Goal: Task Accomplishment & Management: Use online tool/utility

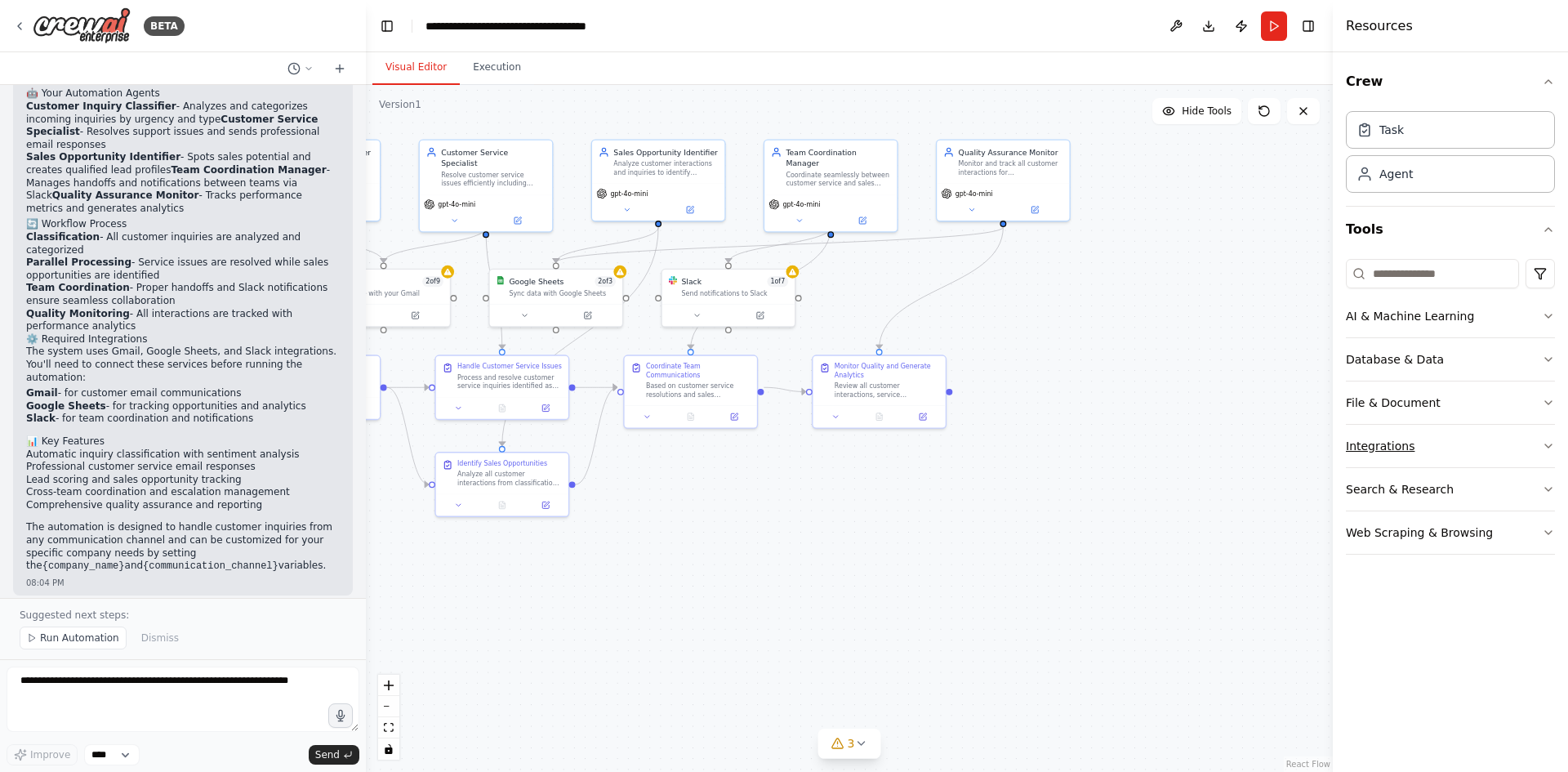
click at [1389, 444] on button "Integrations" at bounding box center [1450, 446] width 209 height 42
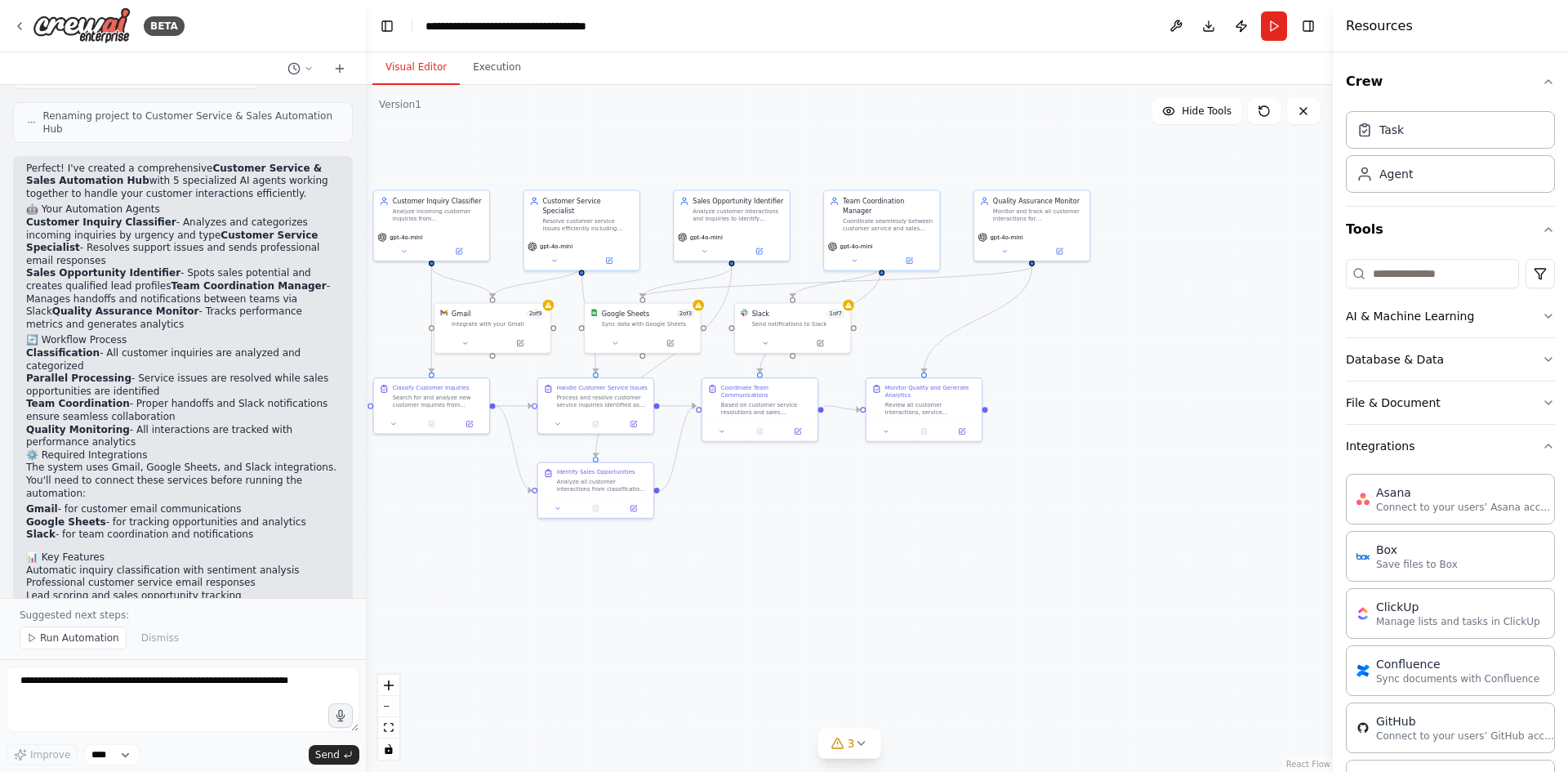
scroll to position [1285, 0]
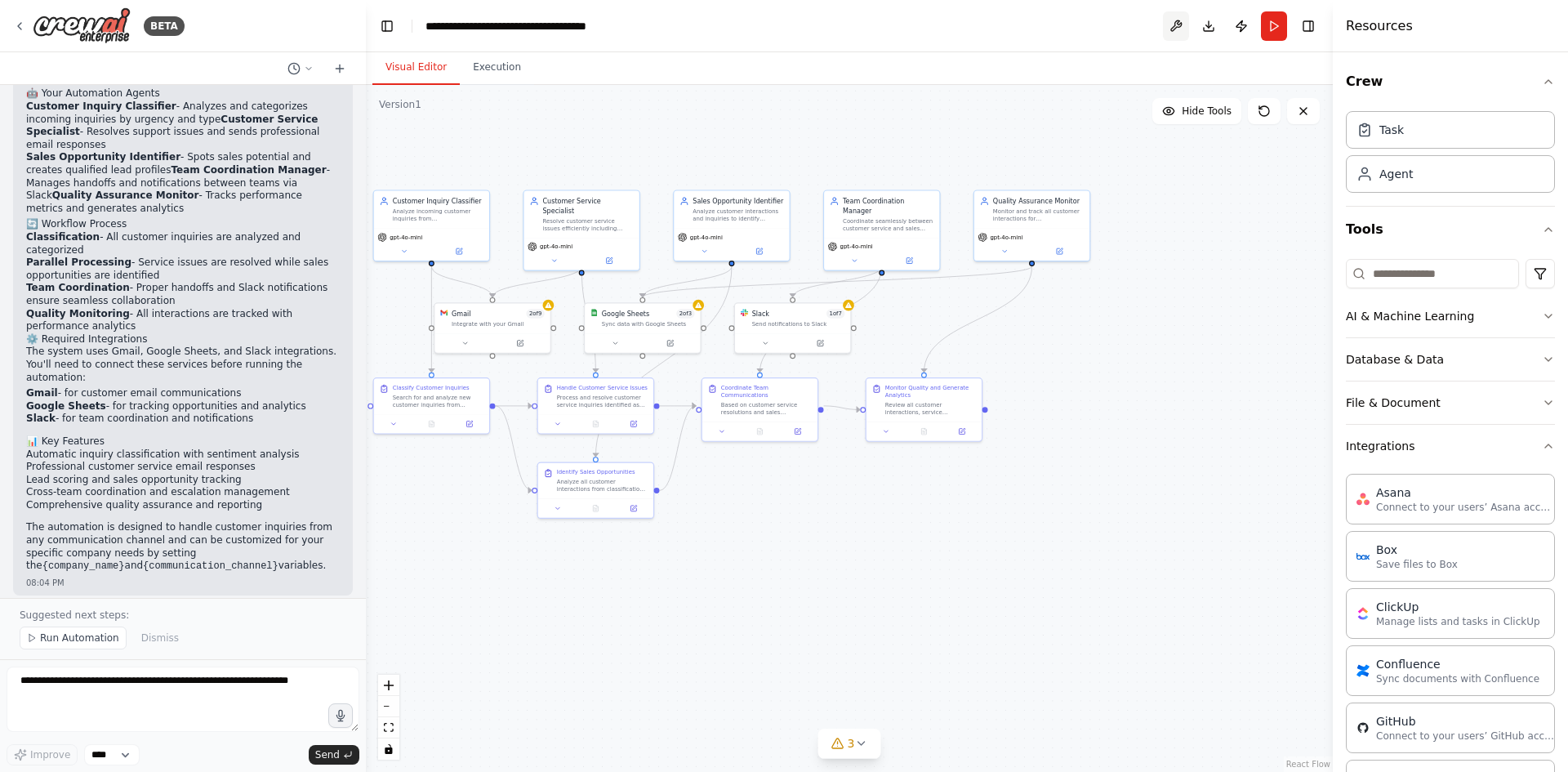
click at [1177, 30] on button at bounding box center [1176, 26] width 26 height 29
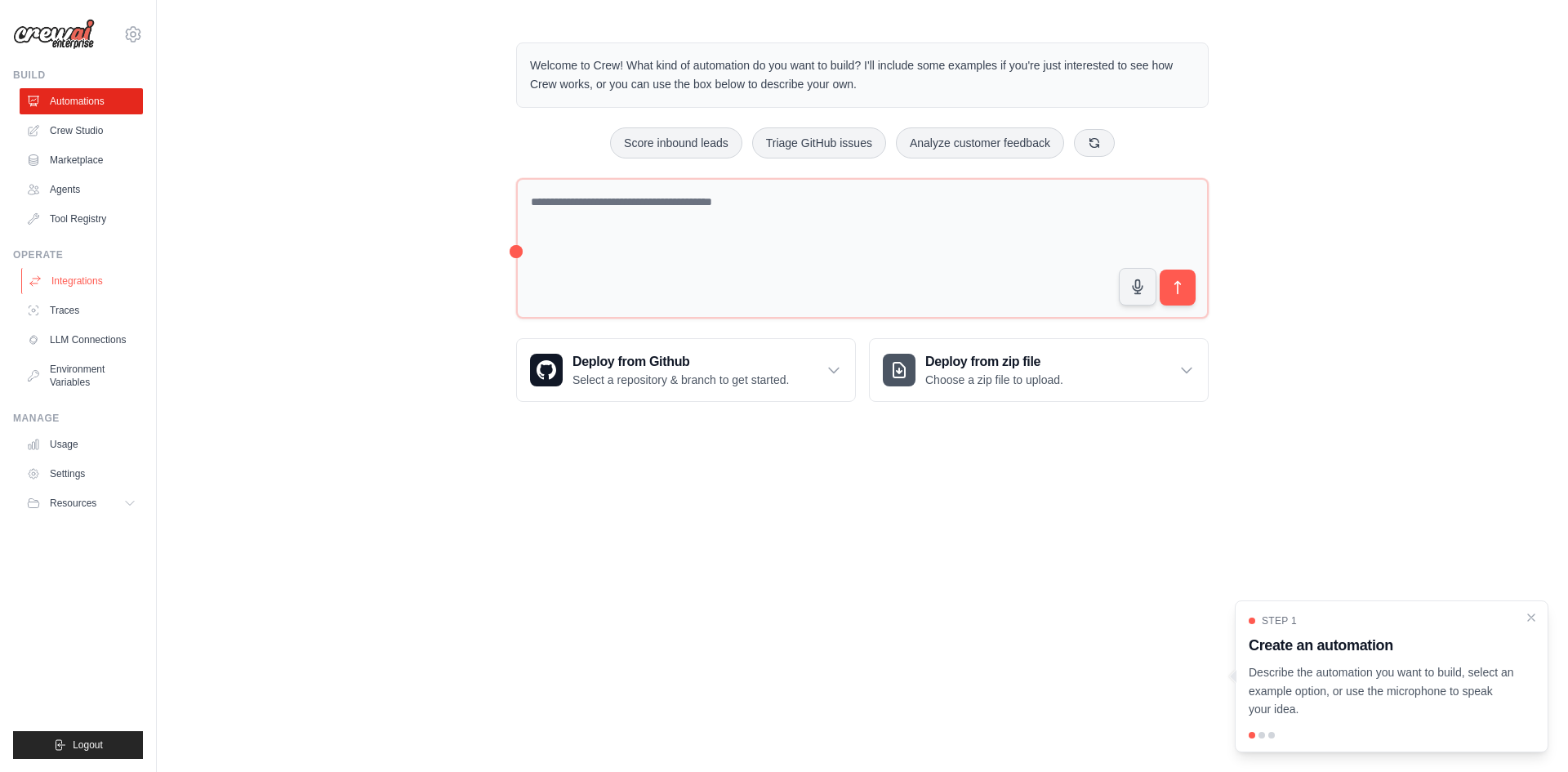
click at [70, 283] on link "Integrations" at bounding box center [83, 281] width 123 height 26
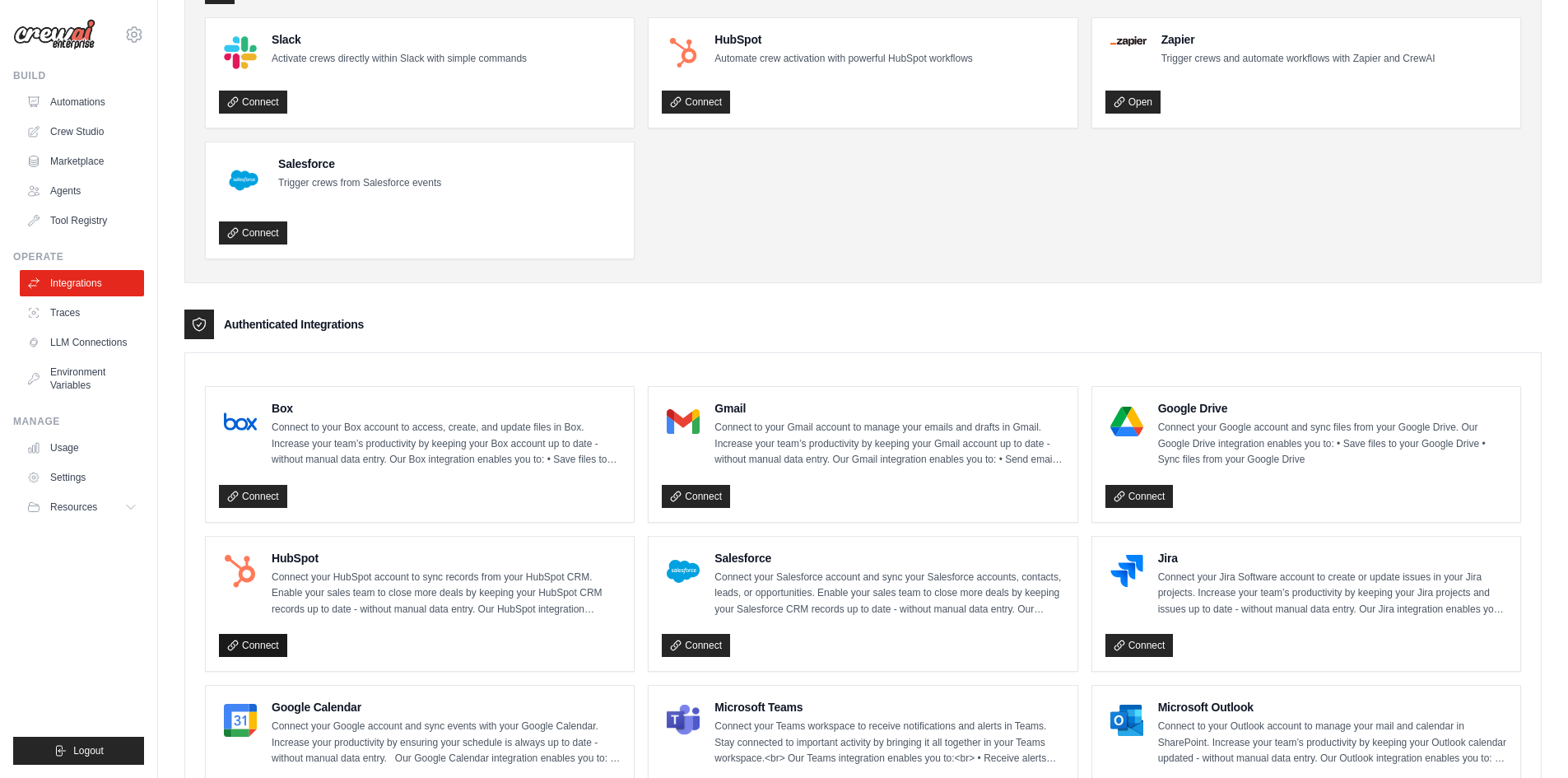
scroll to position [247, 0]
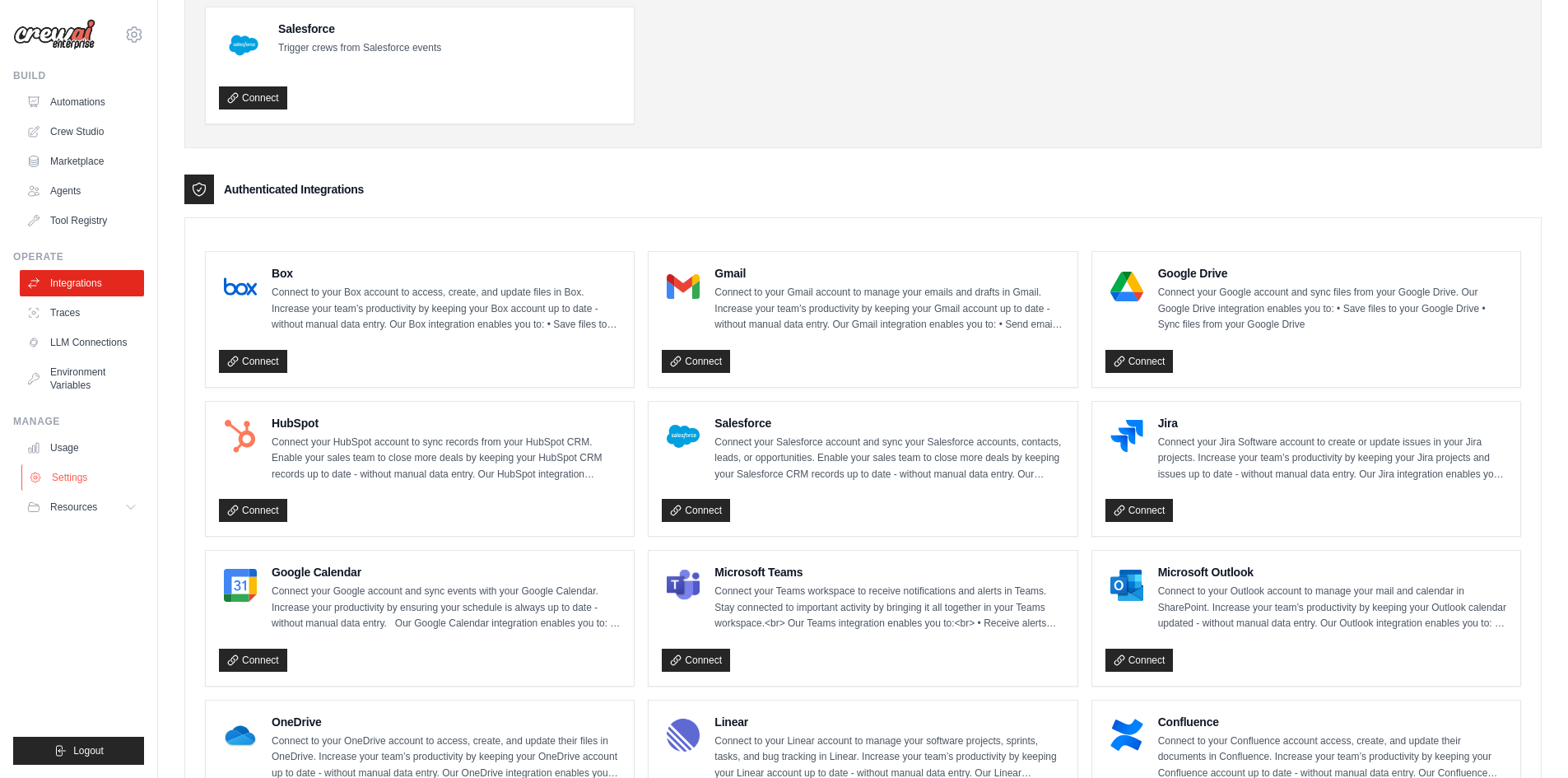
click at [72, 478] on link "Settings" at bounding box center [83, 478] width 124 height 26
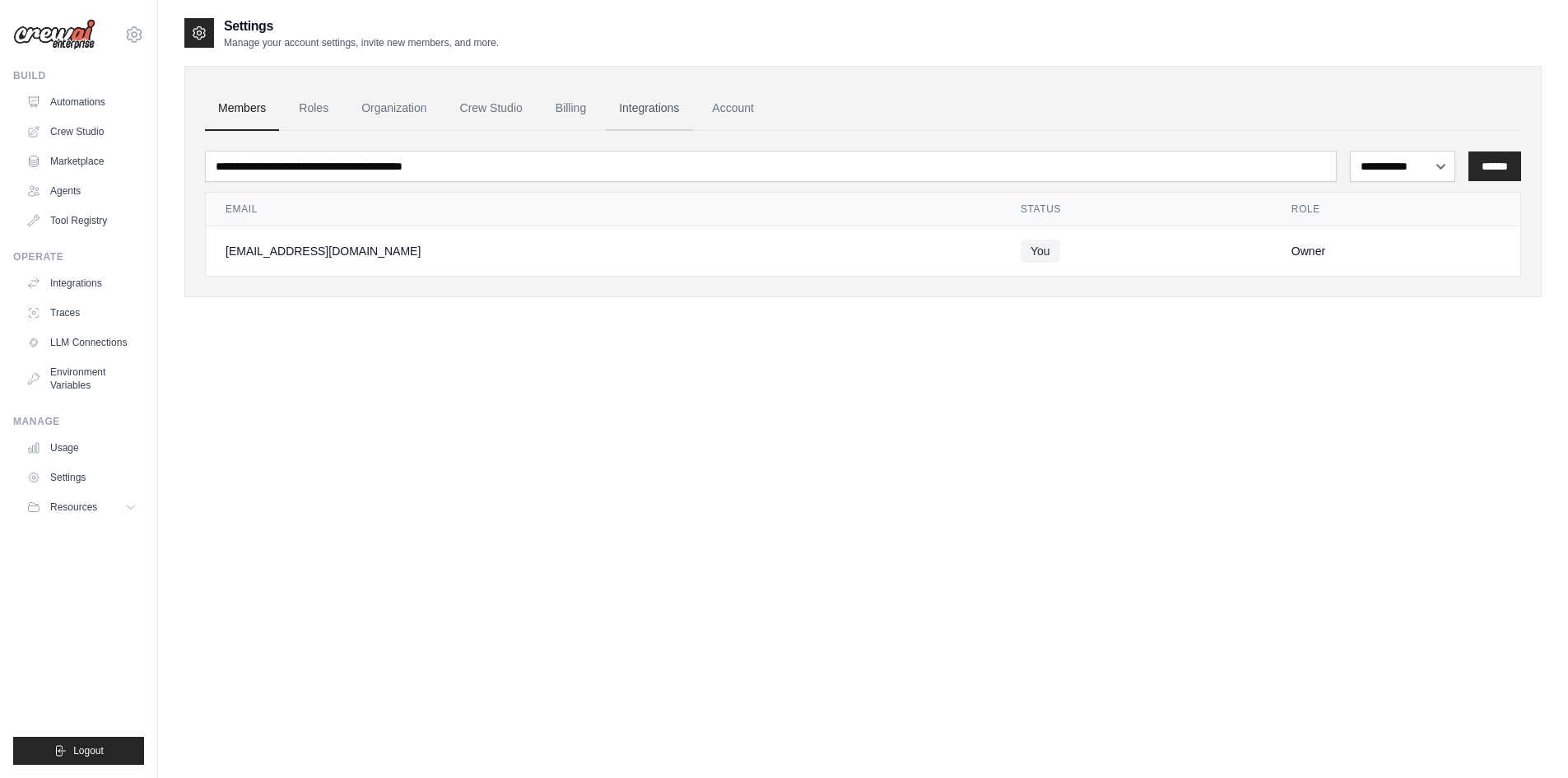
click at [678, 114] on link "Integrations" at bounding box center [649, 109] width 86 height 44
click at [676, 110] on link "Integrations" at bounding box center [649, 109] width 86 height 44
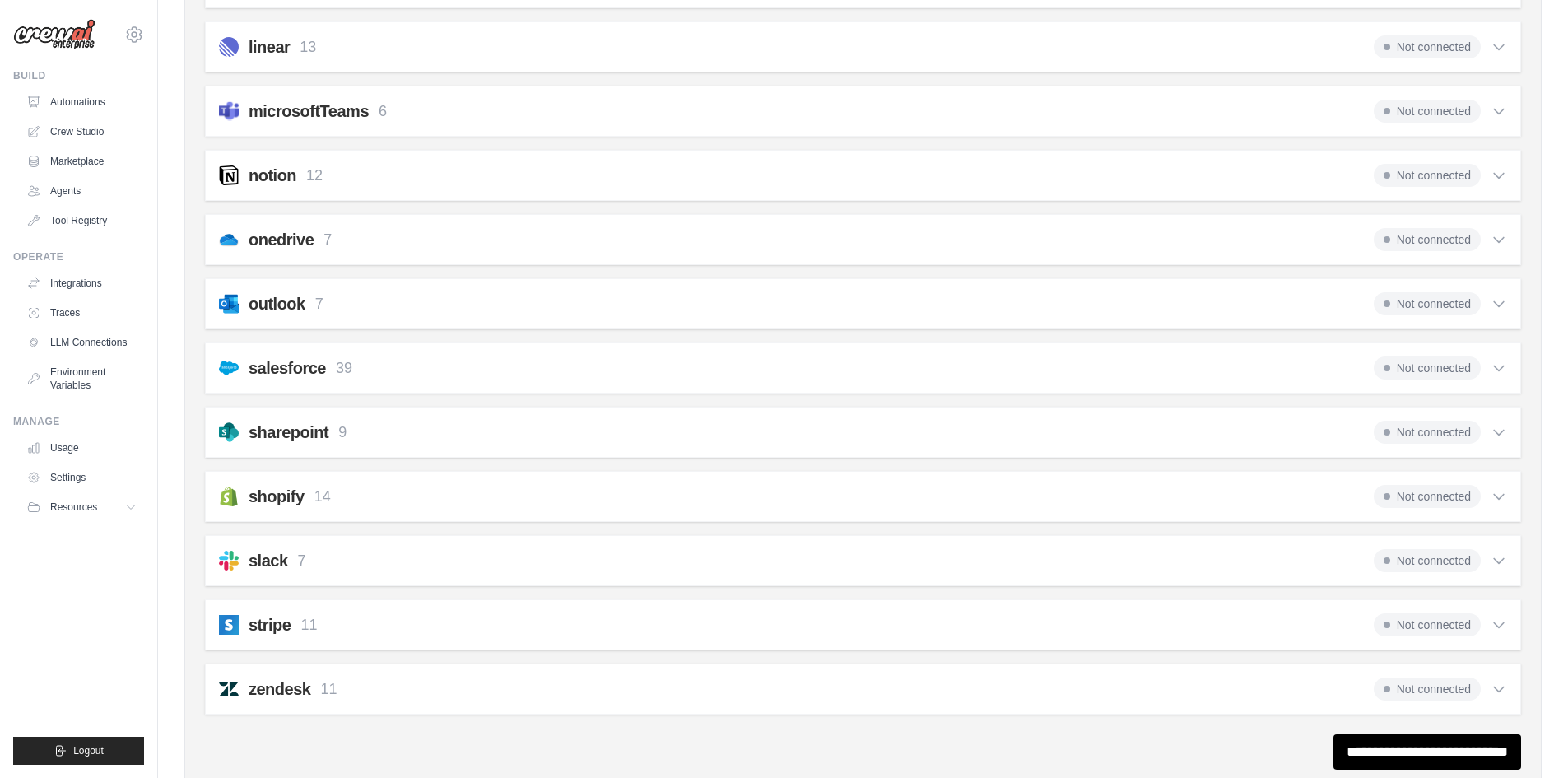
scroll to position [905, 0]
click at [406, 561] on div "slack 7 Not connected" at bounding box center [863, 560] width 1288 height 23
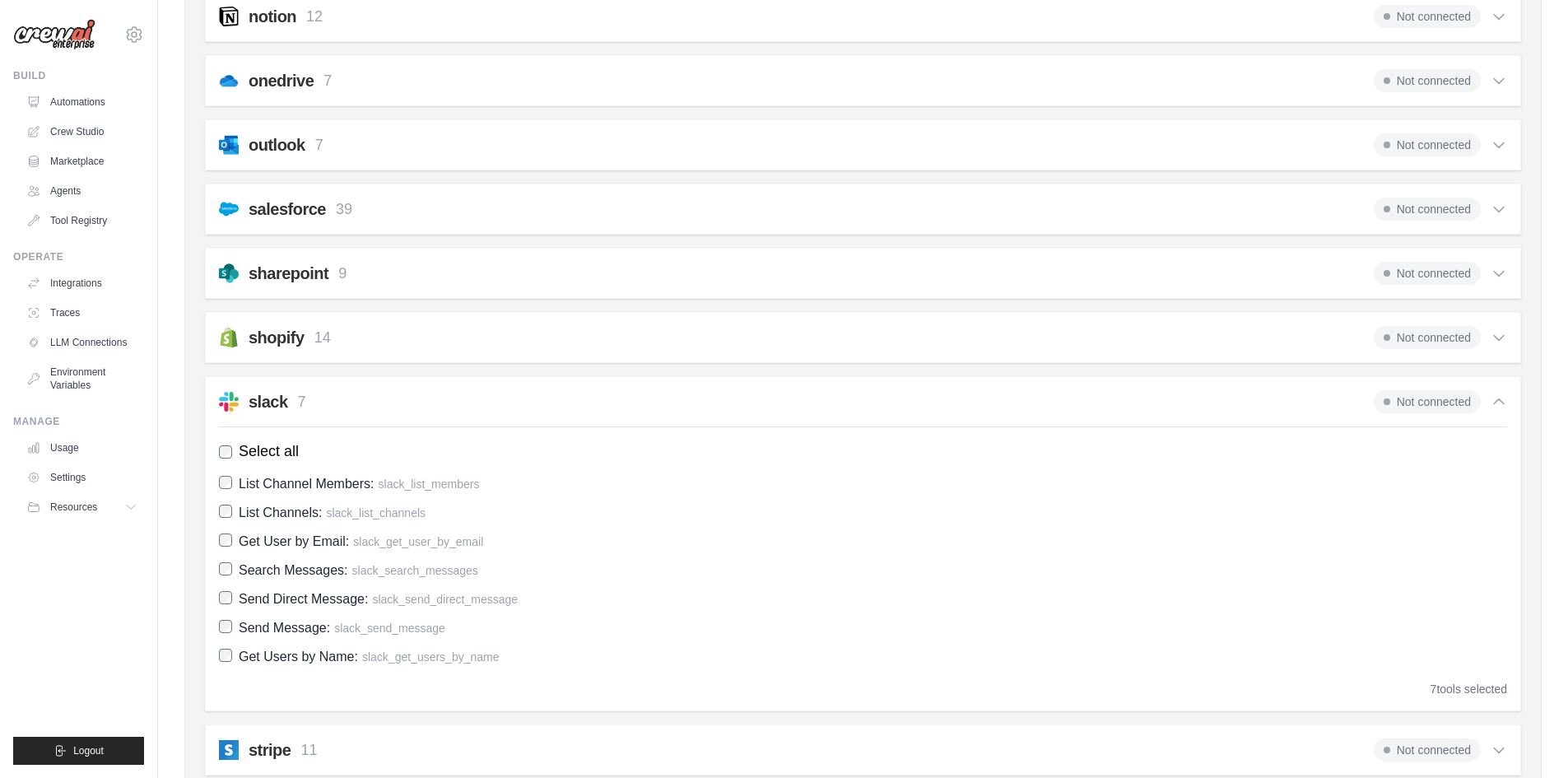
scroll to position [1069, 0]
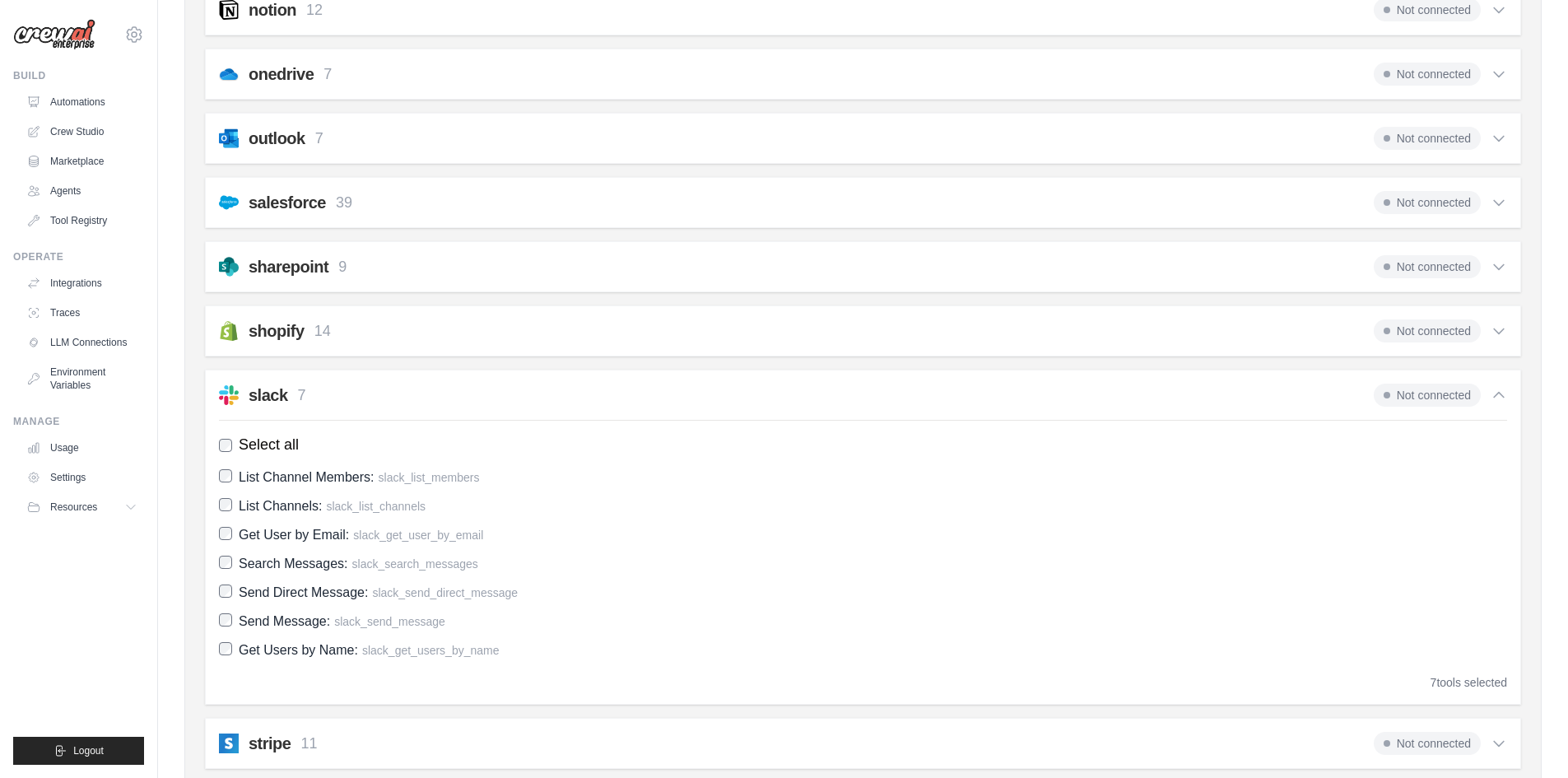
click at [1402, 394] on span "Not connected" at bounding box center [1427, 395] width 107 height 23
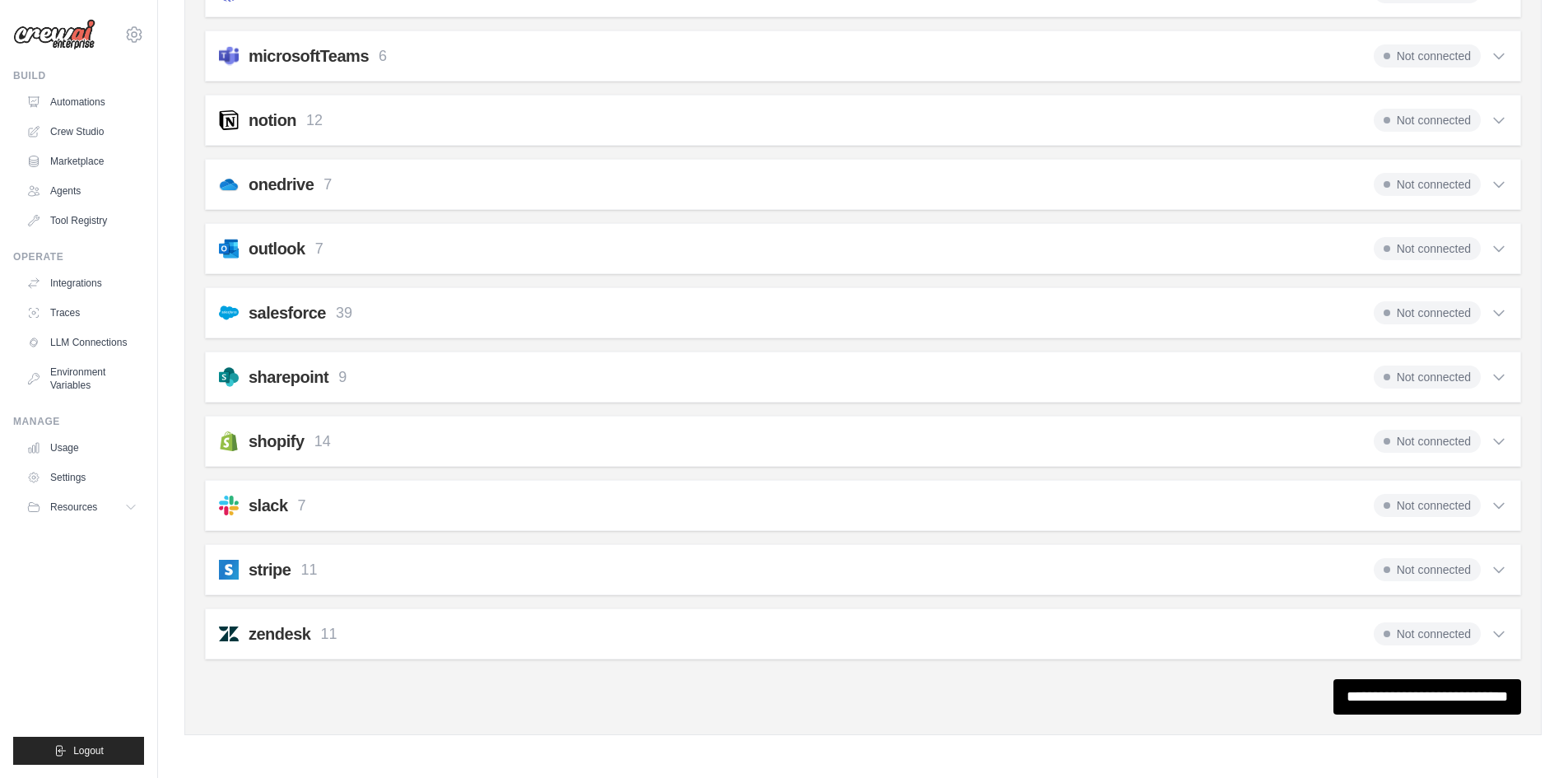
scroll to position [959, 0]
click at [263, 508] on h2 "slack" at bounding box center [268, 505] width 40 height 23
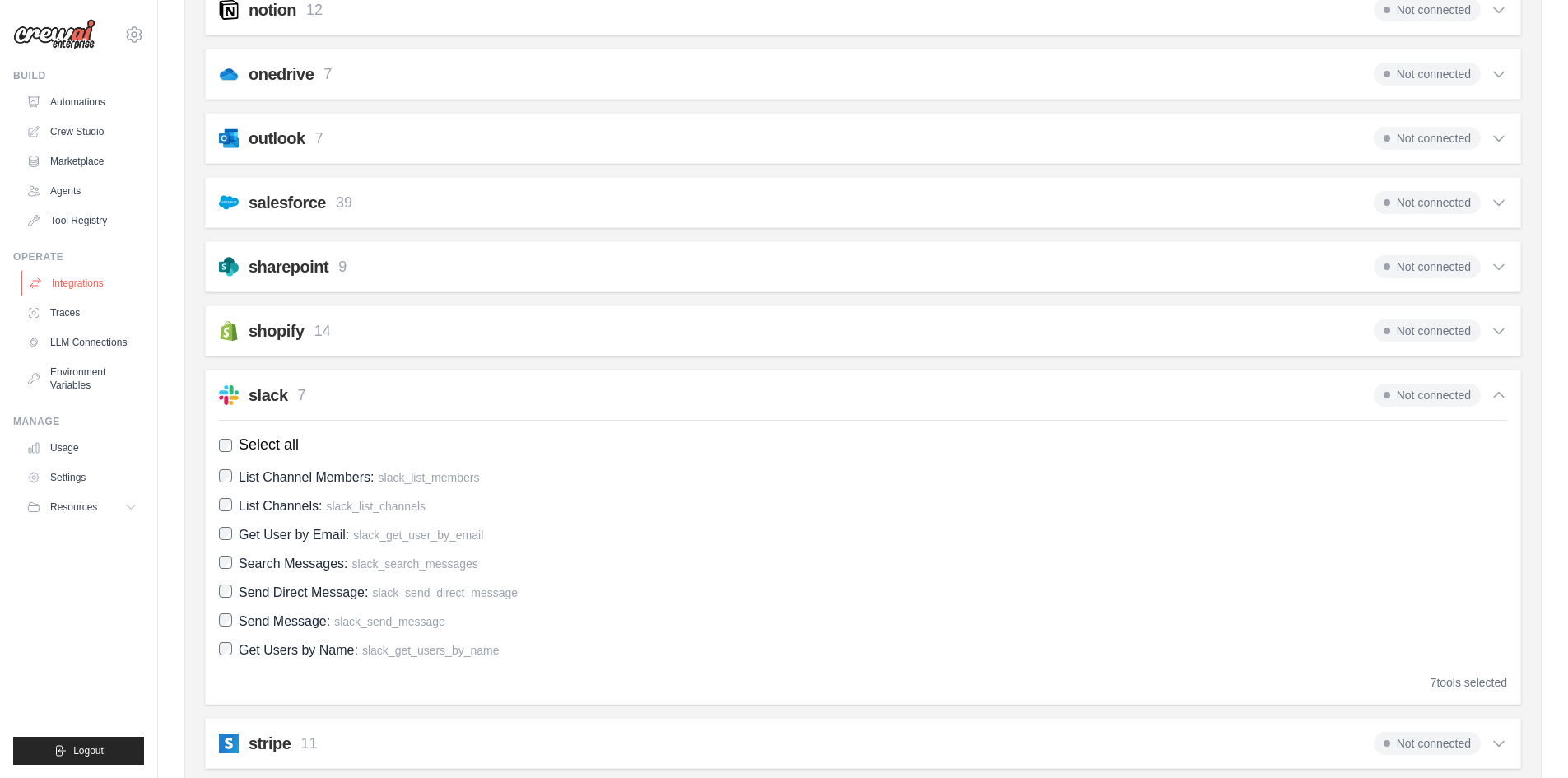
click at [80, 278] on link "Integrations" at bounding box center [83, 283] width 124 height 26
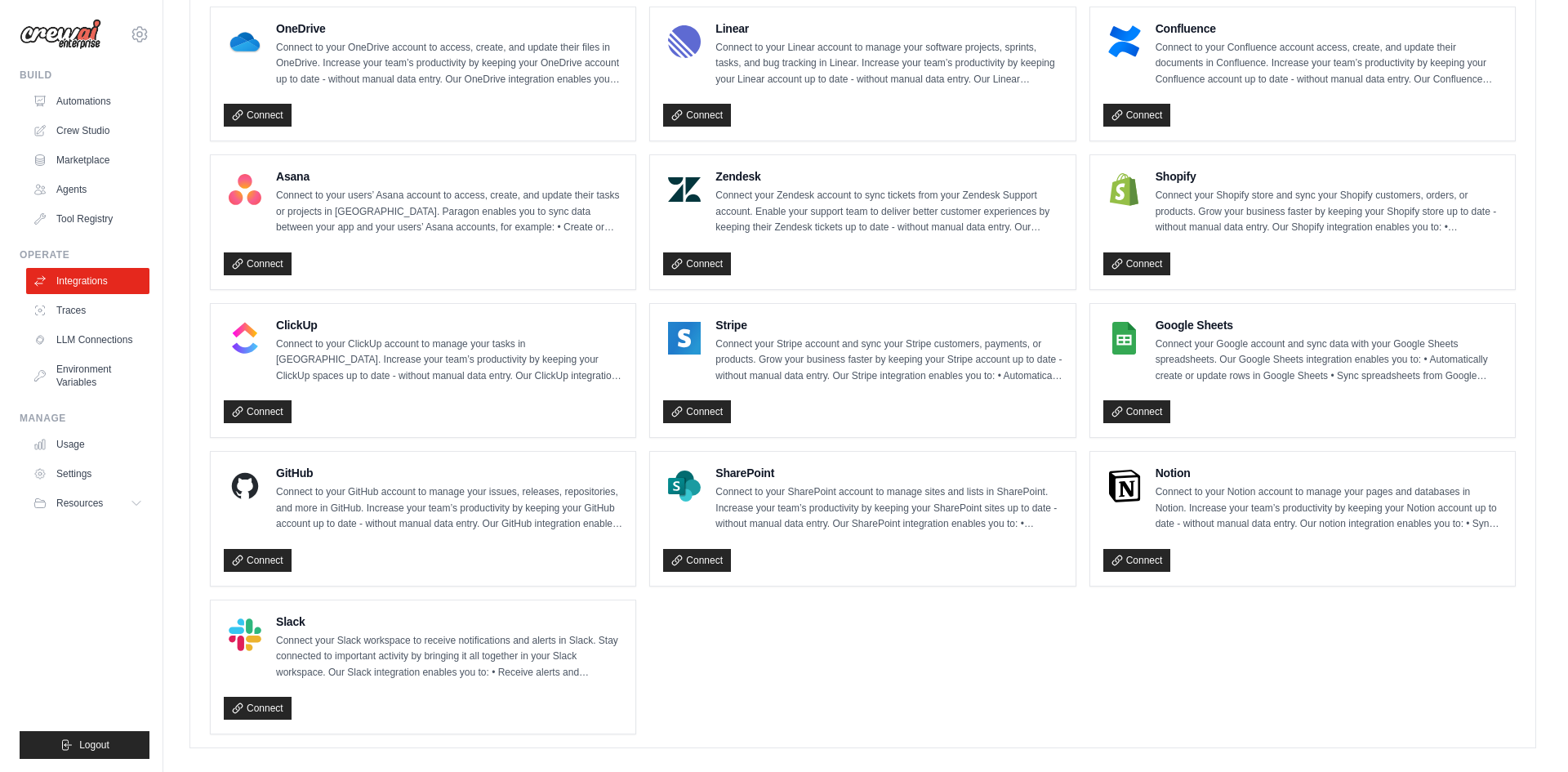
scroll to position [943, 0]
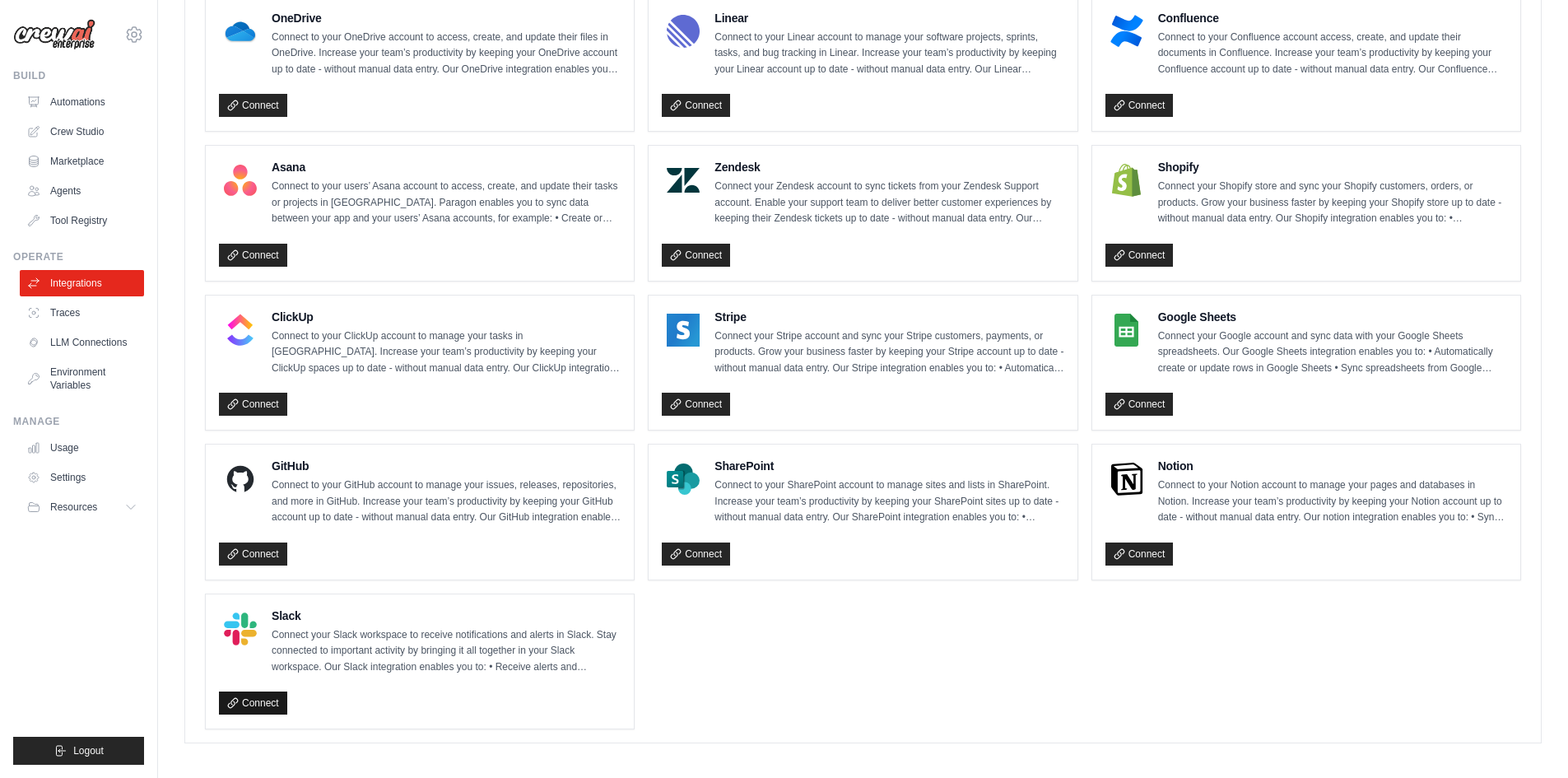
click at [255, 694] on link "Connect" at bounding box center [253, 703] width 68 height 23
click at [322, 627] on p "Connect your Slack workspace to receive notifications and alerts in Slack. Stay…" at bounding box center [446, 651] width 349 height 49
click at [228, 618] on img at bounding box center [240, 629] width 33 height 33
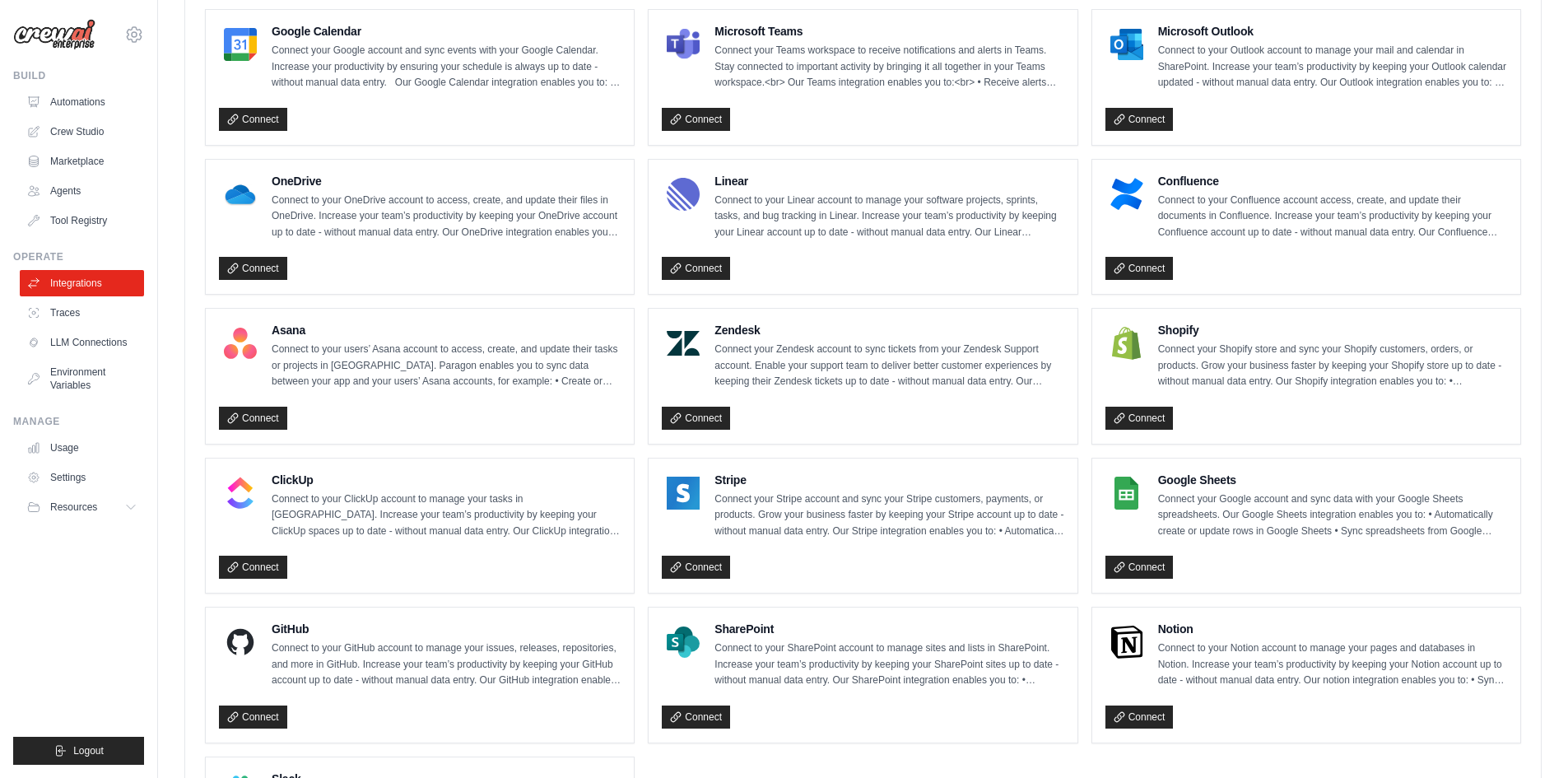
scroll to position [841, 0]
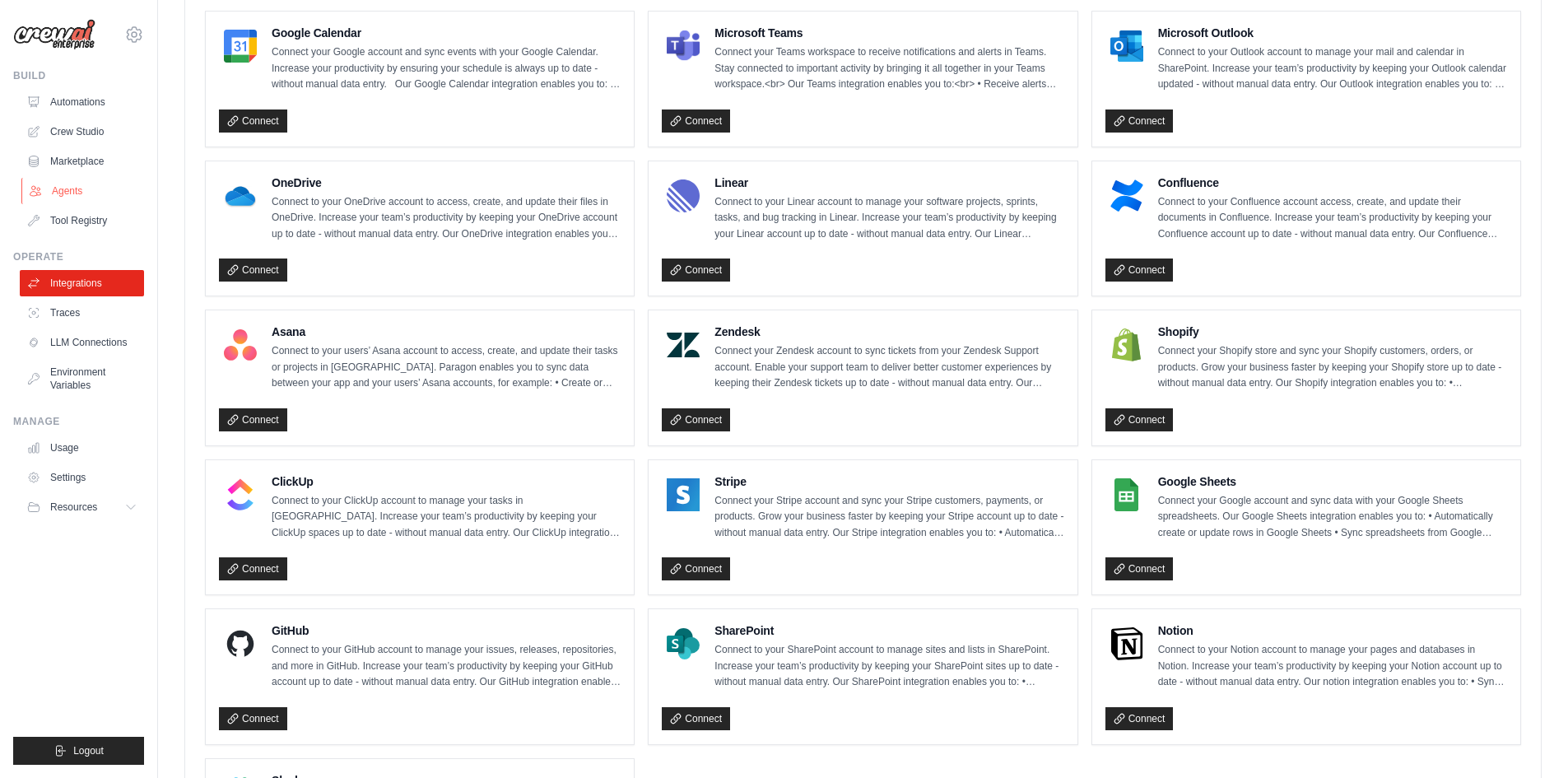
click at [64, 189] on link "Agents" at bounding box center [83, 191] width 124 height 26
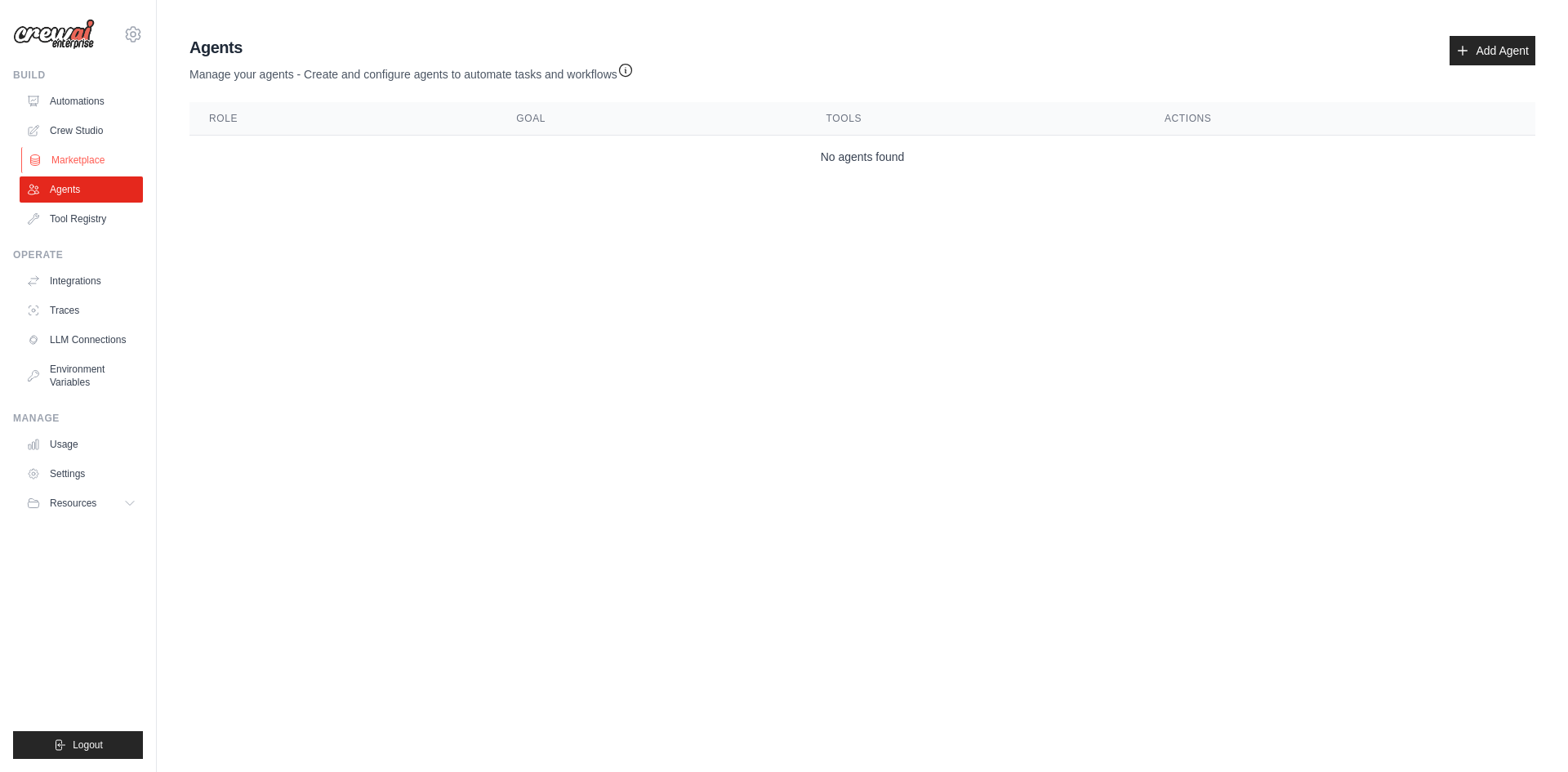
click at [76, 160] on link "Marketplace" at bounding box center [83, 160] width 123 height 26
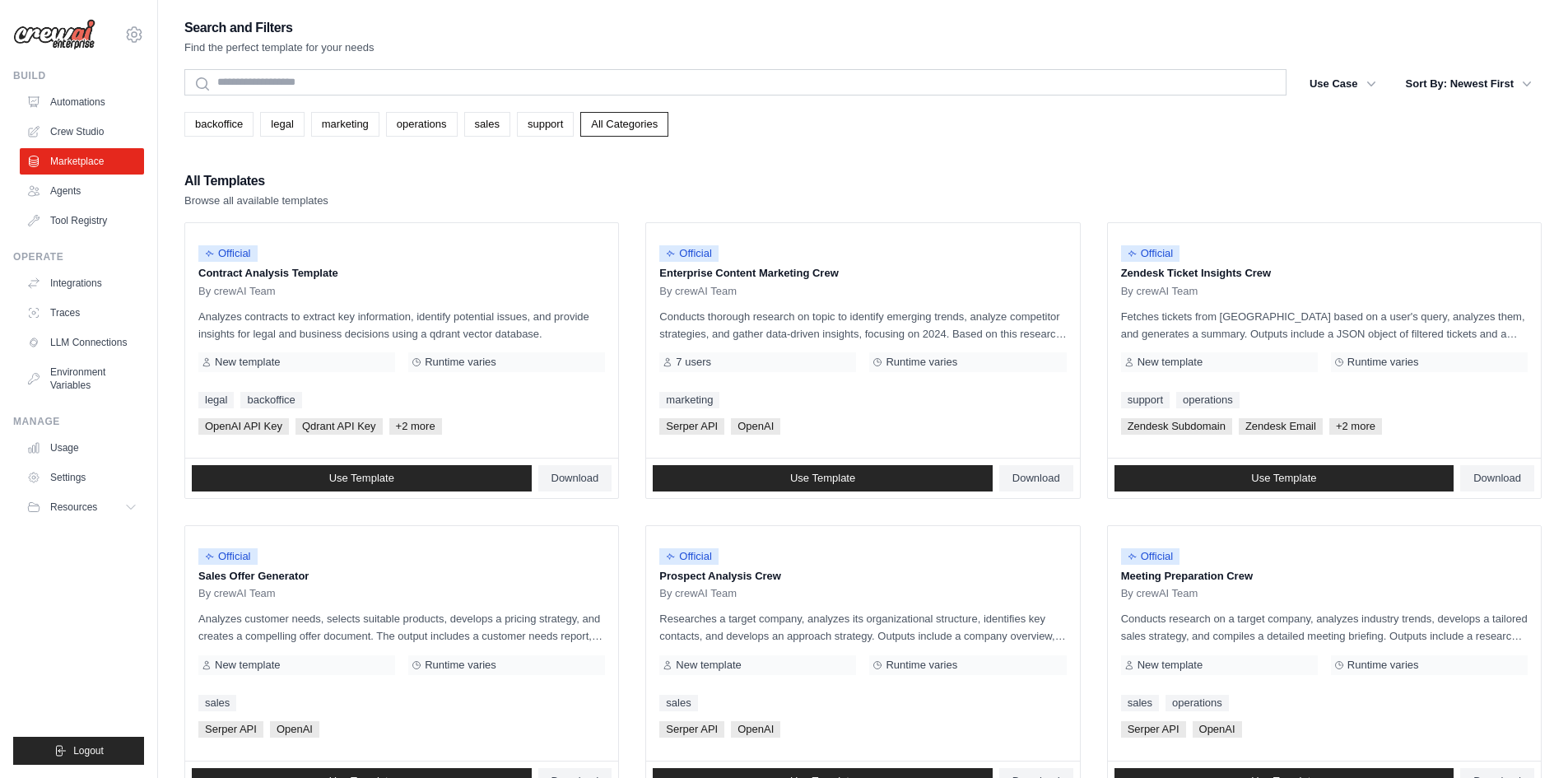
click at [91, 100] on link "Automations" at bounding box center [82, 102] width 124 height 26
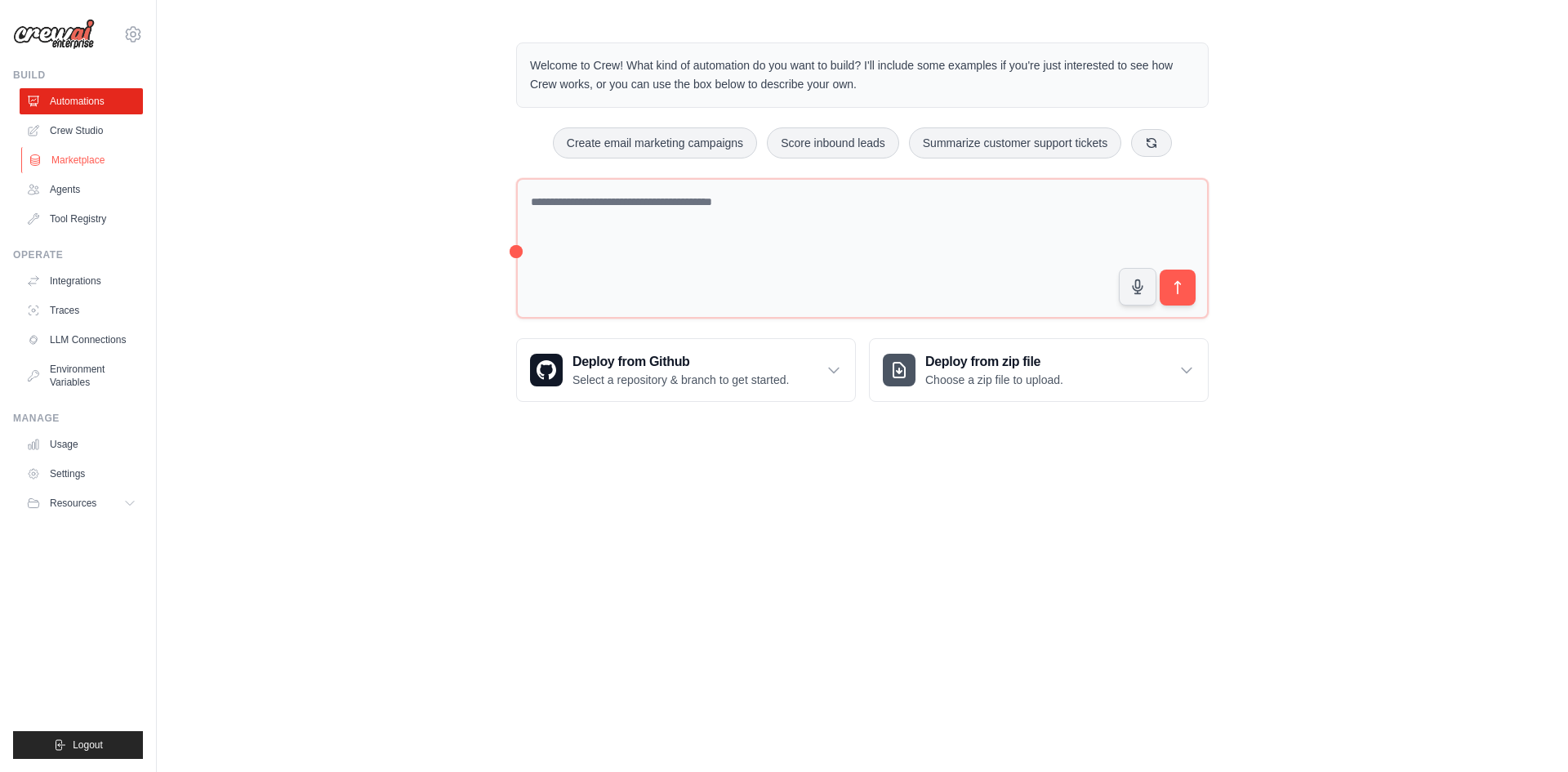
click at [76, 151] on link "Marketplace" at bounding box center [83, 160] width 123 height 26
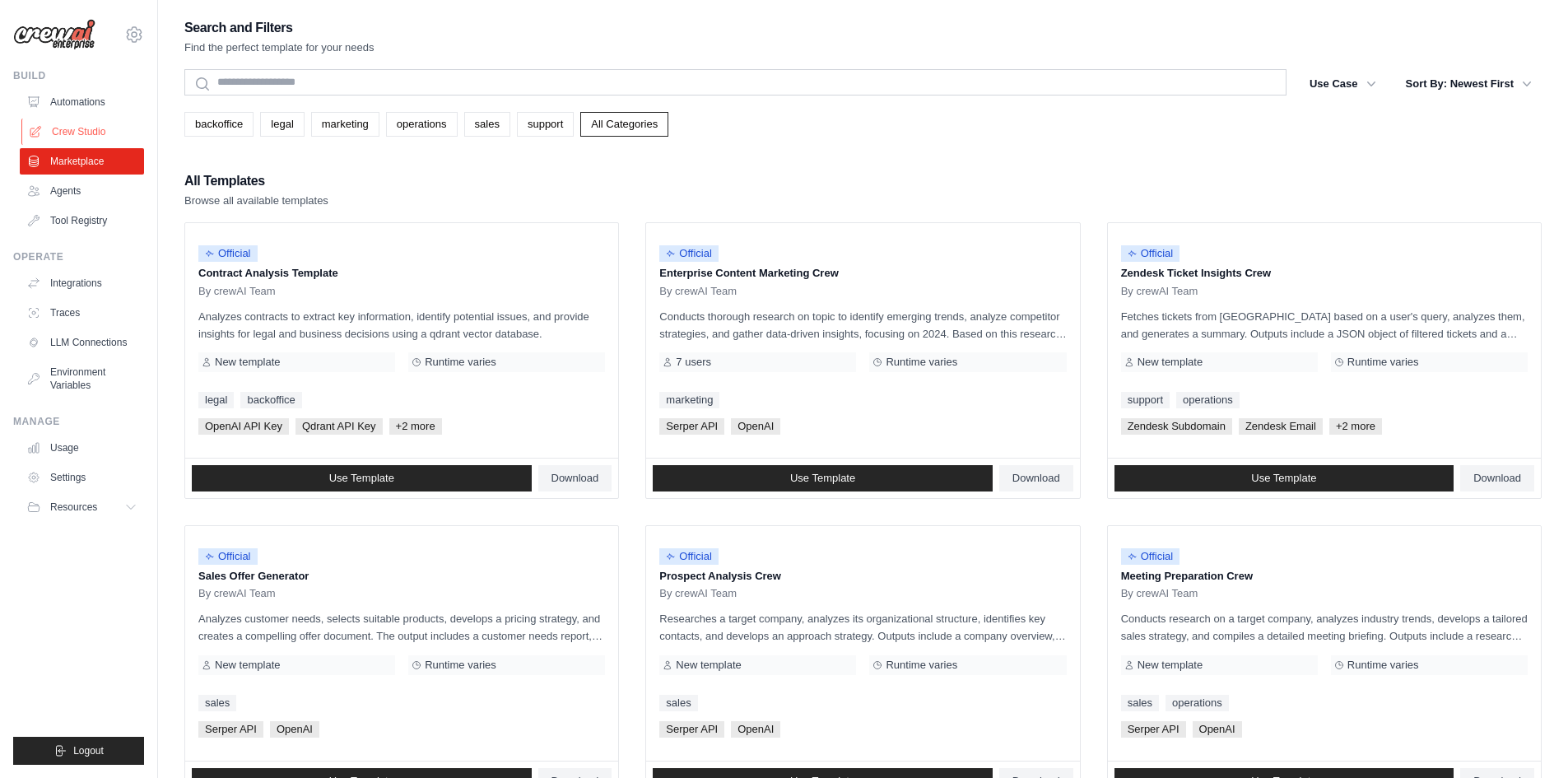
click at [98, 135] on link "Crew Studio" at bounding box center [83, 132] width 124 height 26
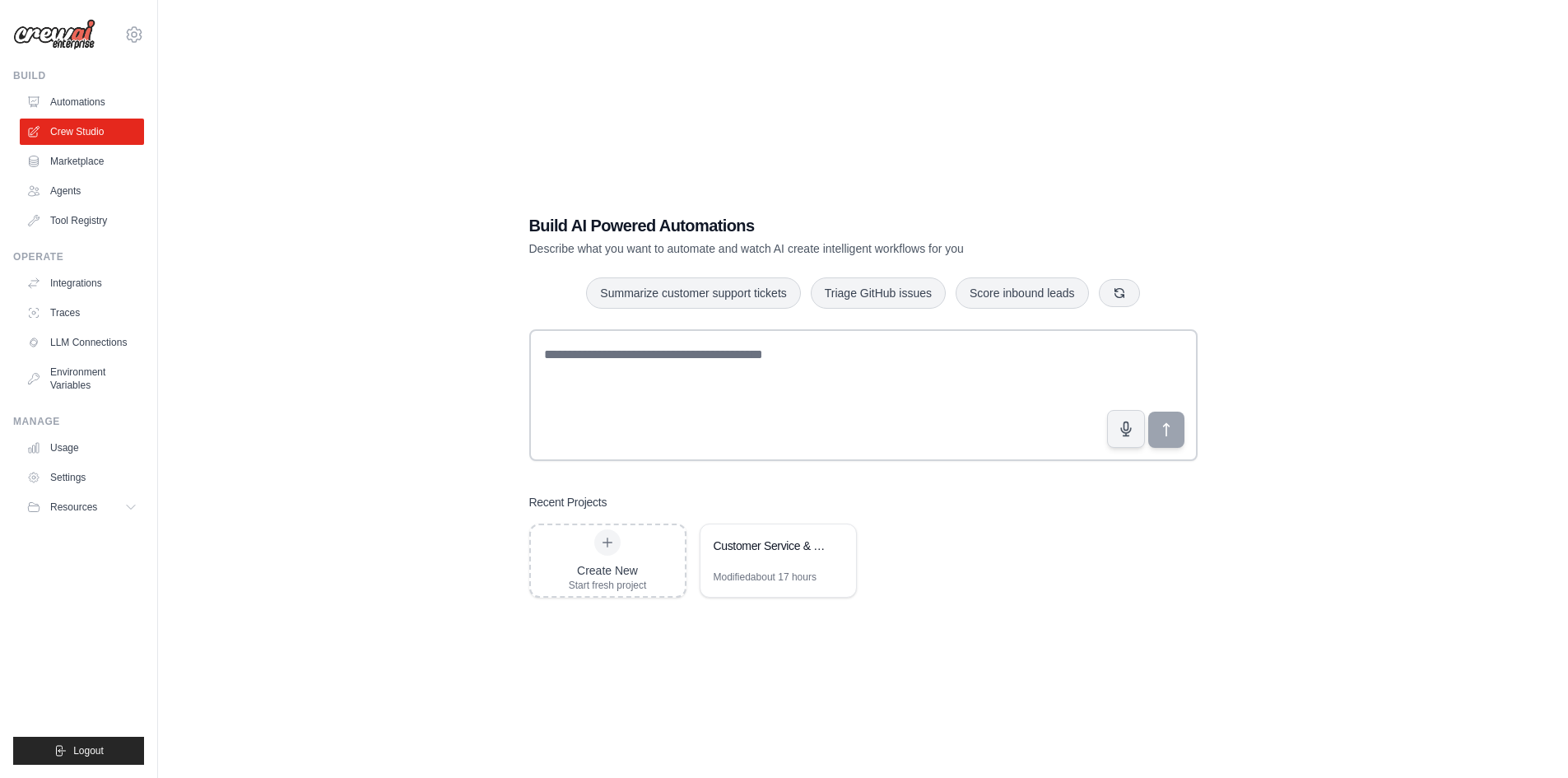
click at [101, 233] on link "Tool Registry" at bounding box center [82, 221] width 124 height 26
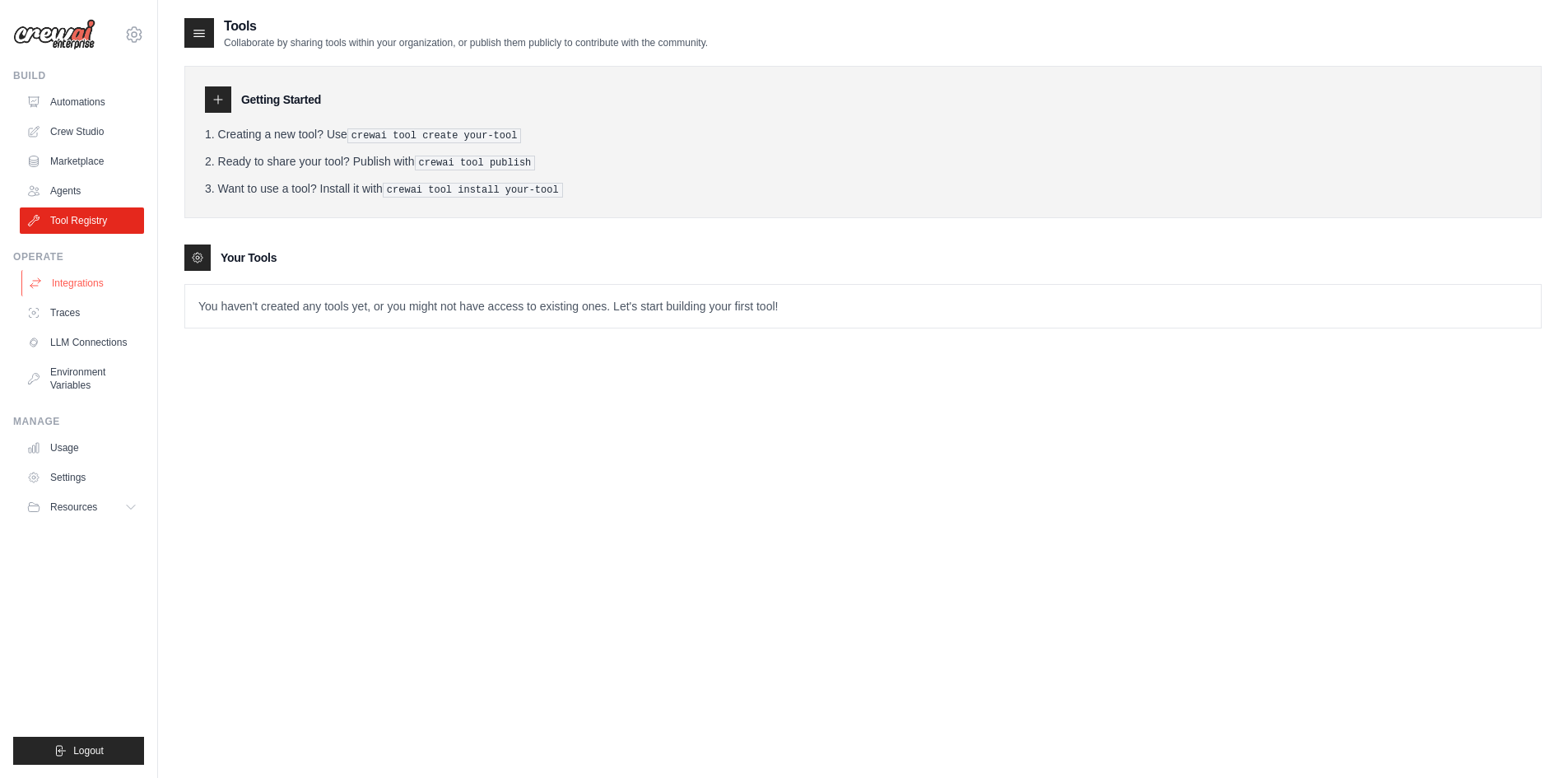
click at [66, 287] on link "Integrations" at bounding box center [83, 283] width 124 height 26
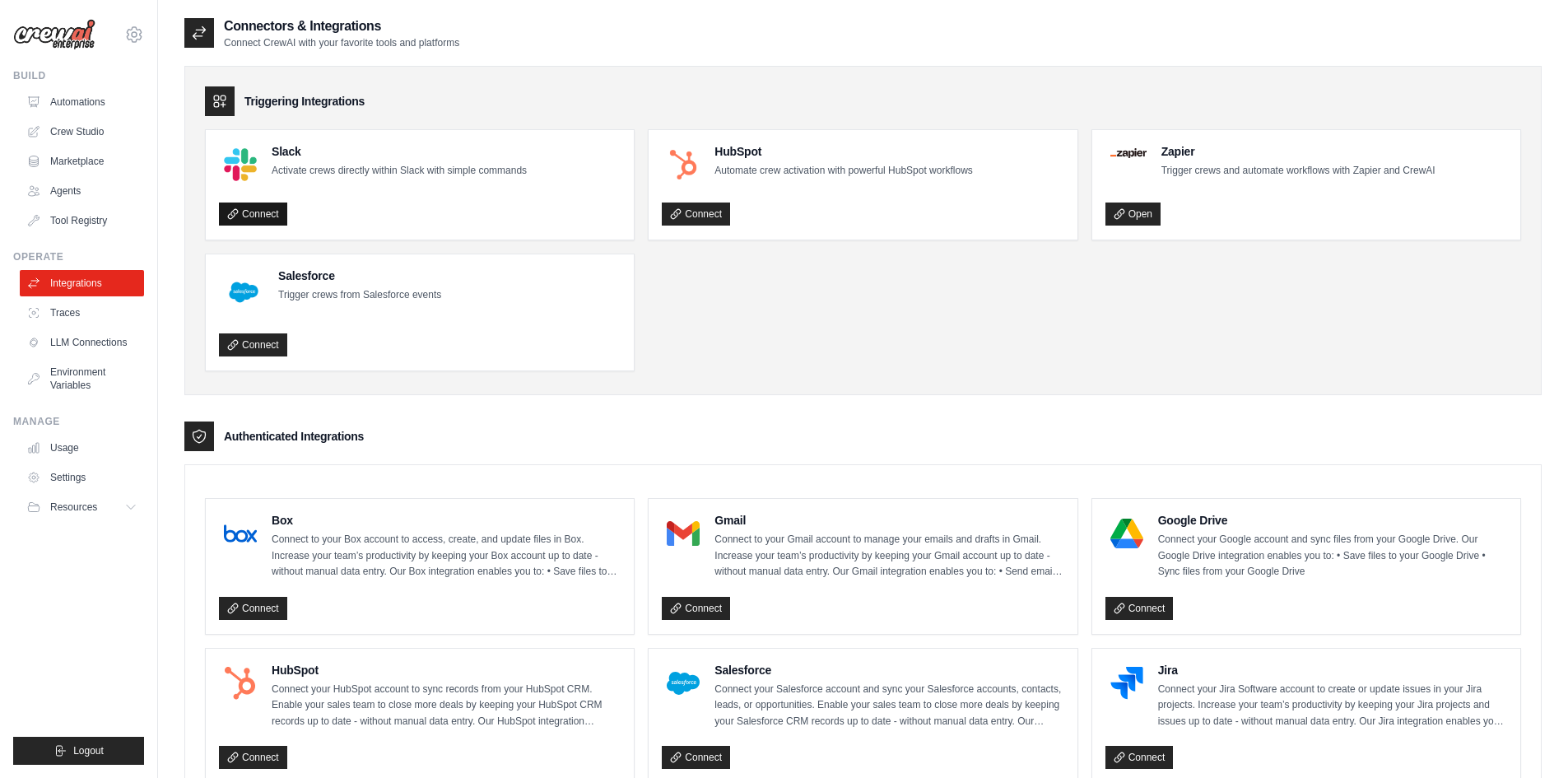
click at [272, 212] on link "Connect" at bounding box center [253, 214] width 68 height 23
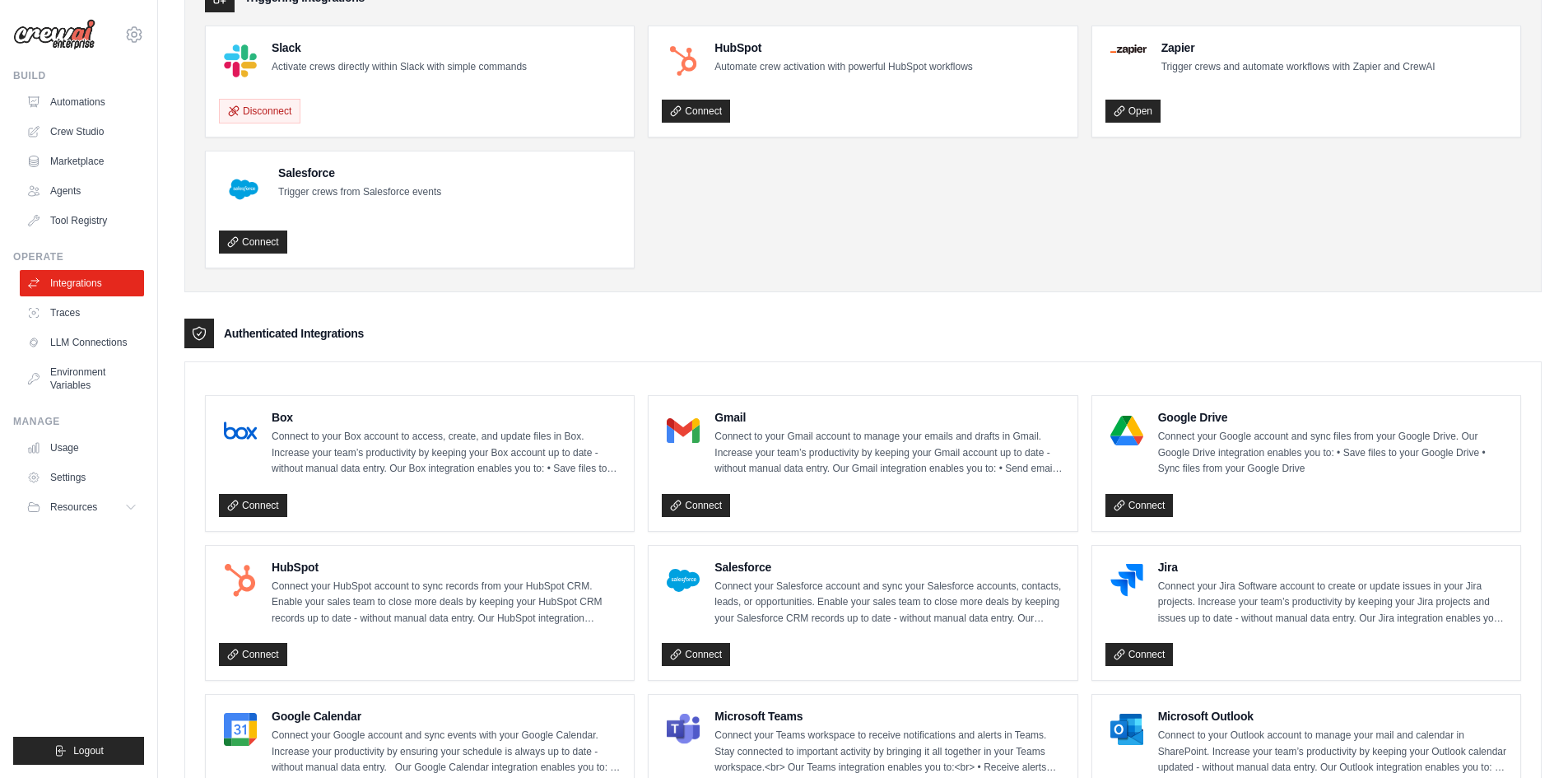
scroll to position [247, 0]
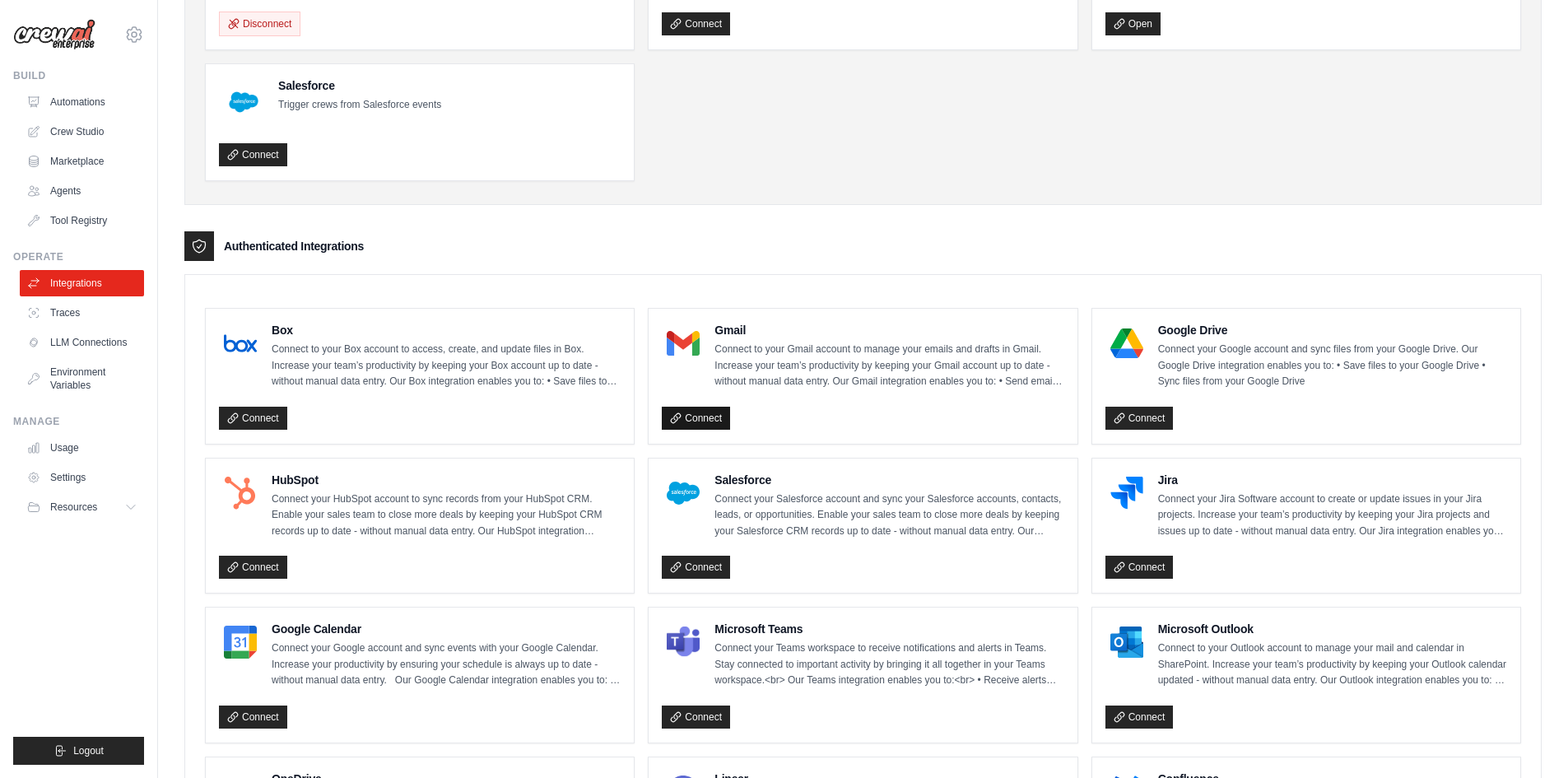
click at [697, 422] on link "Connect" at bounding box center [696, 418] width 68 height 23
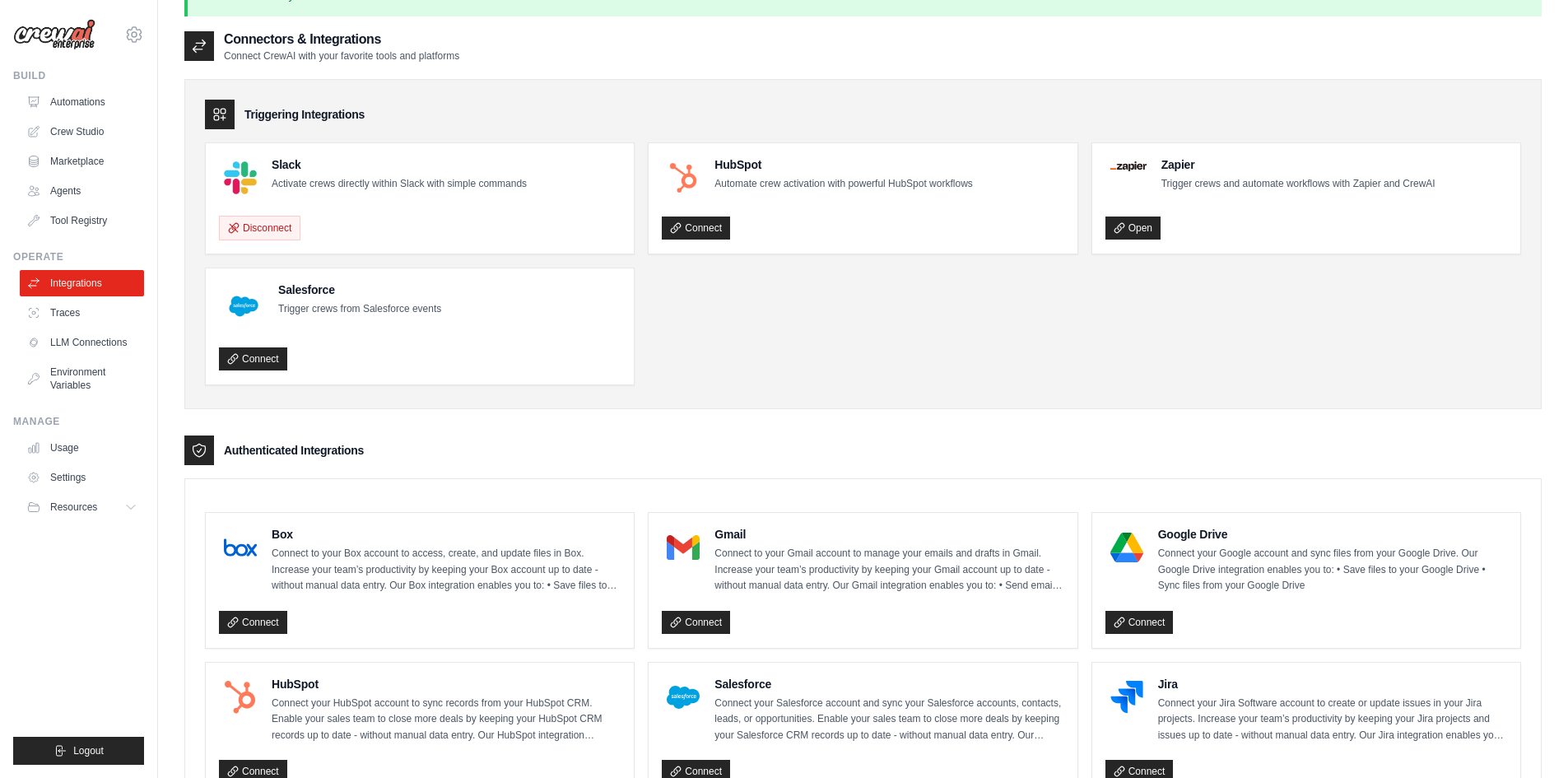
scroll to position [82, 0]
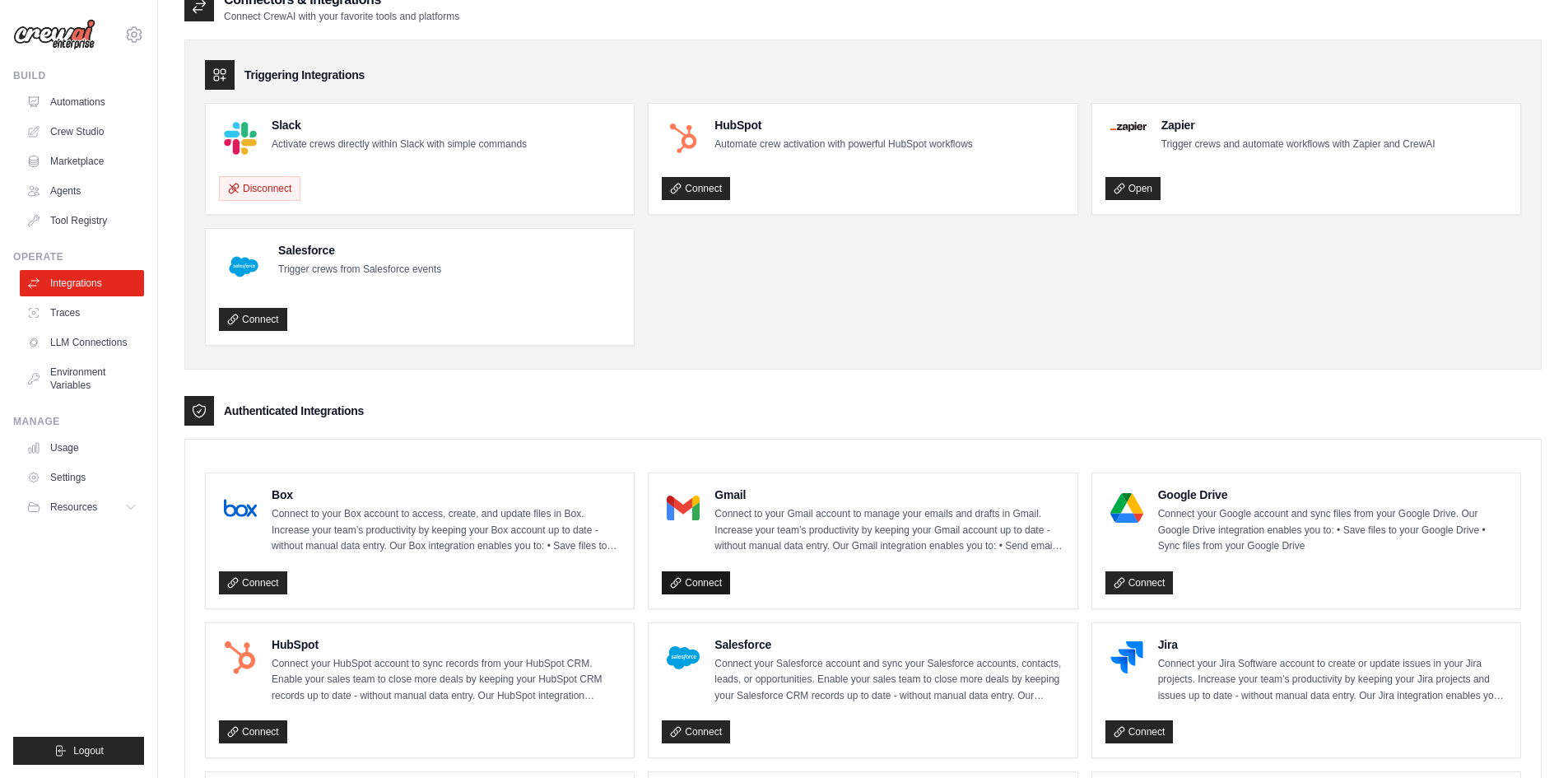
click at [702, 582] on link "Connect" at bounding box center [696, 583] width 68 height 23
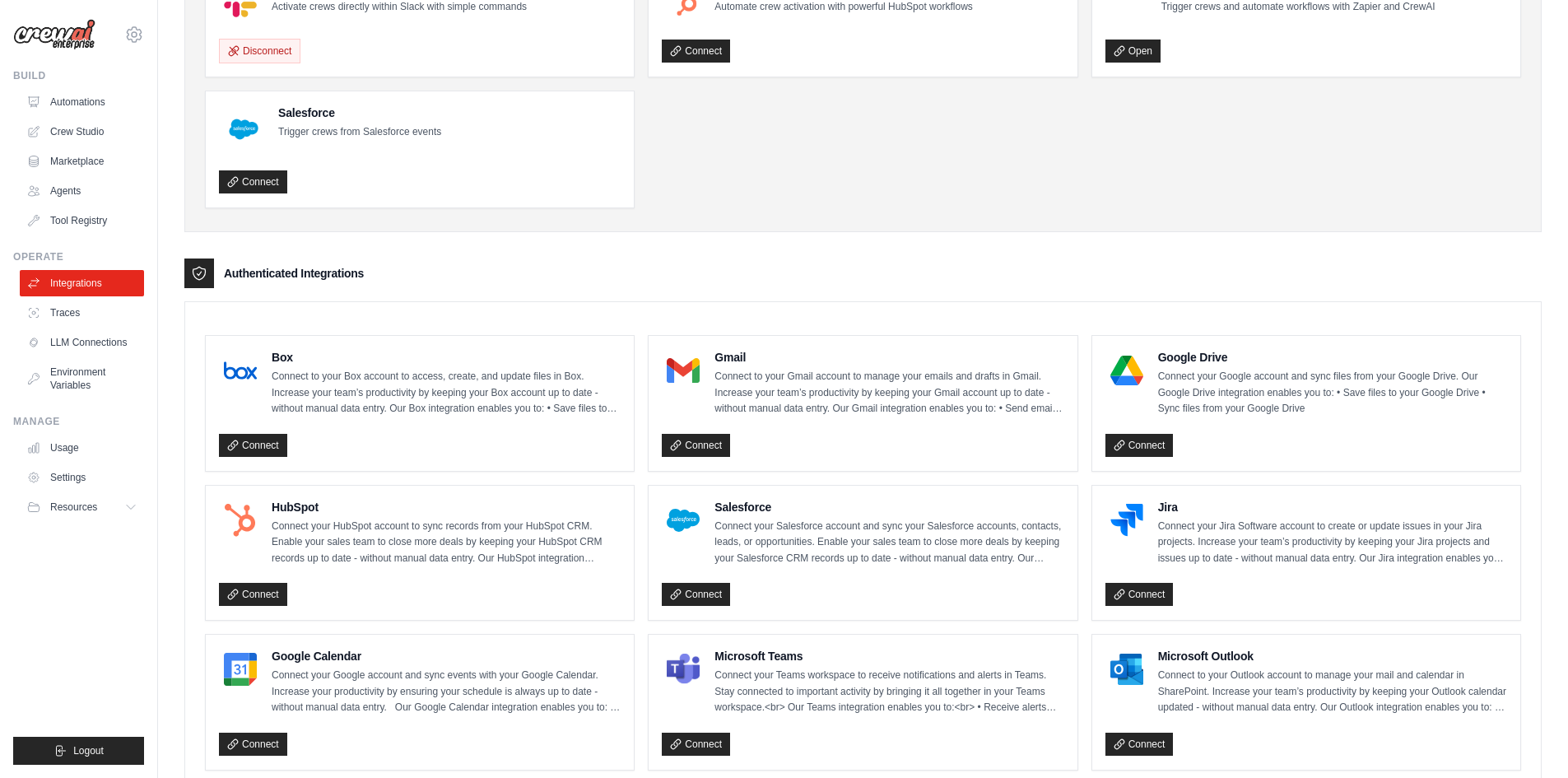
scroll to position [0, 0]
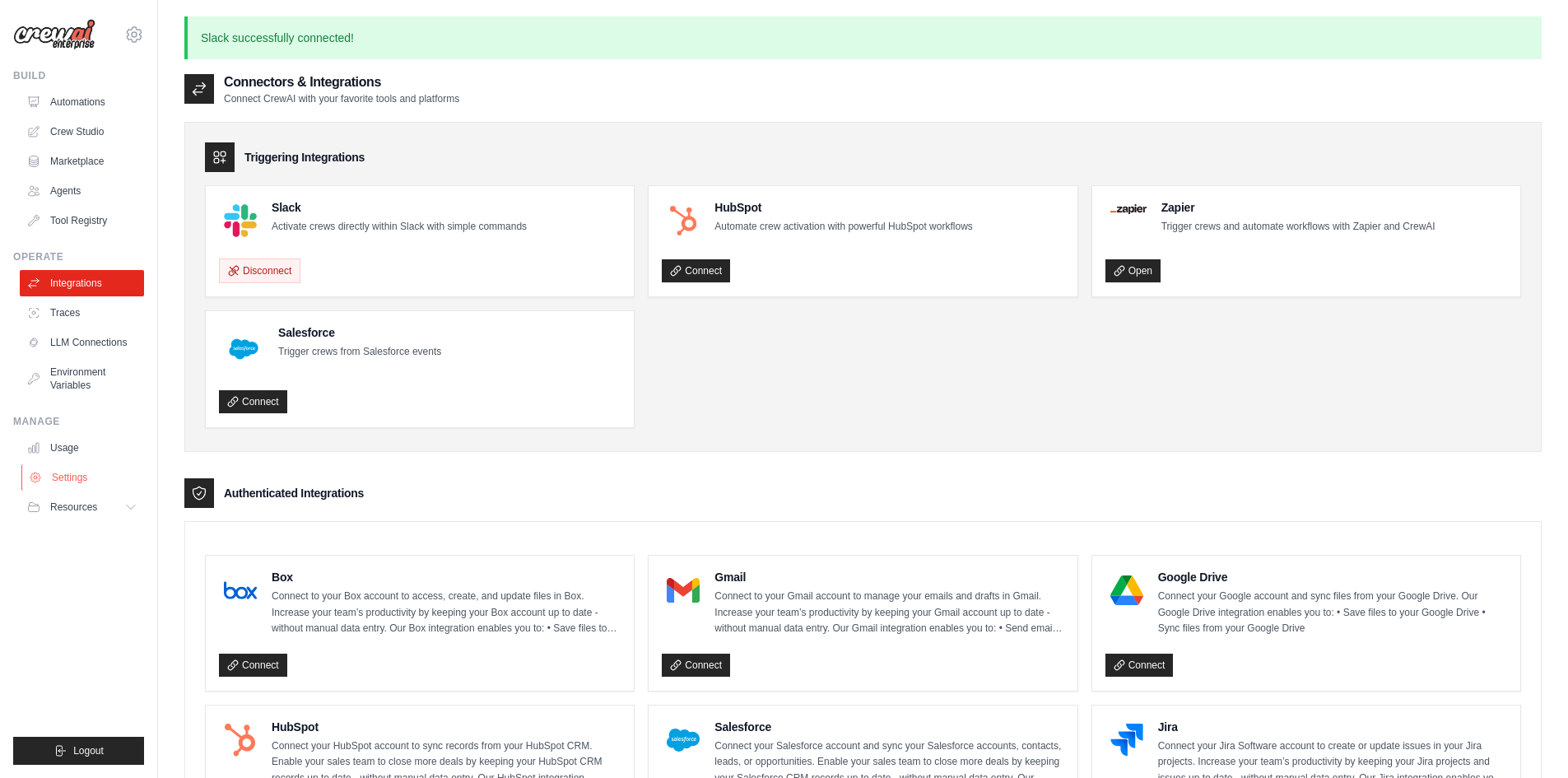
click at [79, 479] on link "Settings" at bounding box center [83, 478] width 124 height 26
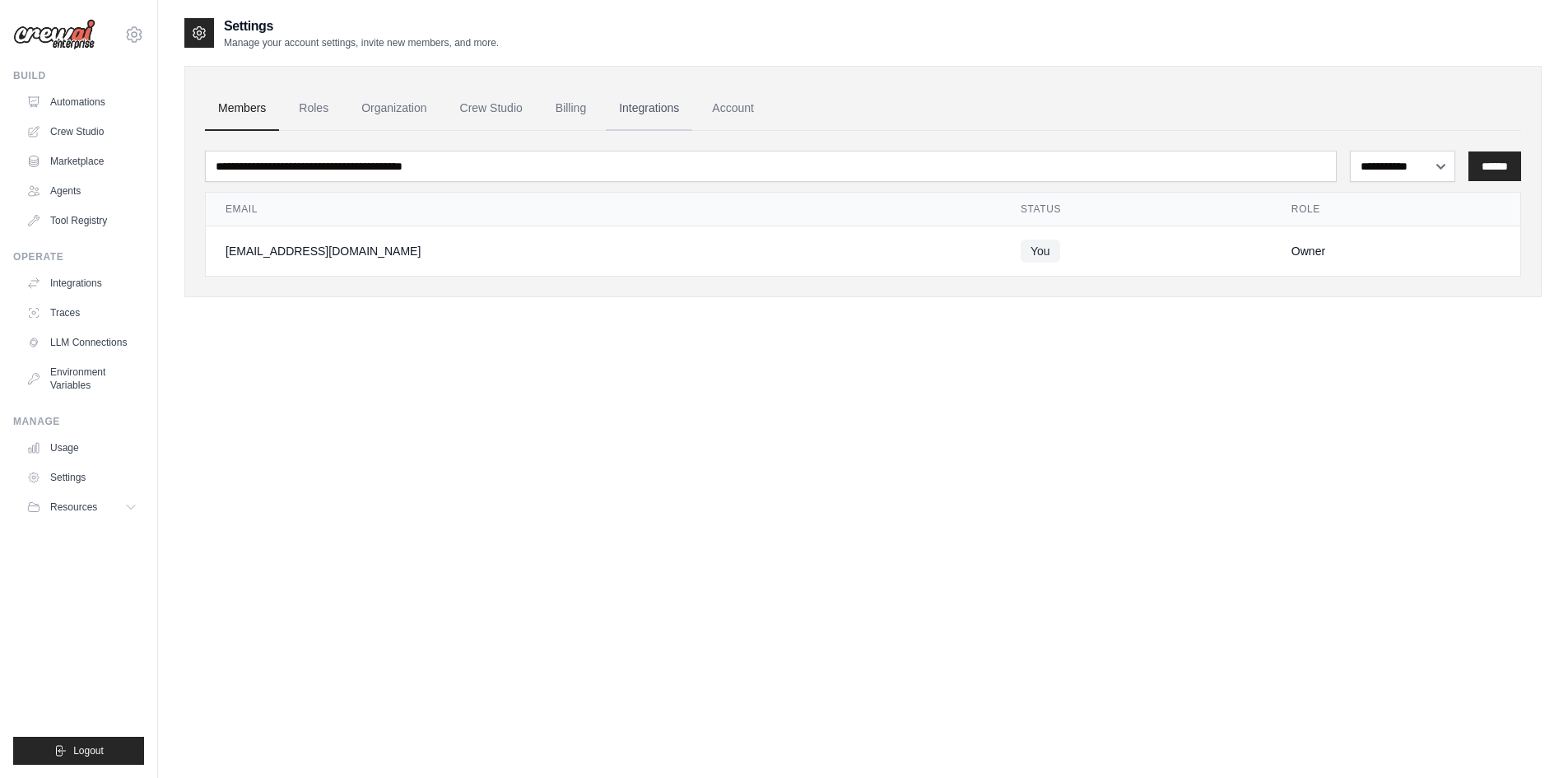
click at [676, 103] on link "Integrations" at bounding box center [649, 109] width 86 height 44
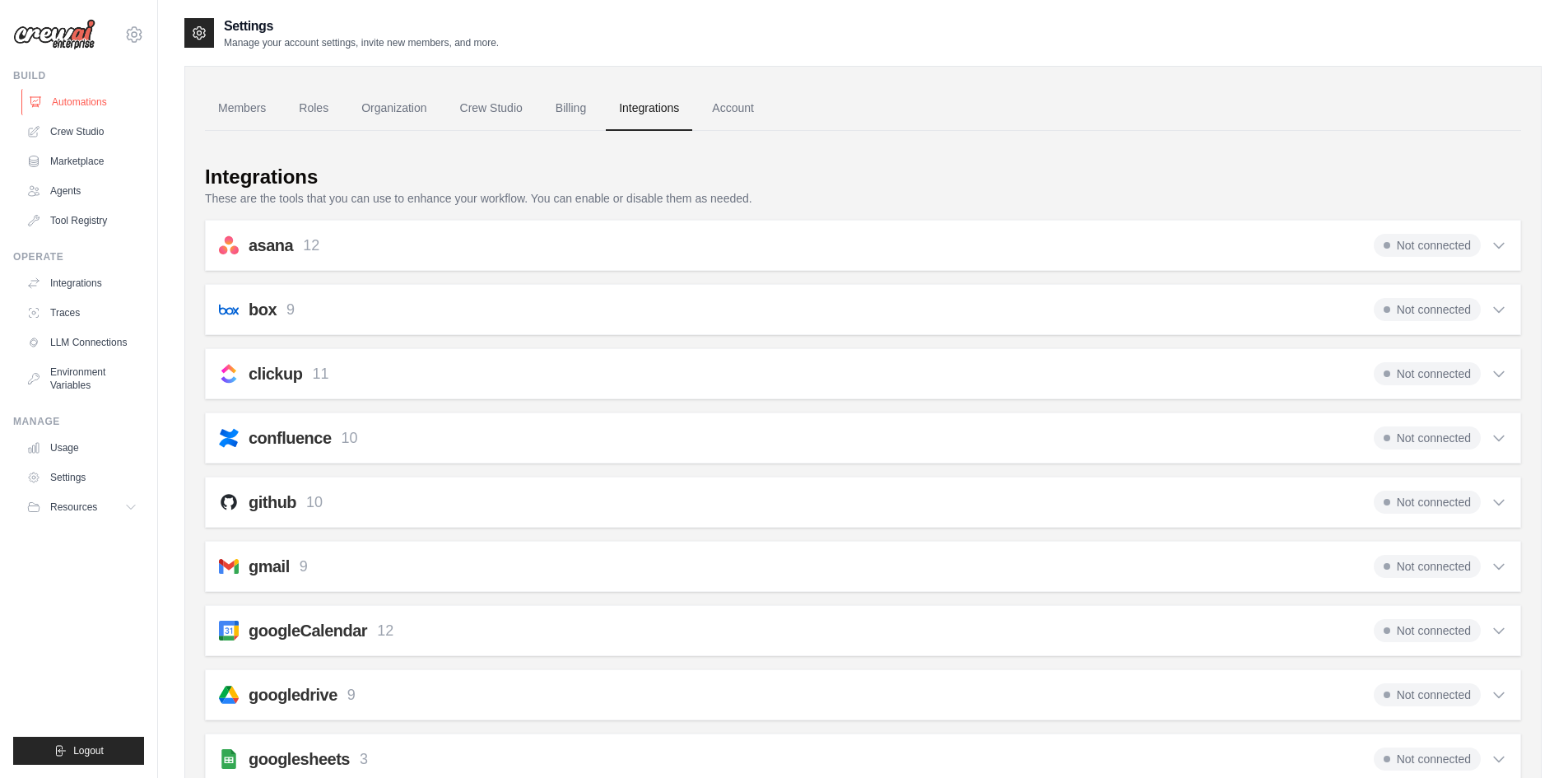
click at [62, 101] on link "Automations" at bounding box center [83, 102] width 124 height 26
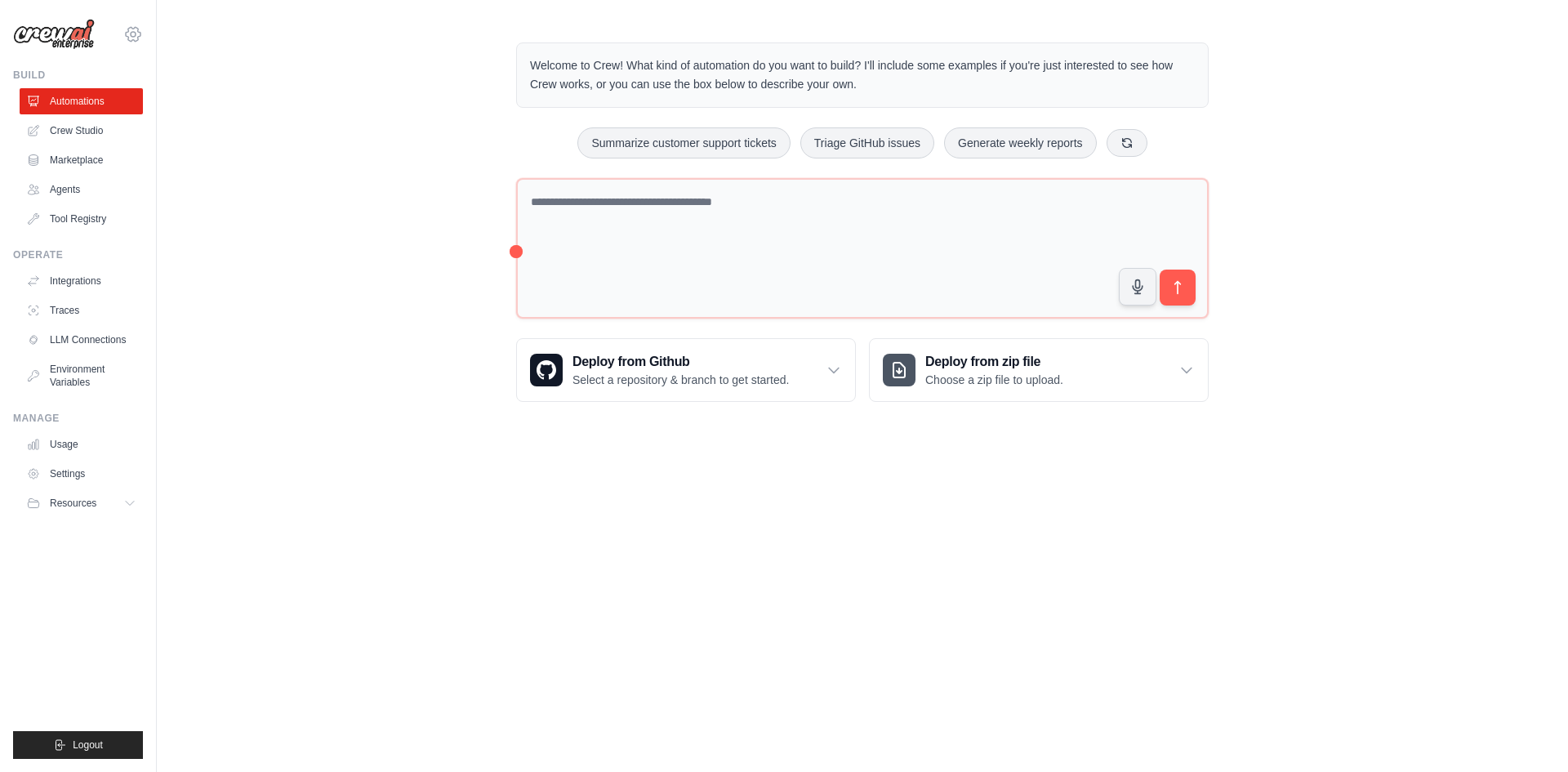
click at [141, 37] on icon at bounding box center [133, 34] width 20 height 20
click at [137, 37] on icon at bounding box center [133, 34] width 20 height 20
click at [105, 165] on link "Marketplace" at bounding box center [83, 160] width 123 height 26
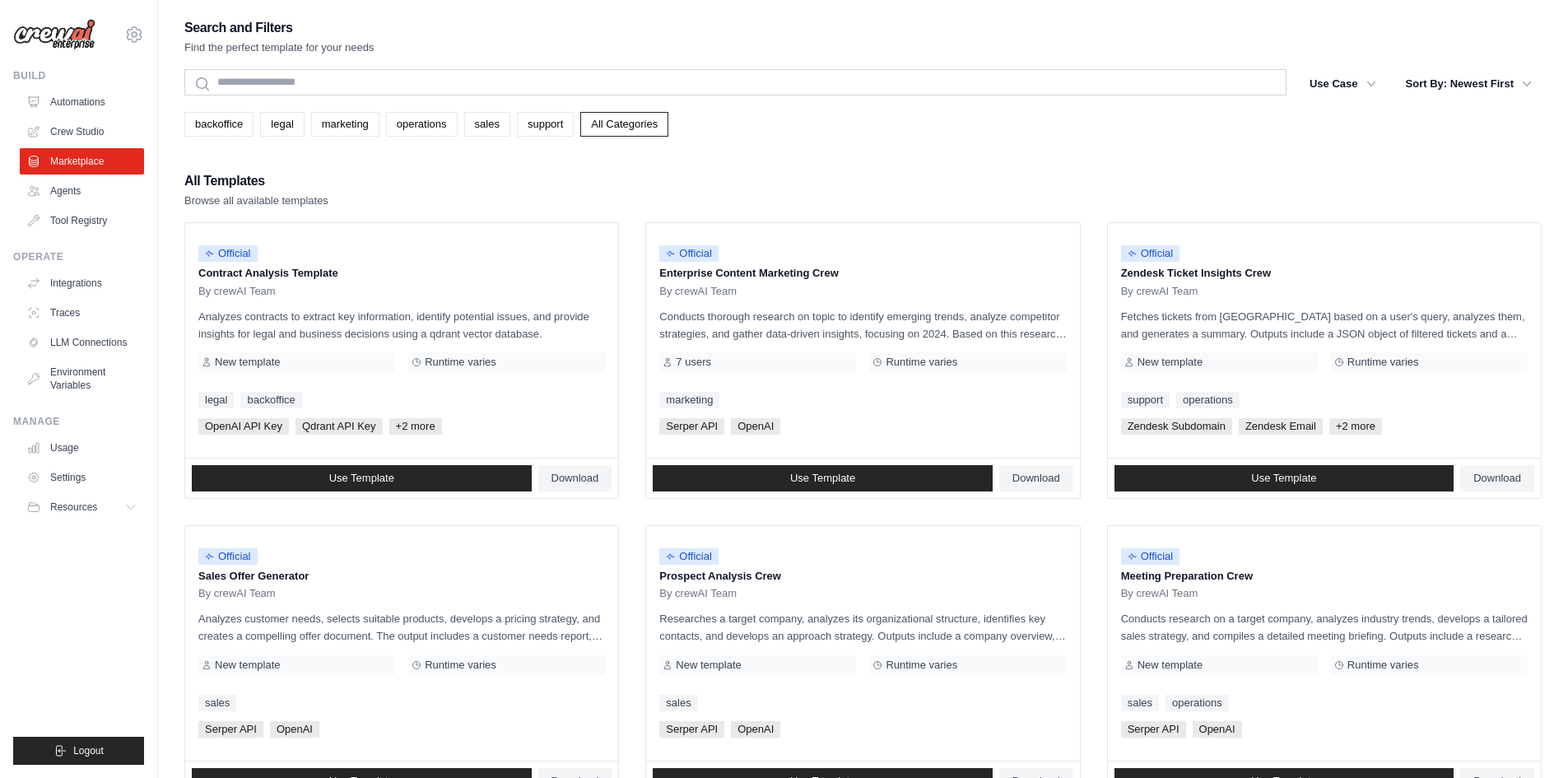
click at [74, 134] on link "Crew Studio" at bounding box center [82, 132] width 124 height 26
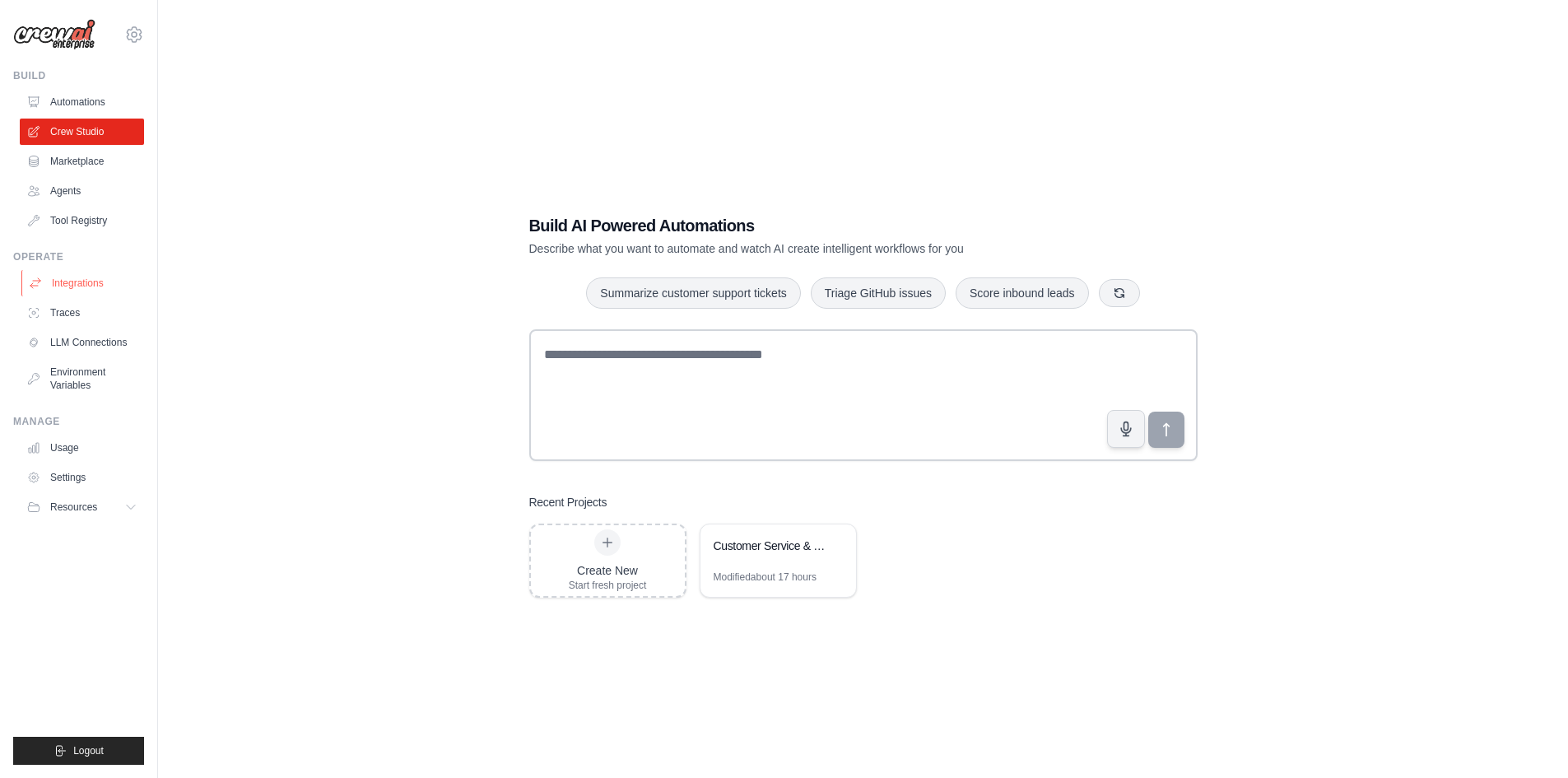
click at [77, 282] on link "Integrations" at bounding box center [83, 283] width 124 height 26
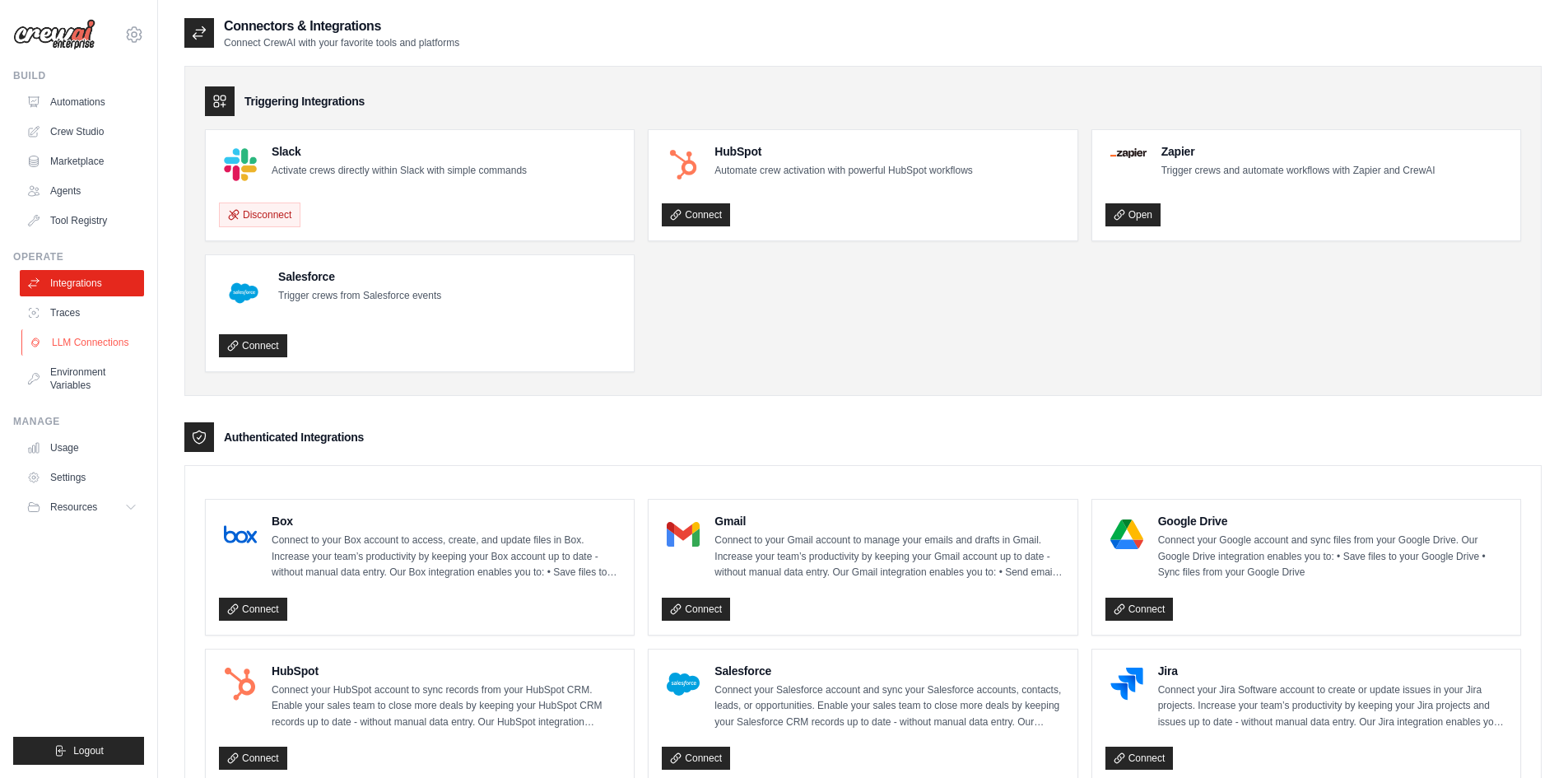
click at [93, 342] on link "LLM Connections" at bounding box center [83, 342] width 124 height 26
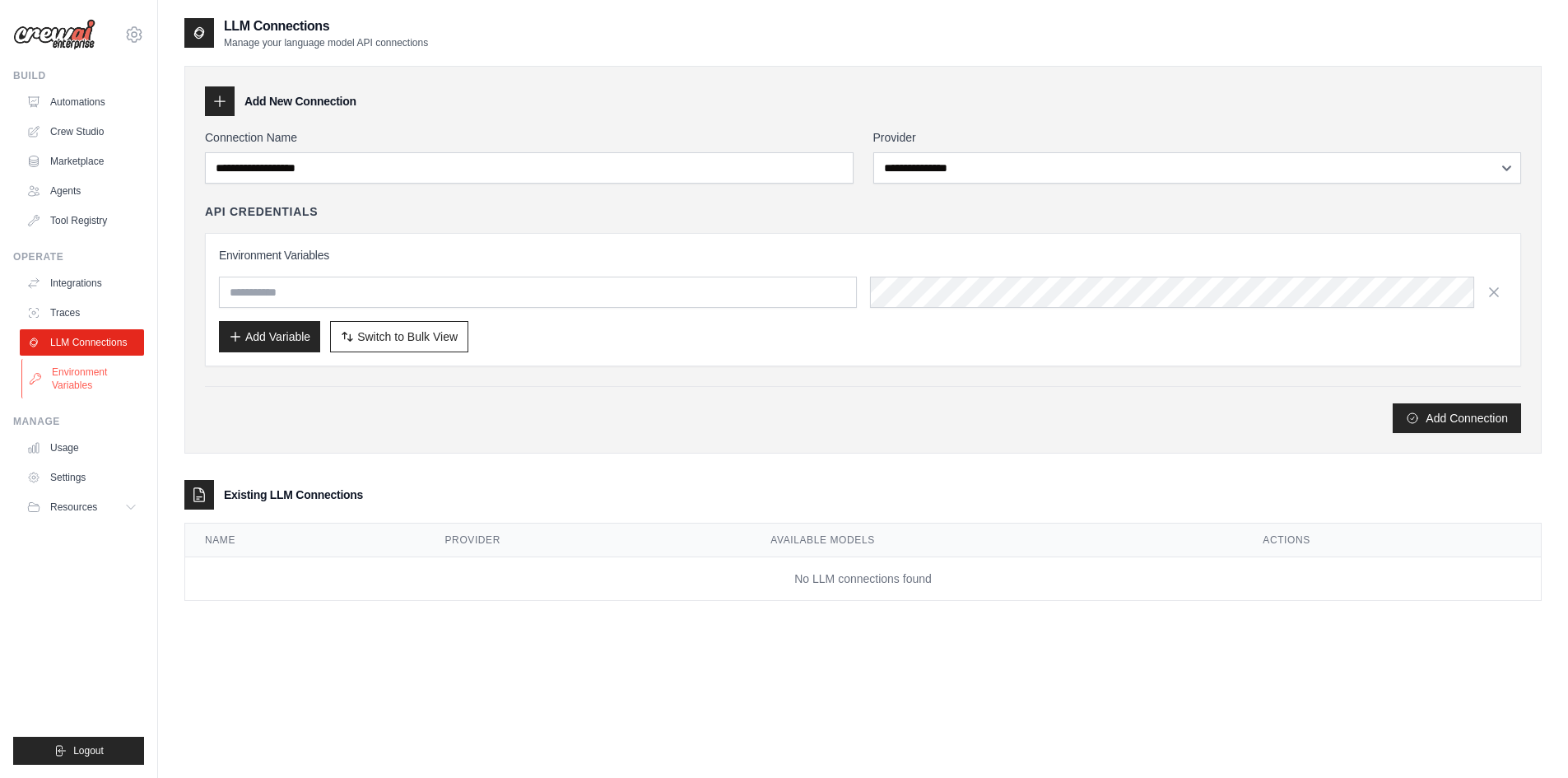
click at [71, 381] on link "Environment Variables" at bounding box center [83, 379] width 124 height 40
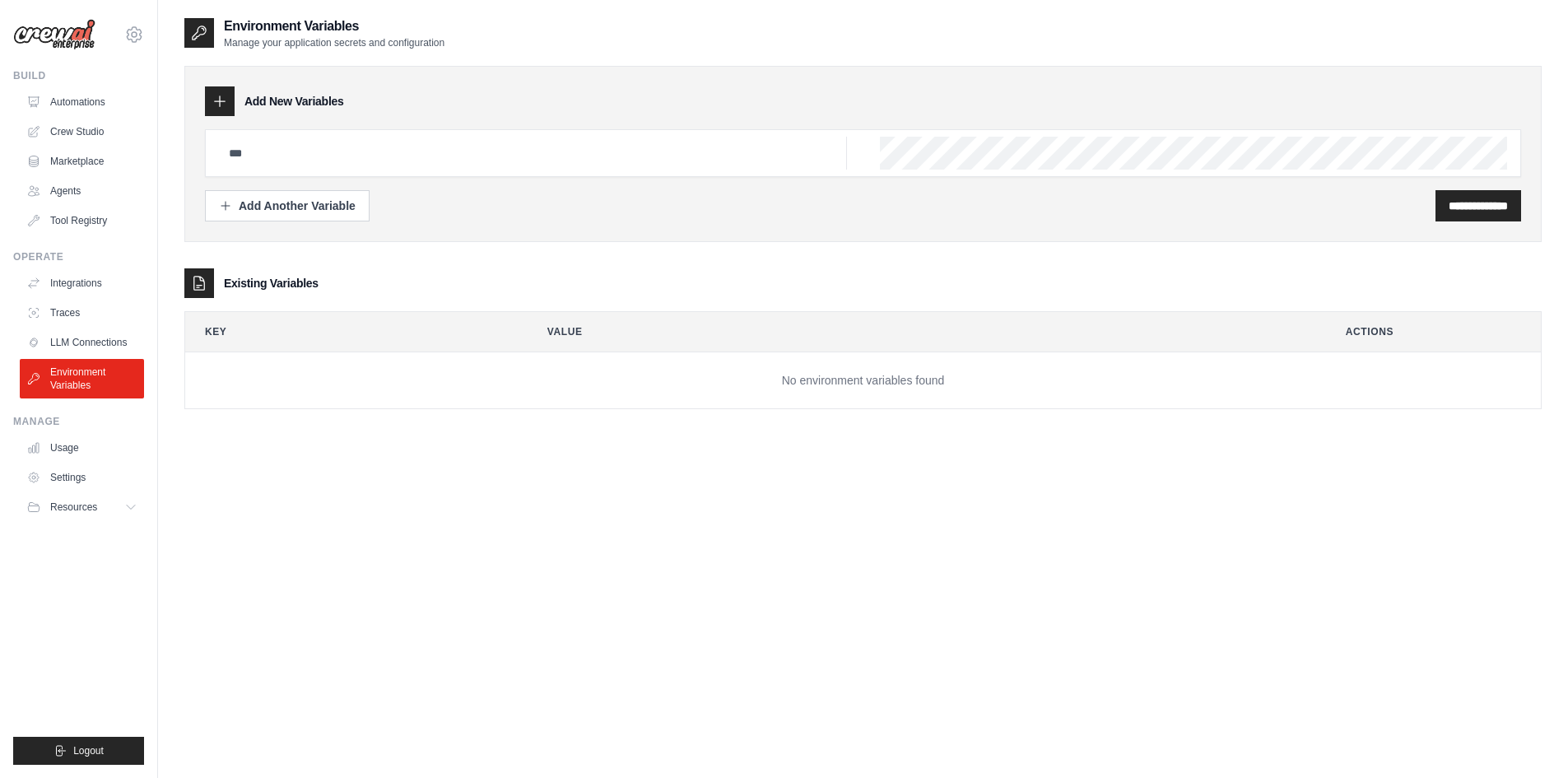
click at [78, 86] on div "Build Automations Crew Studio Marketplace Agents" at bounding box center [78, 151] width 131 height 165
click at [62, 44] on img at bounding box center [54, 35] width 82 height 31
click at [69, 30] on img at bounding box center [54, 35] width 82 height 31
click at [68, 37] on img at bounding box center [54, 35] width 82 height 31
click at [72, 184] on link "Agents" at bounding box center [83, 191] width 124 height 26
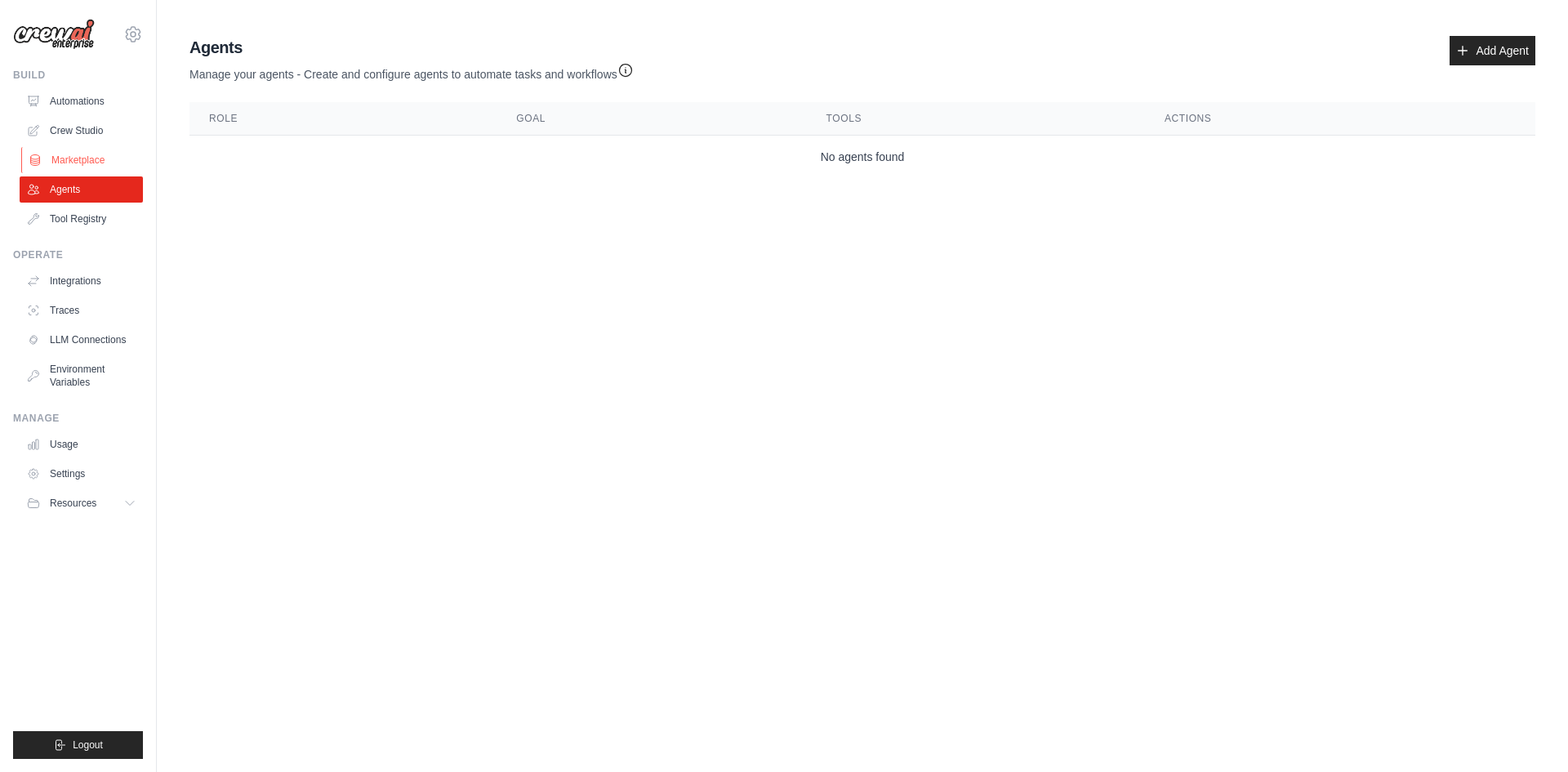
click at [74, 155] on link "Marketplace" at bounding box center [83, 160] width 123 height 26
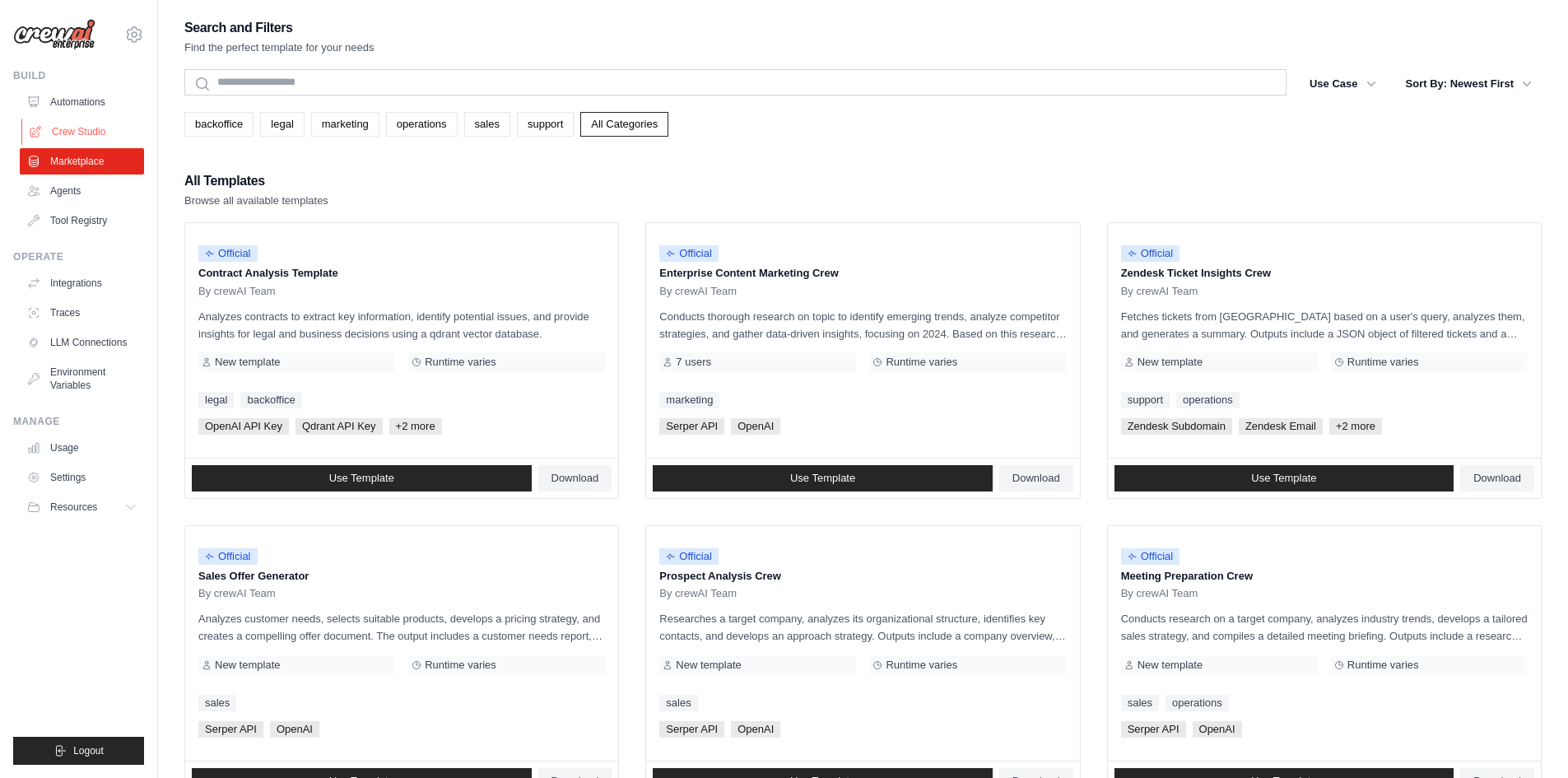
click at [82, 133] on link "Crew Studio" at bounding box center [83, 132] width 124 height 26
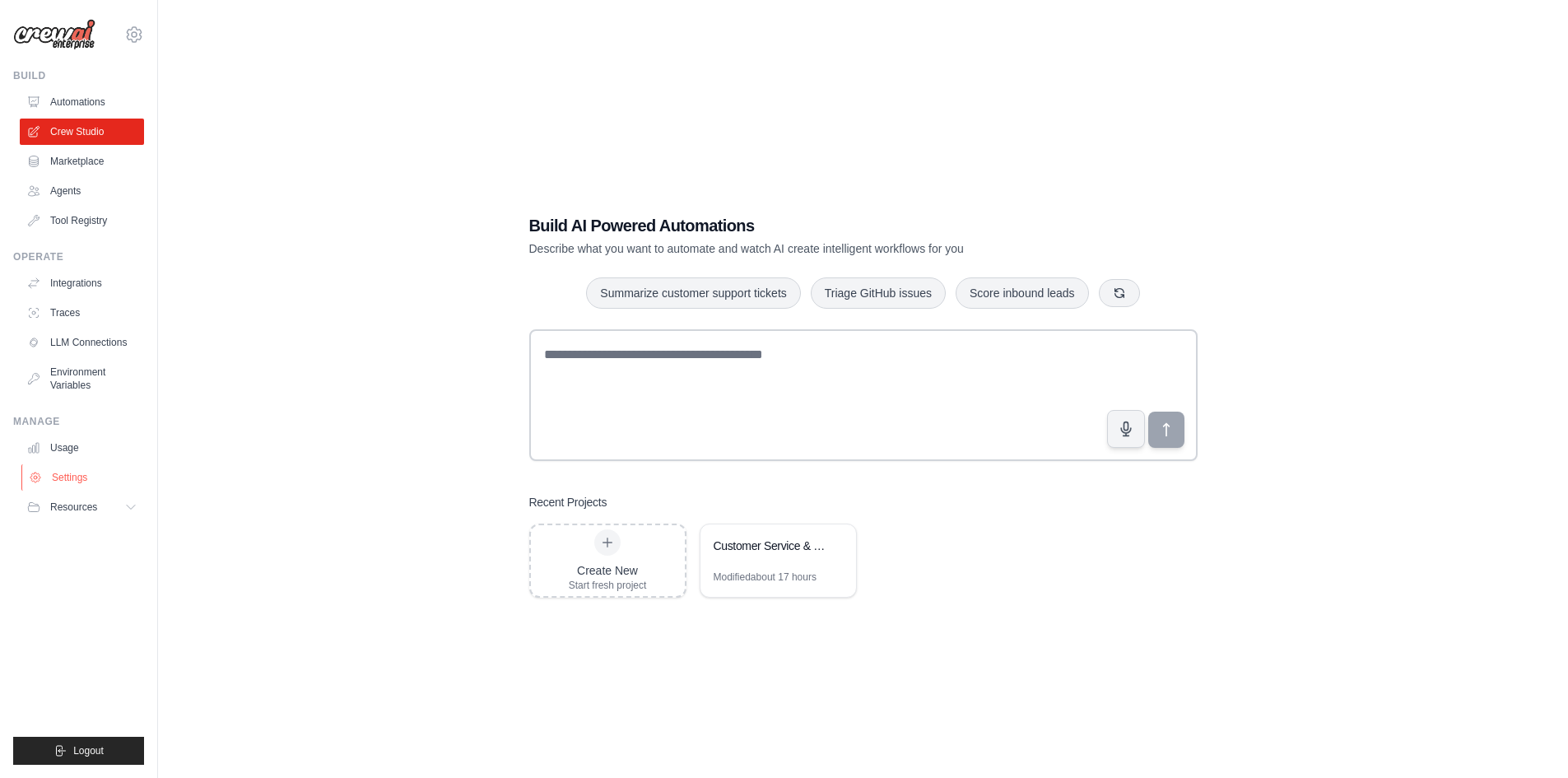
click at [68, 478] on link "Settings" at bounding box center [83, 478] width 124 height 26
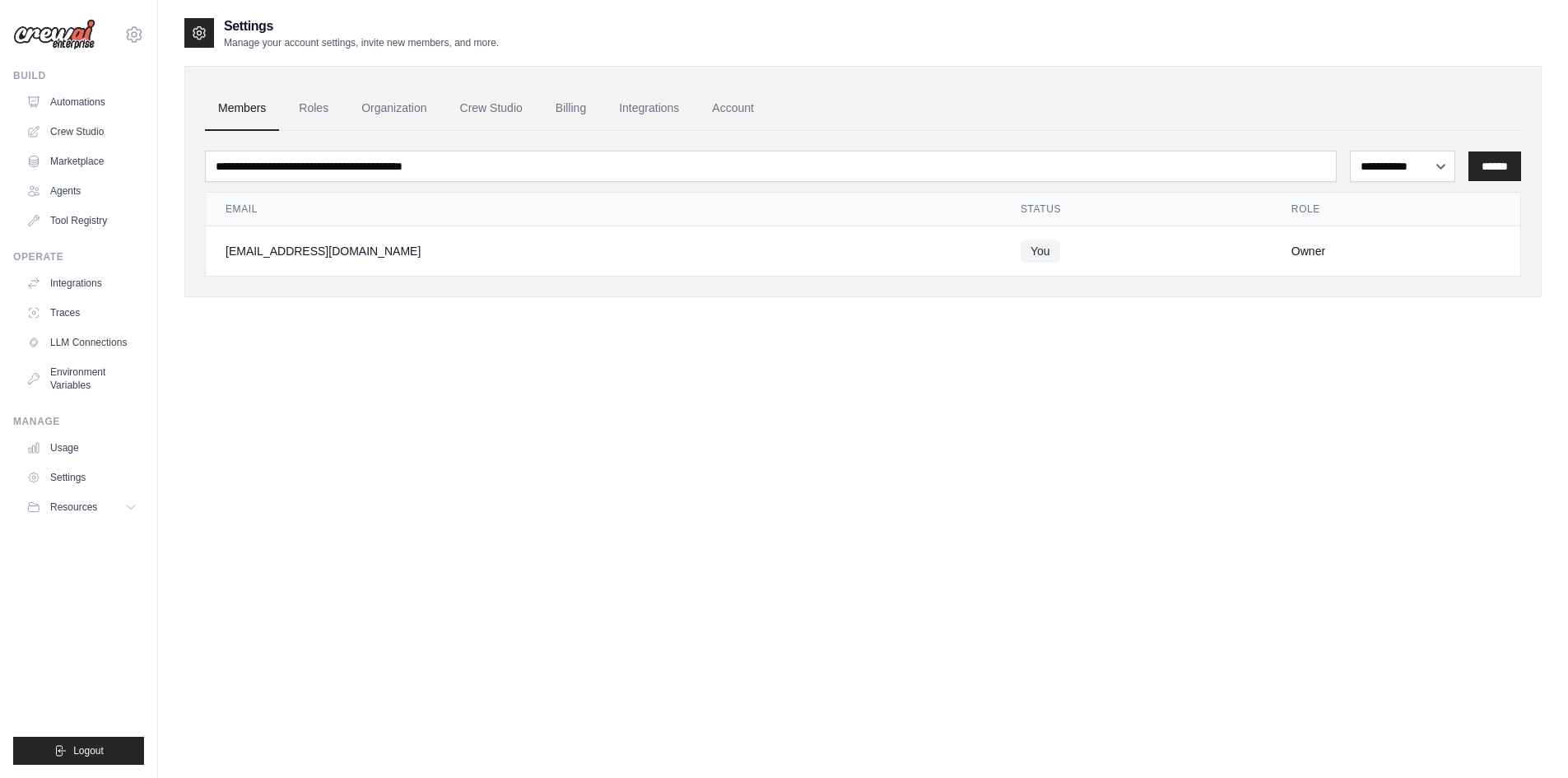
click at [79, 516] on button "Resources" at bounding box center [82, 507] width 124 height 26
click at [74, 480] on link "Settings" at bounding box center [83, 478] width 124 height 26
click at [66, 450] on link "Usage" at bounding box center [83, 448] width 124 height 26
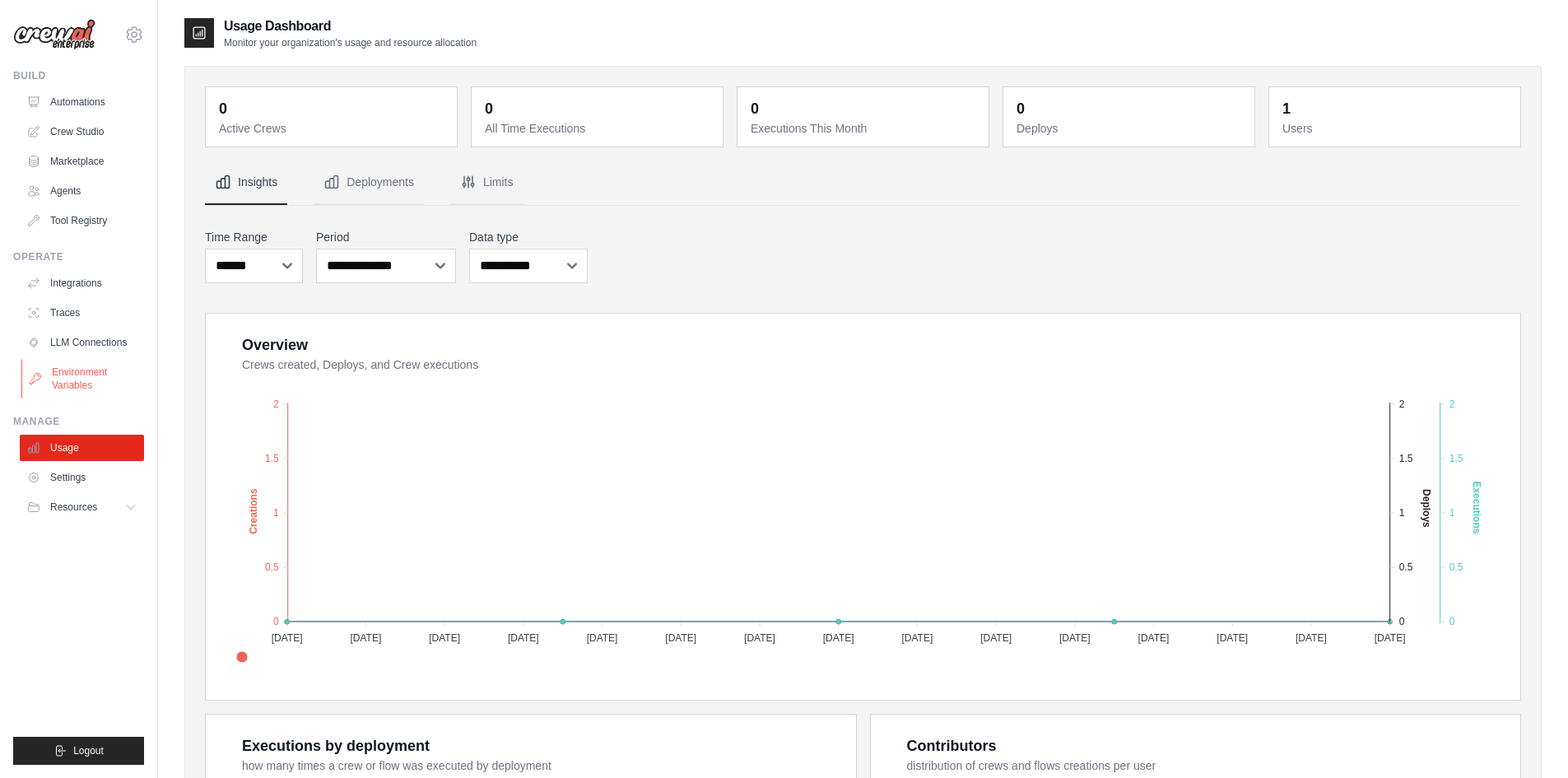
click at [68, 381] on link "Environment Variables" at bounding box center [83, 379] width 124 height 40
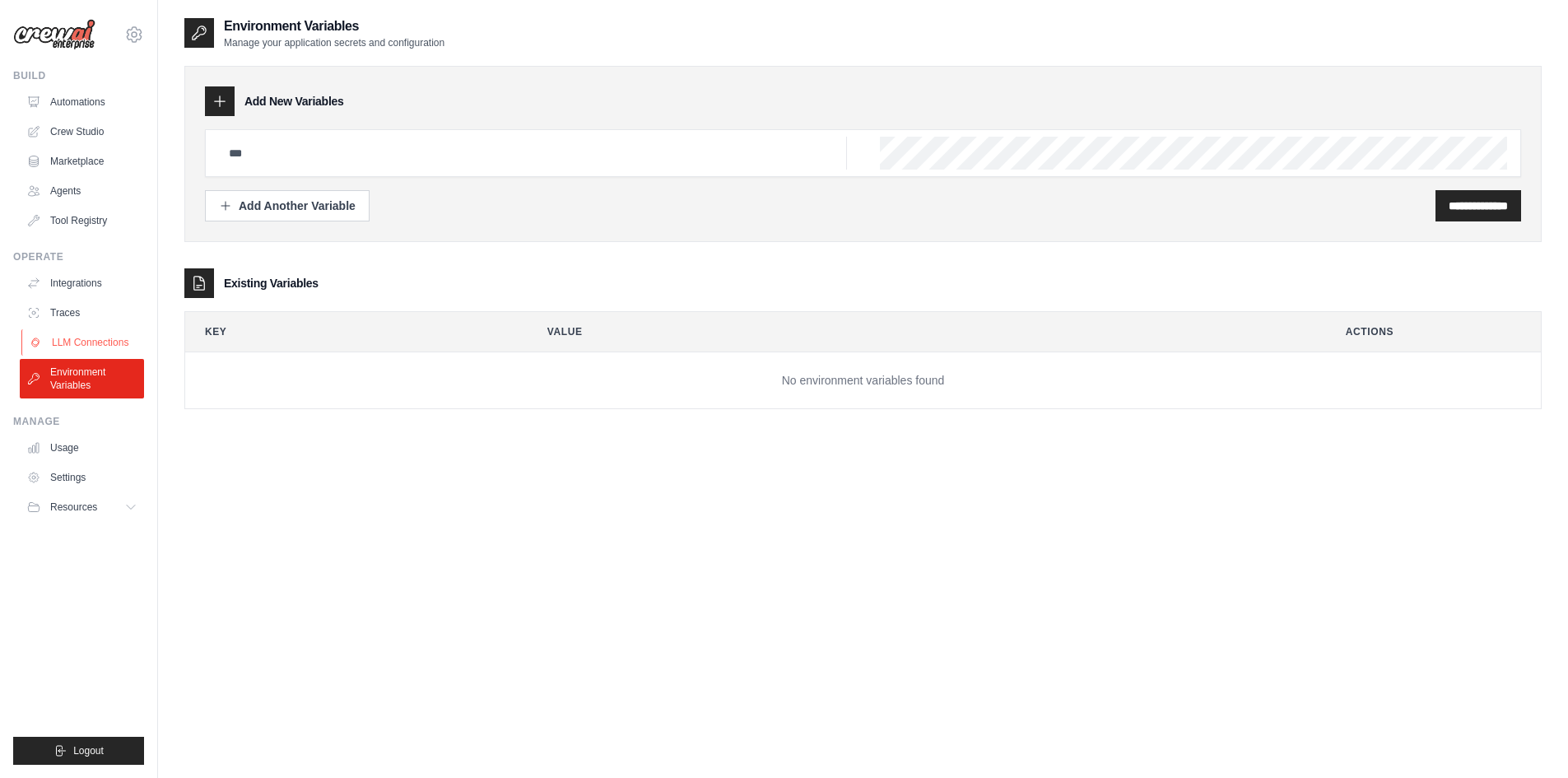
click at [72, 334] on link "LLM Connections" at bounding box center [83, 342] width 124 height 26
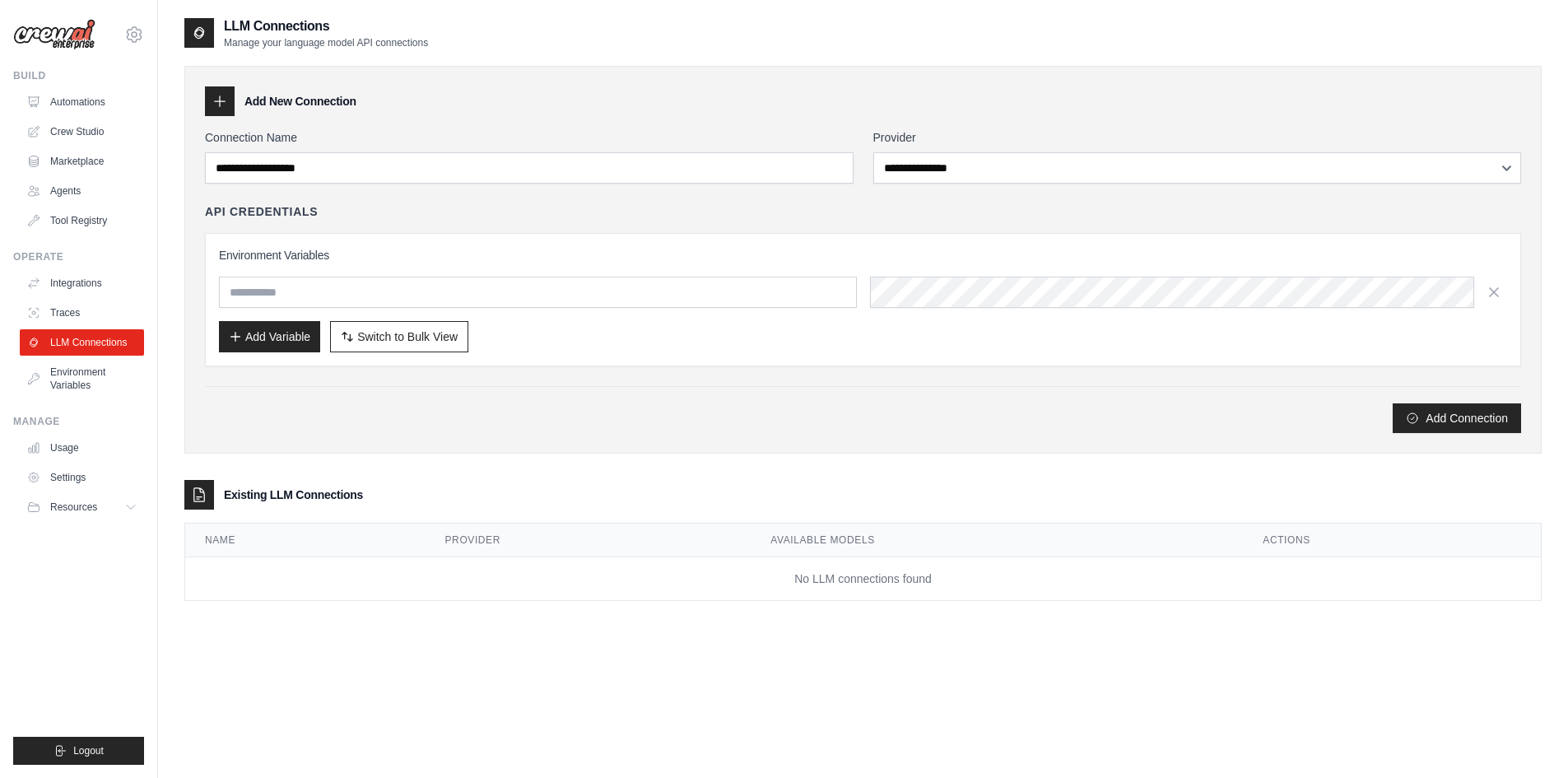
click at [74, 314] on link "Traces" at bounding box center [82, 313] width 124 height 26
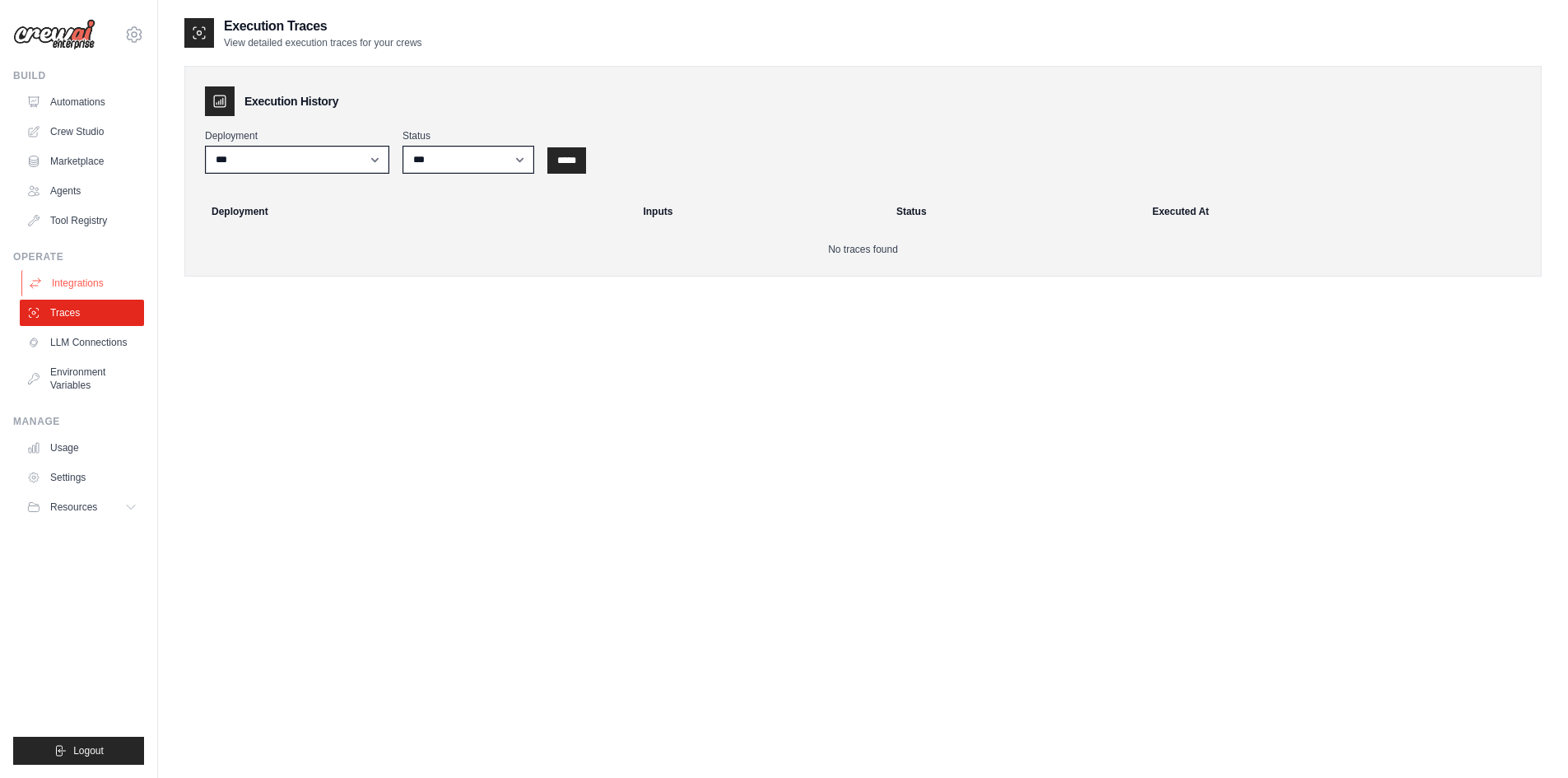
click at [85, 276] on link "Integrations" at bounding box center [83, 283] width 124 height 26
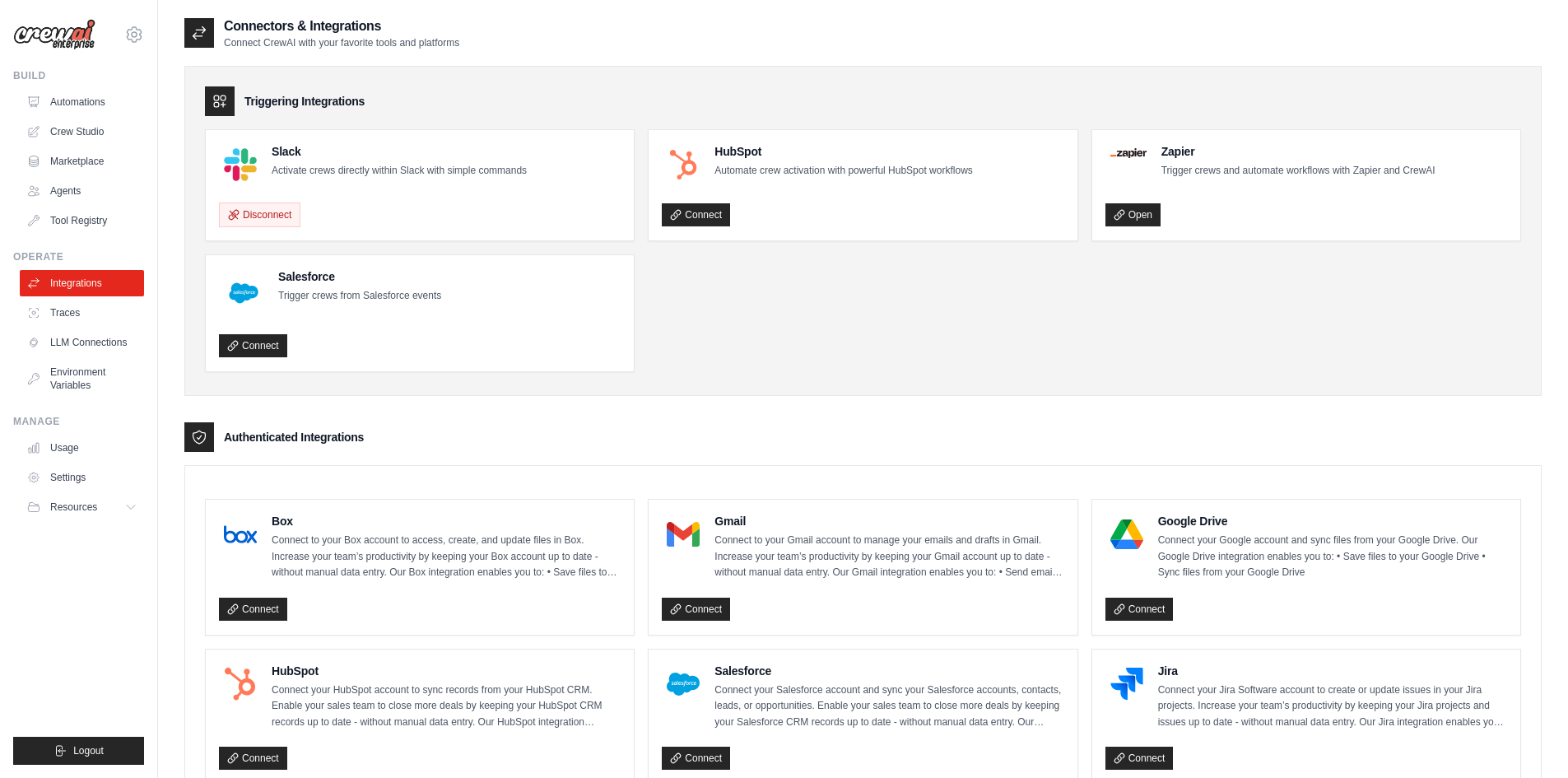
click at [68, 44] on img at bounding box center [54, 35] width 82 height 31
click at [275, 32] on h2 "Connectors & Integrations" at bounding box center [342, 26] width 236 height 20
click at [86, 90] on link "Automations" at bounding box center [83, 102] width 124 height 26
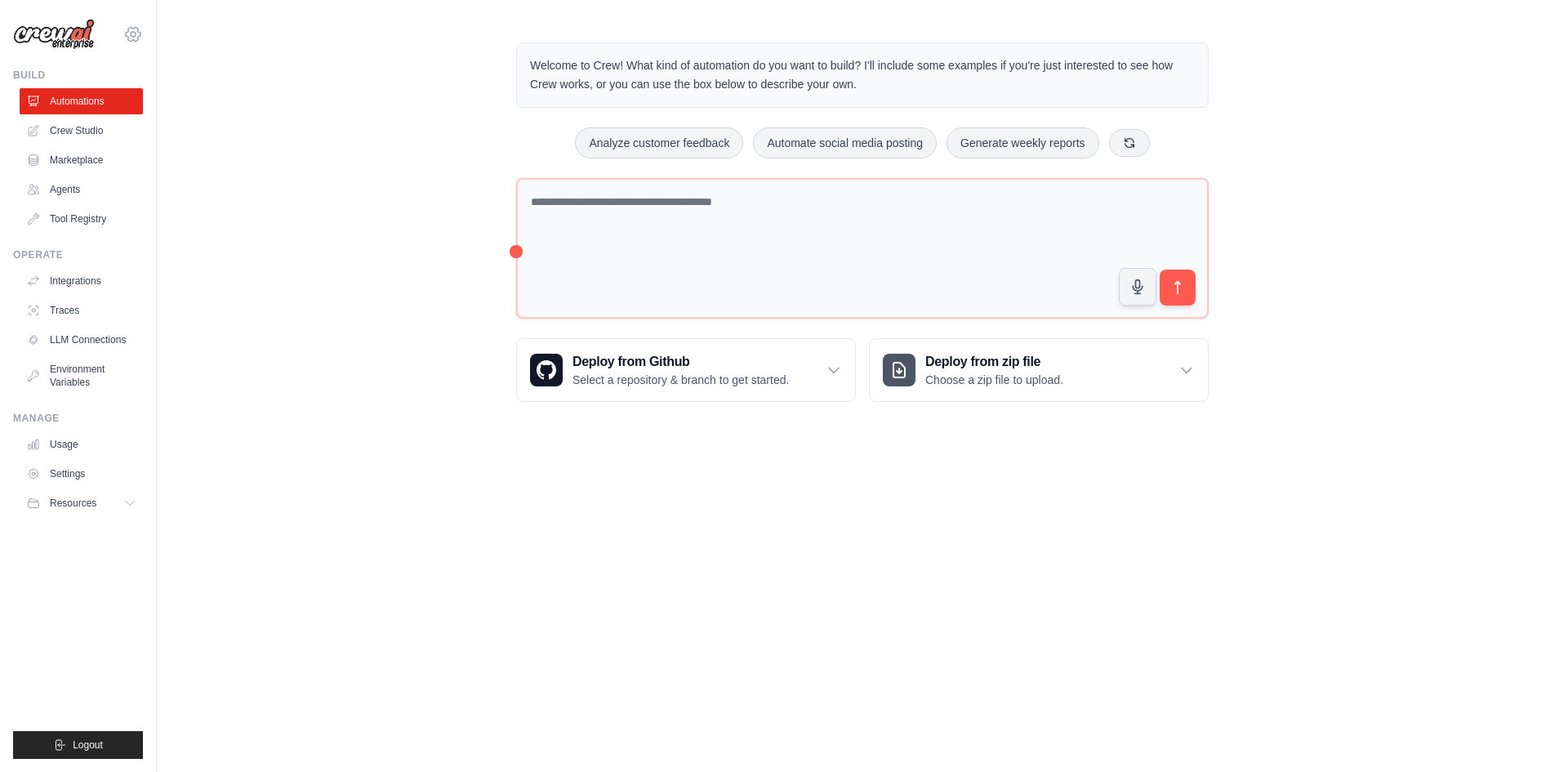
click at [123, 37] on icon at bounding box center [133, 34] width 20 height 20
click at [117, 77] on div "[EMAIL_ADDRESS][DOMAIN_NAME]" at bounding box center [133, 70] width 118 height 16
click at [101, 109] on link "Settings" at bounding box center [133, 110] width 144 height 29
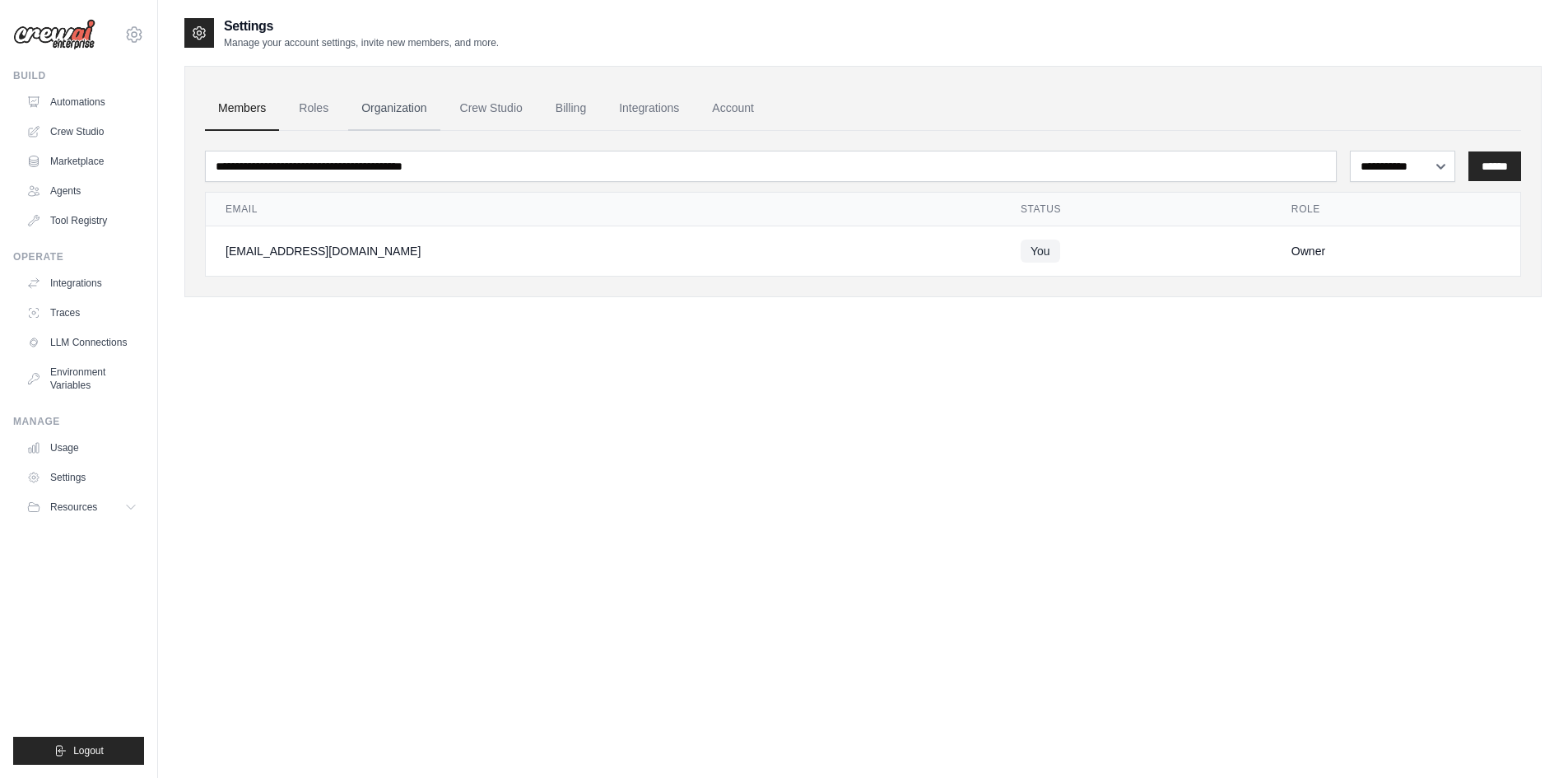
click at [422, 114] on link "Organization" at bounding box center [394, 109] width 91 height 44
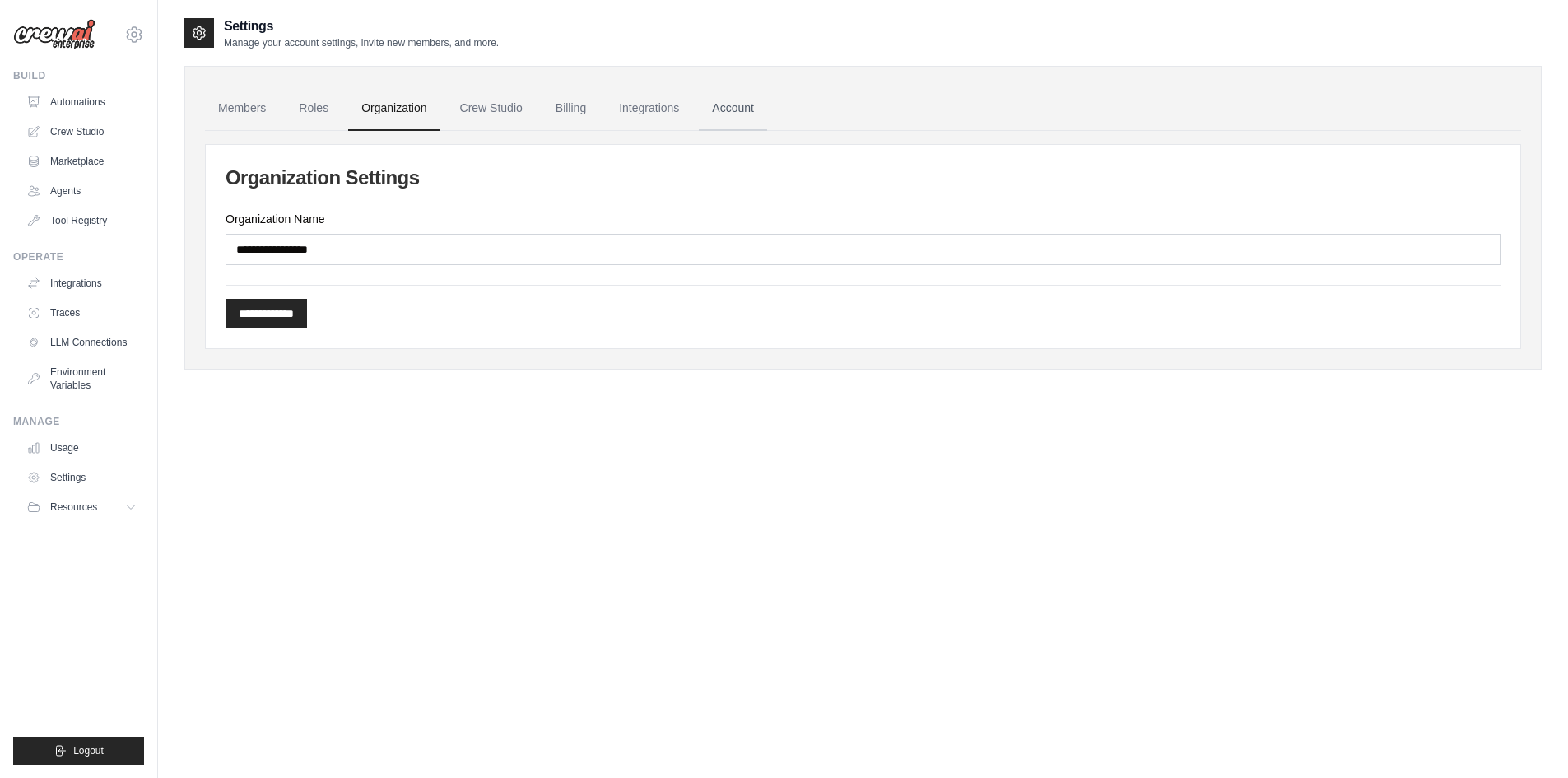
click at [768, 112] on link "Account" at bounding box center [733, 109] width 68 height 44
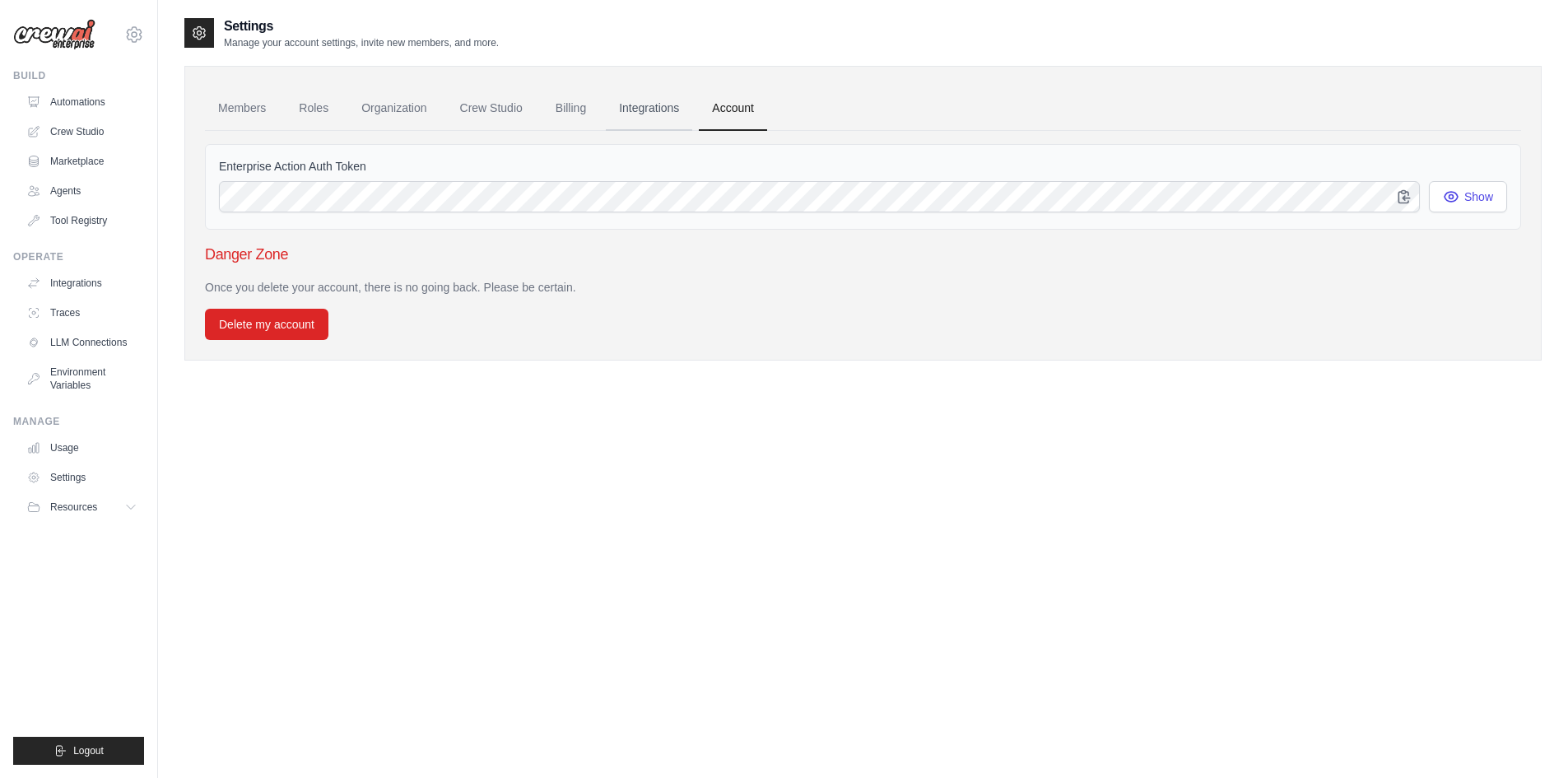
click at [693, 112] on link "Integrations" at bounding box center [649, 109] width 86 height 44
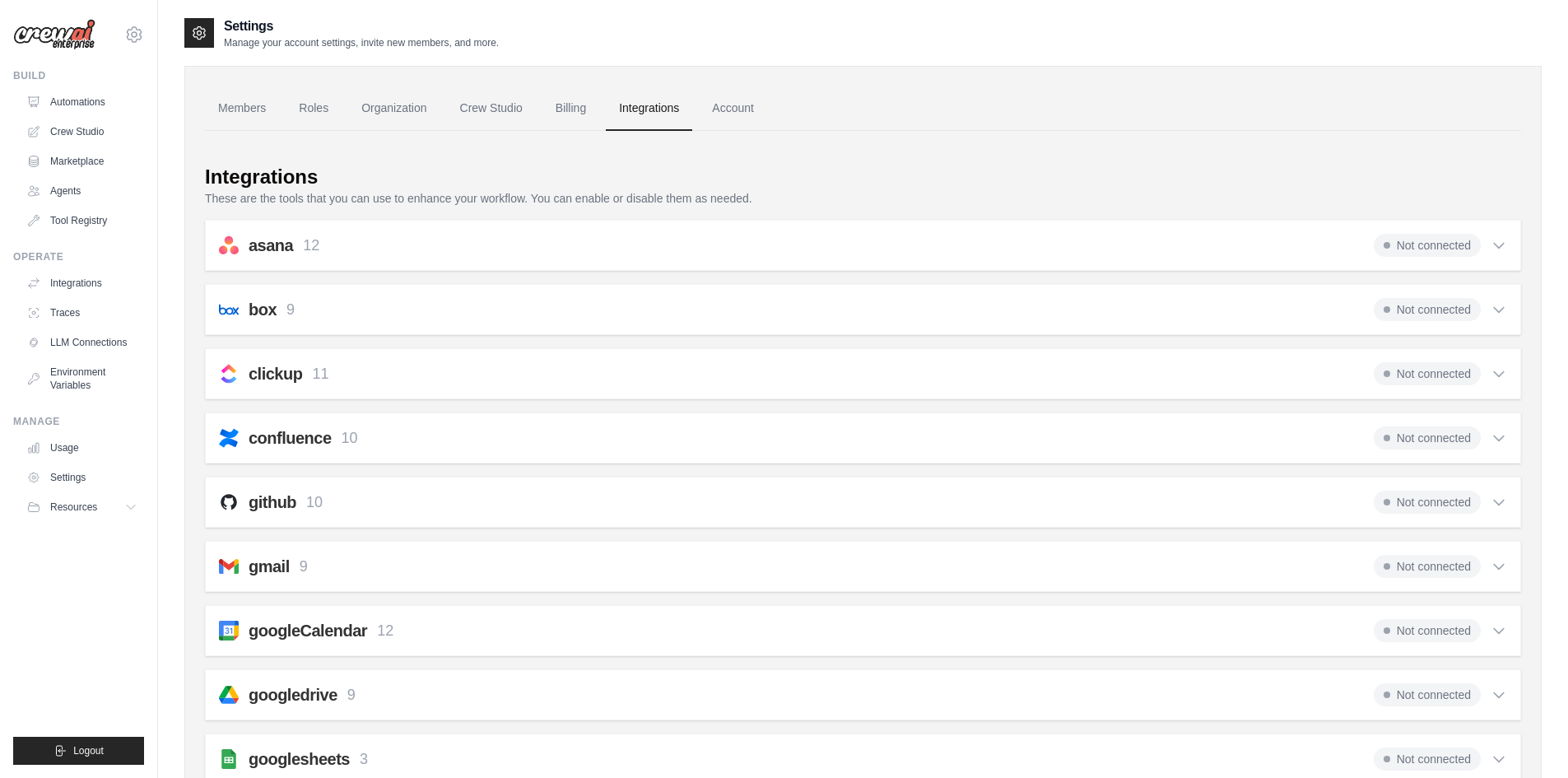
click at [596, 111] on link "Billing" at bounding box center [571, 109] width 57 height 44
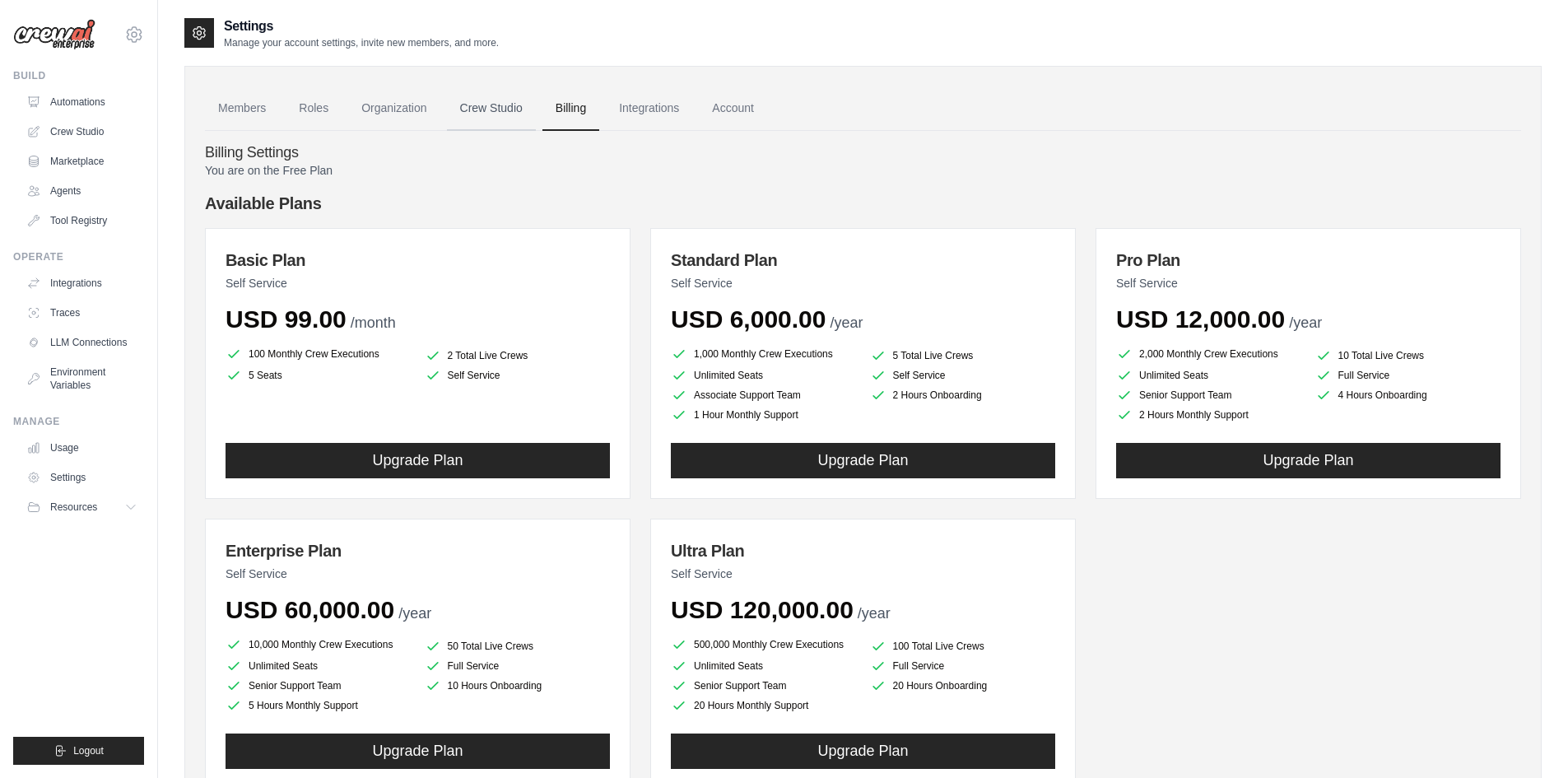
click at [507, 100] on link "Crew Studio" at bounding box center [492, 109] width 89 height 44
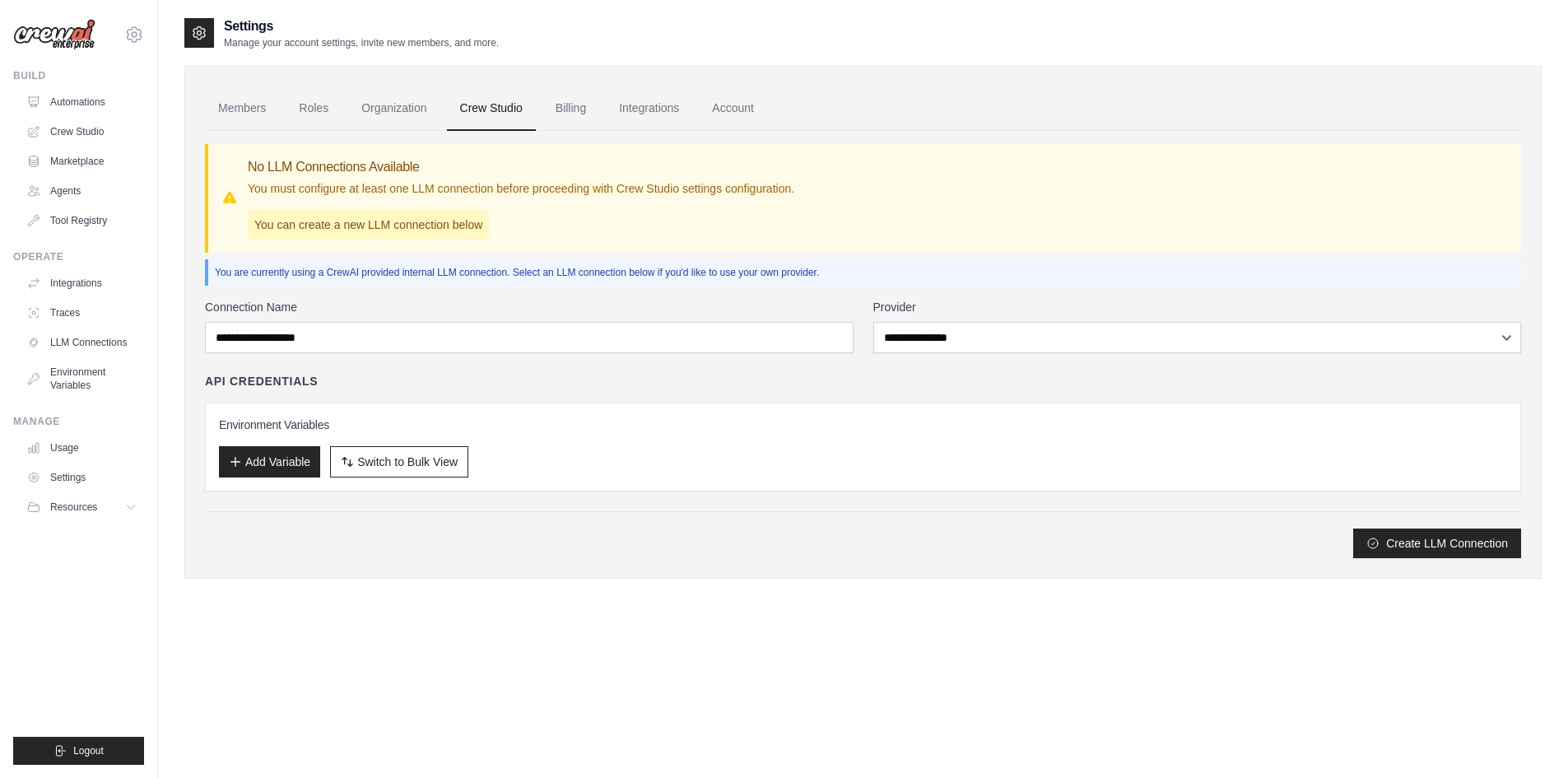
click at [415, 105] on link "Organization" at bounding box center [394, 109] width 91 height 44
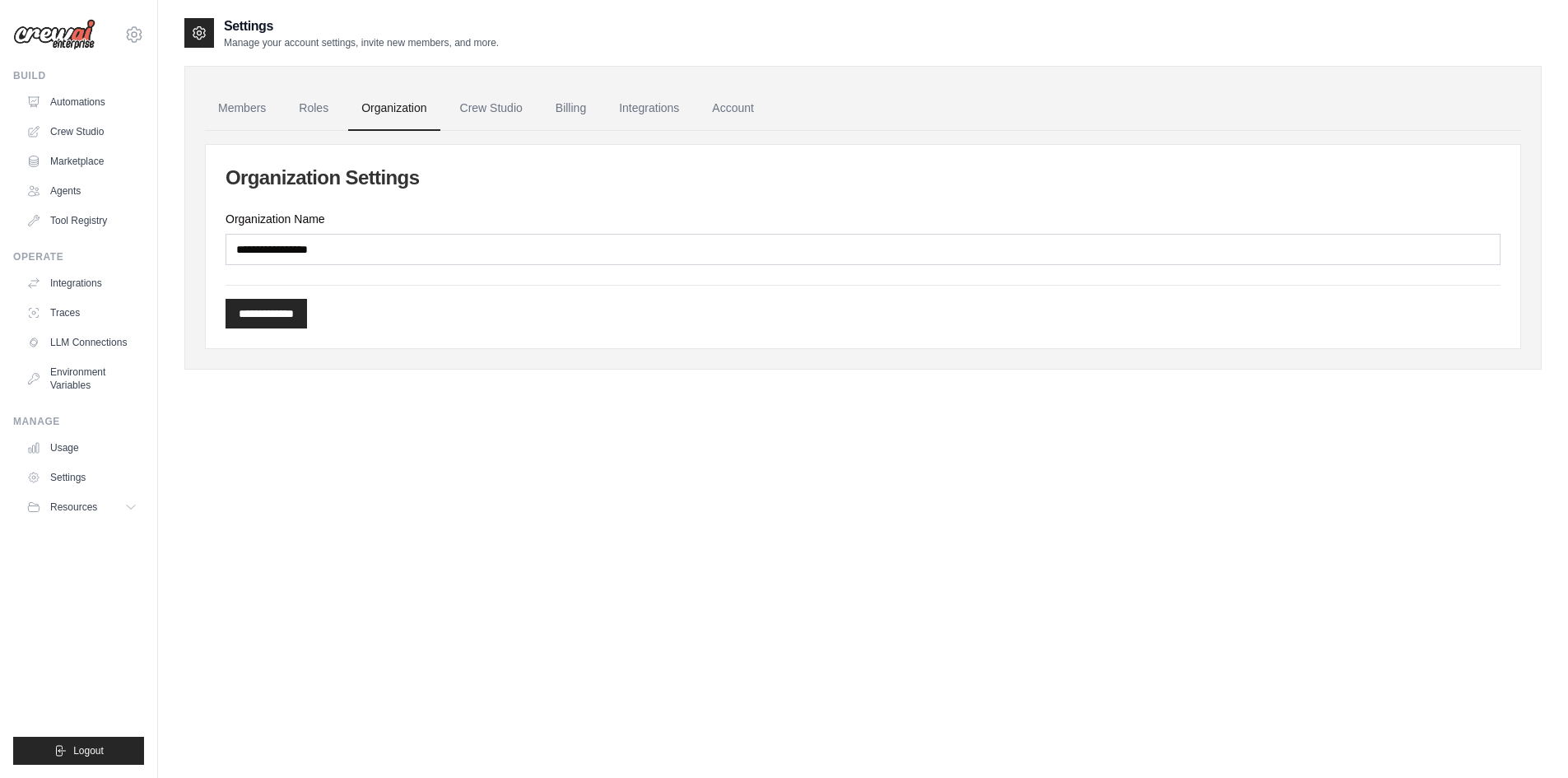
click at [360, 112] on link "Organization" at bounding box center [394, 109] width 91 height 44
click at [251, 113] on link "Members" at bounding box center [242, 109] width 74 height 44
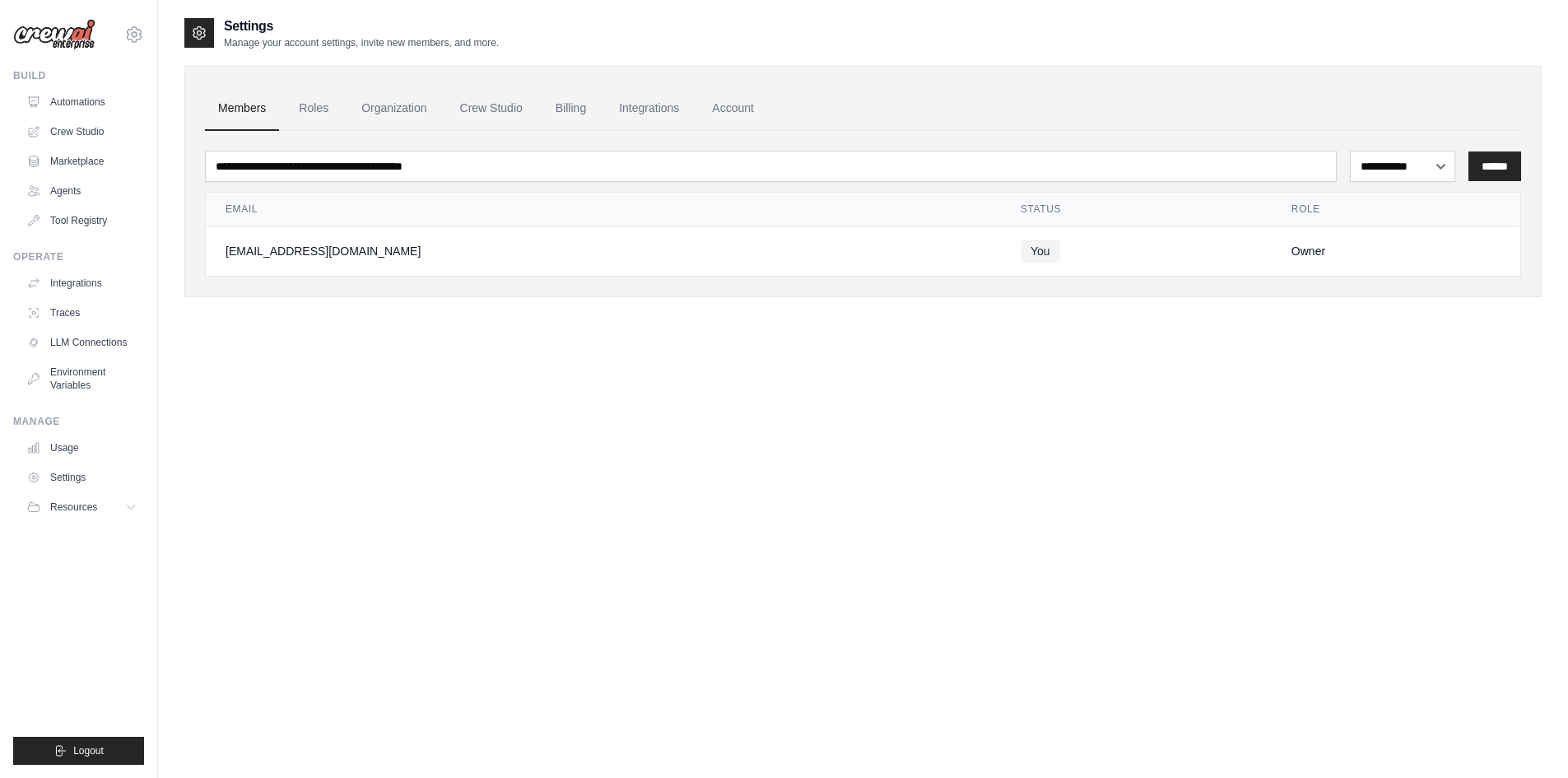
click at [53, 38] on img at bounding box center [54, 35] width 82 height 31
click at [290, 259] on div "[EMAIL_ADDRESS][DOMAIN_NAME]" at bounding box center [604, 251] width 756 height 16
click at [1430, 154] on select "**********" at bounding box center [1402, 166] width 105 height 31
drag, startPoint x: 1430, startPoint y: 154, endPoint x: 1402, endPoint y: 159, distance: 28.4
click at [1430, 154] on select "**********" at bounding box center [1402, 166] width 105 height 31
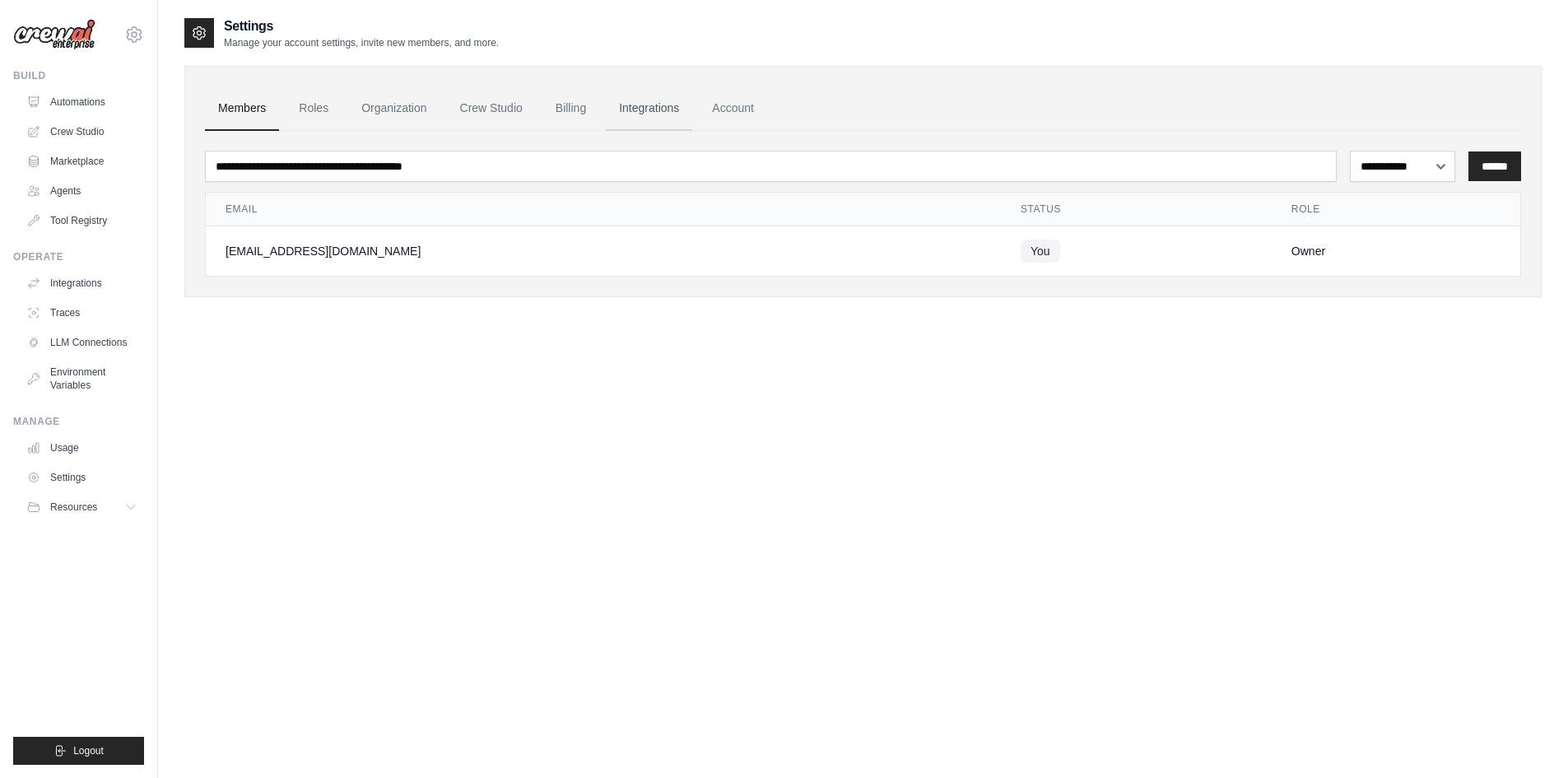
click at [686, 104] on link "Integrations" at bounding box center [649, 109] width 86 height 44
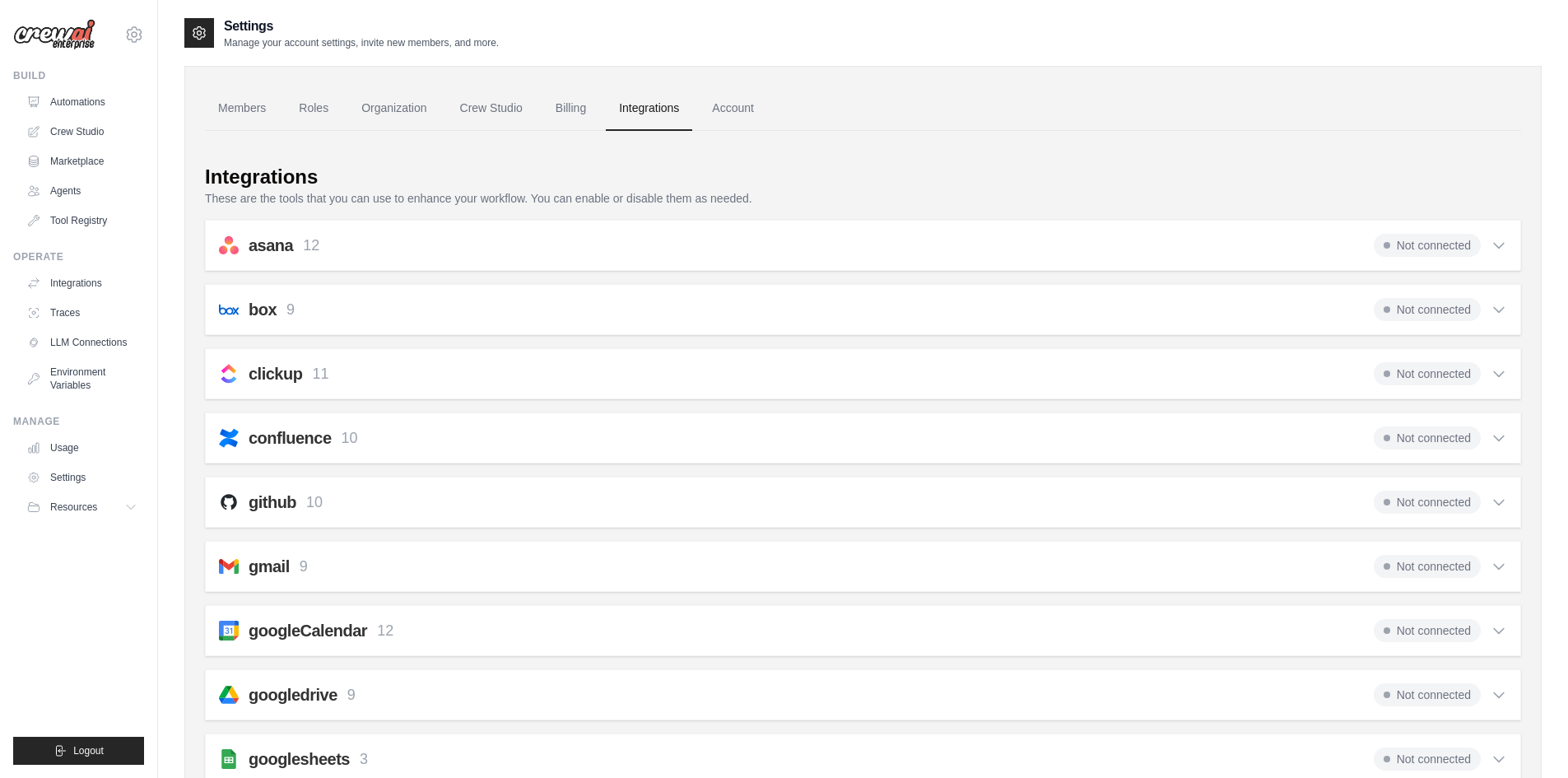
click at [1426, 571] on span "Not connected" at bounding box center [1427, 566] width 107 height 23
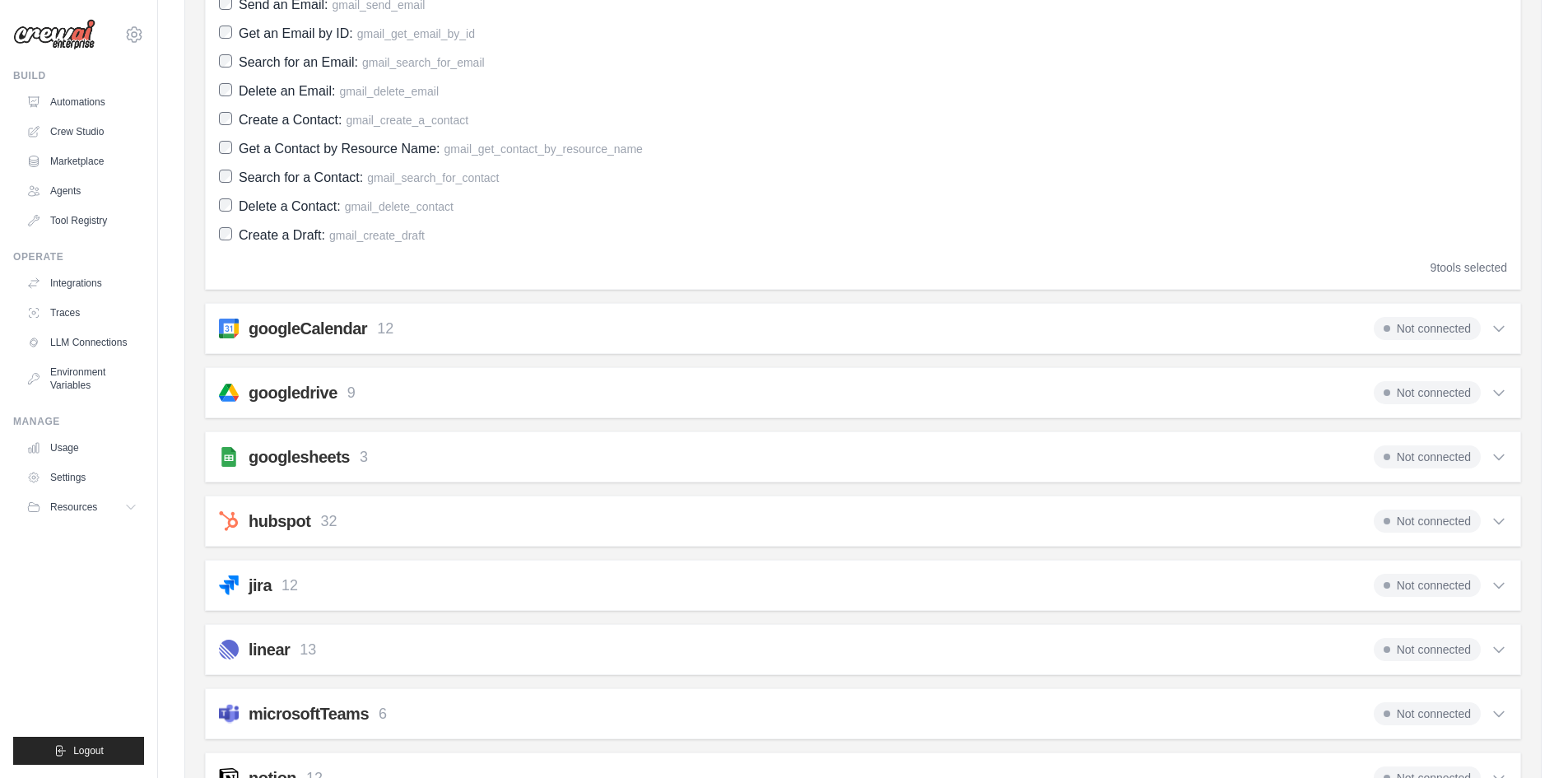
scroll to position [396, 0]
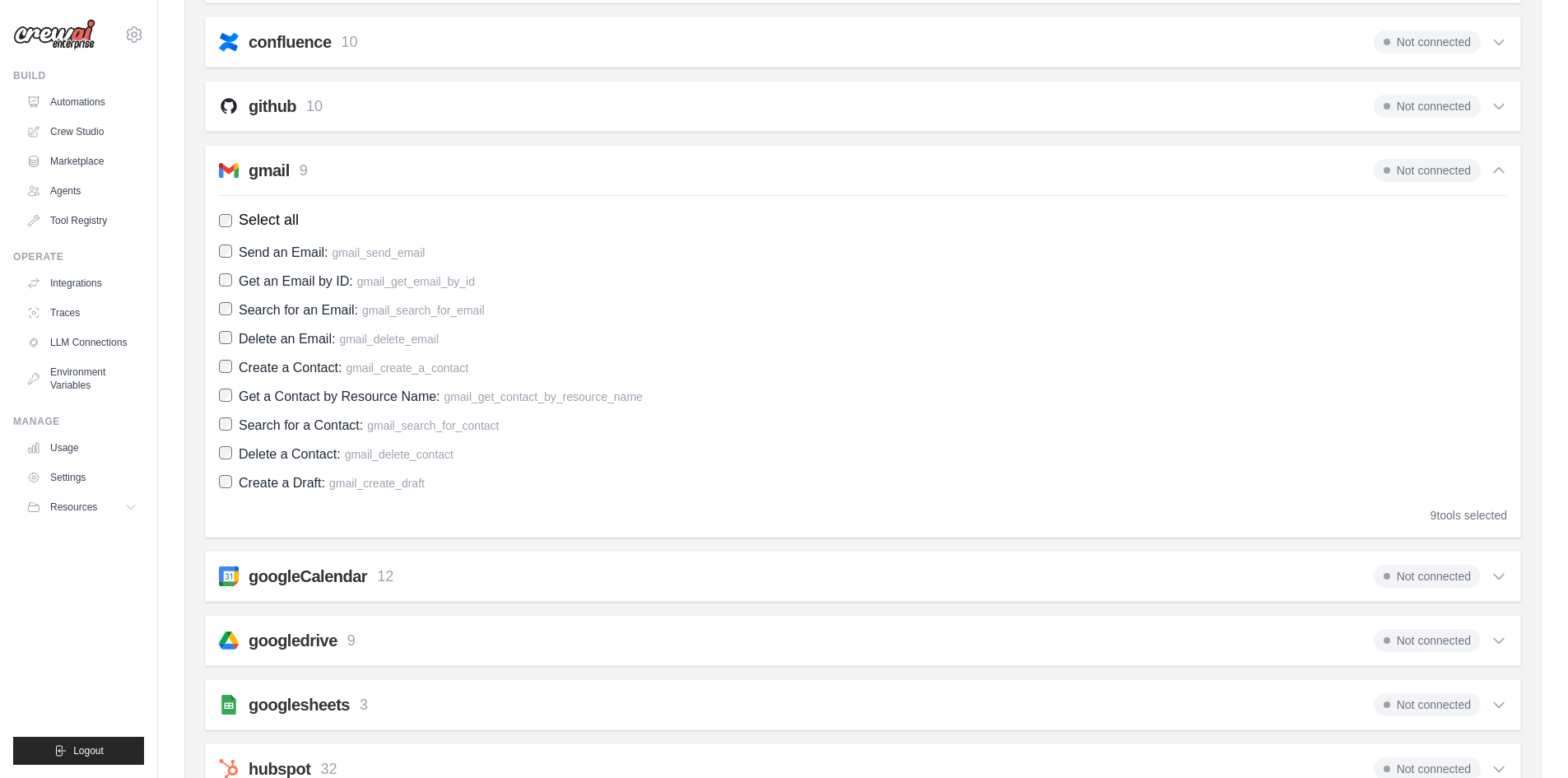
click at [1506, 170] on icon at bounding box center [1499, 170] width 16 height 16
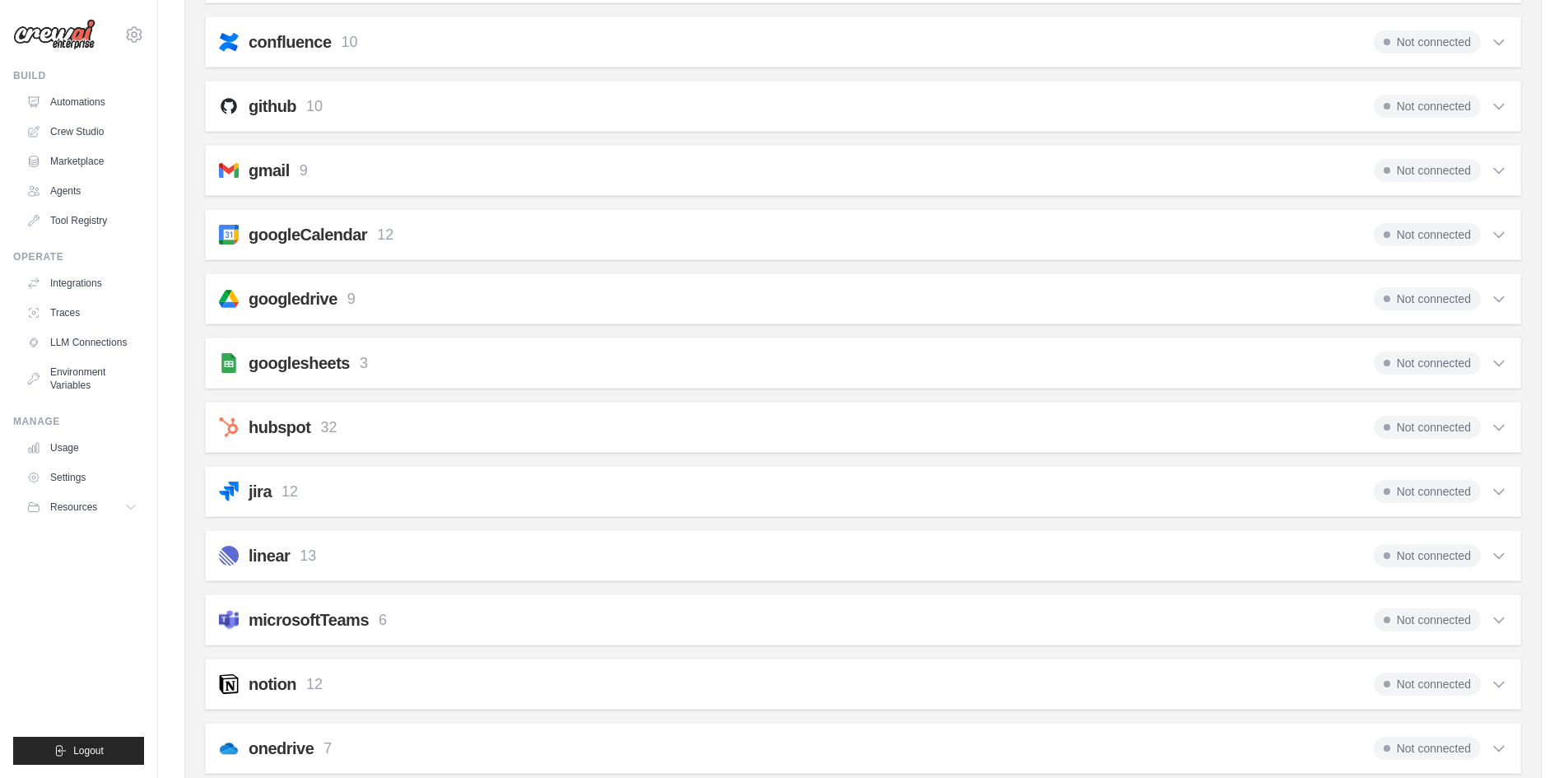
click at [1448, 173] on span "Not connected" at bounding box center [1427, 170] width 107 height 23
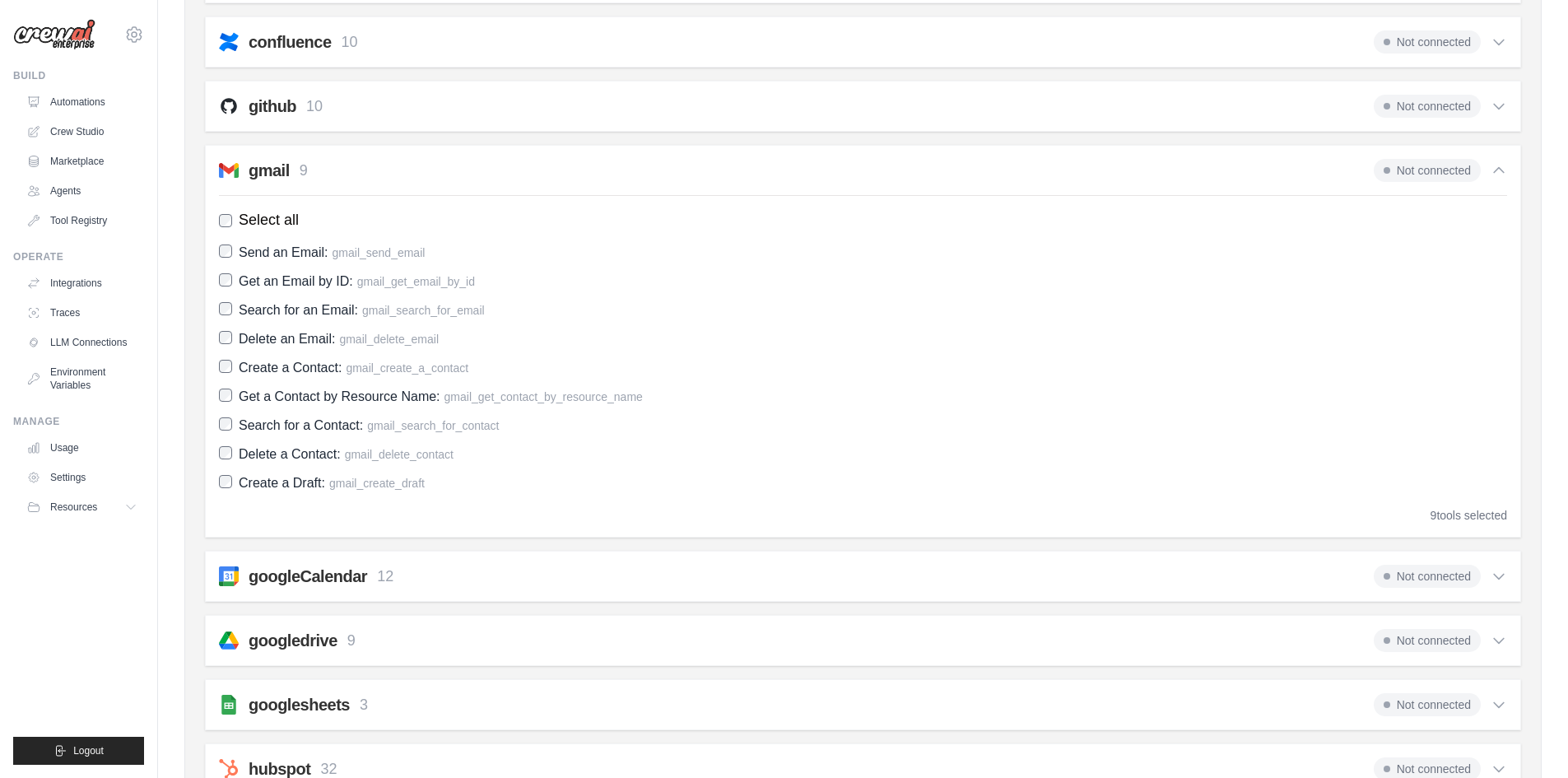
click at [1448, 173] on span "Not connected" at bounding box center [1427, 170] width 107 height 23
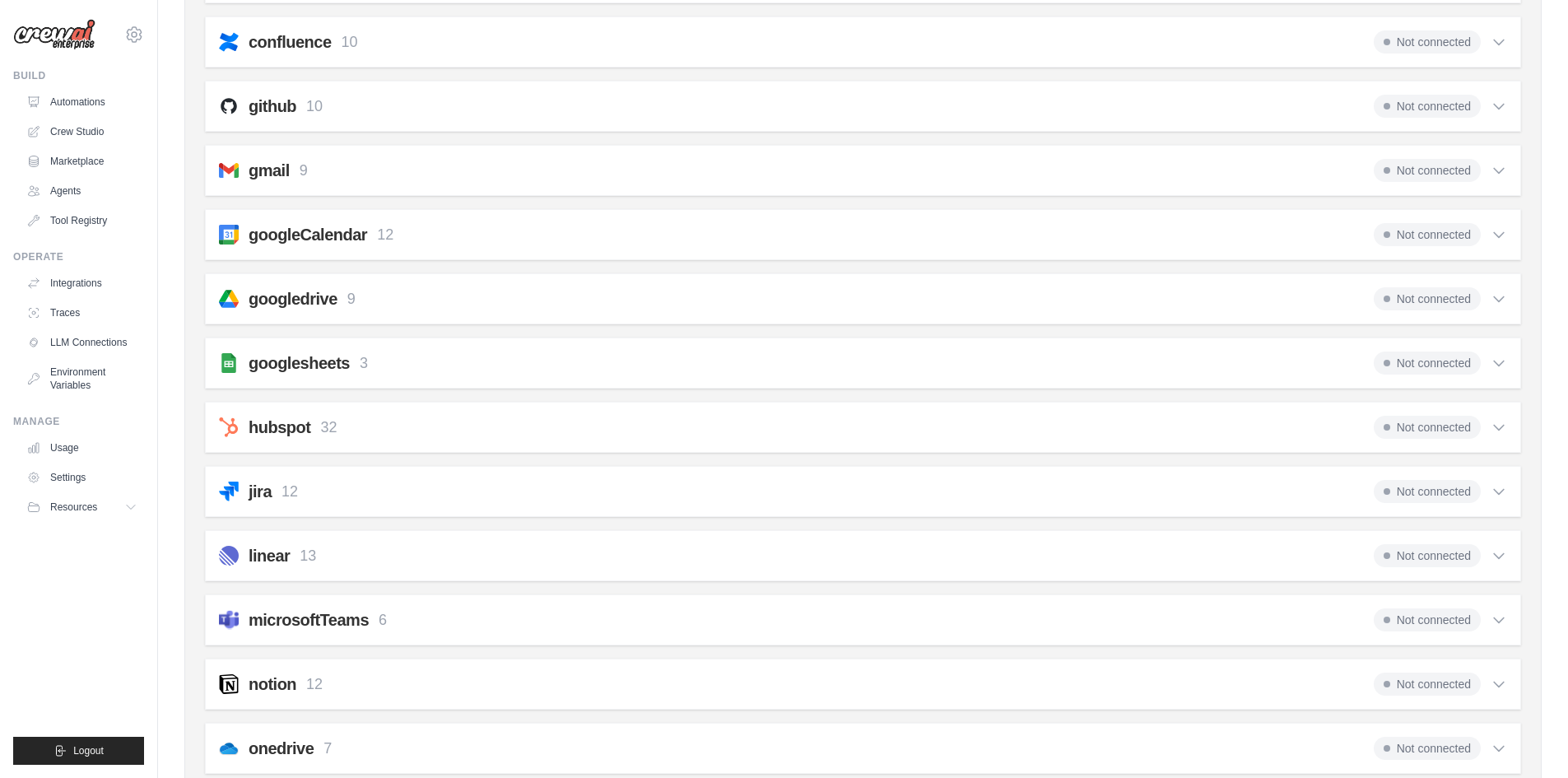
click at [209, 189] on div "gmail 9 Not connected Select all Send an Email: gmail_send_email Get an Email b…" at bounding box center [863, 170] width 1316 height 51
click at [267, 170] on h2 "gmail" at bounding box center [269, 170] width 41 height 23
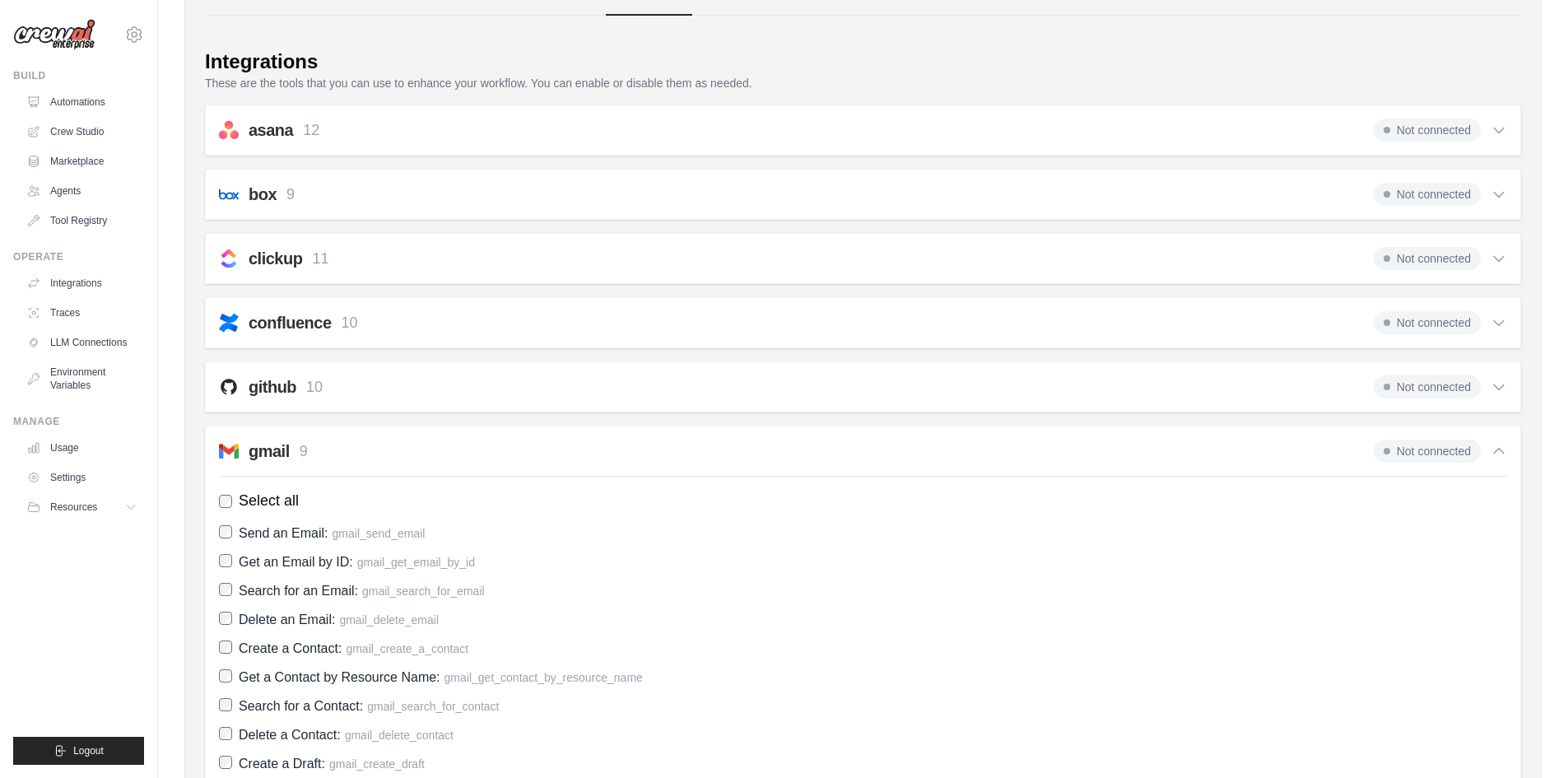
scroll to position [0, 0]
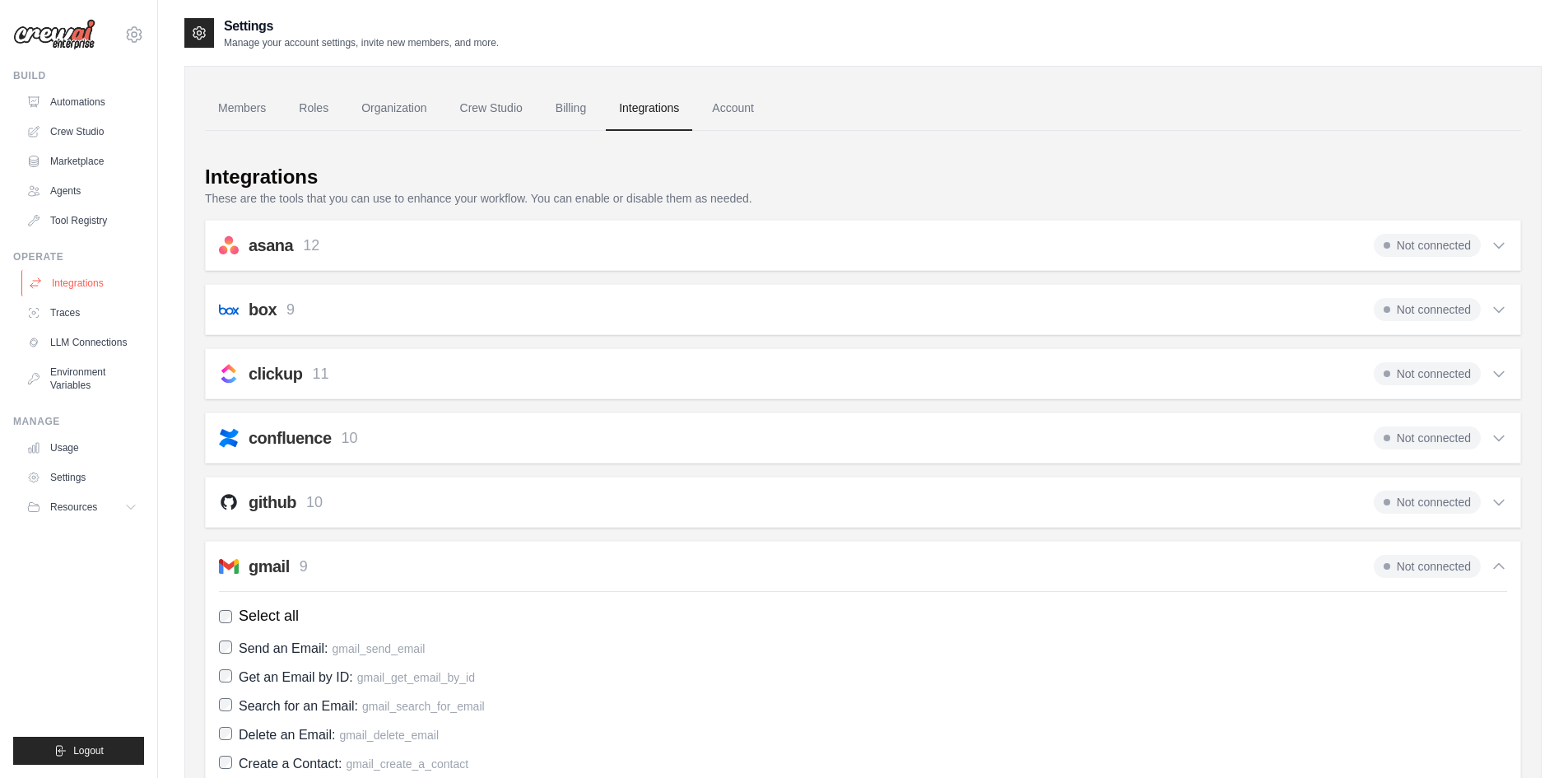
click at [82, 278] on link "Integrations" at bounding box center [83, 283] width 124 height 26
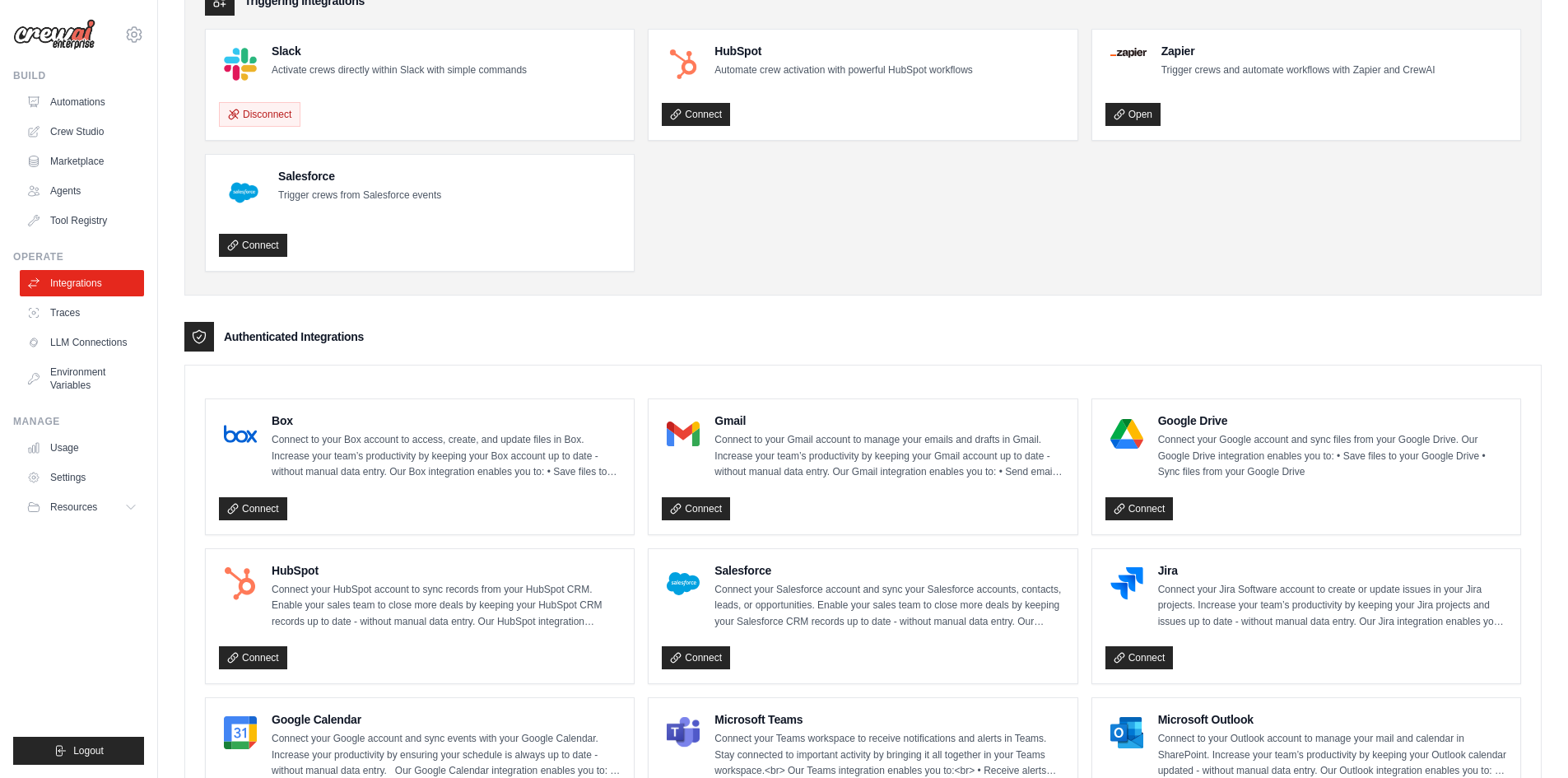
scroll to position [165, 0]
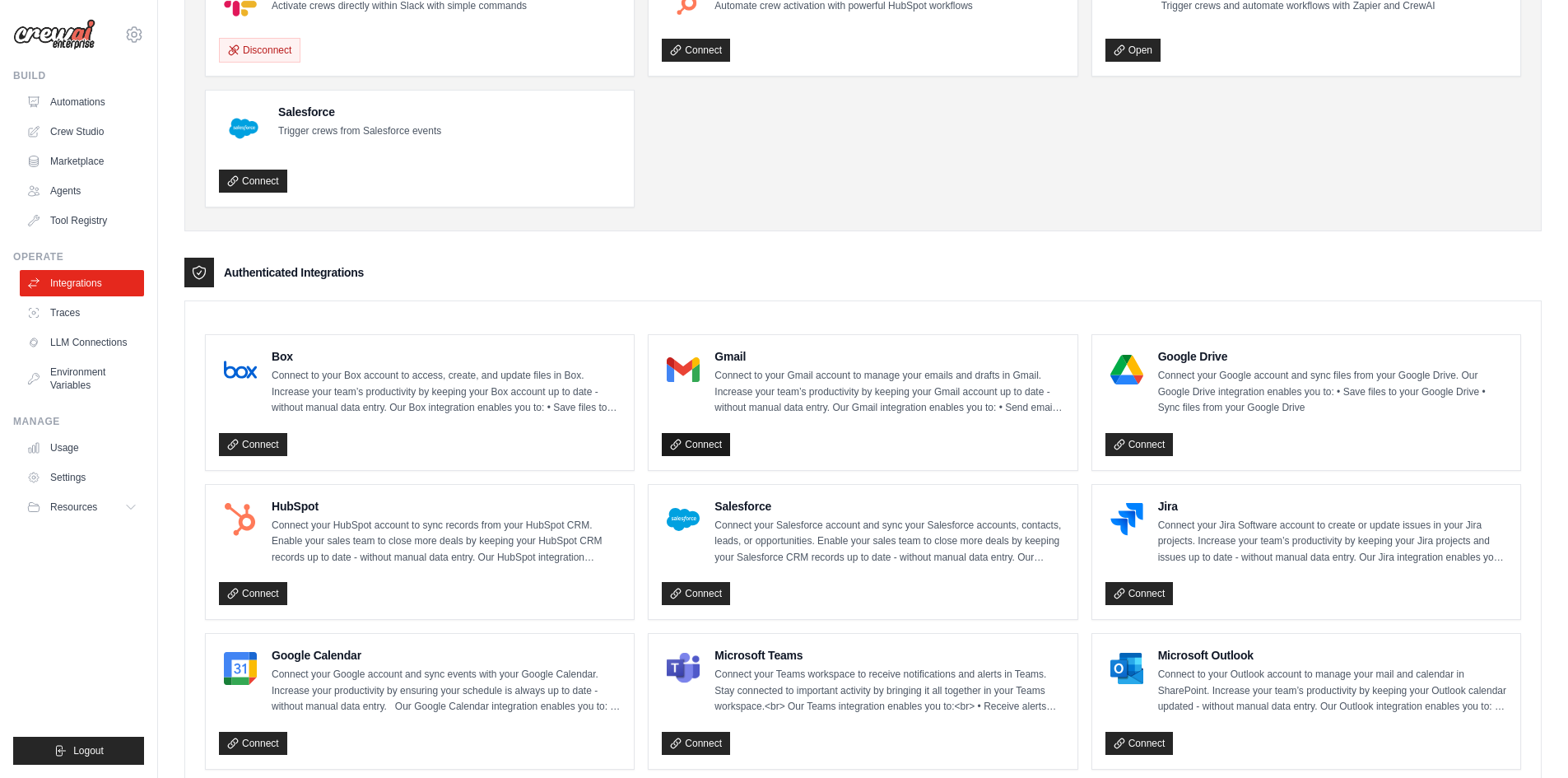
click at [690, 445] on link "Connect" at bounding box center [696, 445] width 68 height 23
click at [58, 474] on link "Settings" at bounding box center [83, 478] width 124 height 26
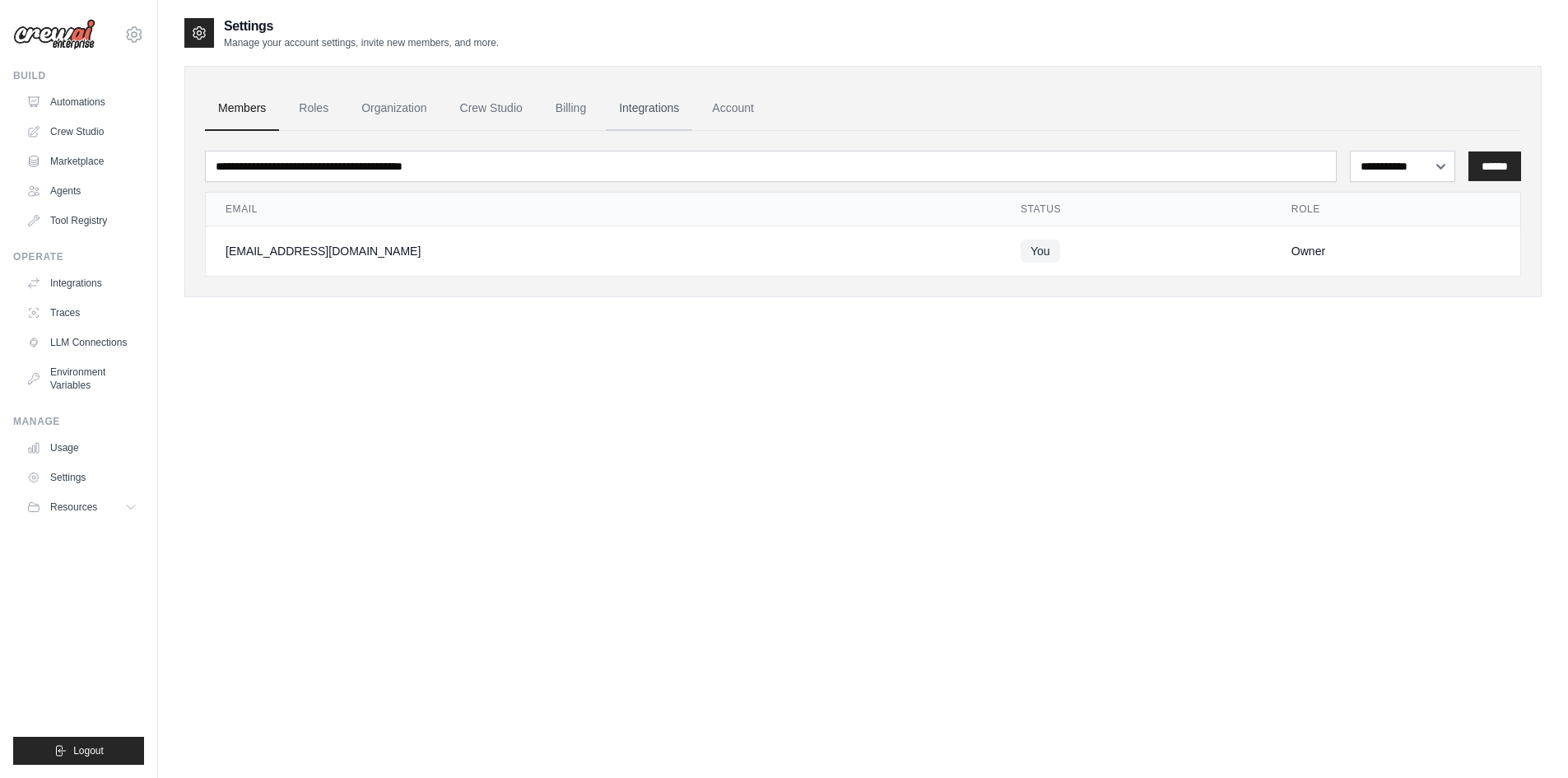
click at [671, 107] on link "Integrations" at bounding box center [649, 109] width 86 height 44
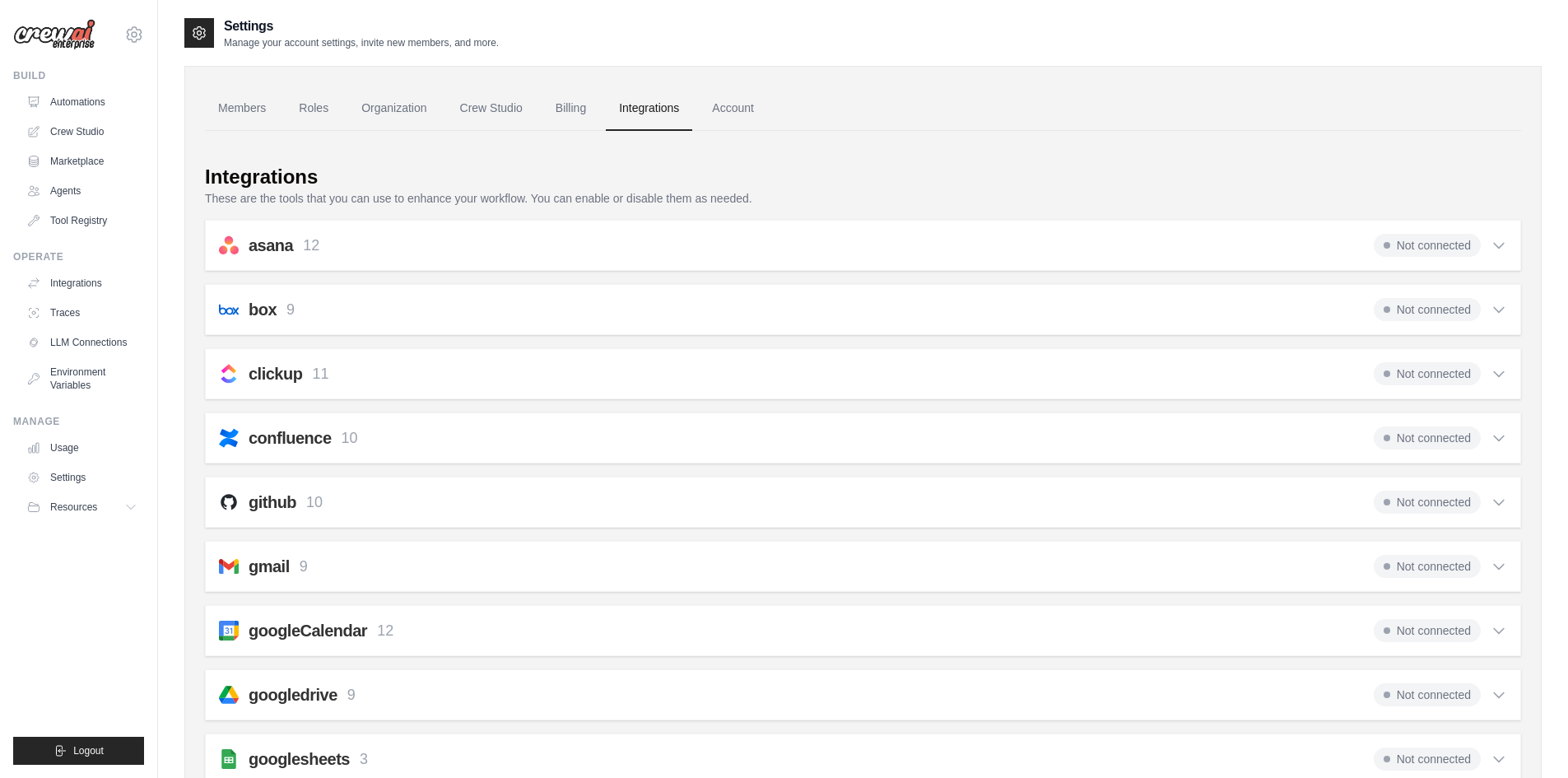
click at [399, 101] on link "Organization" at bounding box center [394, 109] width 91 height 44
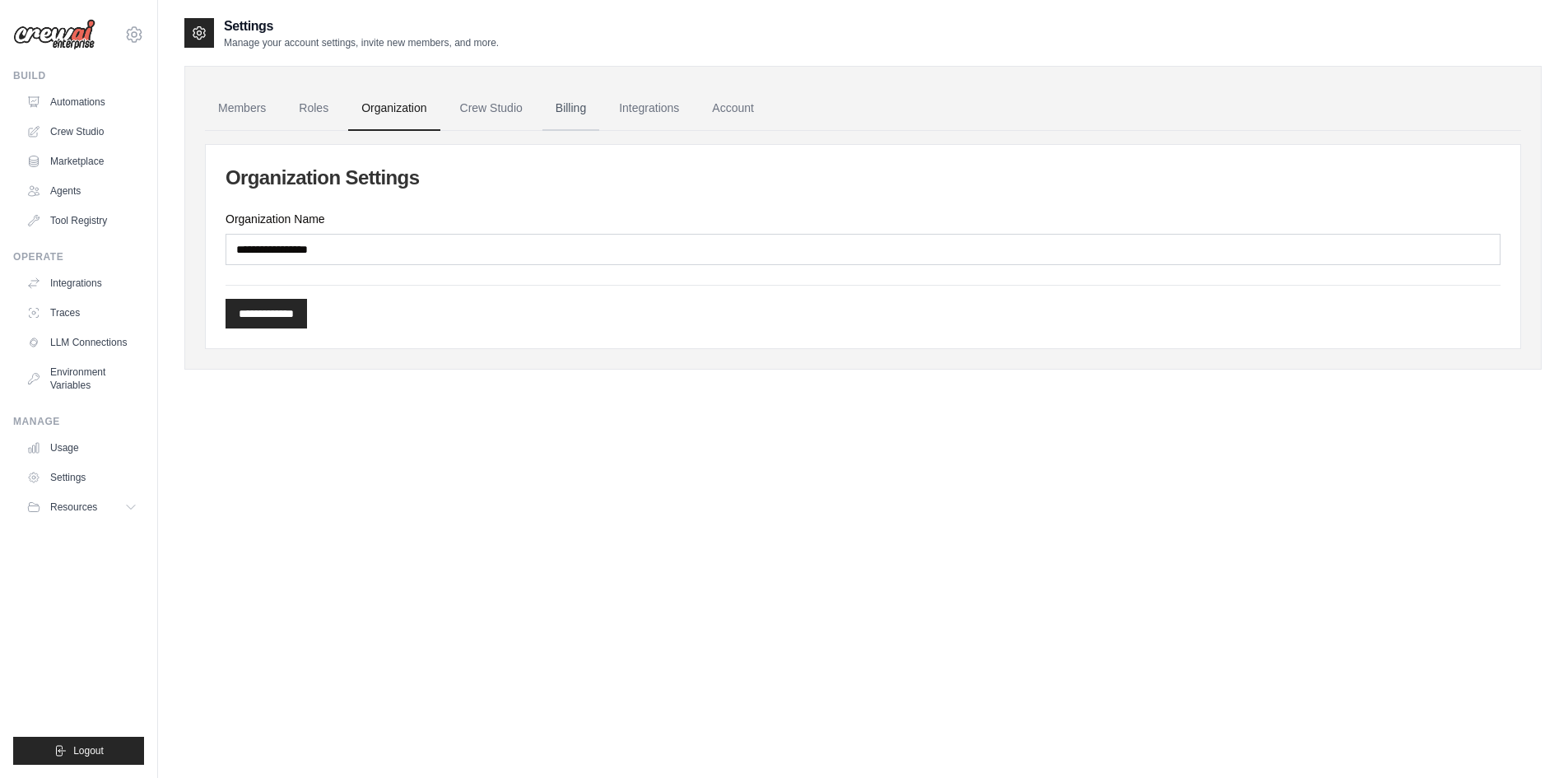
click at [600, 111] on link "Billing" at bounding box center [571, 109] width 57 height 44
click at [682, 115] on link "Integrations" at bounding box center [649, 109] width 86 height 44
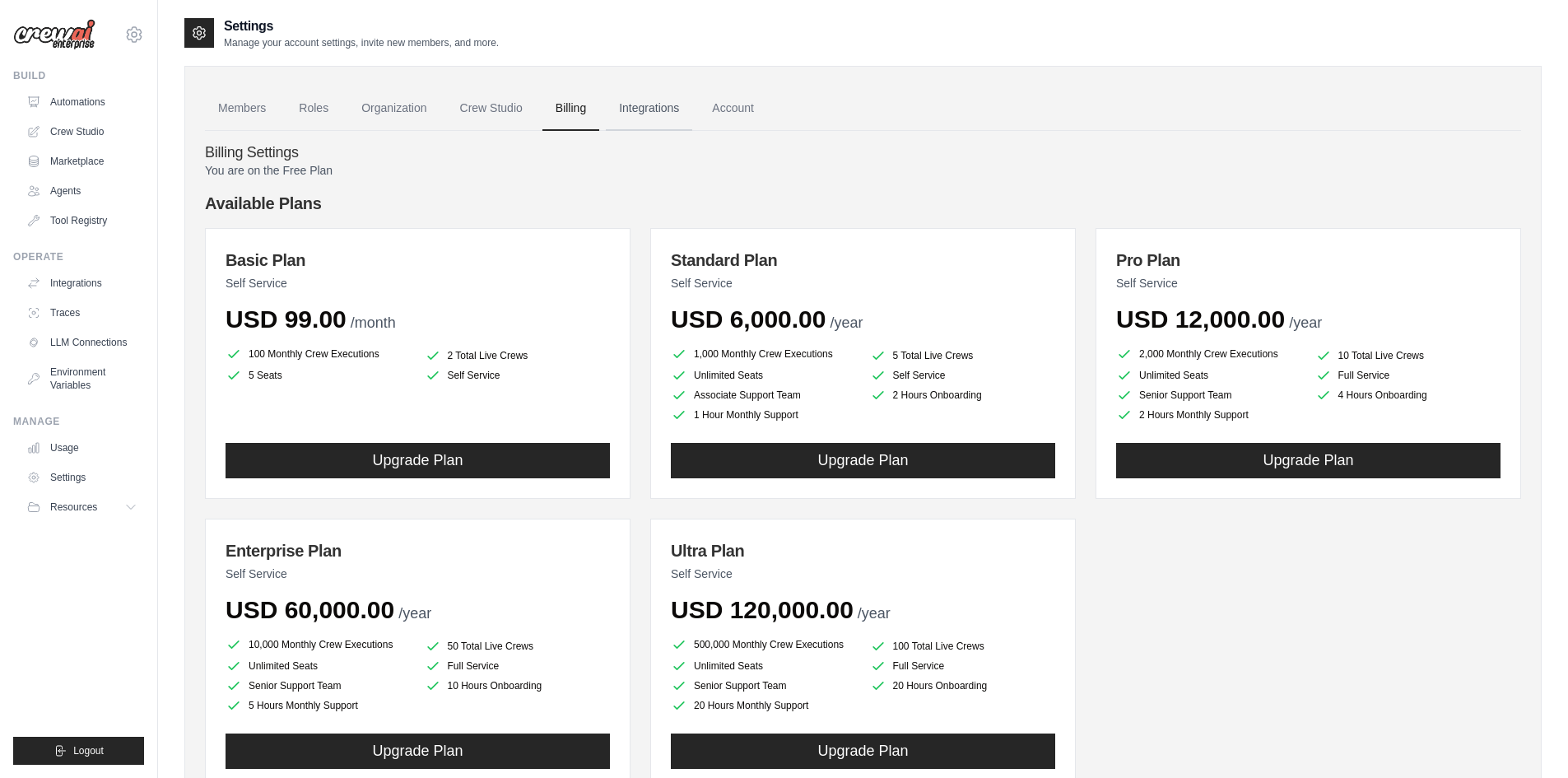
click at [693, 118] on link "Integrations" at bounding box center [649, 109] width 86 height 44
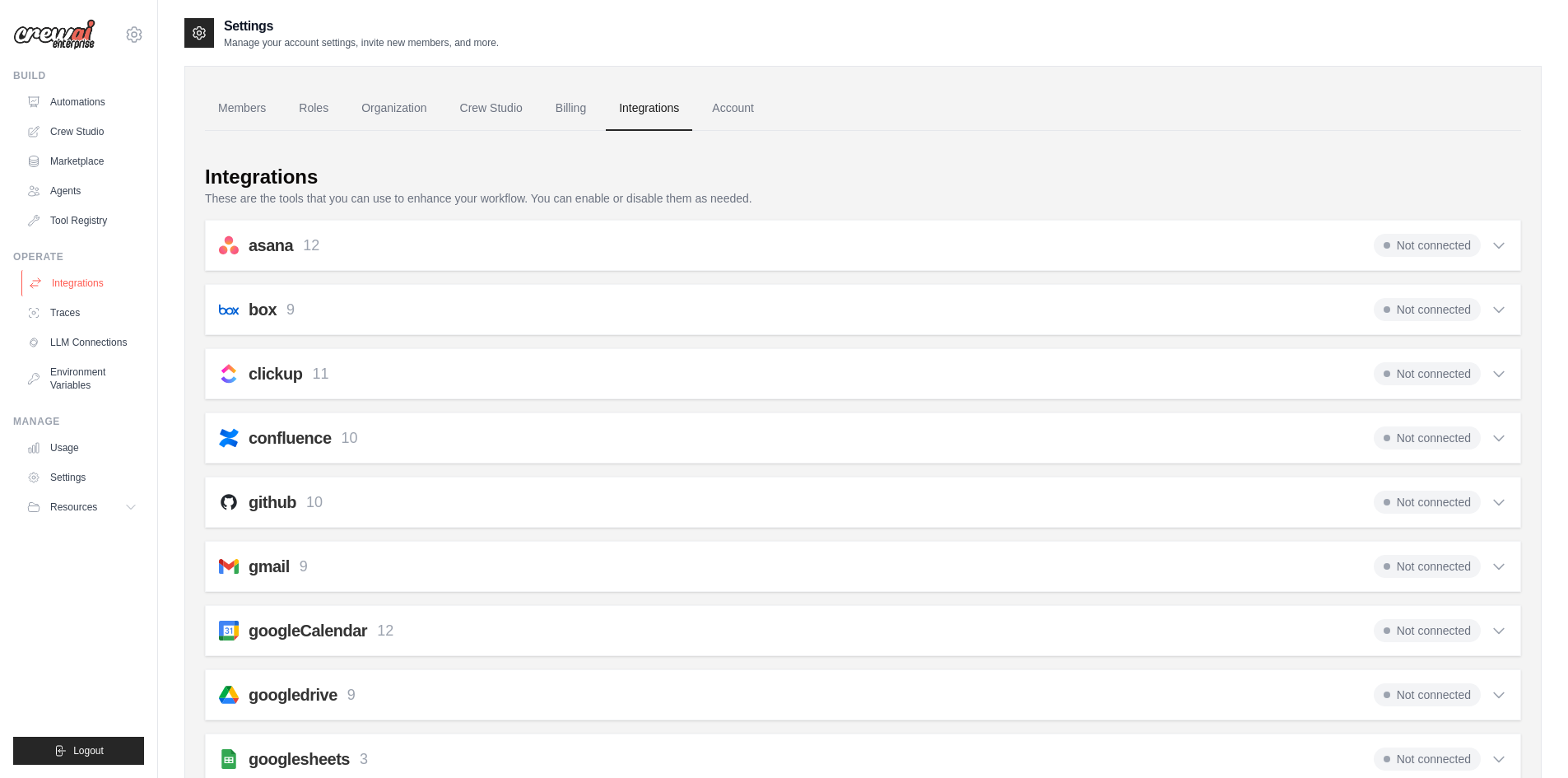
click at [83, 287] on link "Integrations" at bounding box center [83, 283] width 124 height 26
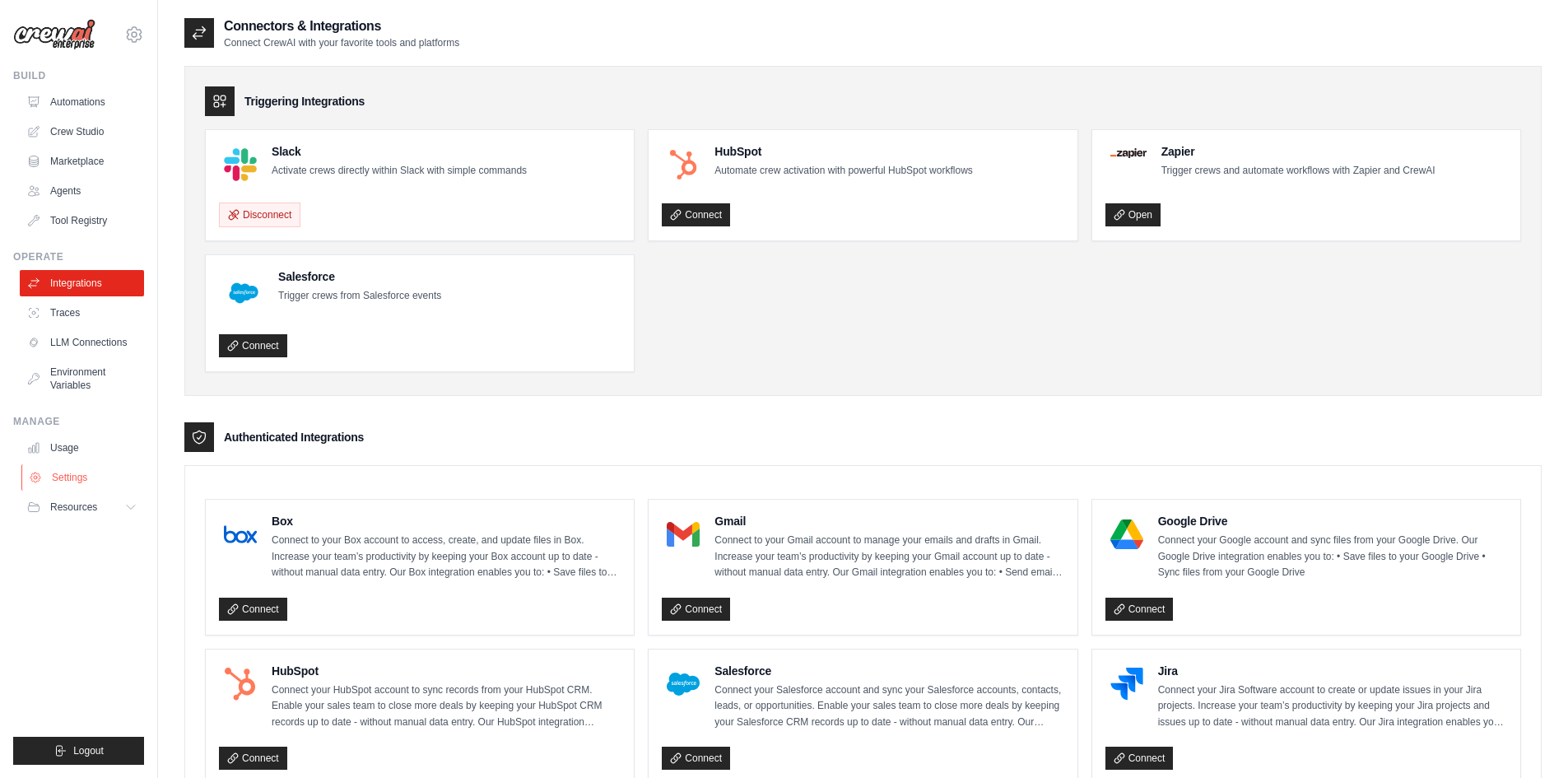
click at [58, 475] on link "Settings" at bounding box center [83, 478] width 124 height 26
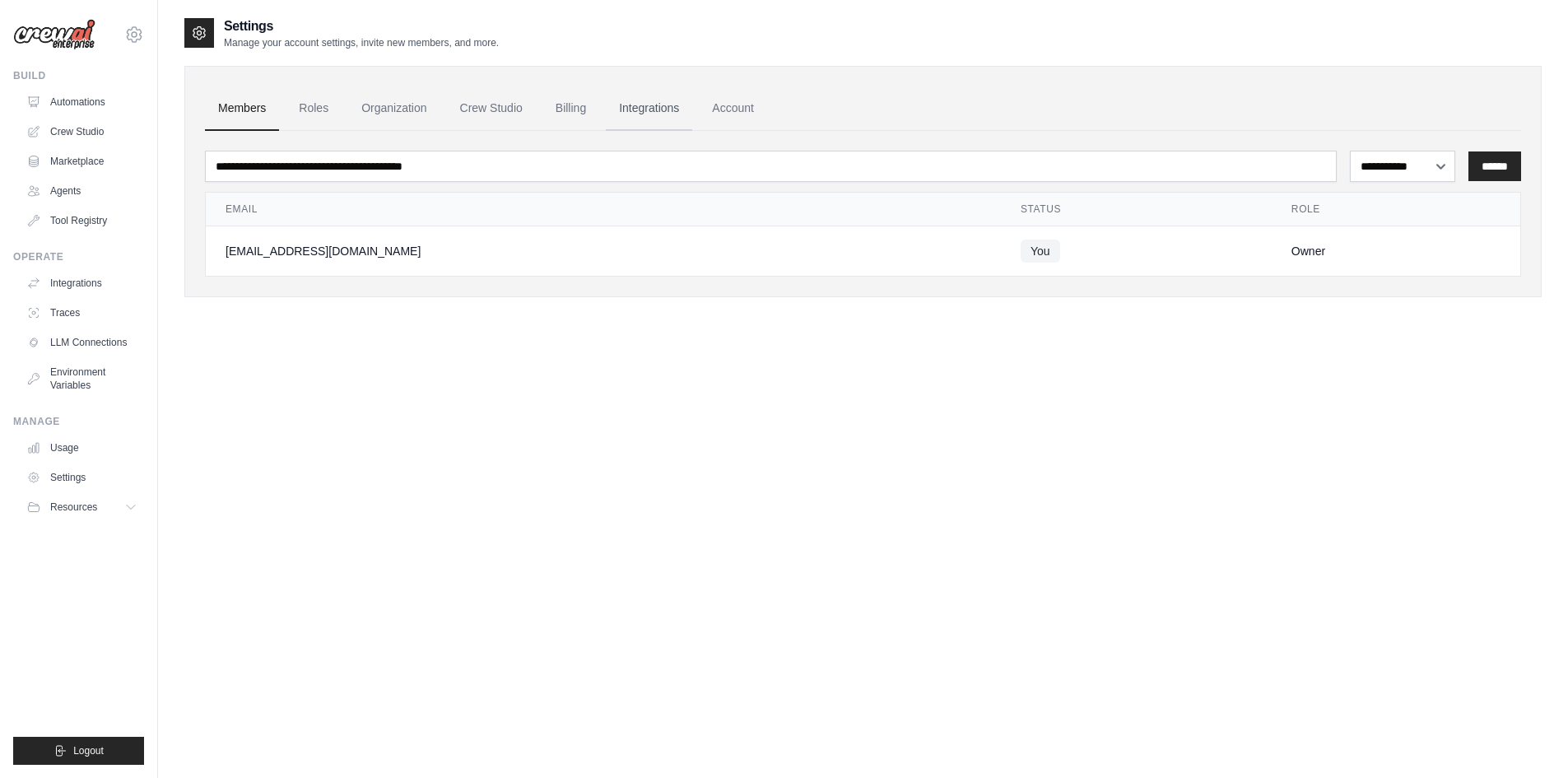
click at [688, 113] on link "Integrations" at bounding box center [649, 109] width 86 height 44
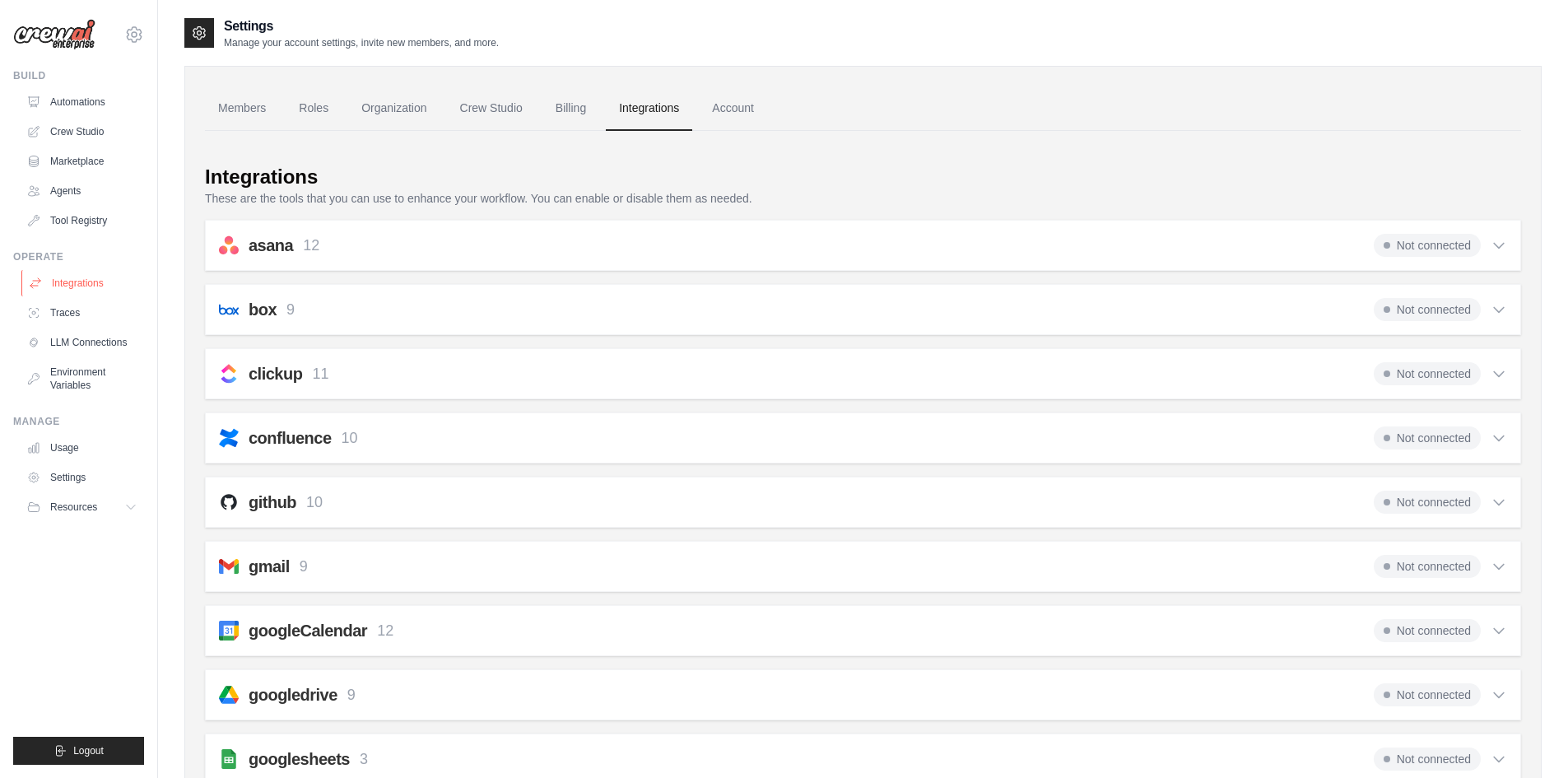
click at [76, 292] on link "Integrations" at bounding box center [83, 283] width 124 height 26
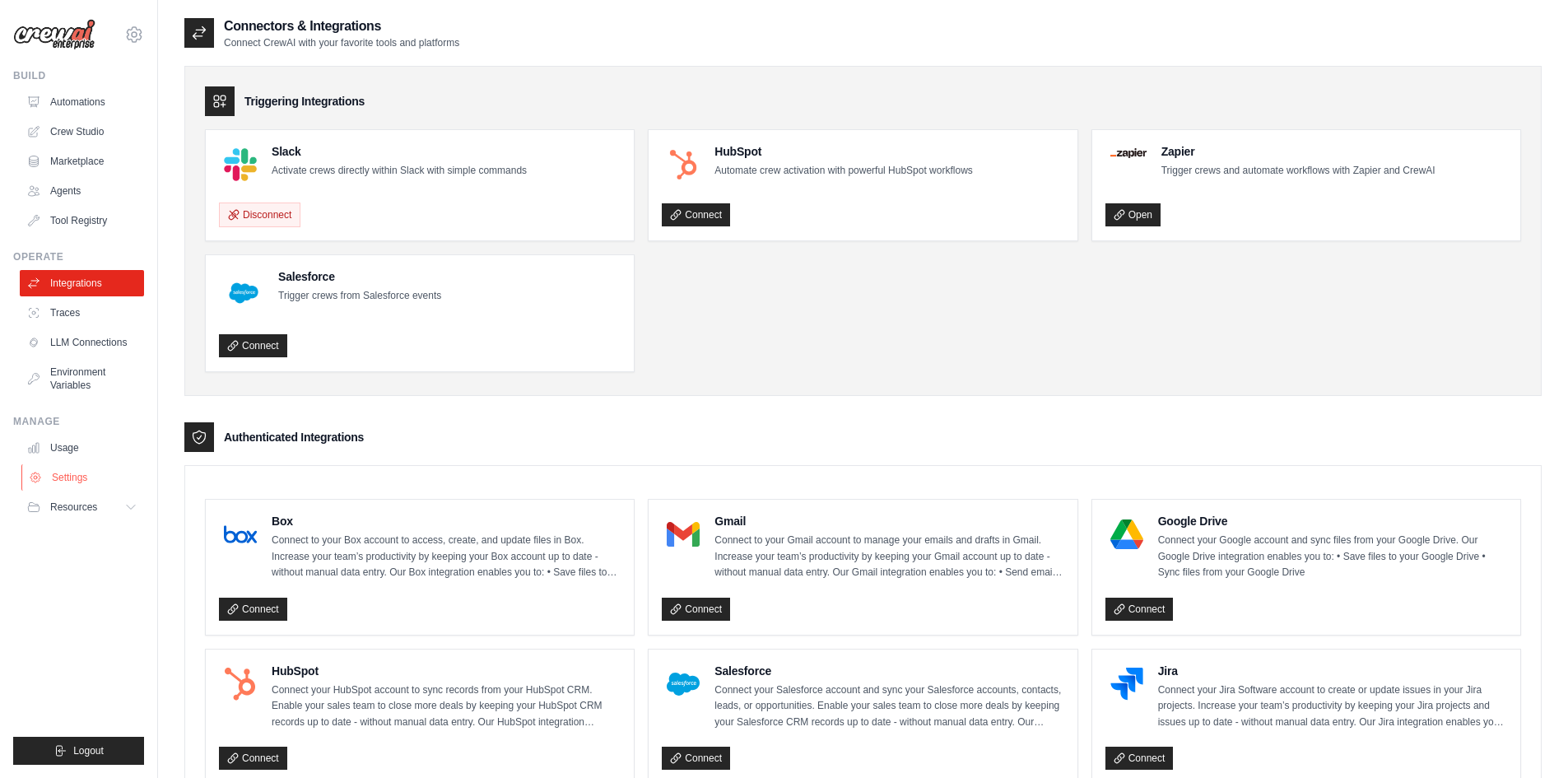
click at [68, 472] on link "Settings" at bounding box center [83, 478] width 124 height 26
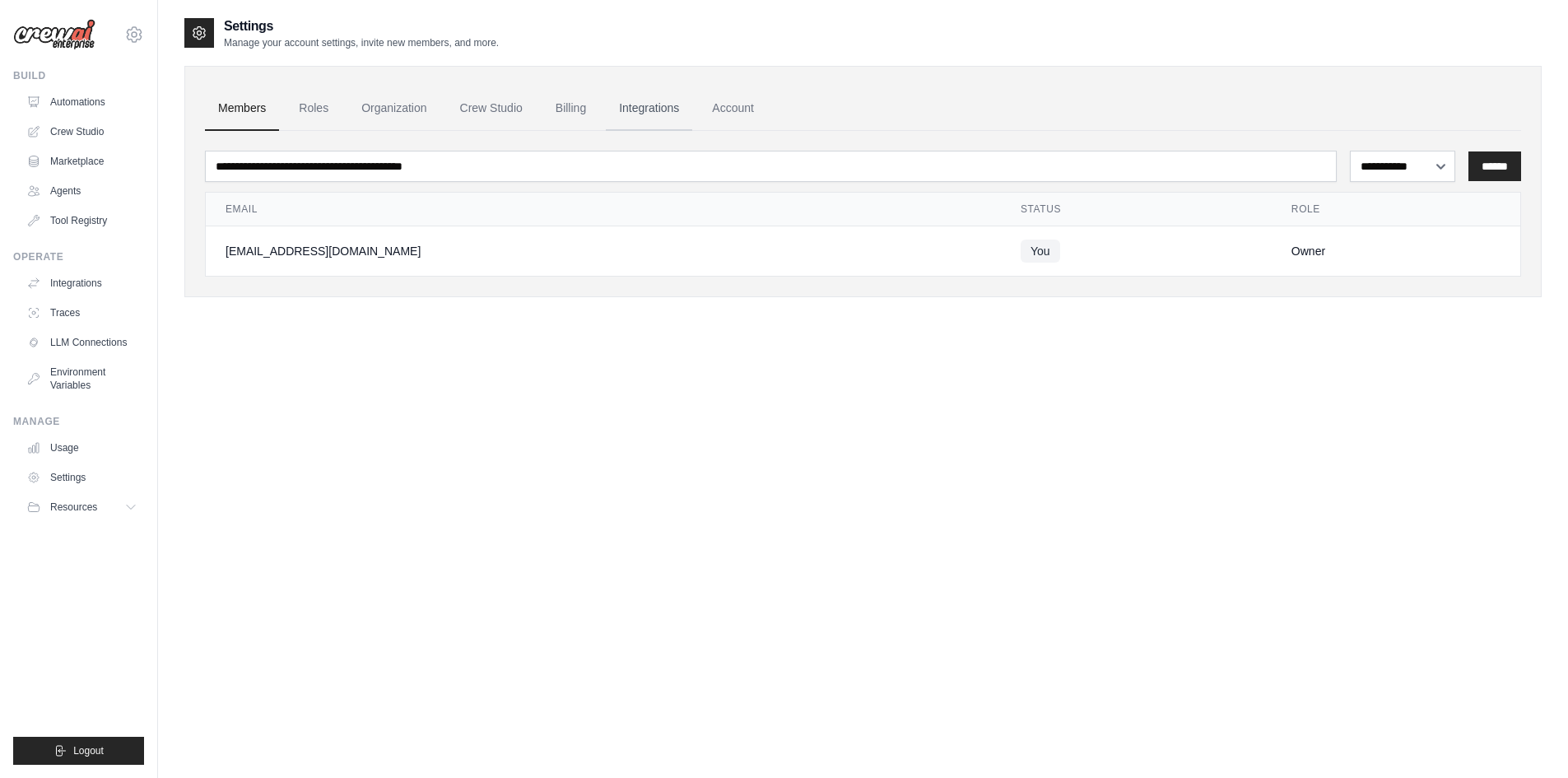
click at [674, 112] on link "Integrations" at bounding box center [649, 109] width 86 height 44
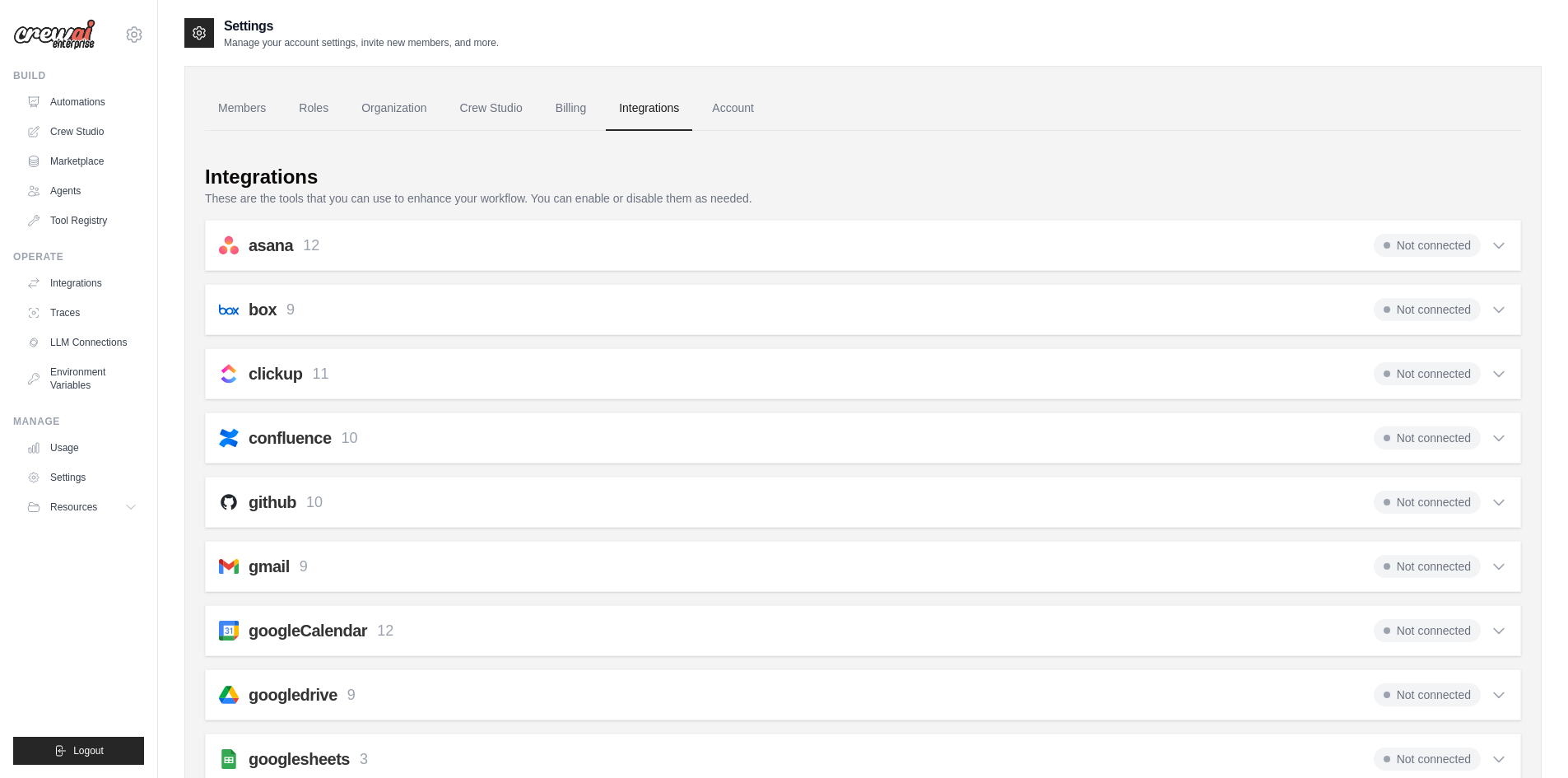
click at [1435, 573] on span "Not connected" at bounding box center [1427, 566] width 107 height 23
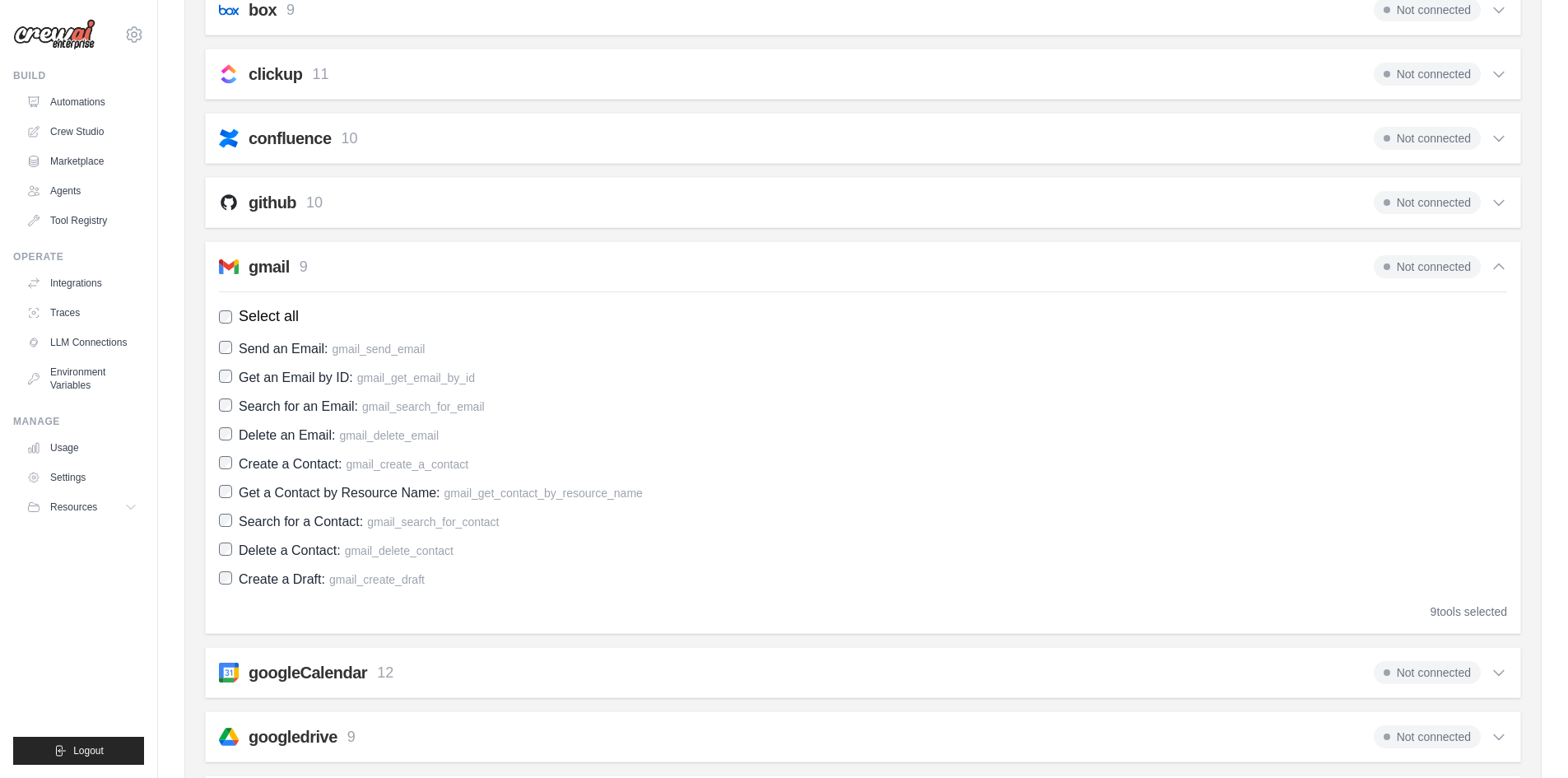
scroll to position [329, 0]
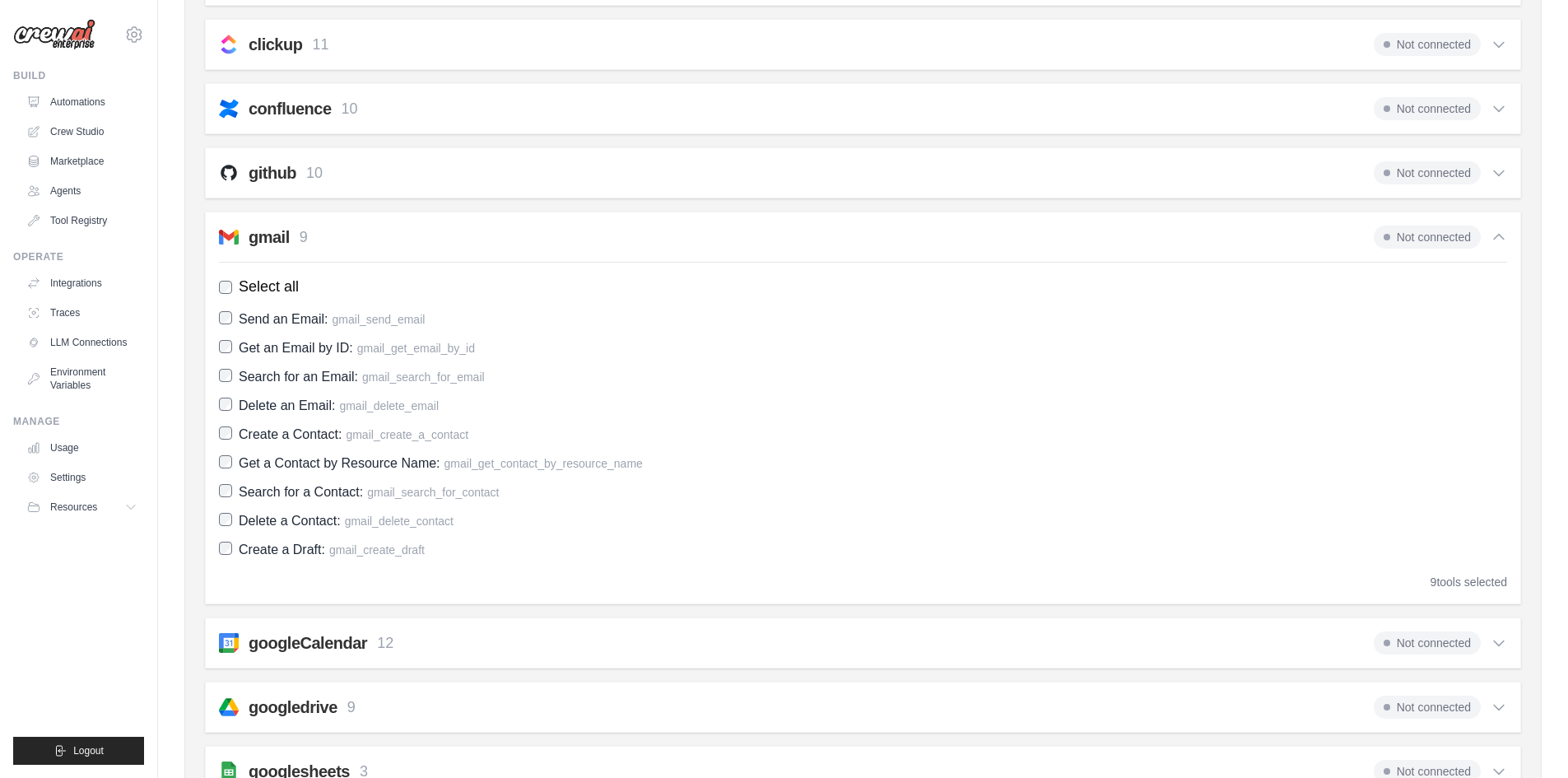
click at [1499, 240] on icon at bounding box center [1499, 237] width 16 height 16
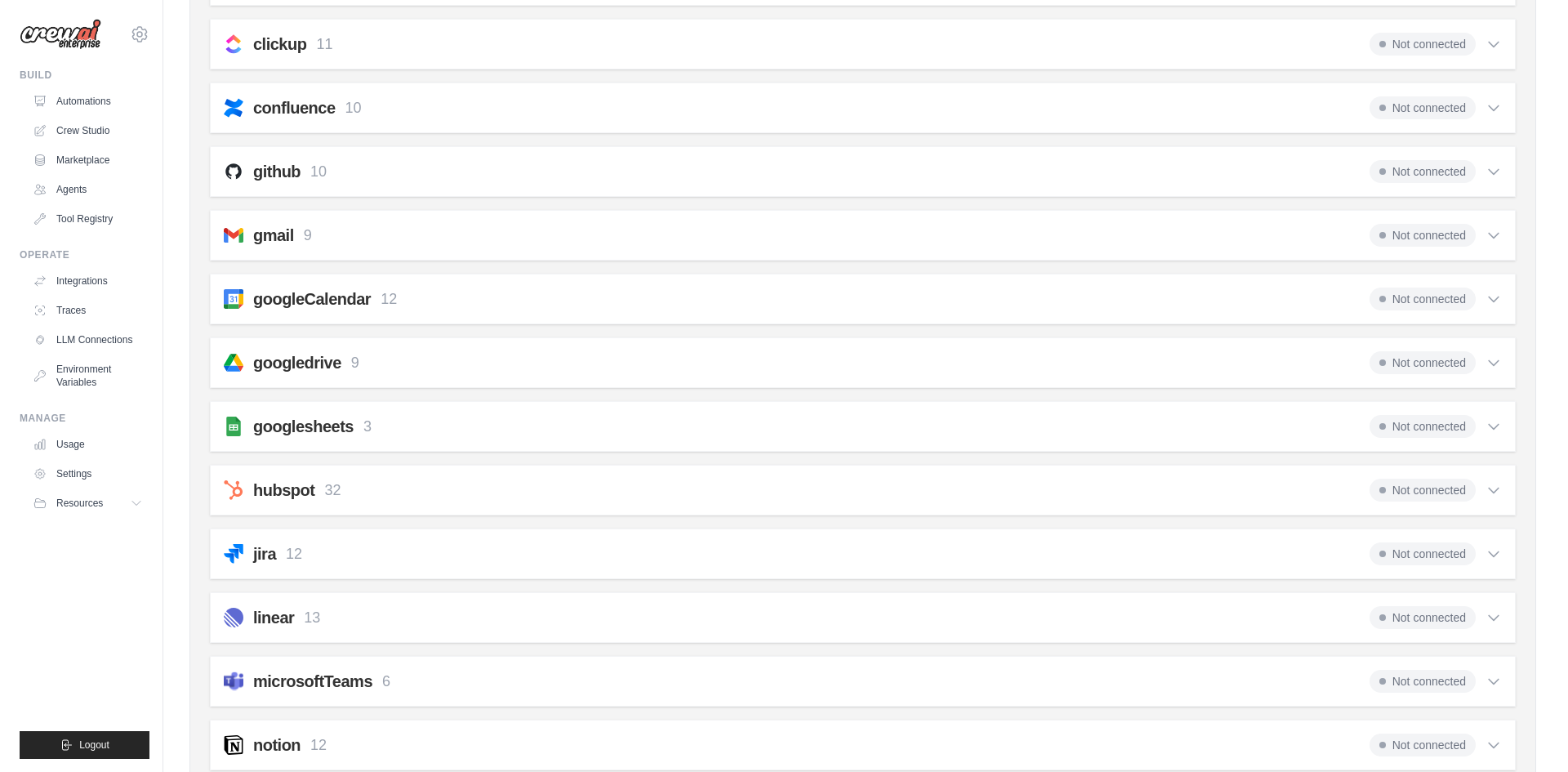
scroll to position [0, 0]
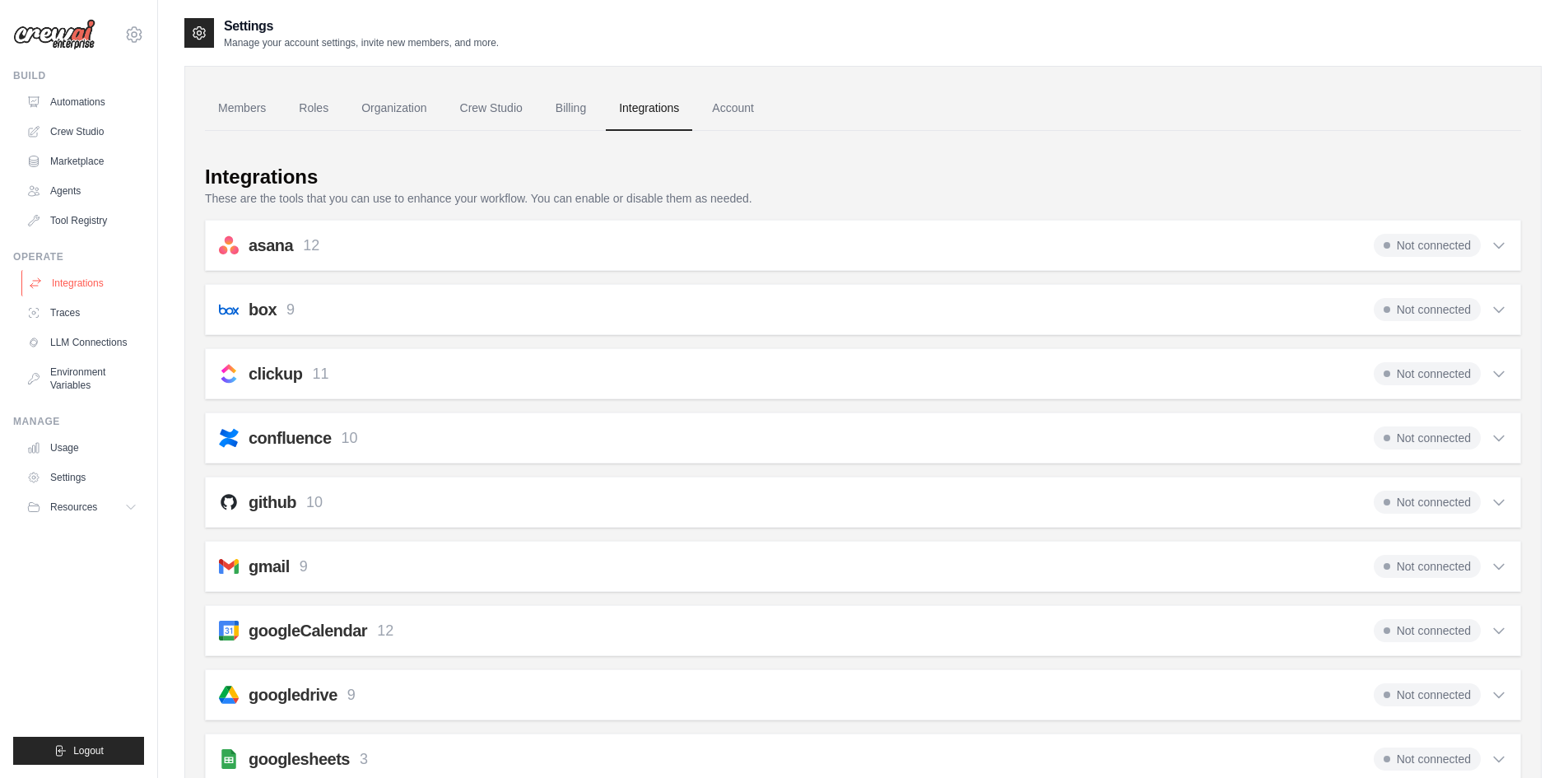
click at [85, 278] on link "Integrations" at bounding box center [83, 283] width 124 height 26
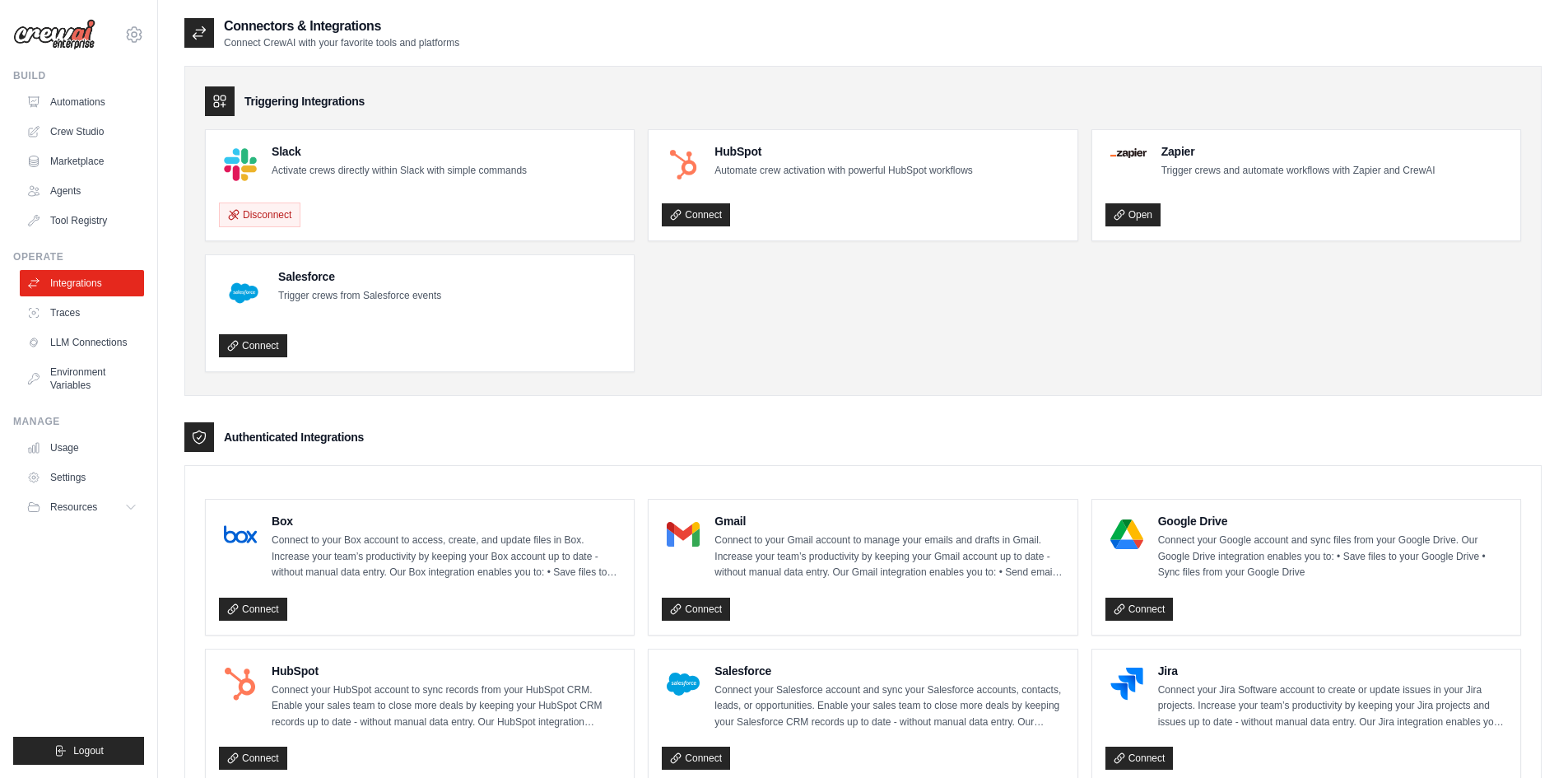
click at [846, 543] on p "Connect to your Gmail account to manage your emails and drafts in Gmail. Increa…" at bounding box center [889, 557] width 349 height 49
drag, startPoint x: 775, startPoint y: 581, endPoint x: 754, endPoint y: 579, distance: 21.1
click at [774, 581] on div "Gmail Connect to your Gmail account to manage your emails and drafts in Gmail. …" at bounding box center [863, 567] width 402 height 109
drag, startPoint x: 710, startPoint y: 554, endPoint x: 1175, endPoint y: 388, distance: 493.7
click at [1195, 390] on div "Triggering Integrations Slack Activate crews directly within Slack with simple …" at bounding box center [863, 231] width 1357 height 330
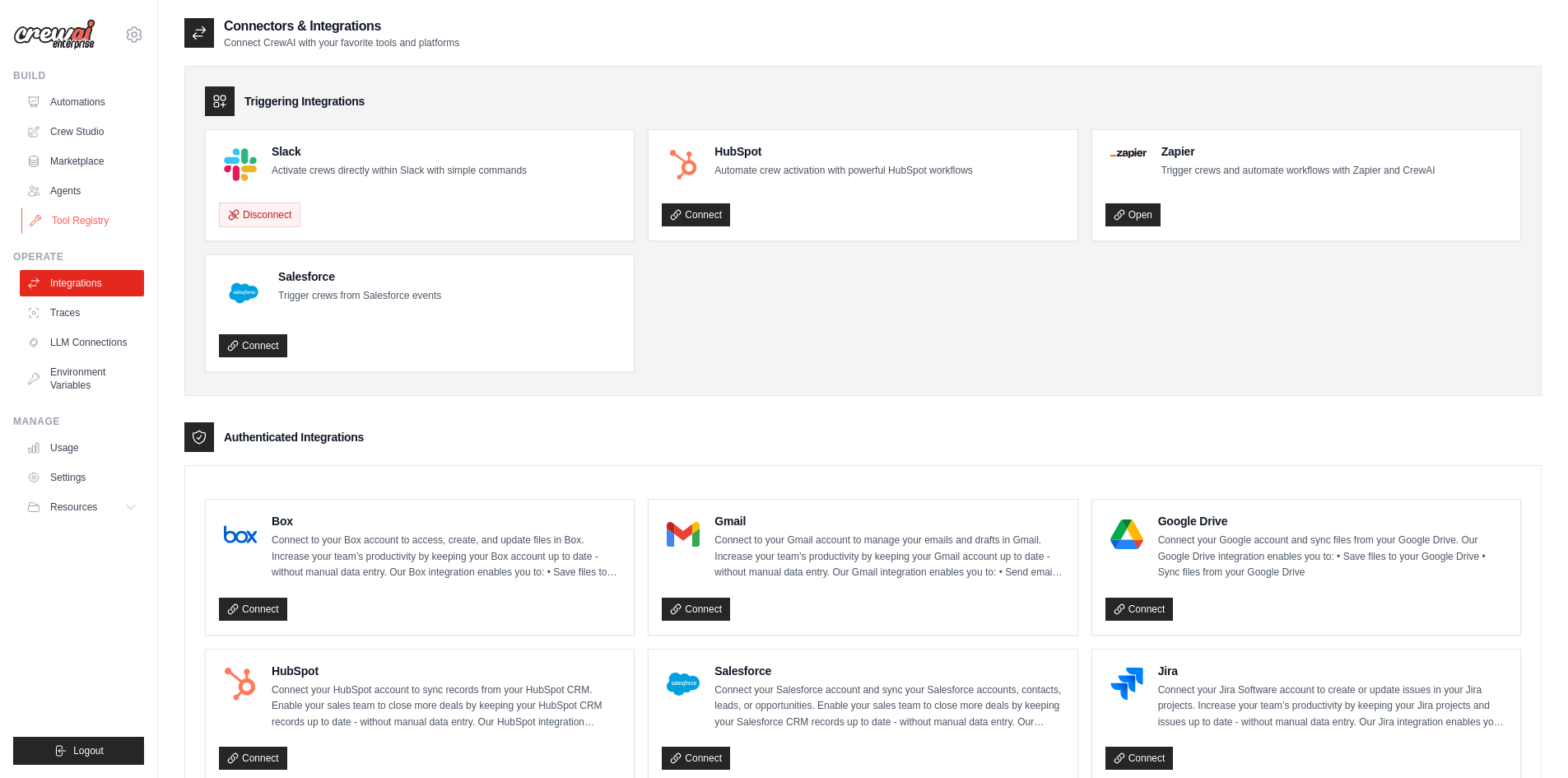
click at [85, 226] on link "Tool Registry" at bounding box center [83, 221] width 124 height 26
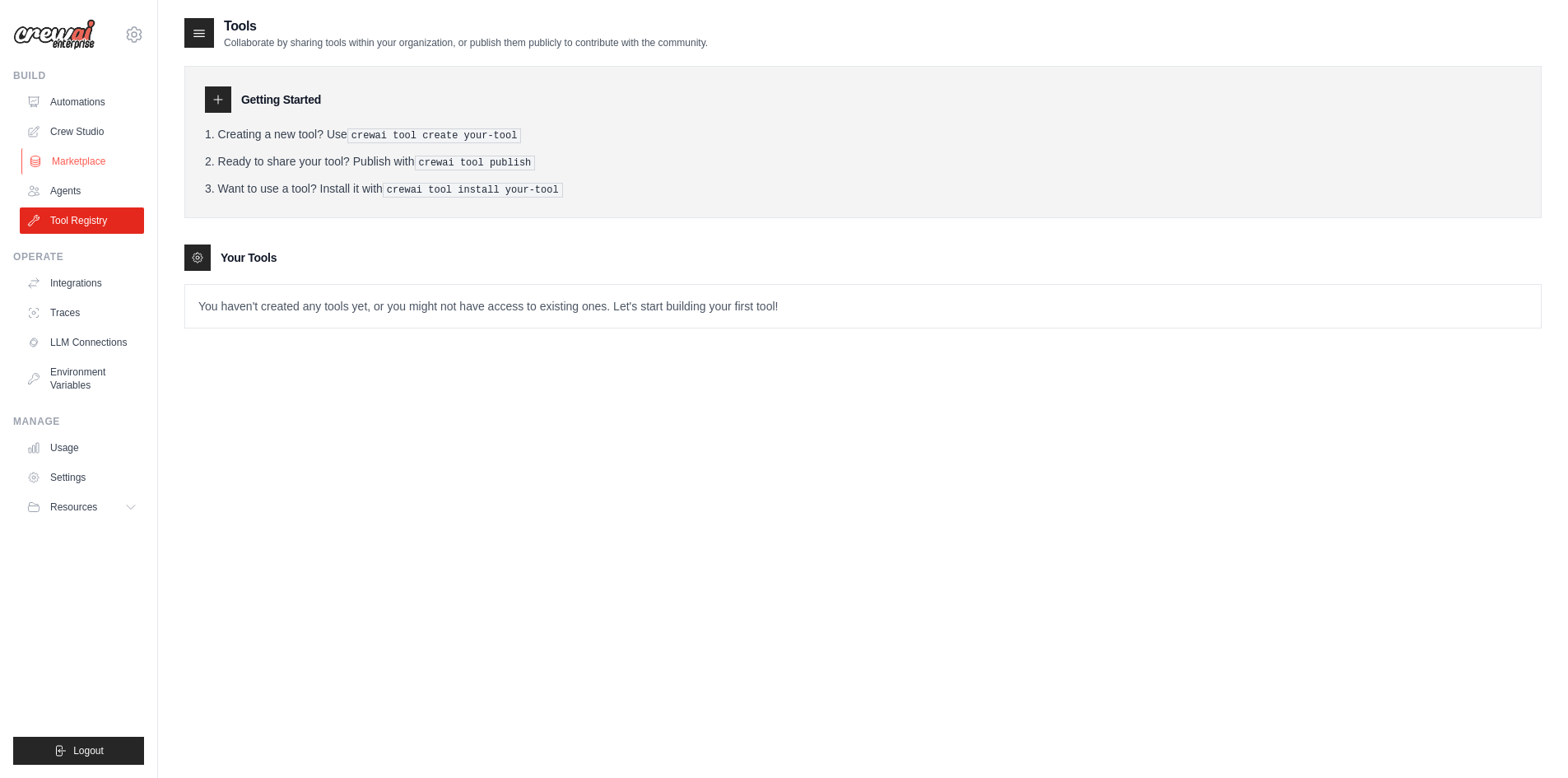
click at [75, 165] on link "Marketplace" at bounding box center [83, 161] width 124 height 26
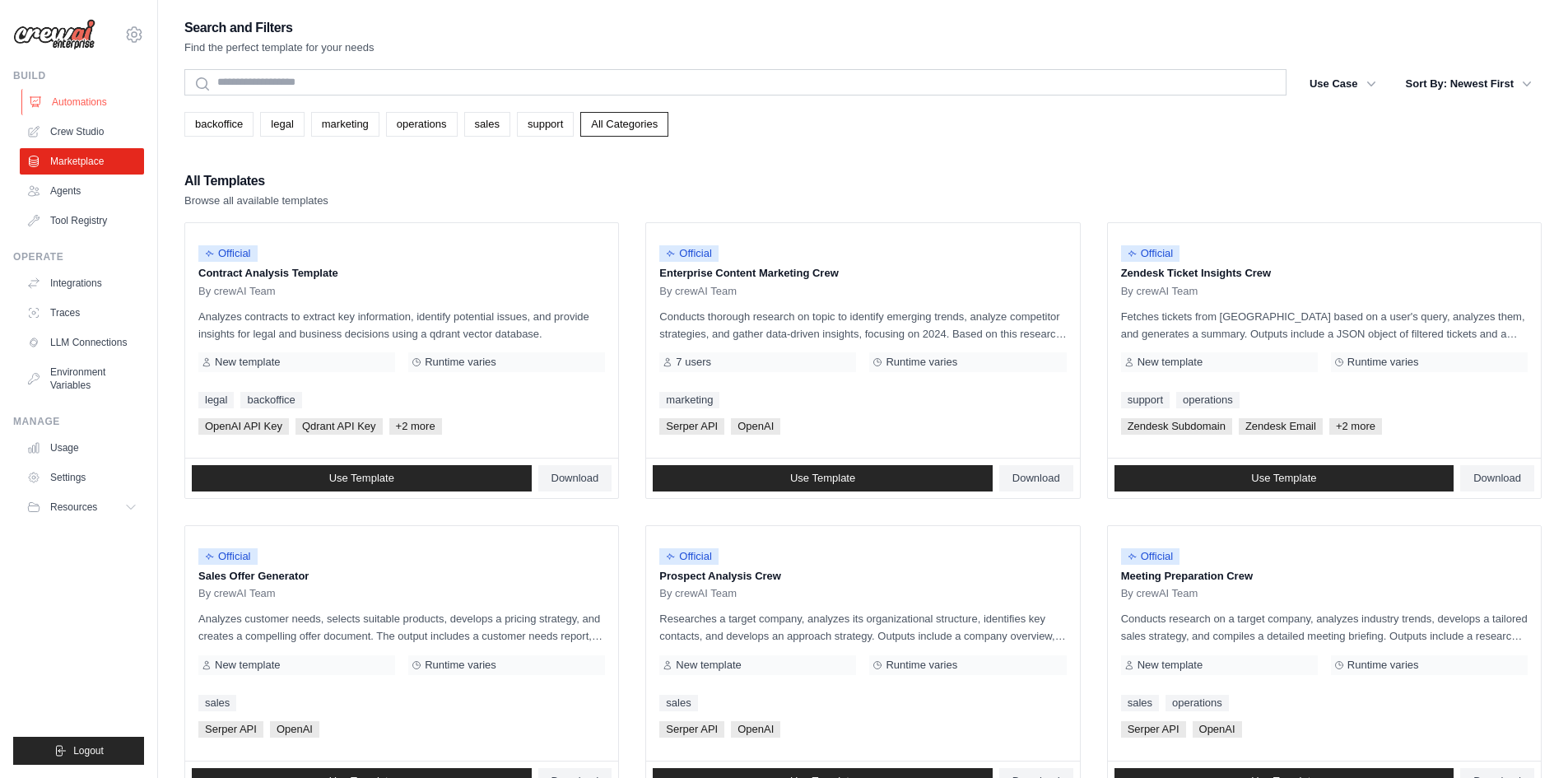
click at [88, 97] on link "Automations" at bounding box center [83, 102] width 124 height 26
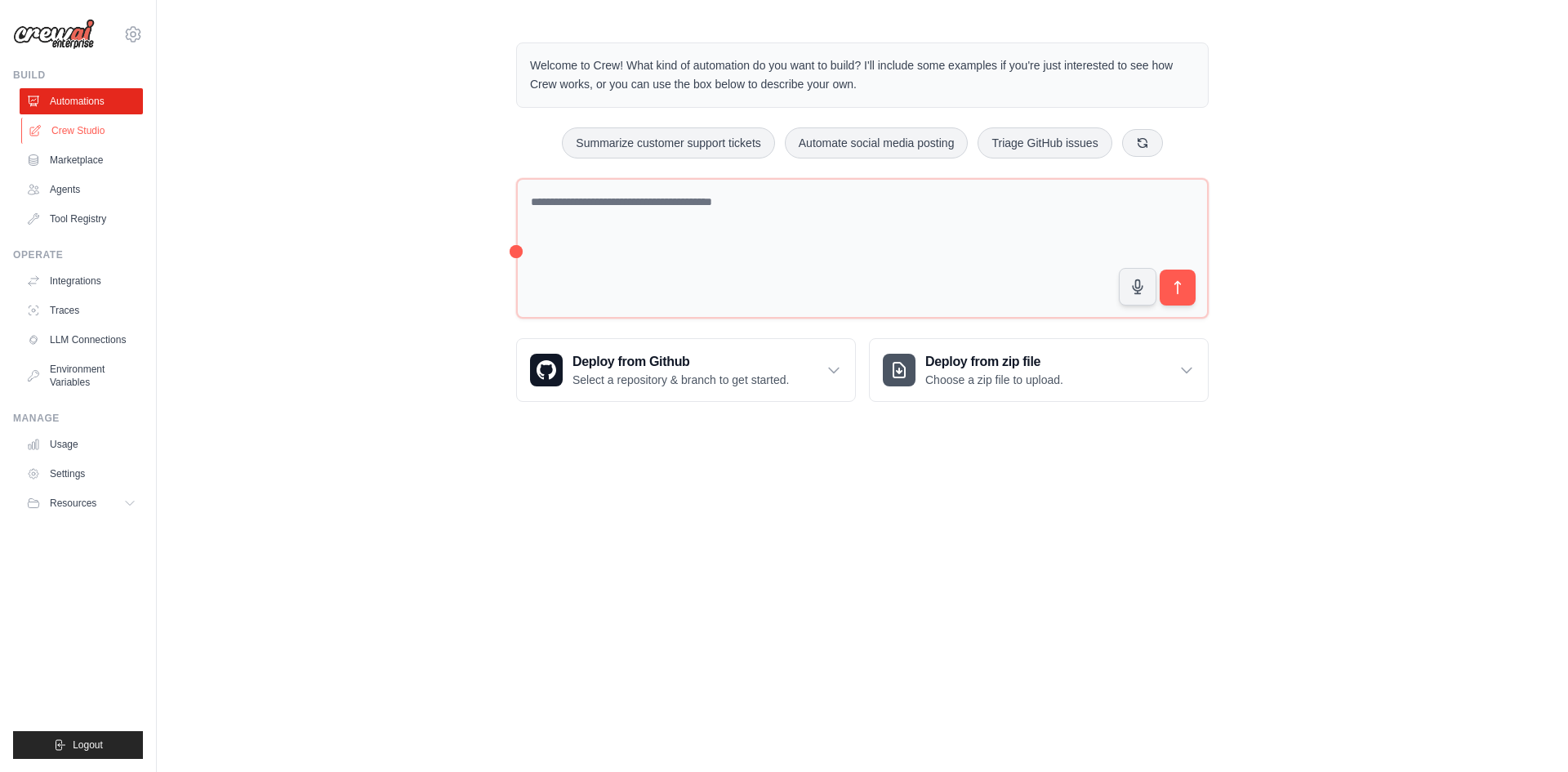
click at [69, 130] on link "Crew Studio" at bounding box center [83, 131] width 123 height 26
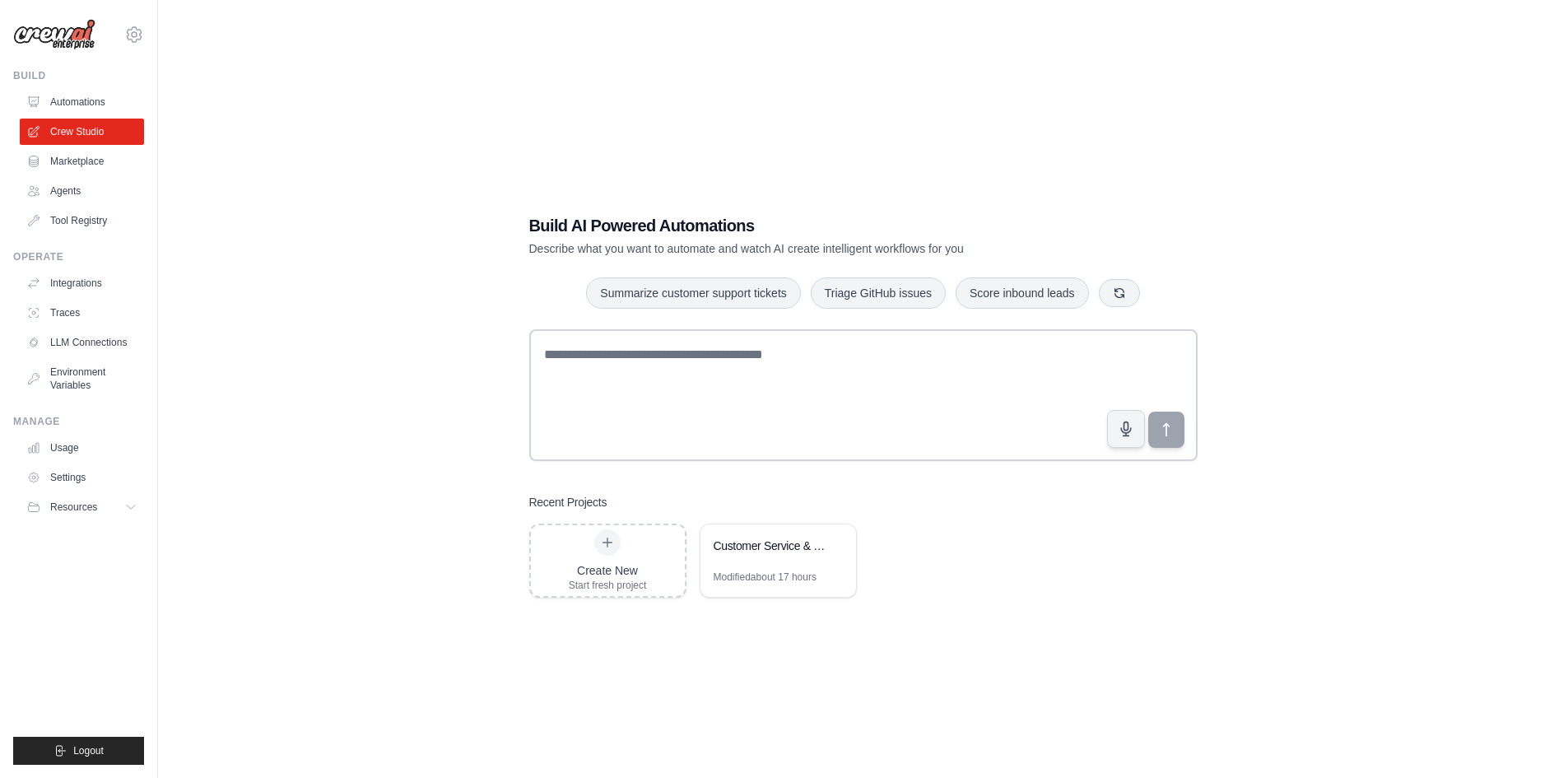
click at [77, 156] on link "Marketplace" at bounding box center [82, 161] width 124 height 26
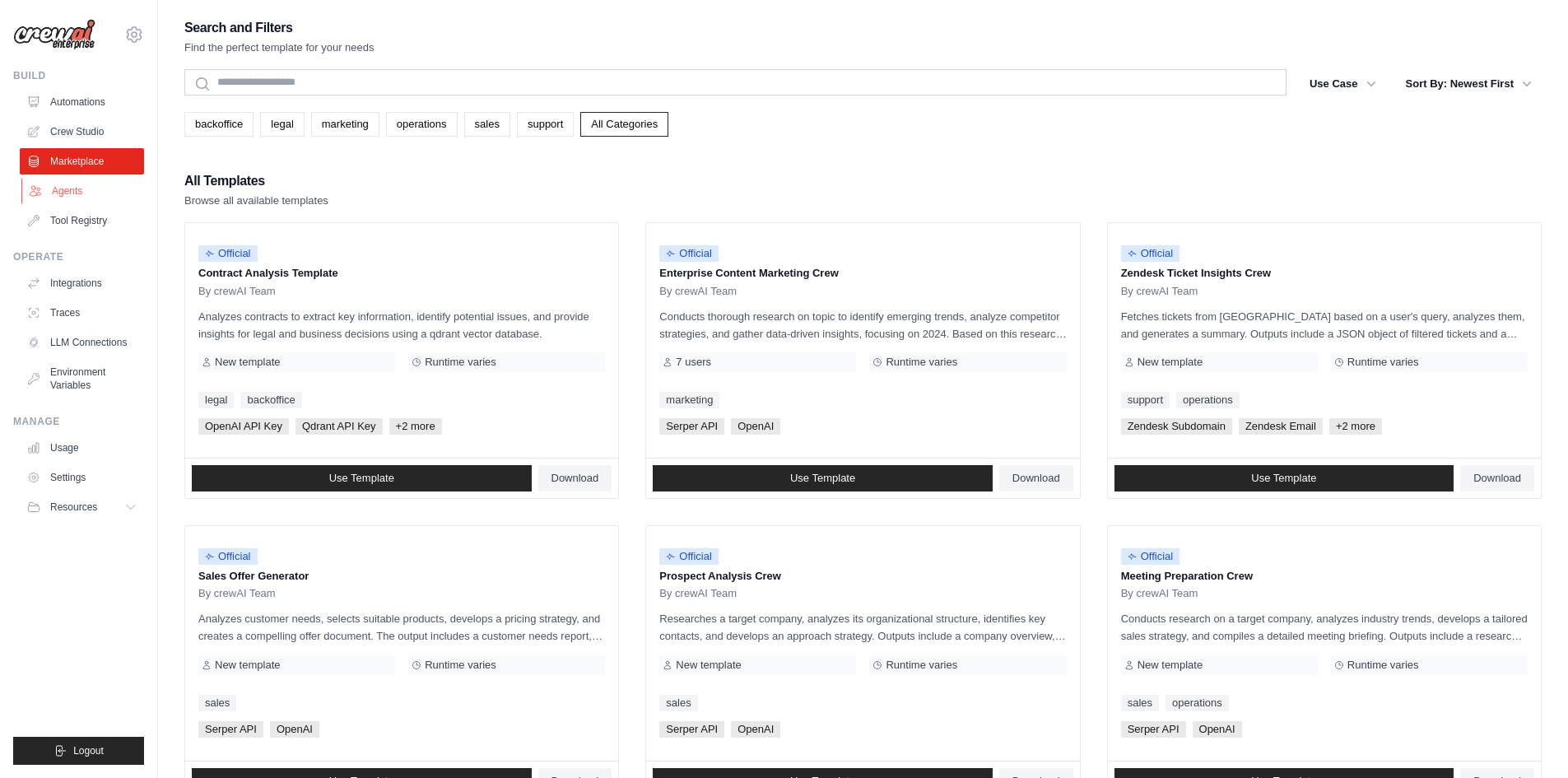
click at [67, 198] on link "Agents" at bounding box center [83, 191] width 124 height 26
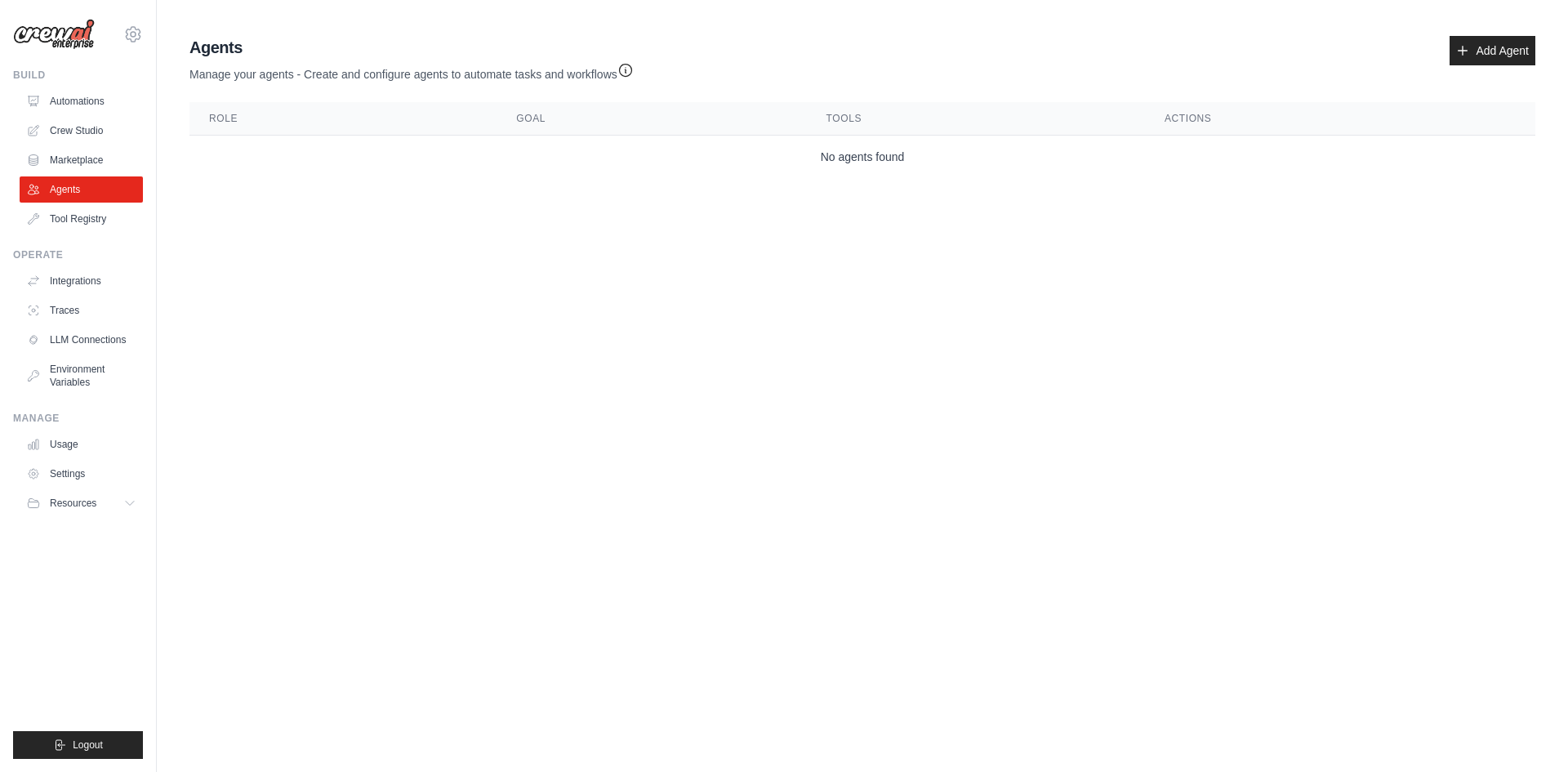
click at [91, 232] on ul "Build Automations Crew Studio Marketplace Agents" at bounding box center [78, 413] width 130 height 690
click at [90, 226] on link "Tool Registry" at bounding box center [83, 219] width 123 height 26
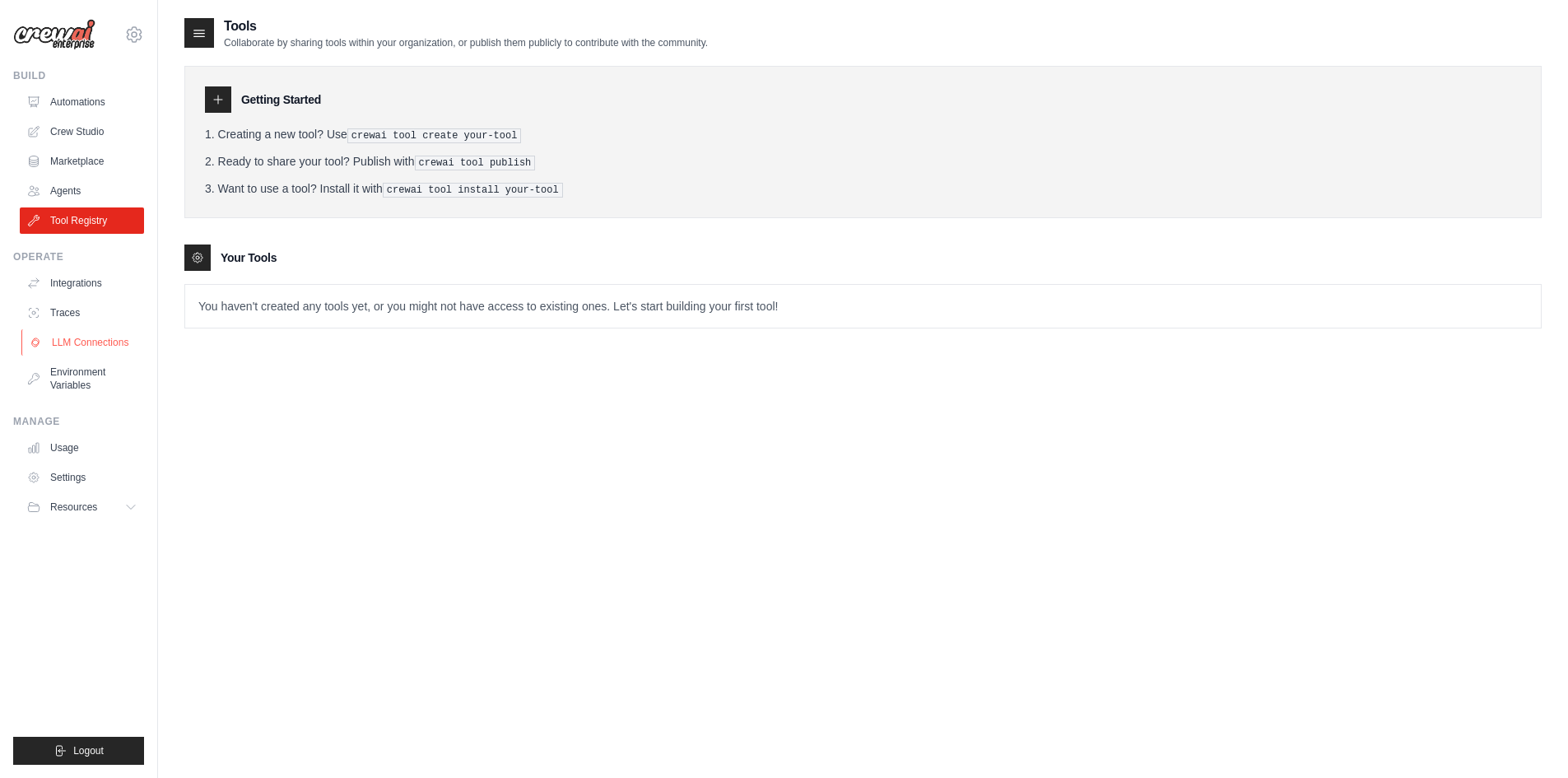
click at [86, 346] on link "LLM Connections" at bounding box center [83, 342] width 124 height 26
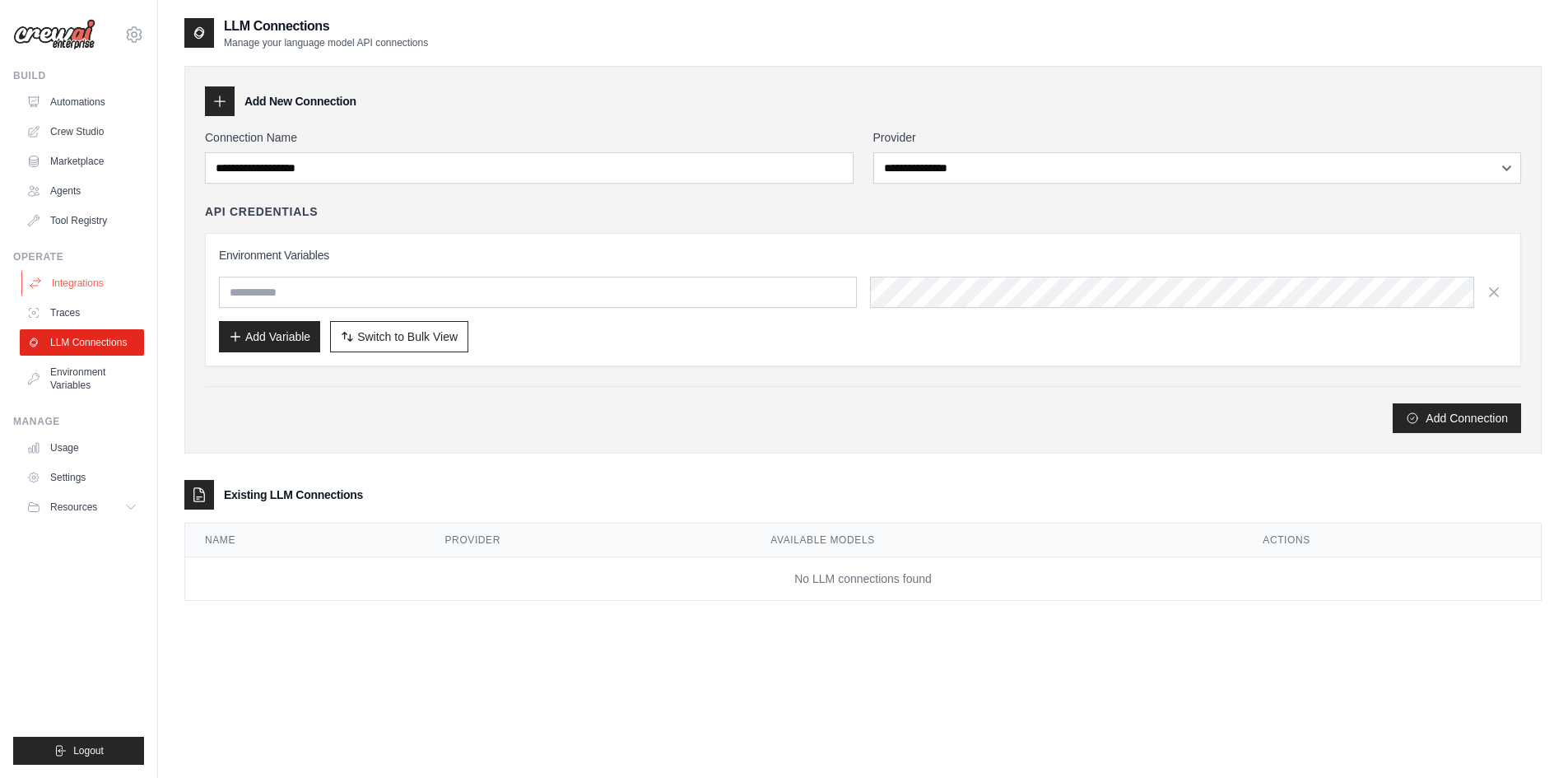
click at [91, 281] on link "Integrations" at bounding box center [83, 283] width 124 height 26
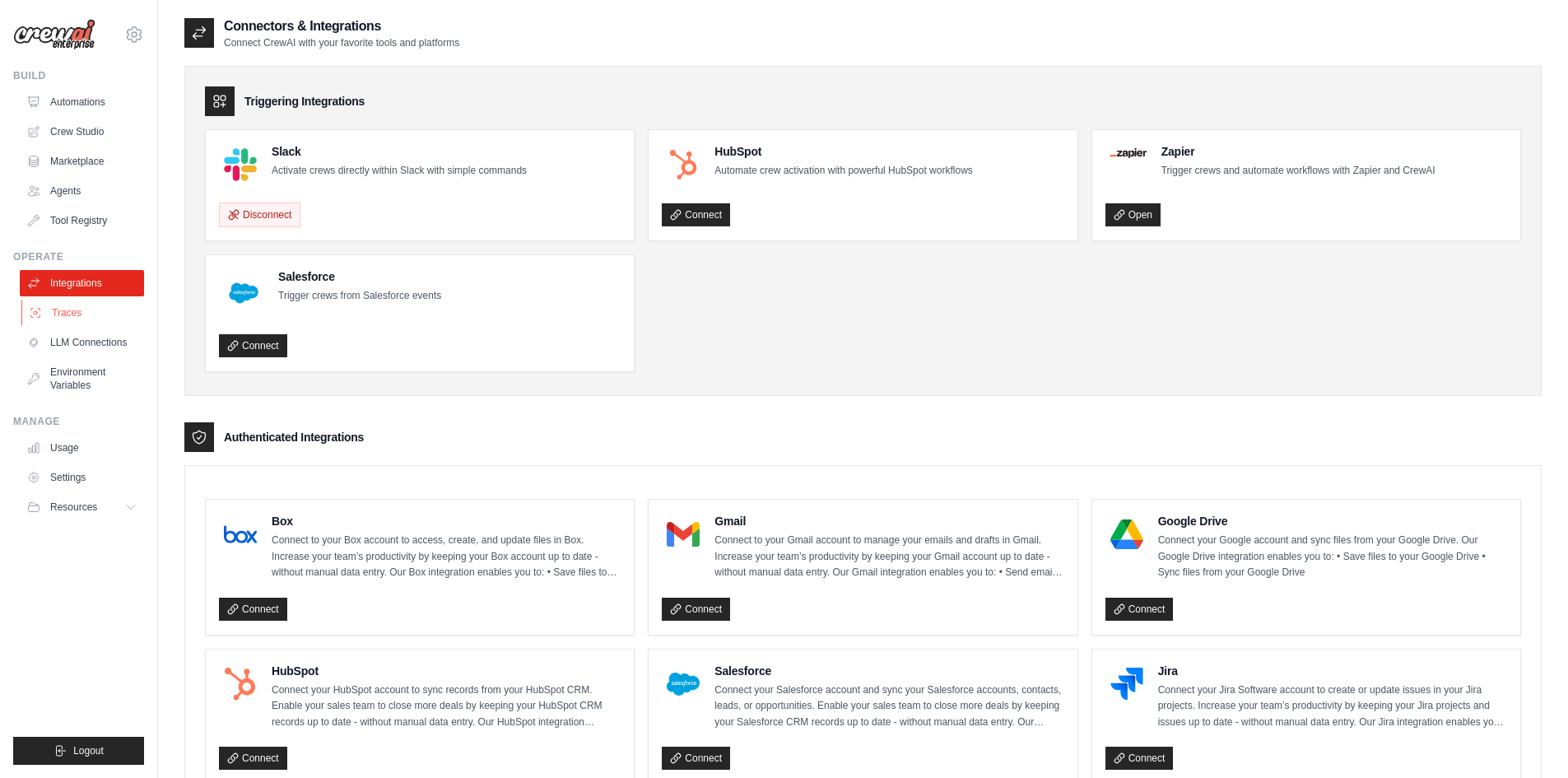
click at [74, 311] on link "Traces" at bounding box center [83, 313] width 124 height 26
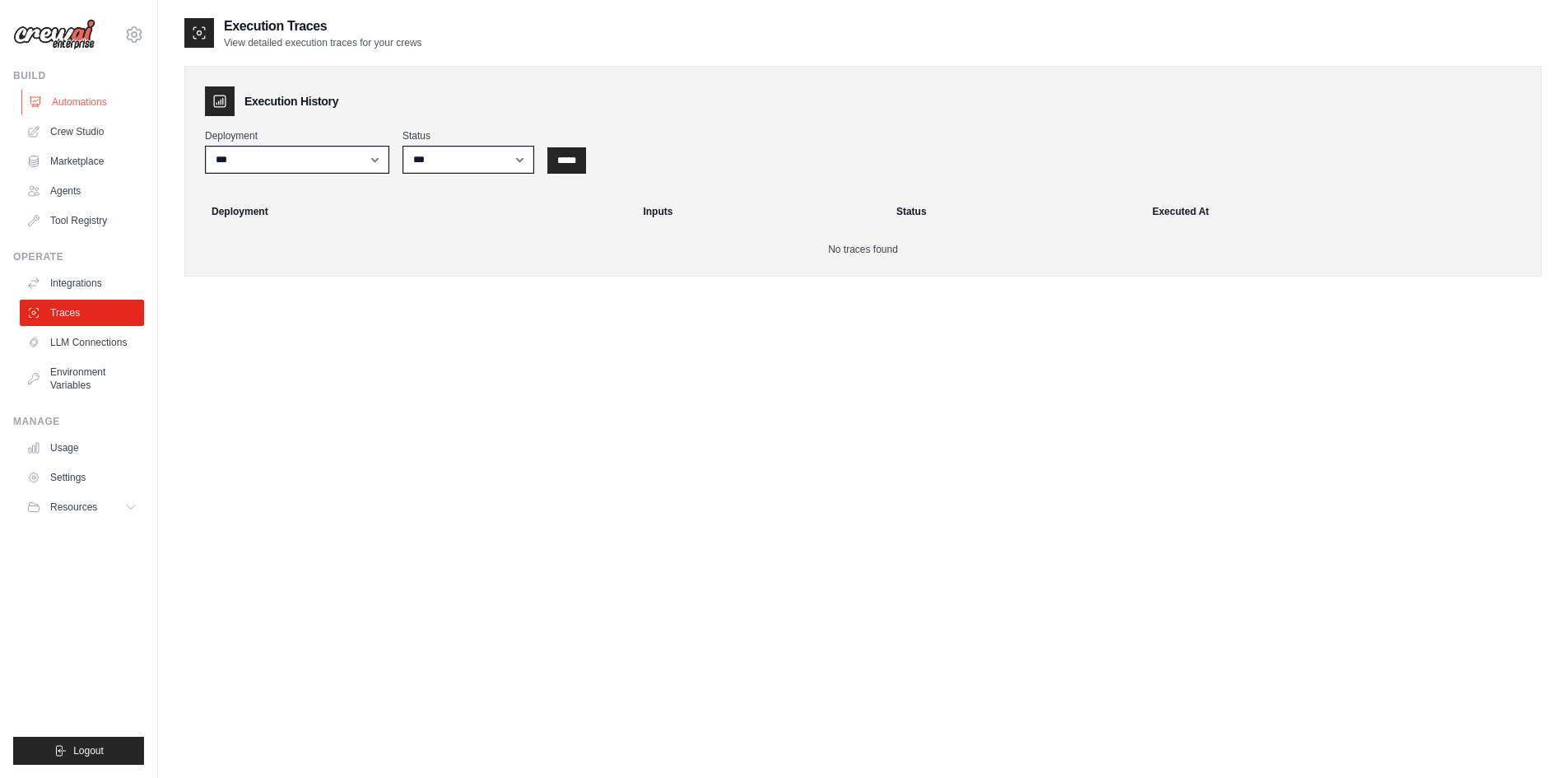
click at [79, 96] on link "Automations" at bounding box center [83, 102] width 124 height 26
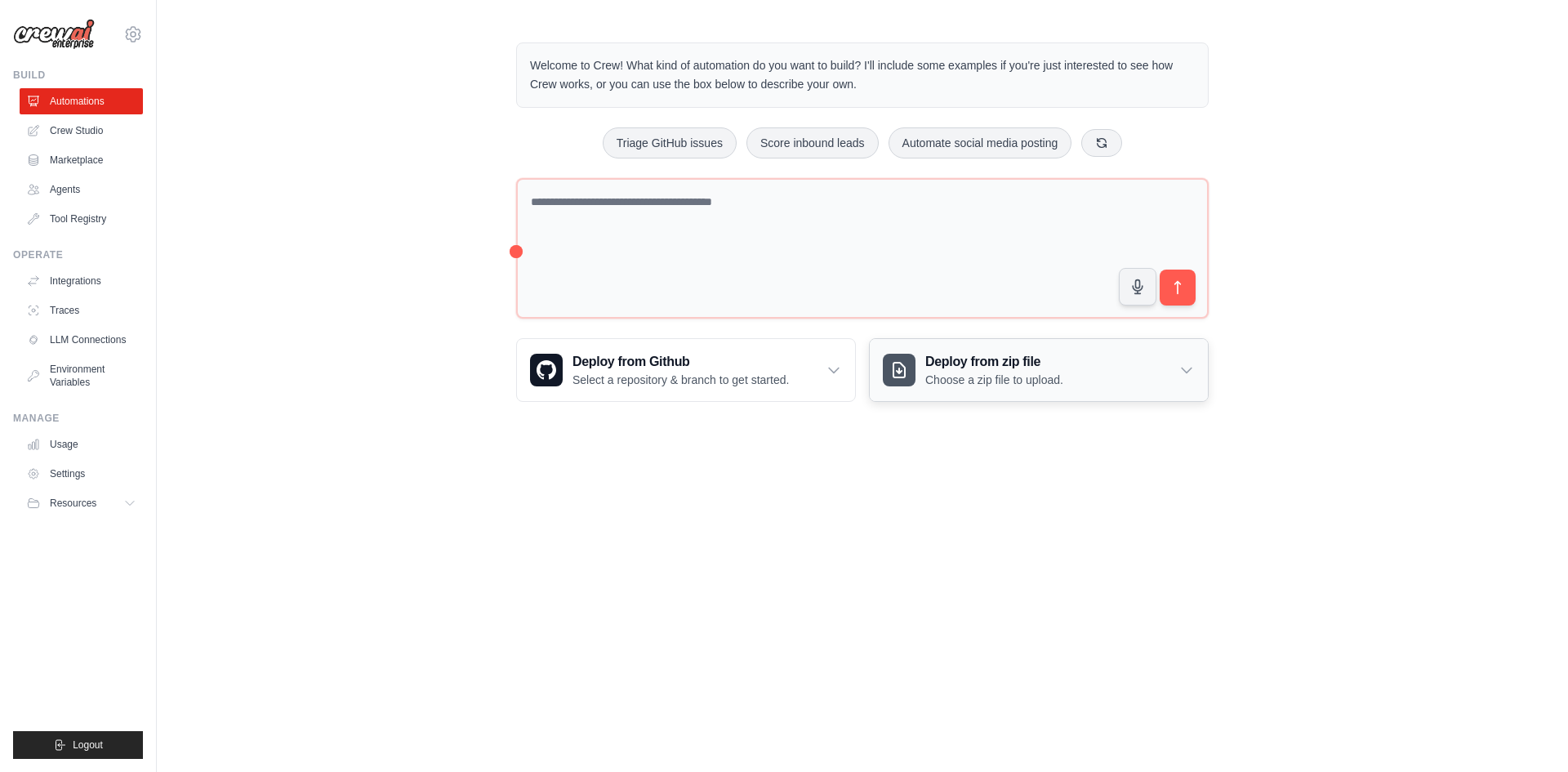
click at [1175, 373] on div "Deploy from zip file Choose a zip file to upload." at bounding box center [1039, 370] width 338 height 62
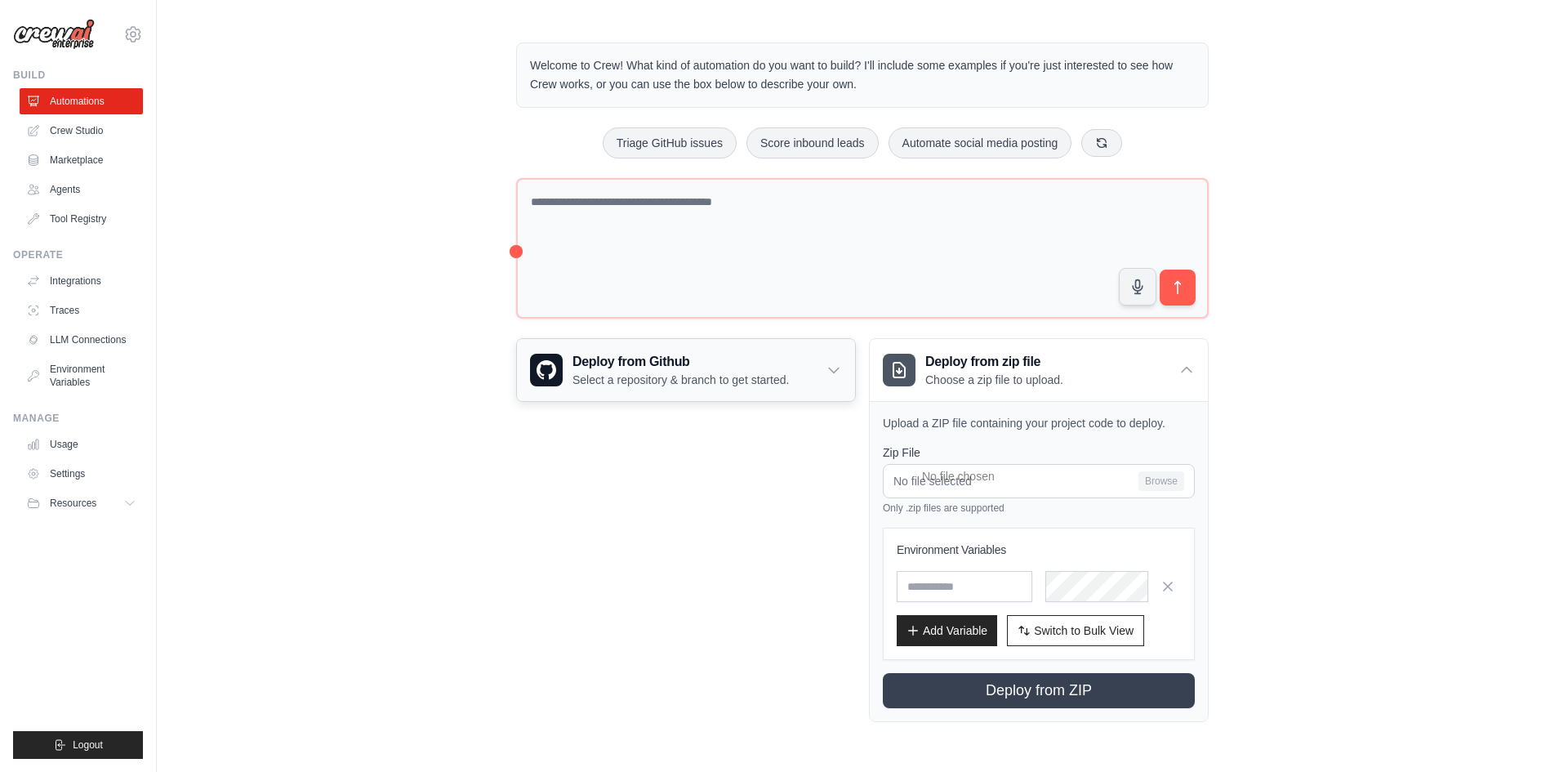
click at [843, 367] on div "Deploy from Github Select a repository & branch to get started." at bounding box center [686, 370] width 338 height 62
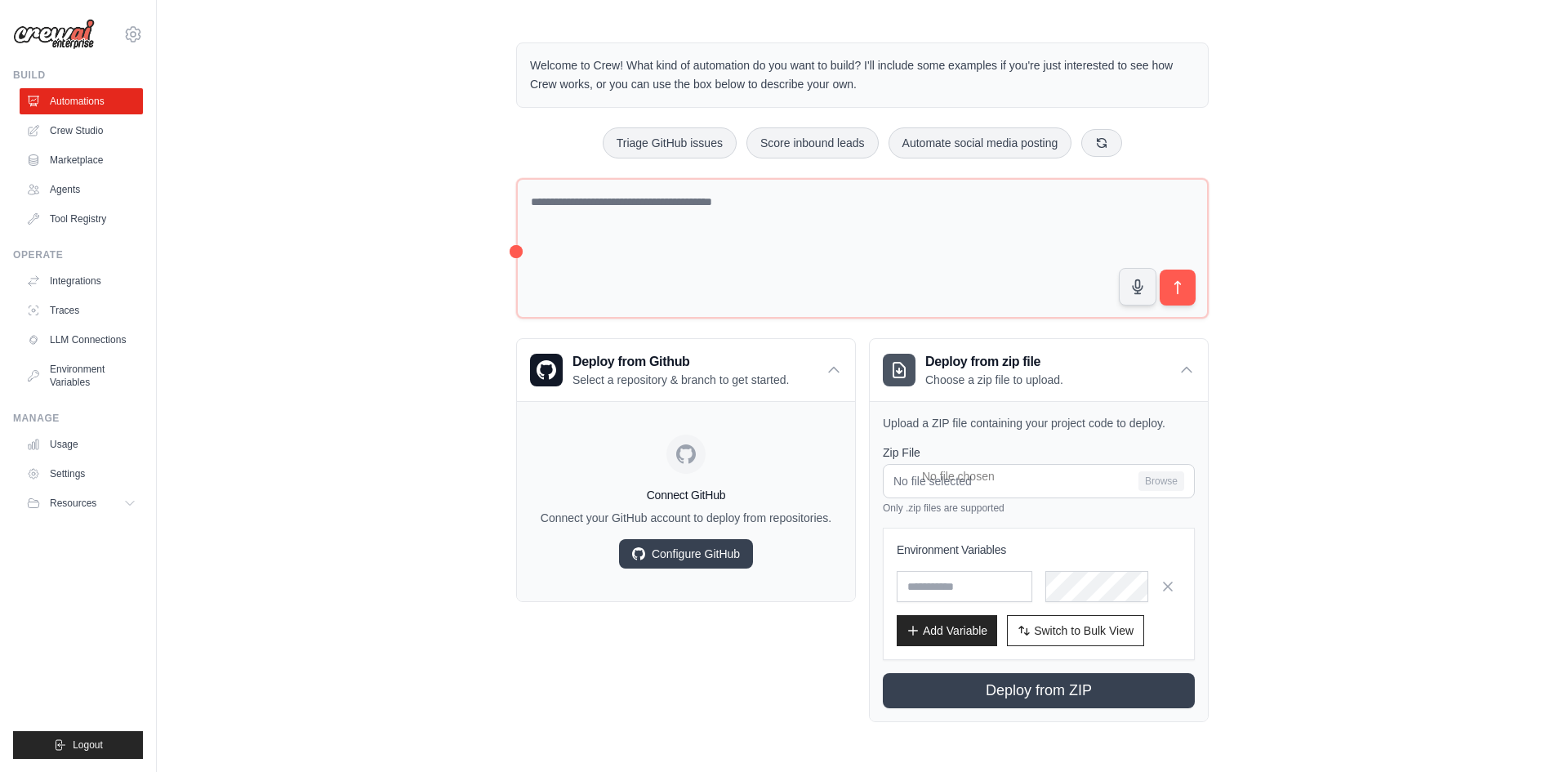
click at [318, 319] on div "Welcome to Crew! What kind of automation do you want to build? I'll include som…" at bounding box center [862, 382] width 1411 height 732
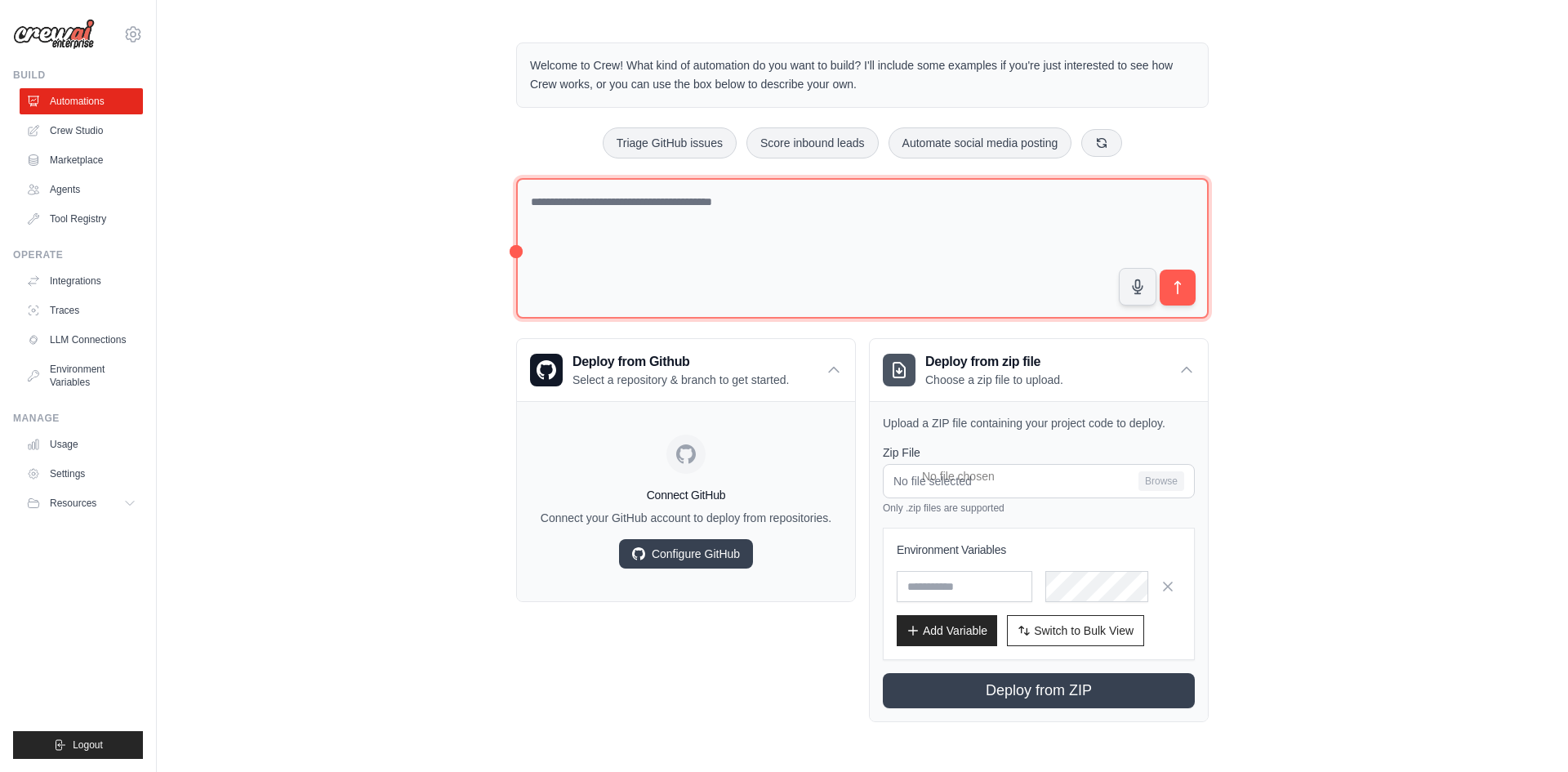
click at [676, 219] on textarea at bounding box center [863, 248] width 693 height 141
paste textarea "**********"
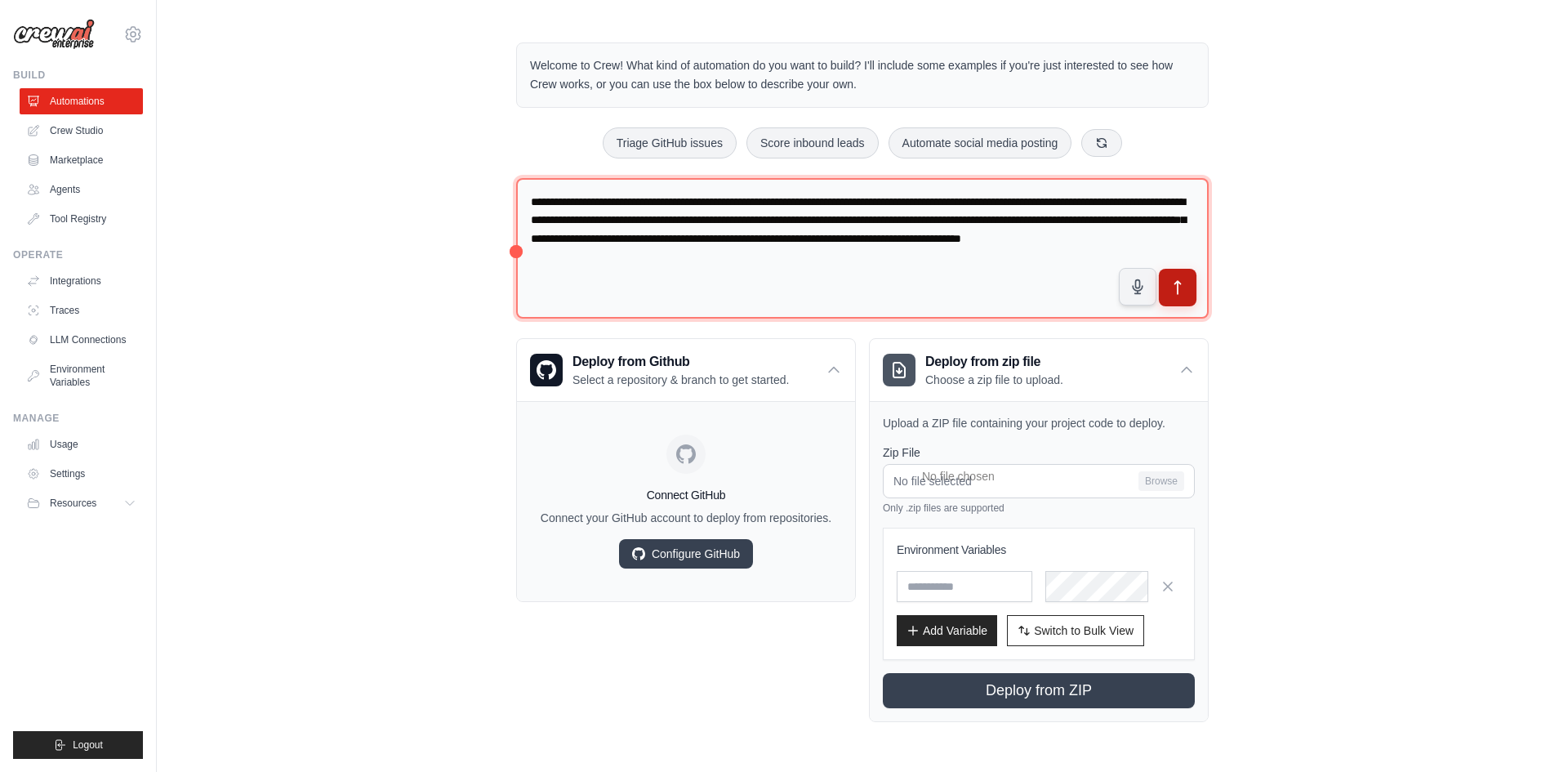
type textarea "**********"
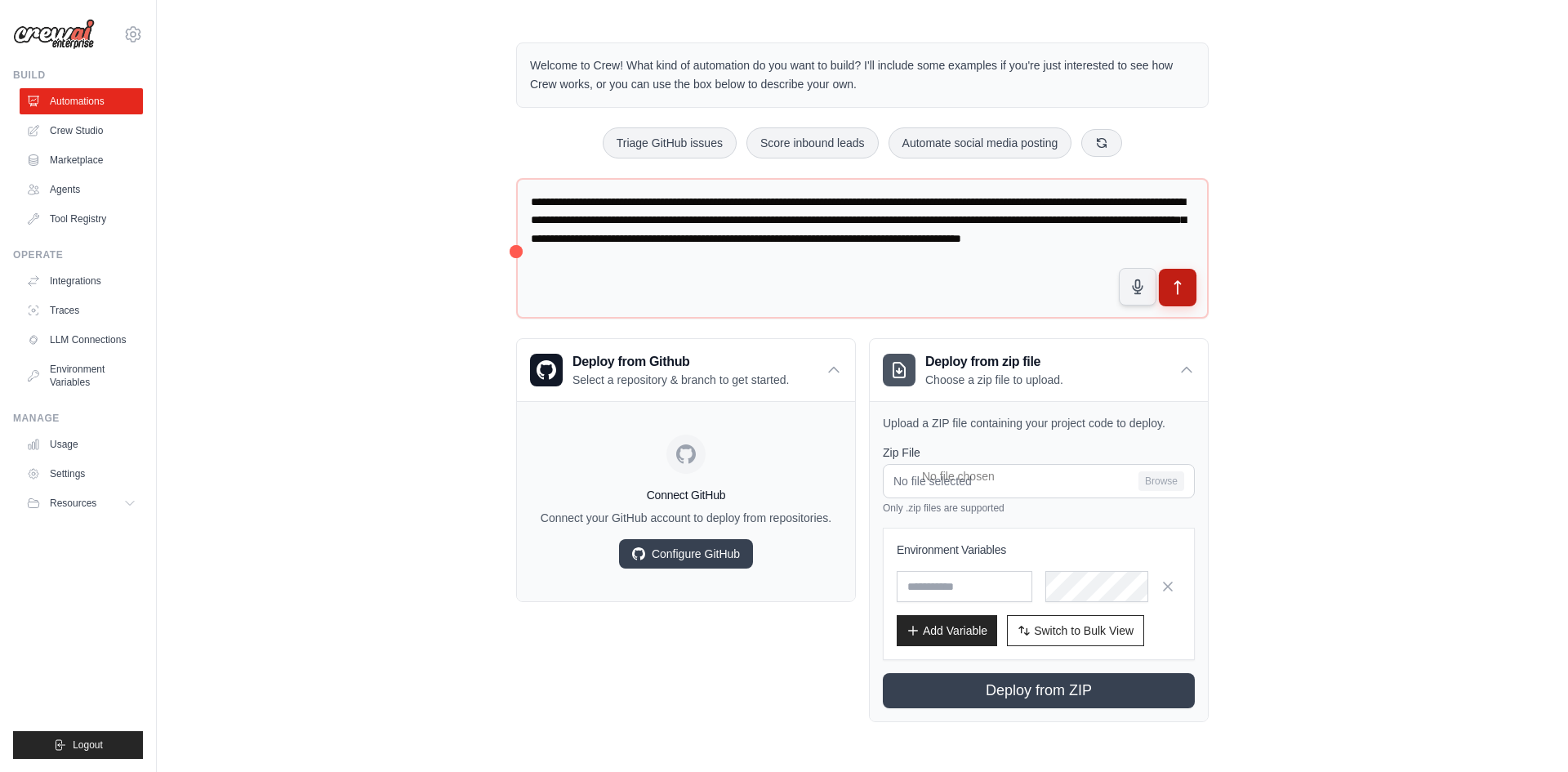
click at [1192, 288] on button "submit" at bounding box center [1177, 288] width 38 height 38
click at [78, 279] on link "Integrations" at bounding box center [83, 281] width 123 height 26
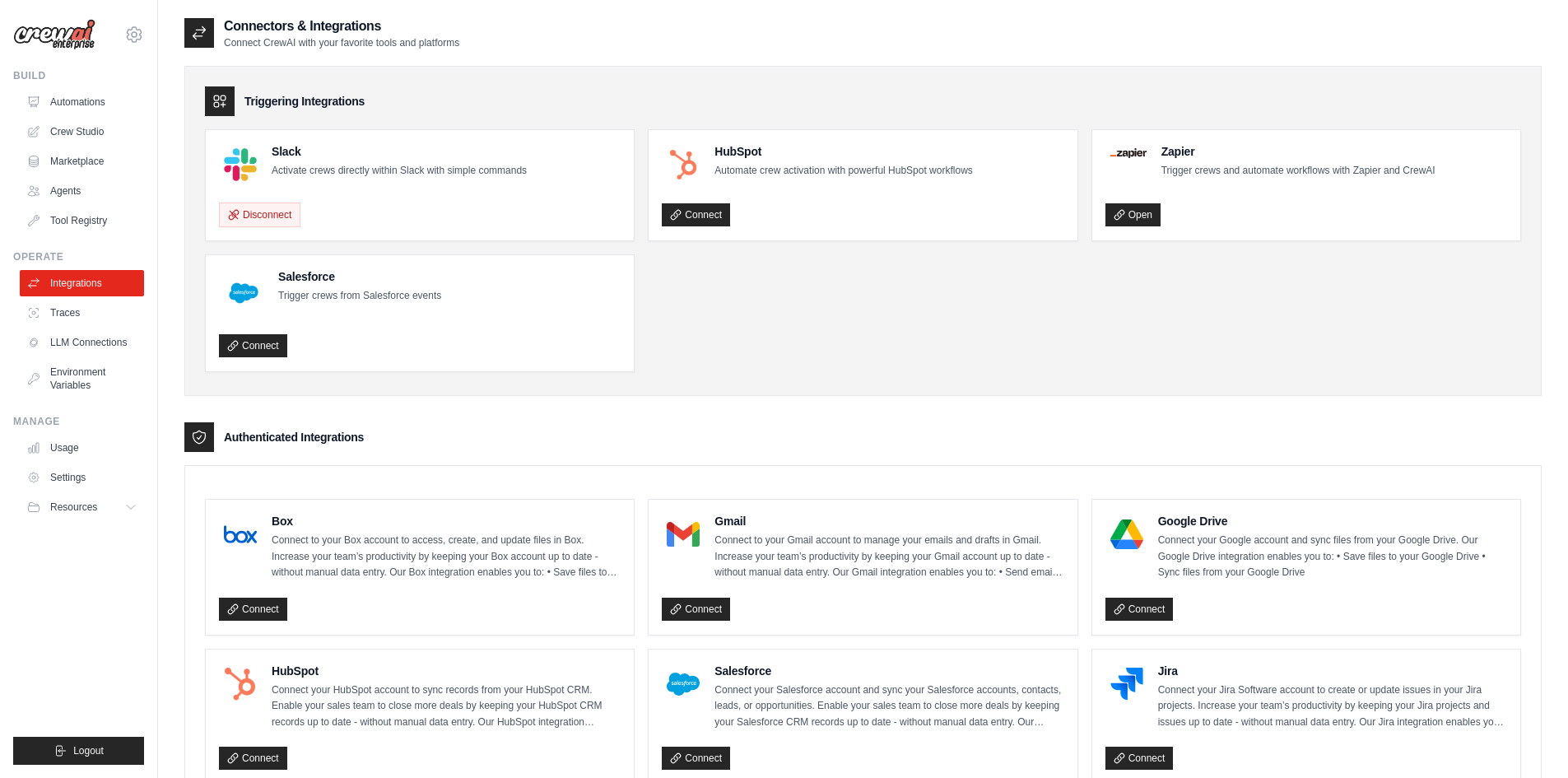
click at [710, 595] on div "Connect" at bounding box center [863, 606] width 402 height 30
click at [712, 605] on link "Connect" at bounding box center [696, 609] width 68 height 23
click at [72, 480] on link "Settings" at bounding box center [83, 478] width 124 height 26
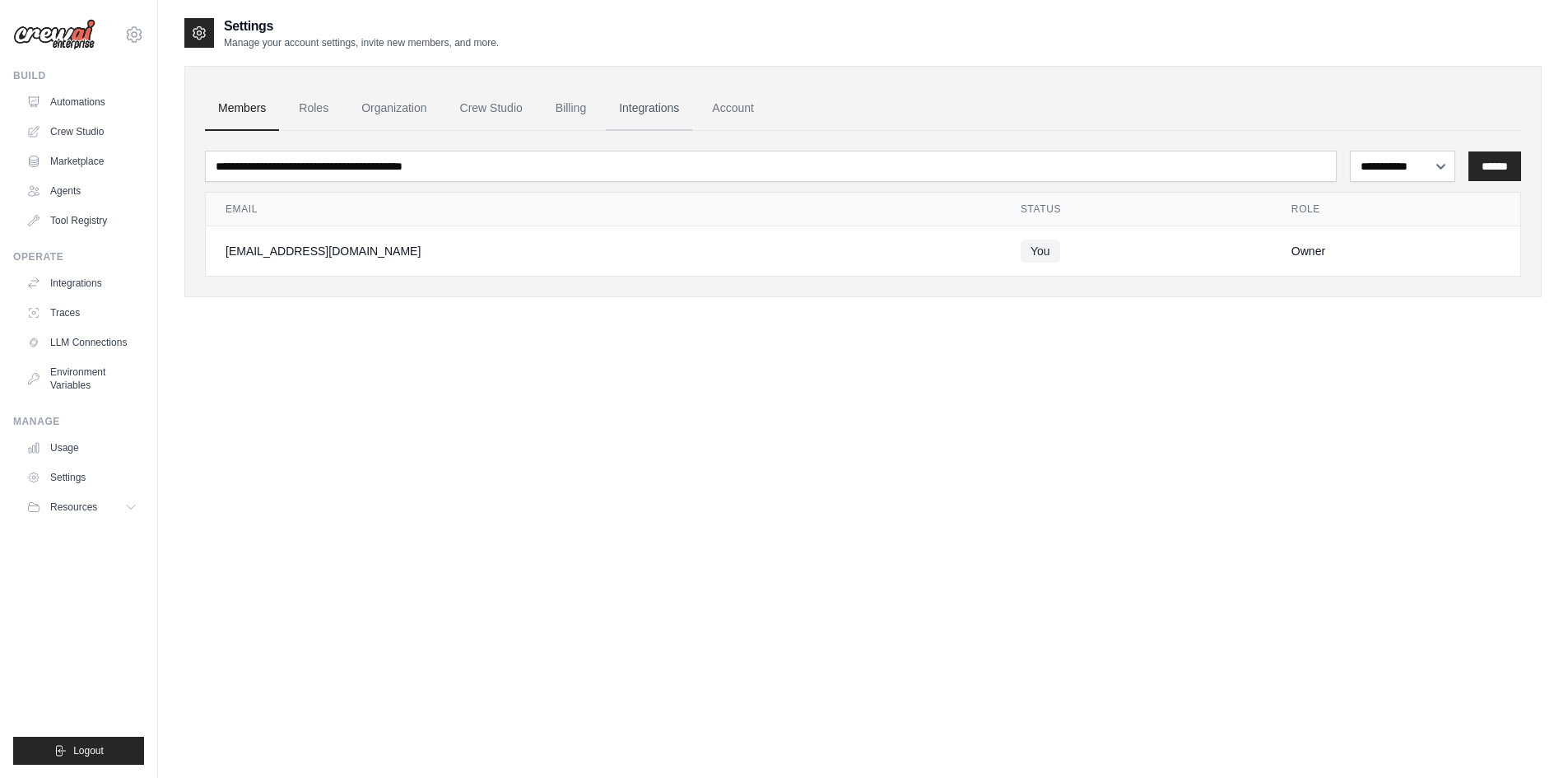
click at [679, 101] on link "Integrations" at bounding box center [649, 109] width 86 height 44
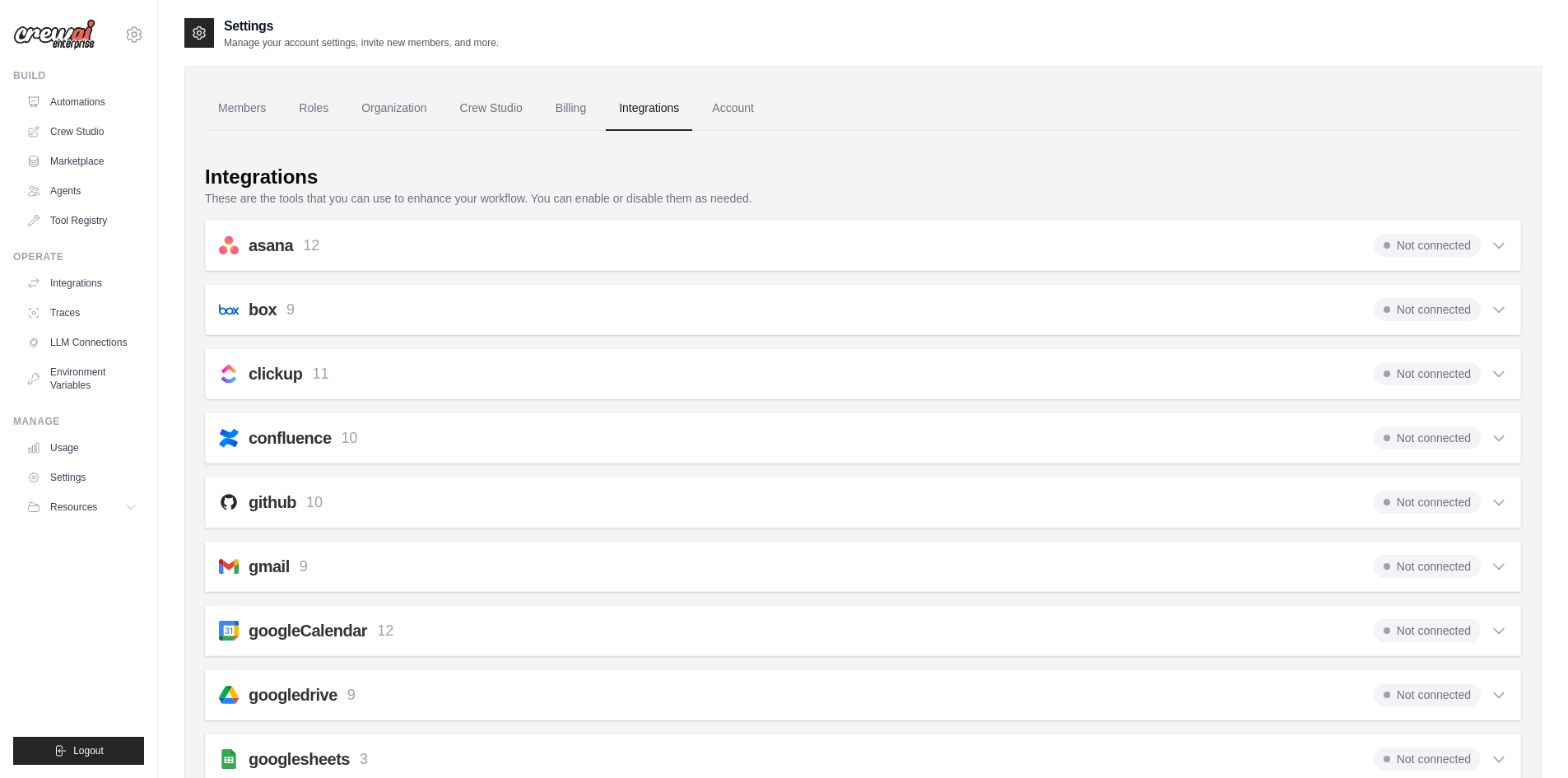
click at [1493, 568] on icon at bounding box center [1499, 566] width 16 height 16
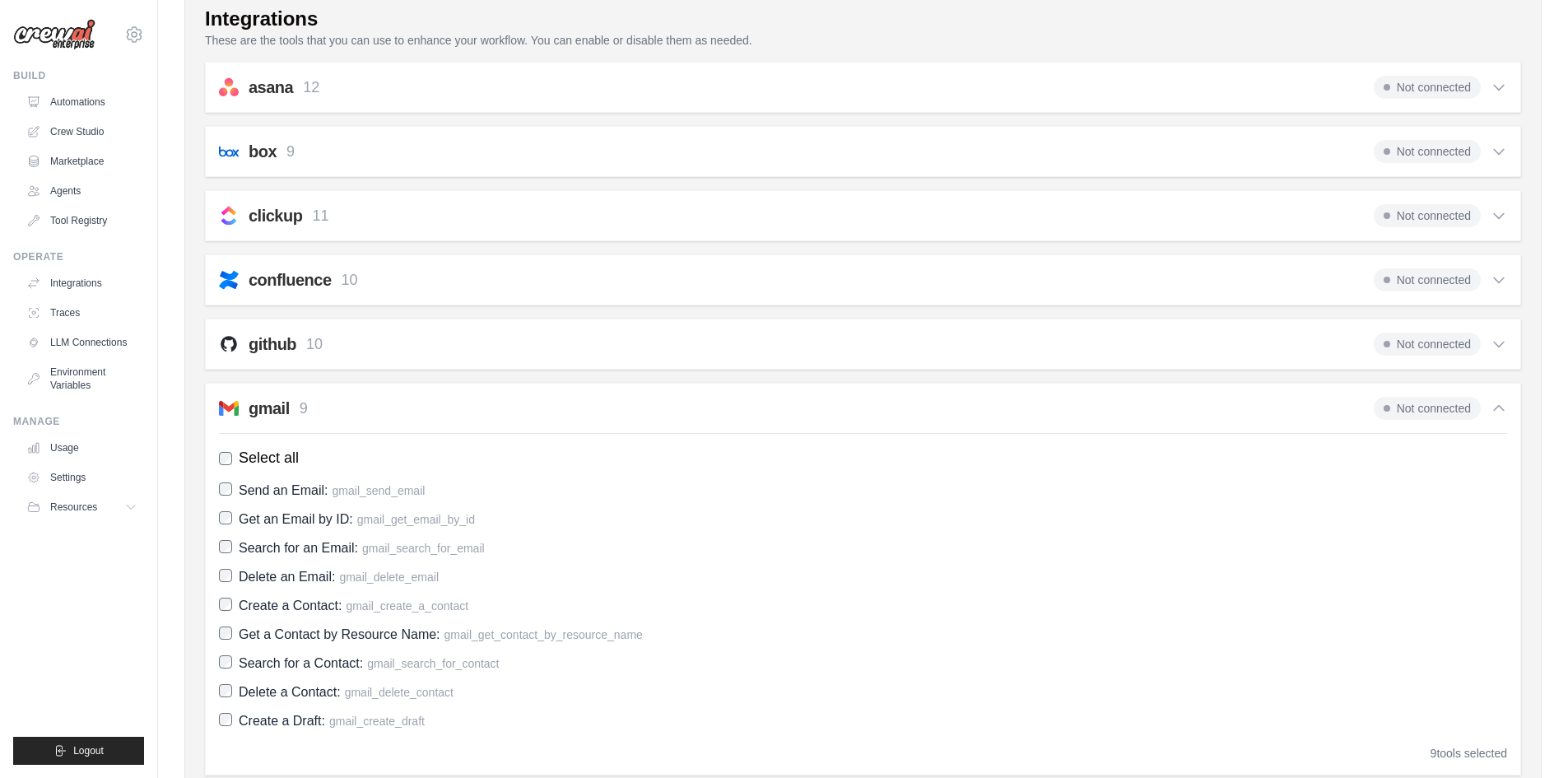
scroll to position [329, 0]
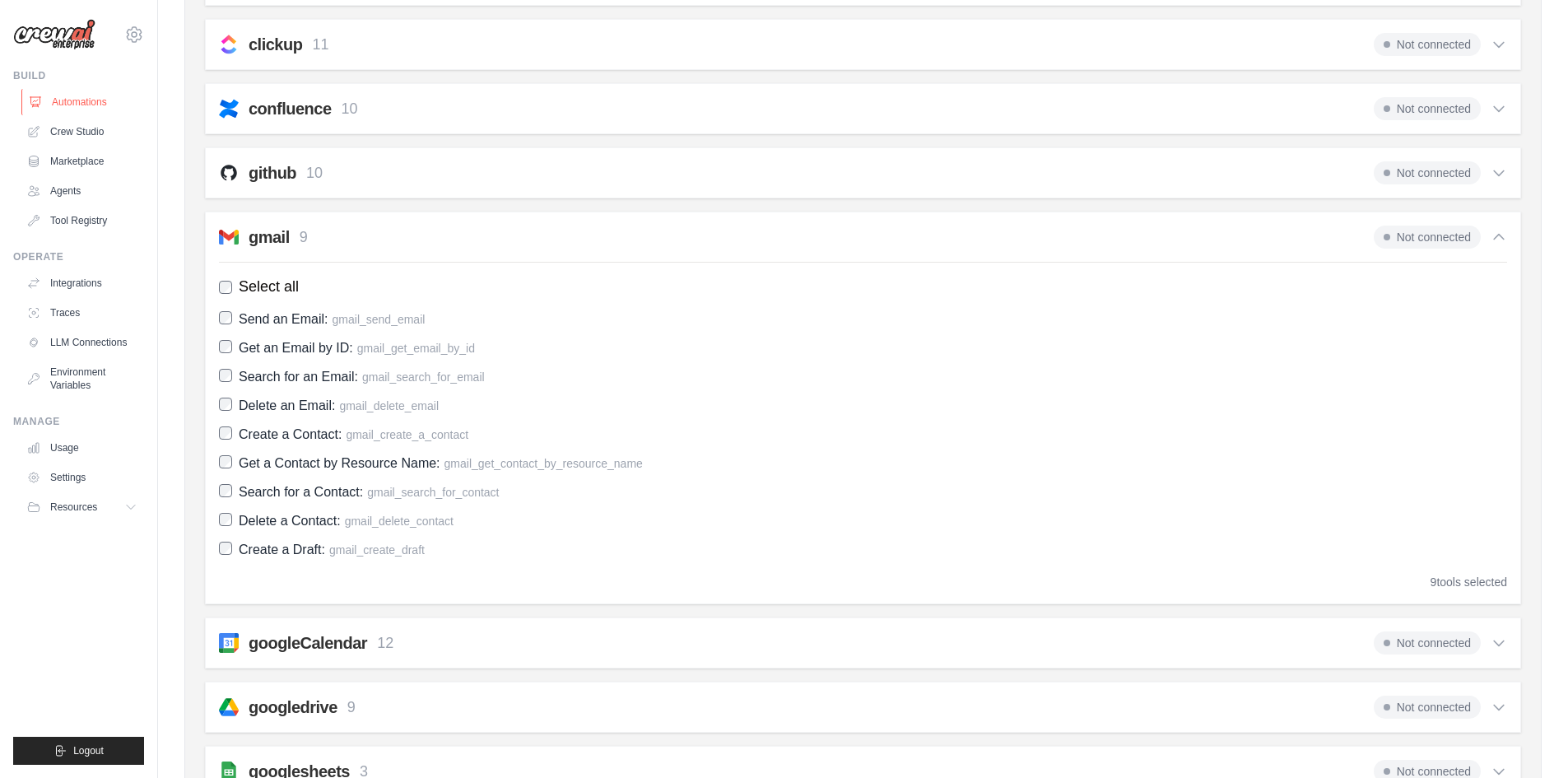
click at [86, 94] on link "Automations" at bounding box center [83, 102] width 124 height 26
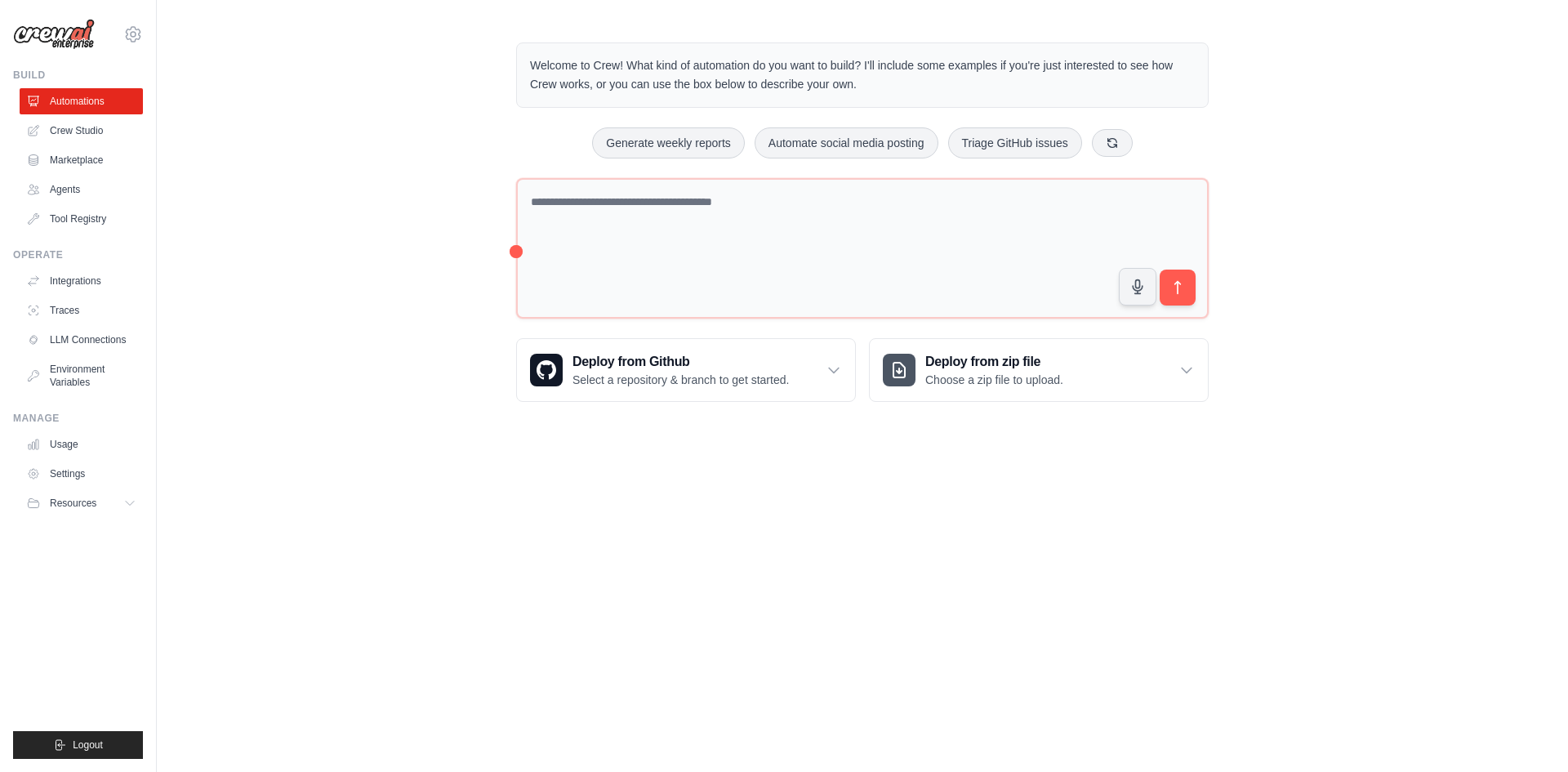
click at [877, 84] on p "Welcome to Crew! What kind of automation do you want to build? I'll include som…" at bounding box center [863, 75] width 665 height 38
click at [96, 130] on link "Crew Studio" at bounding box center [83, 131] width 123 height 26
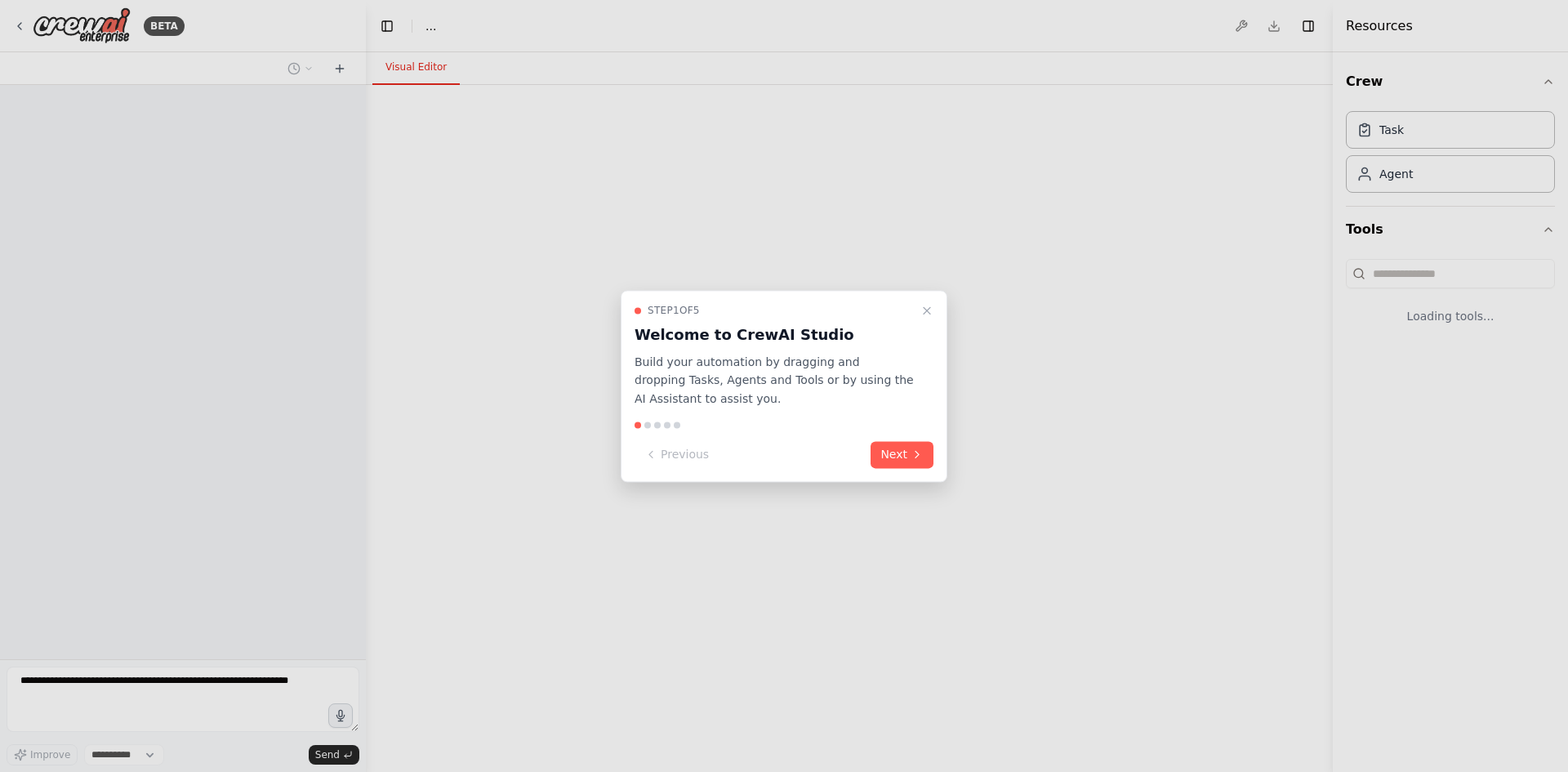
select select "****"
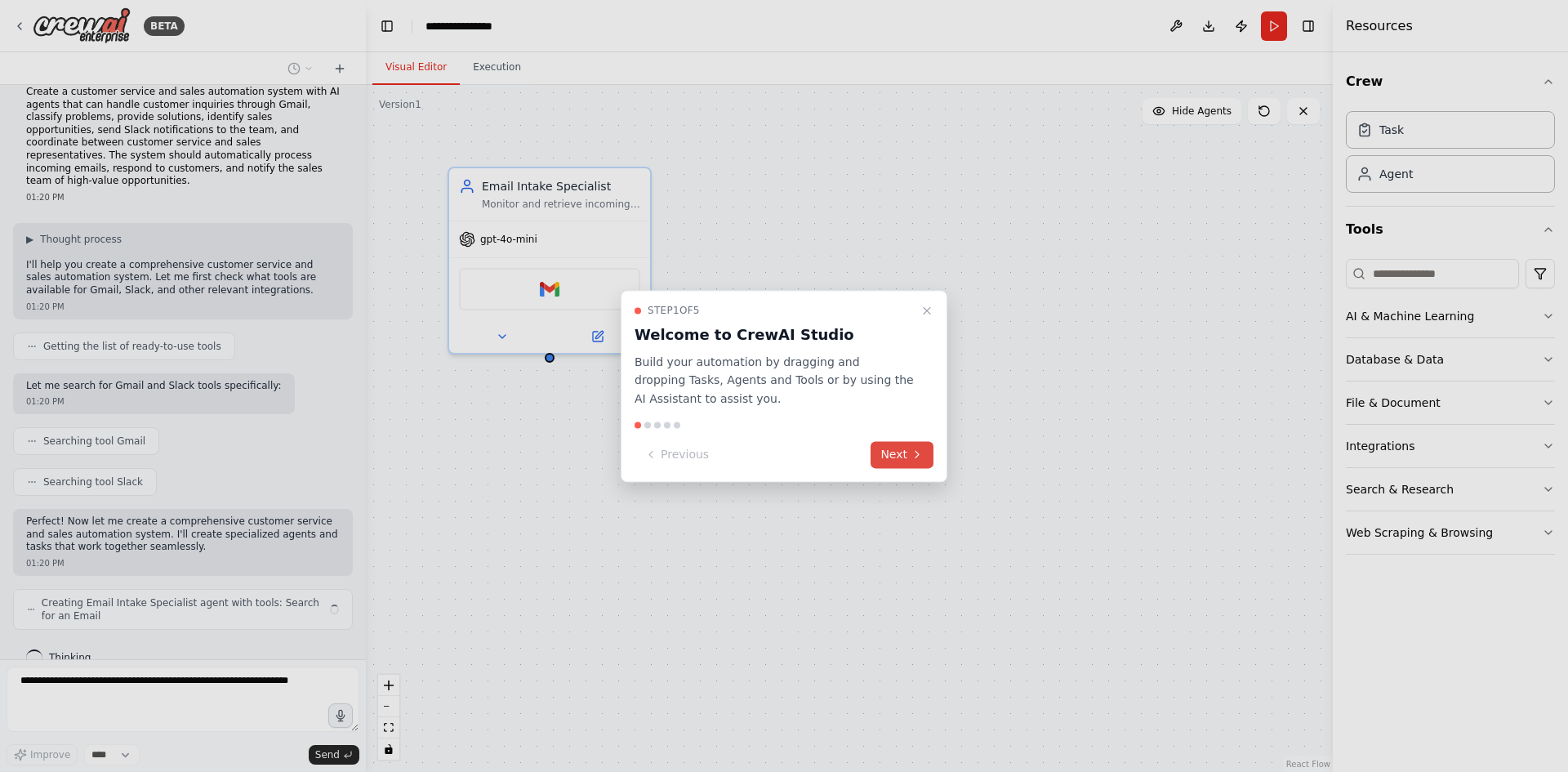
scroll to position [31, 0]
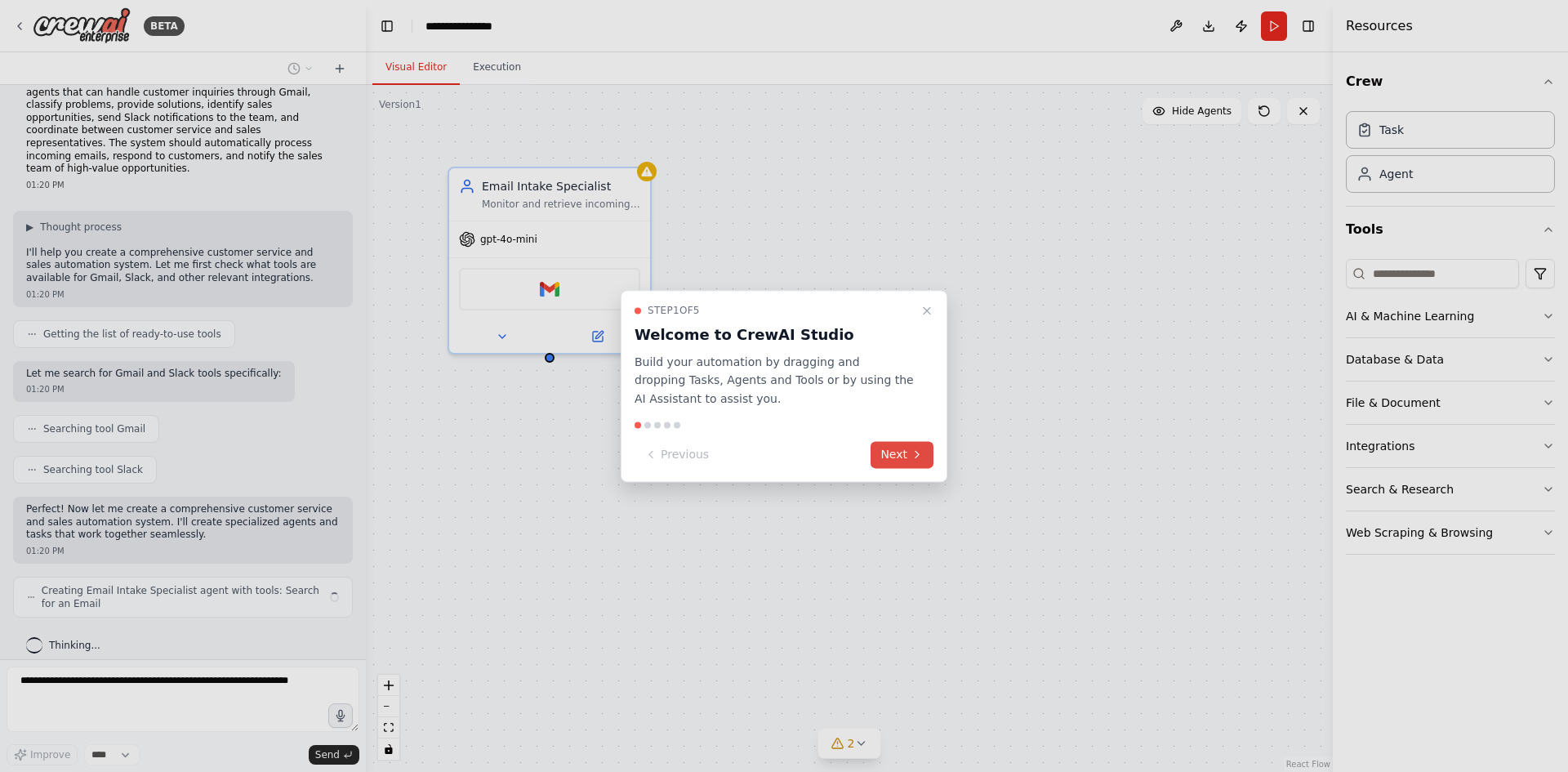
click at [900, 460] on button "Next" at bounding box center [901, 454] width 63 height 27
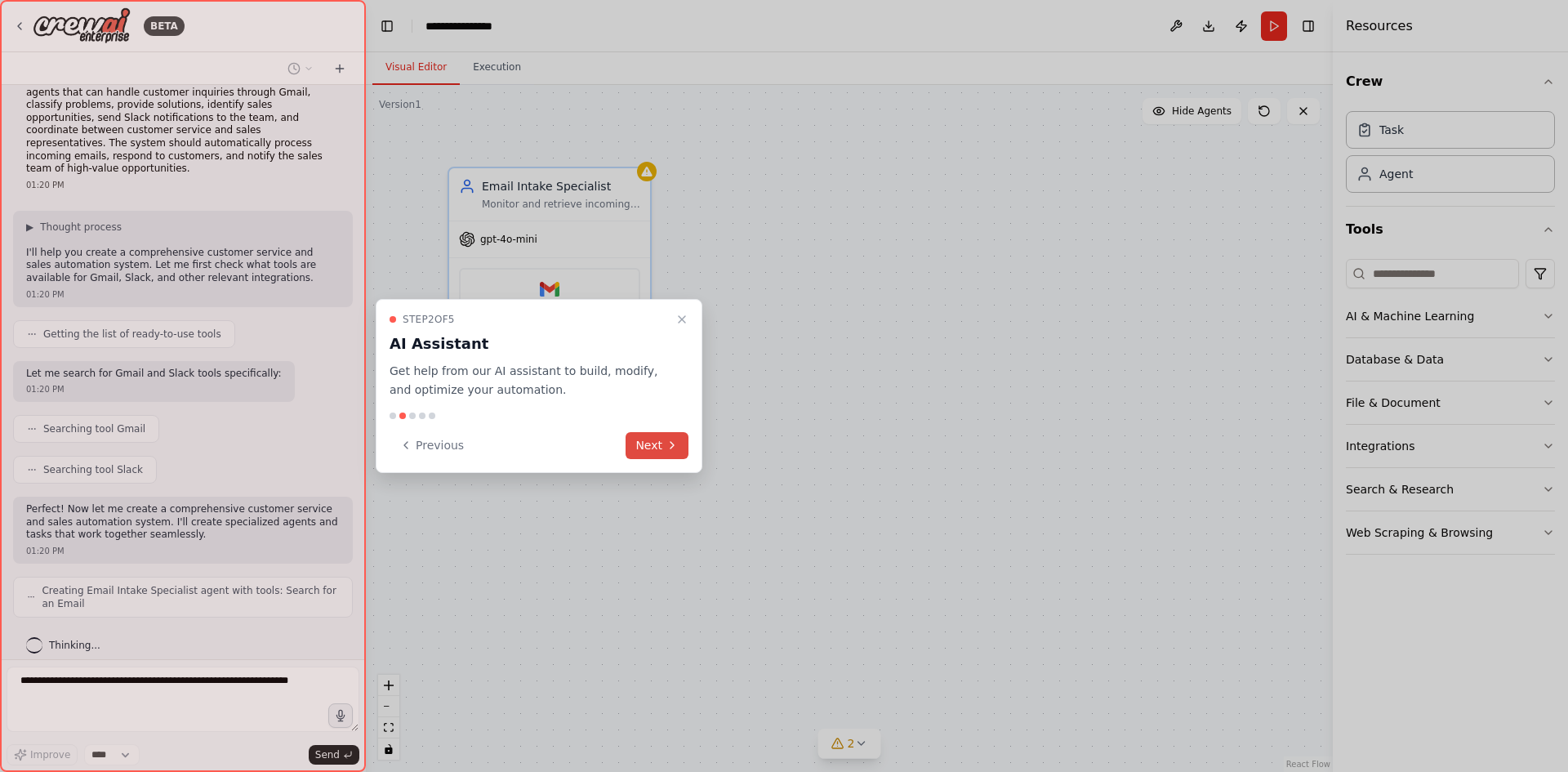
click at [683, 457] on button "Next" at bounding box center [657, 445] width 63 height 27
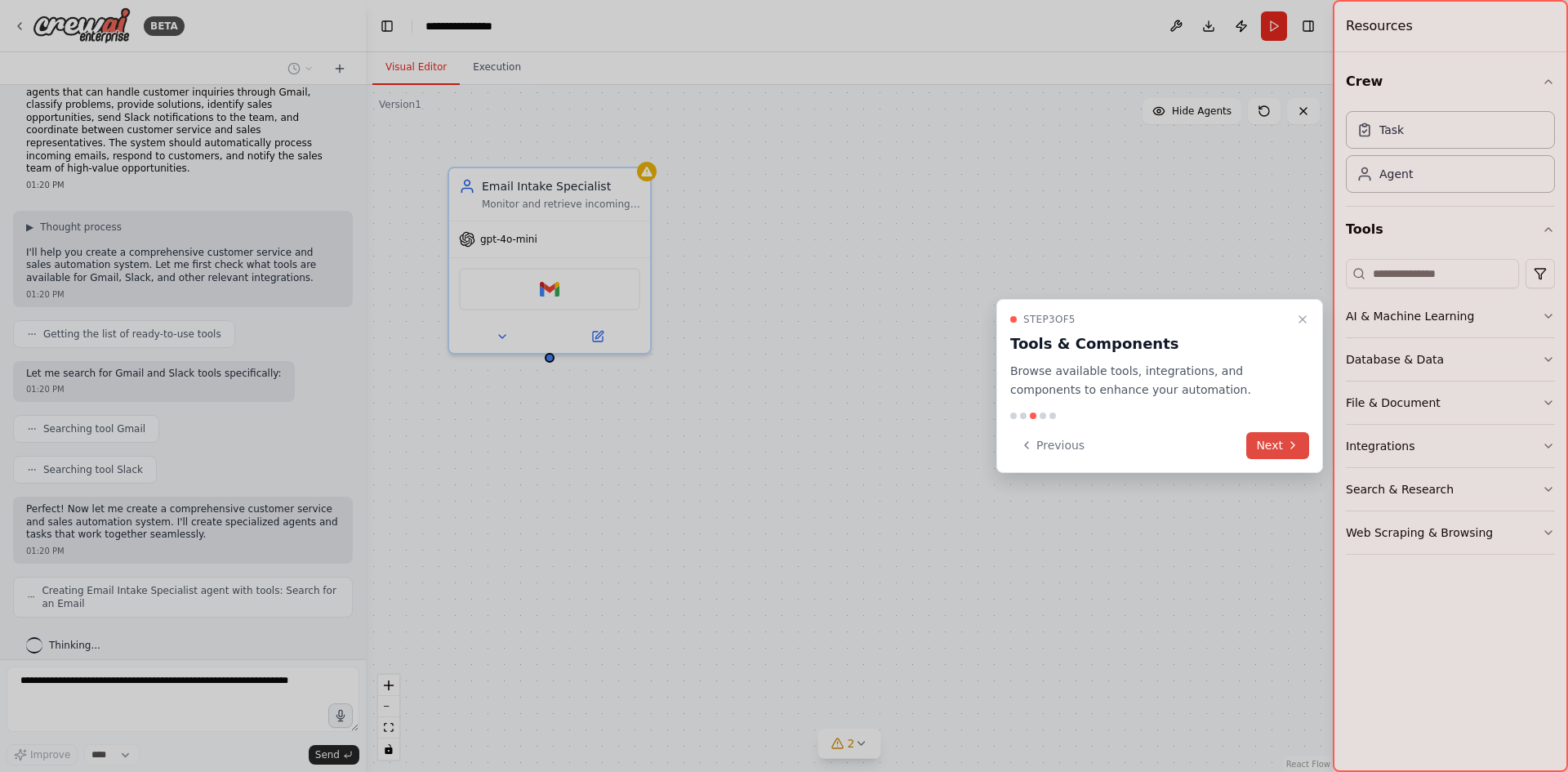
click at [1280, 443] on button "Next" at bounding box center [1277, 445] width 63 height 27
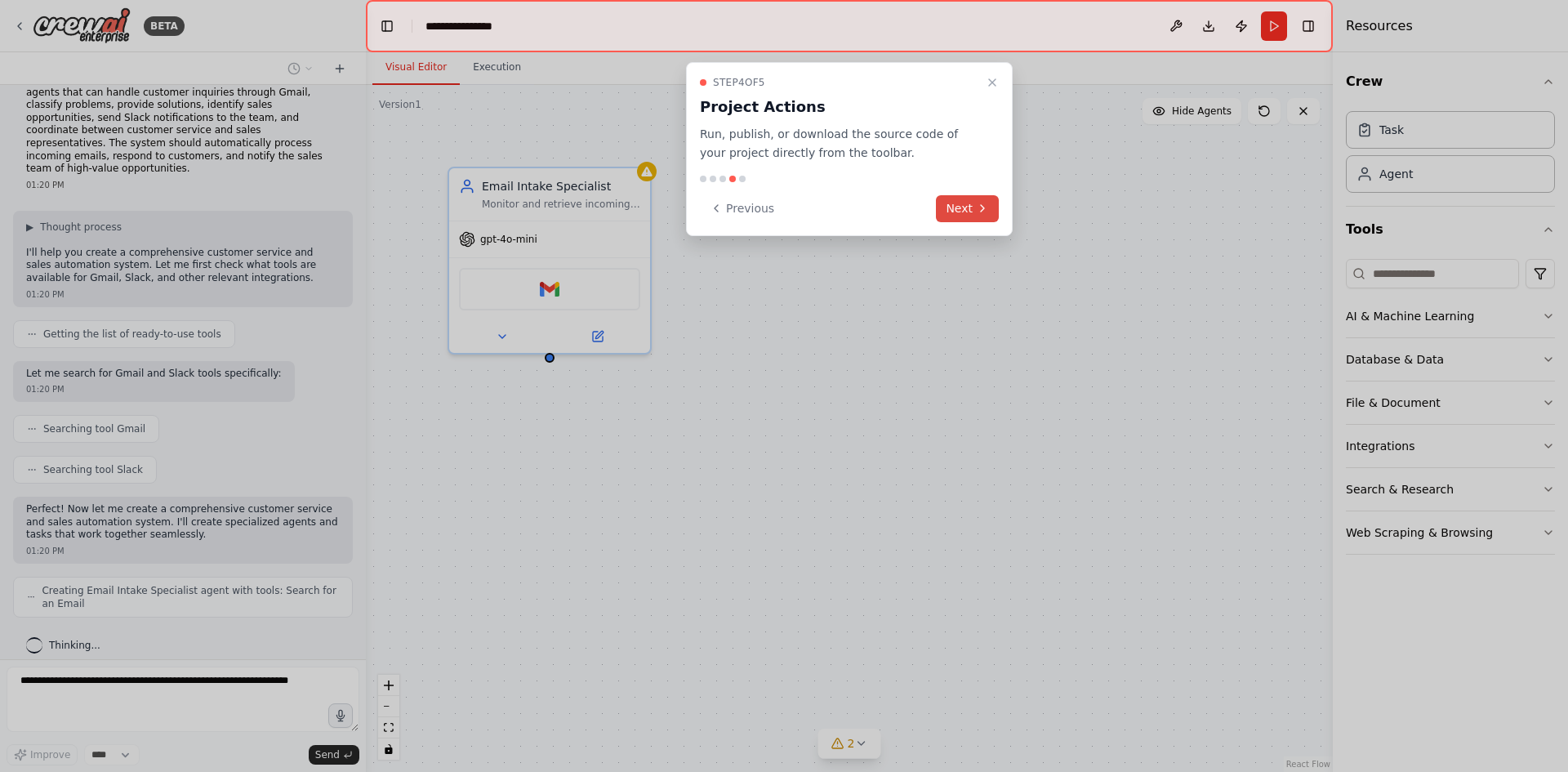
click at [983, 211] on icon at bounding box center [982, 208] width 13 height 13
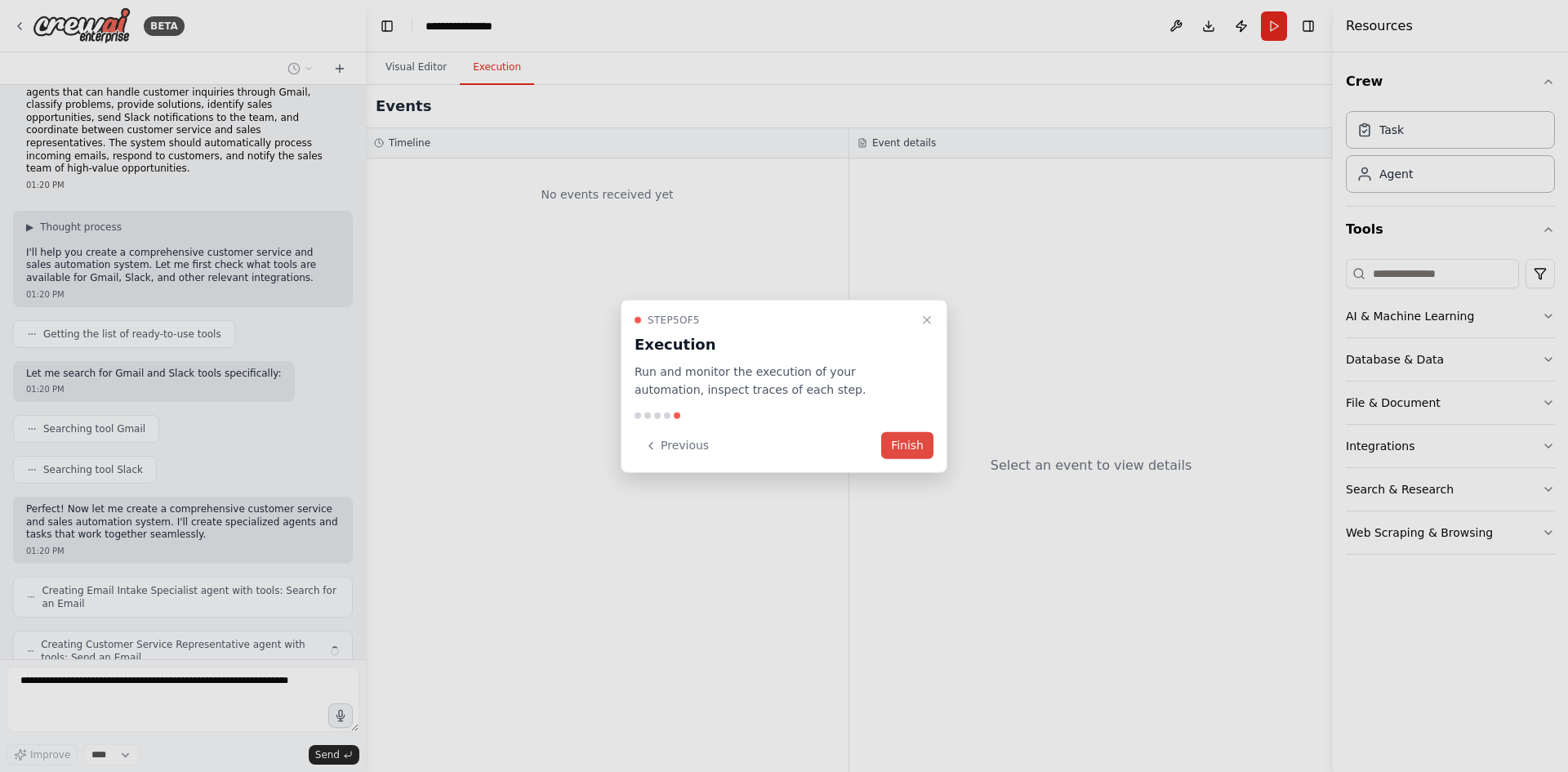
scroll to position [85, 0]
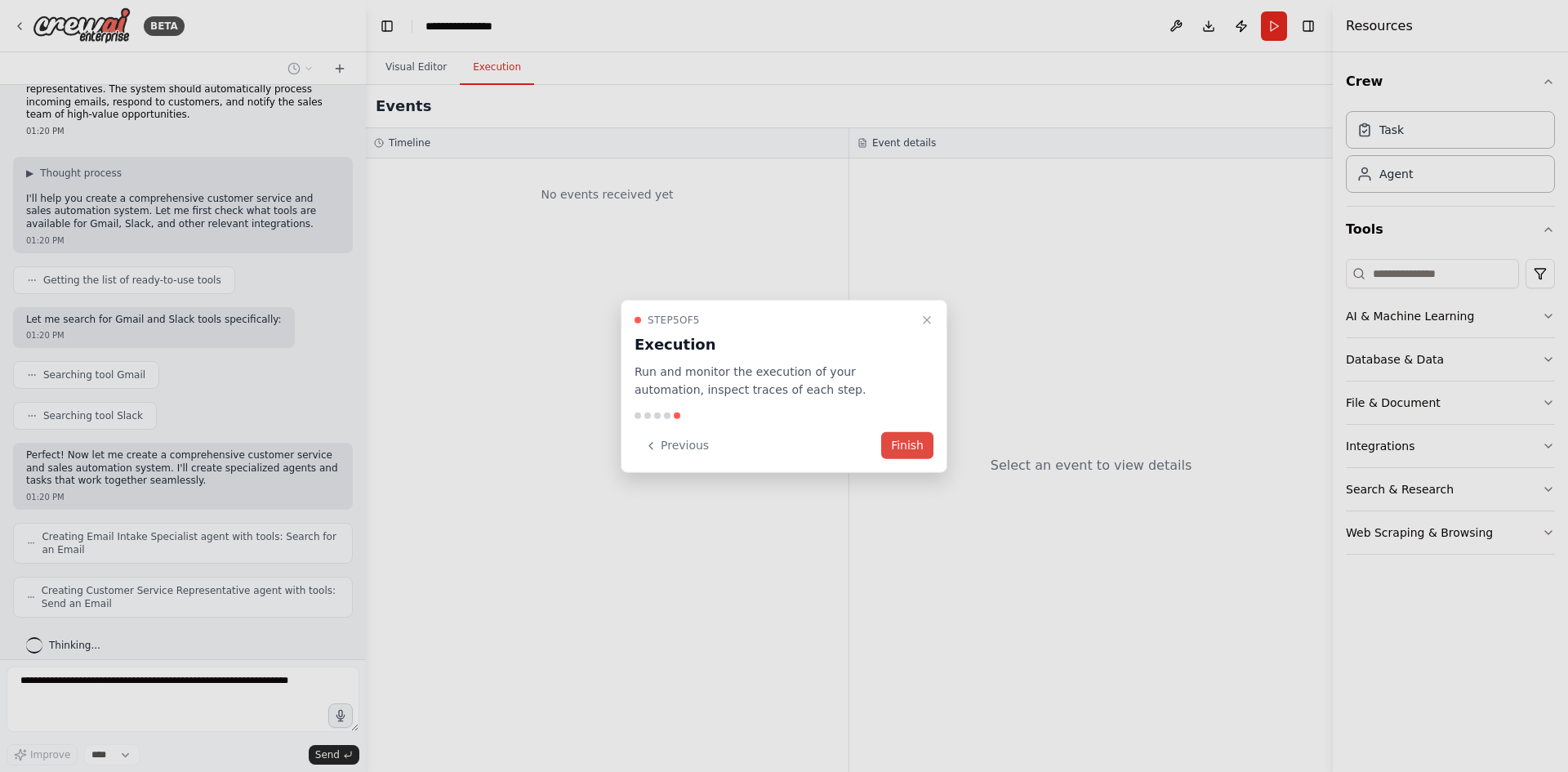
click at [907, 440] on button "Finish" at bounding box center [907, 445] width 52 height 27
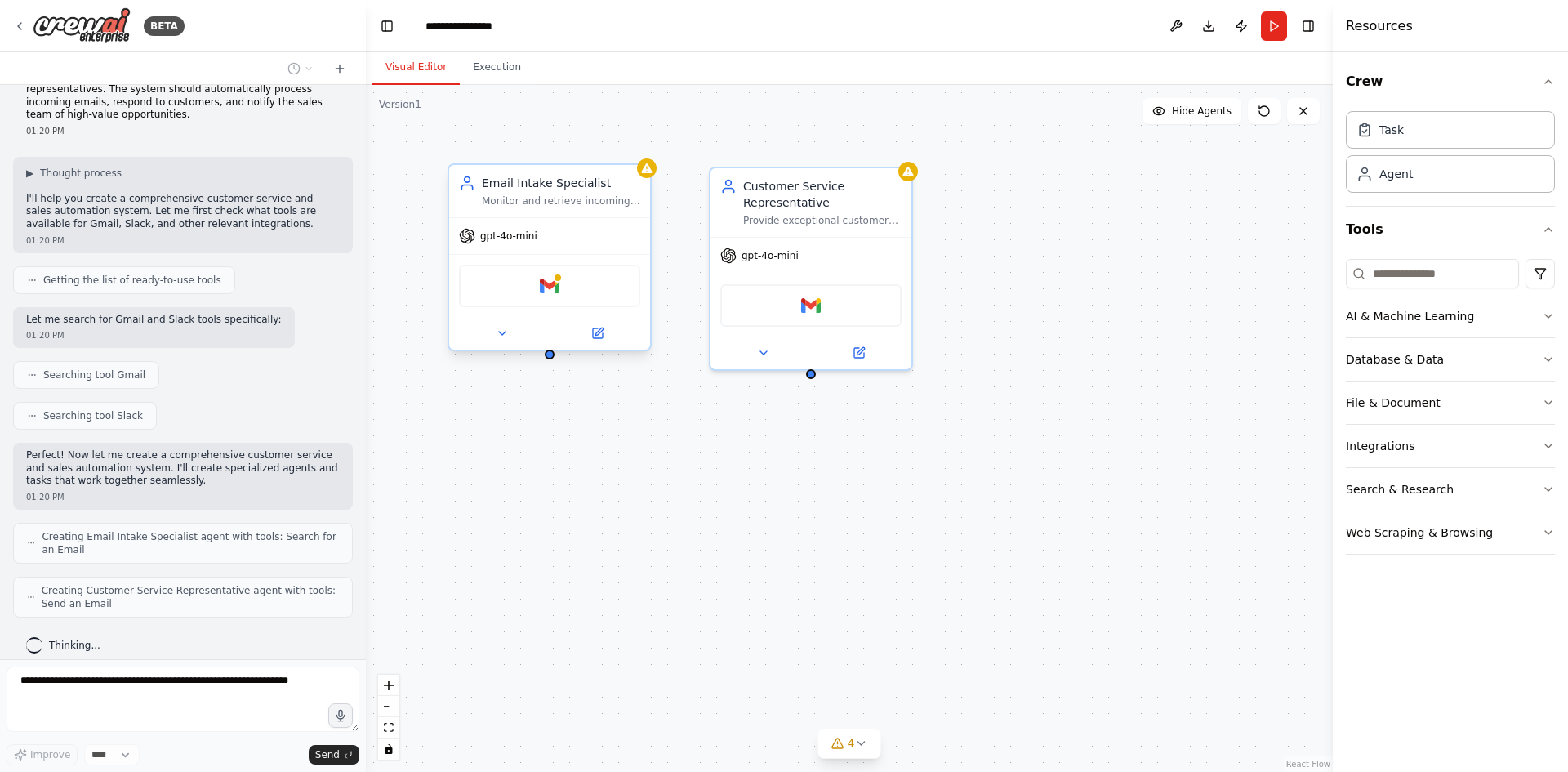
click at [595, 245] on div "gpt-4o-mini" at bounding box center [550, 236] width 201 height 36
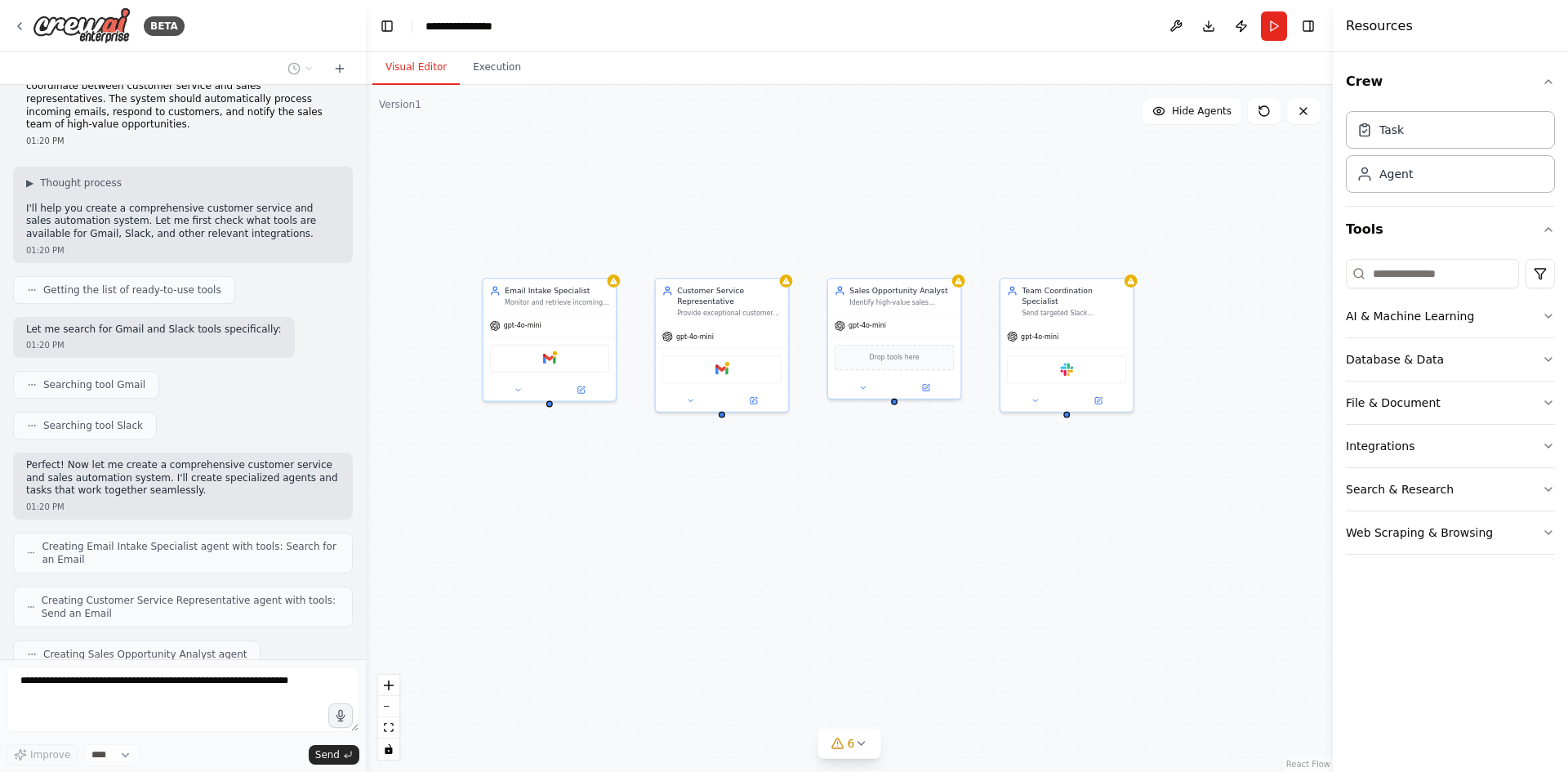
scroll to position [0, 0]
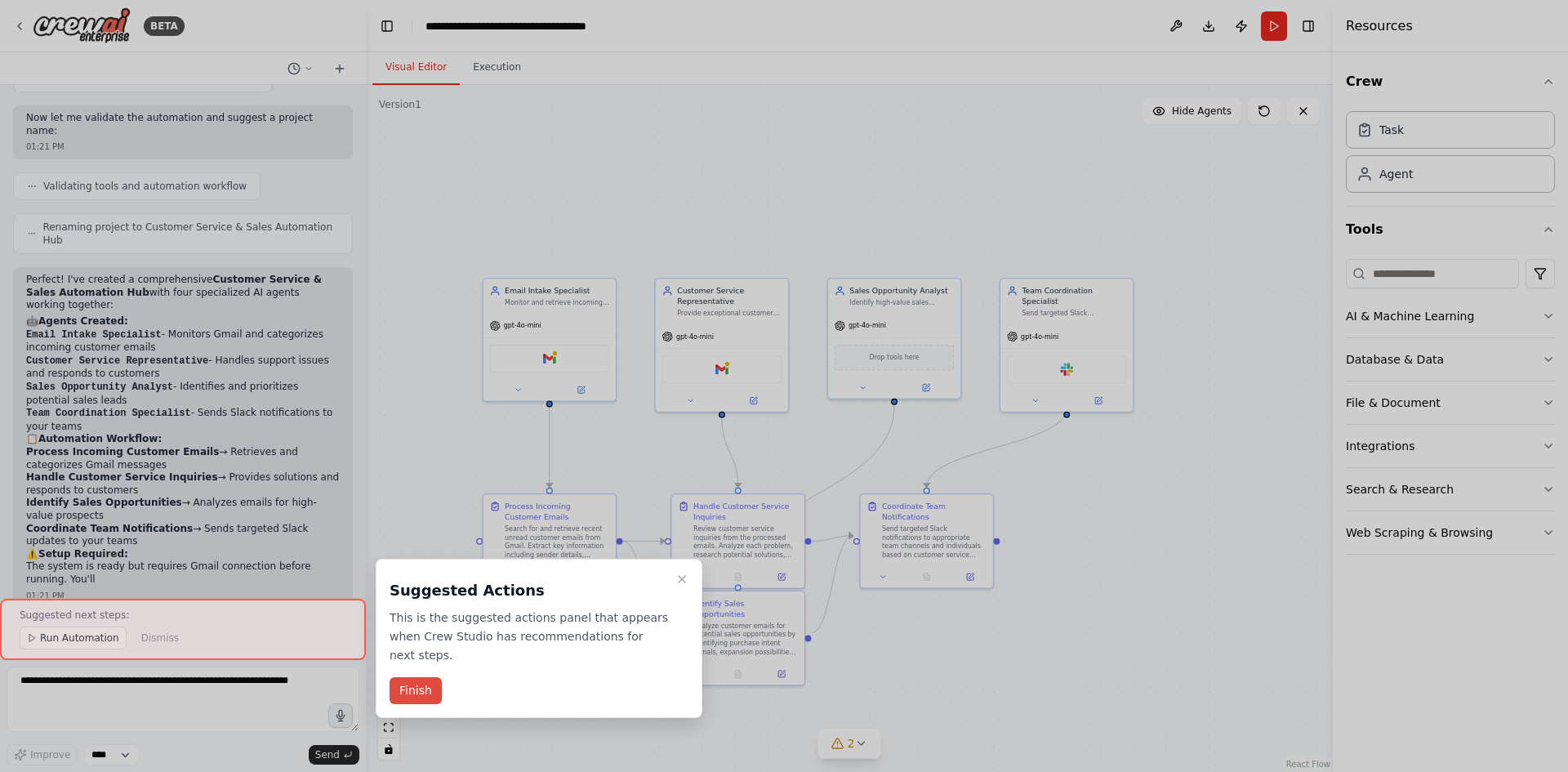
click at [424, 677] on button "Finish" at bounding box center [416, 690] width 52 height 27
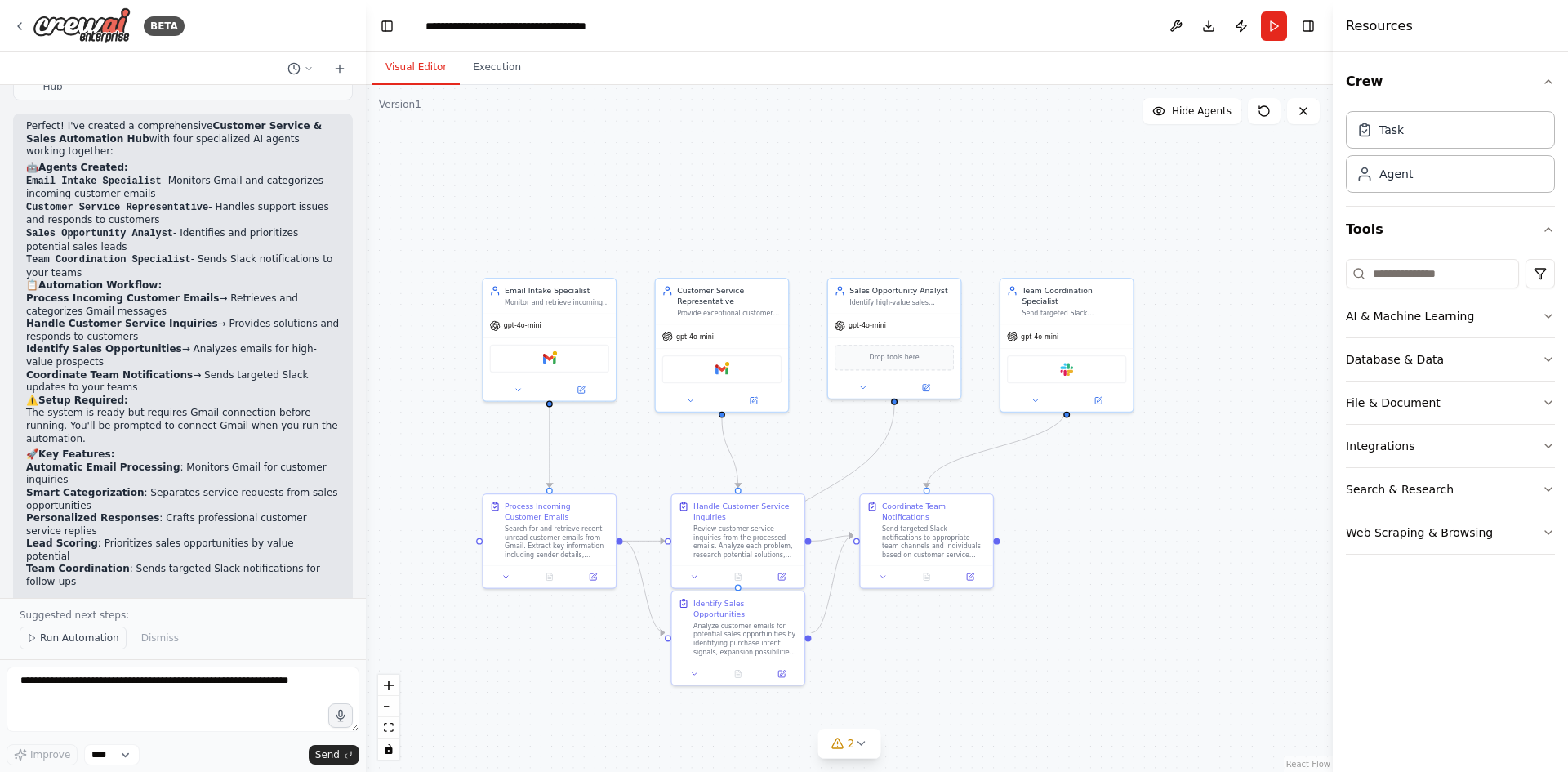
scroll to position [1100, 0]
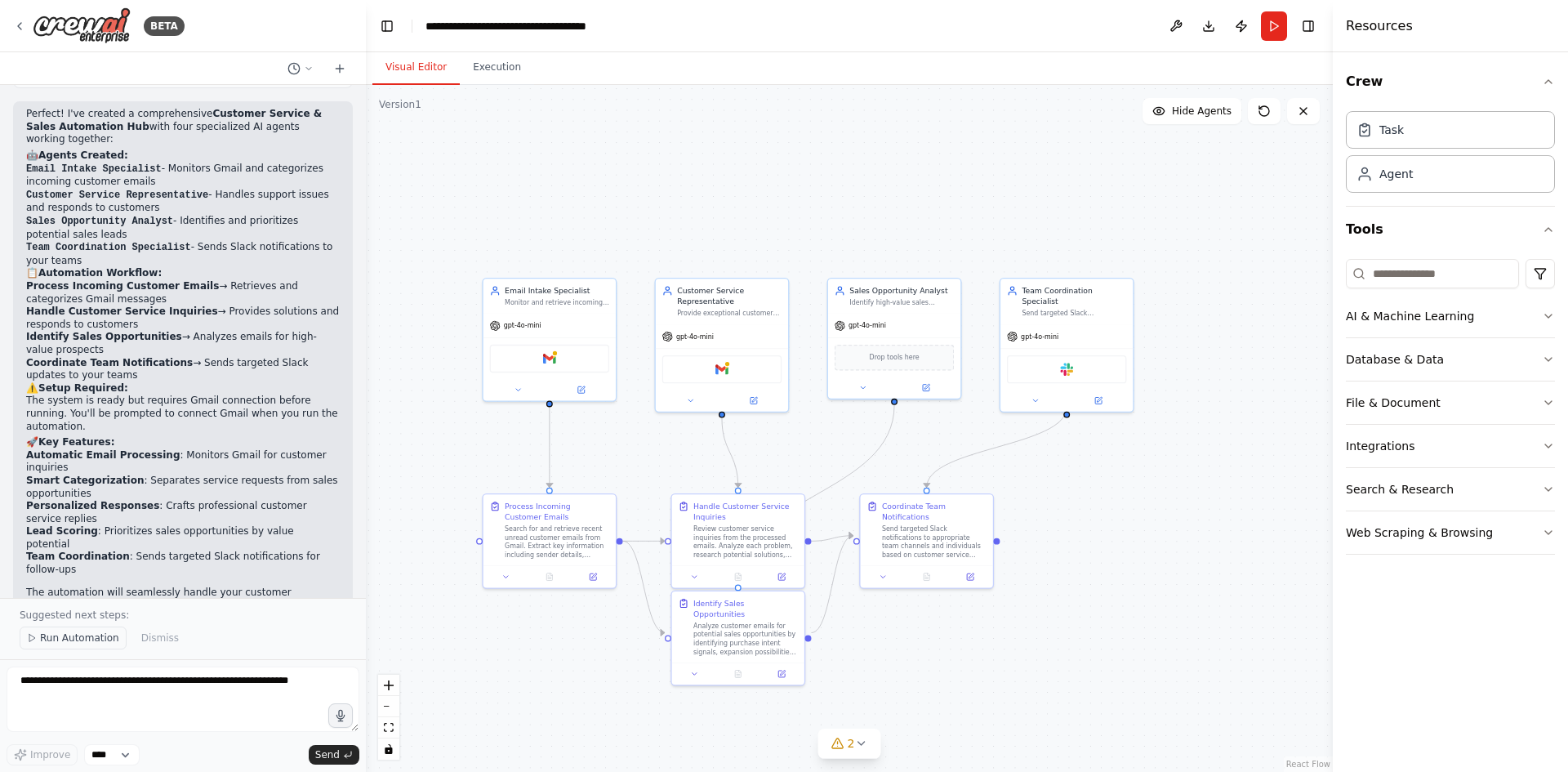
click at [76, 635] on span "Run Automation" at bounding box center [79, 638] width 79 height 13
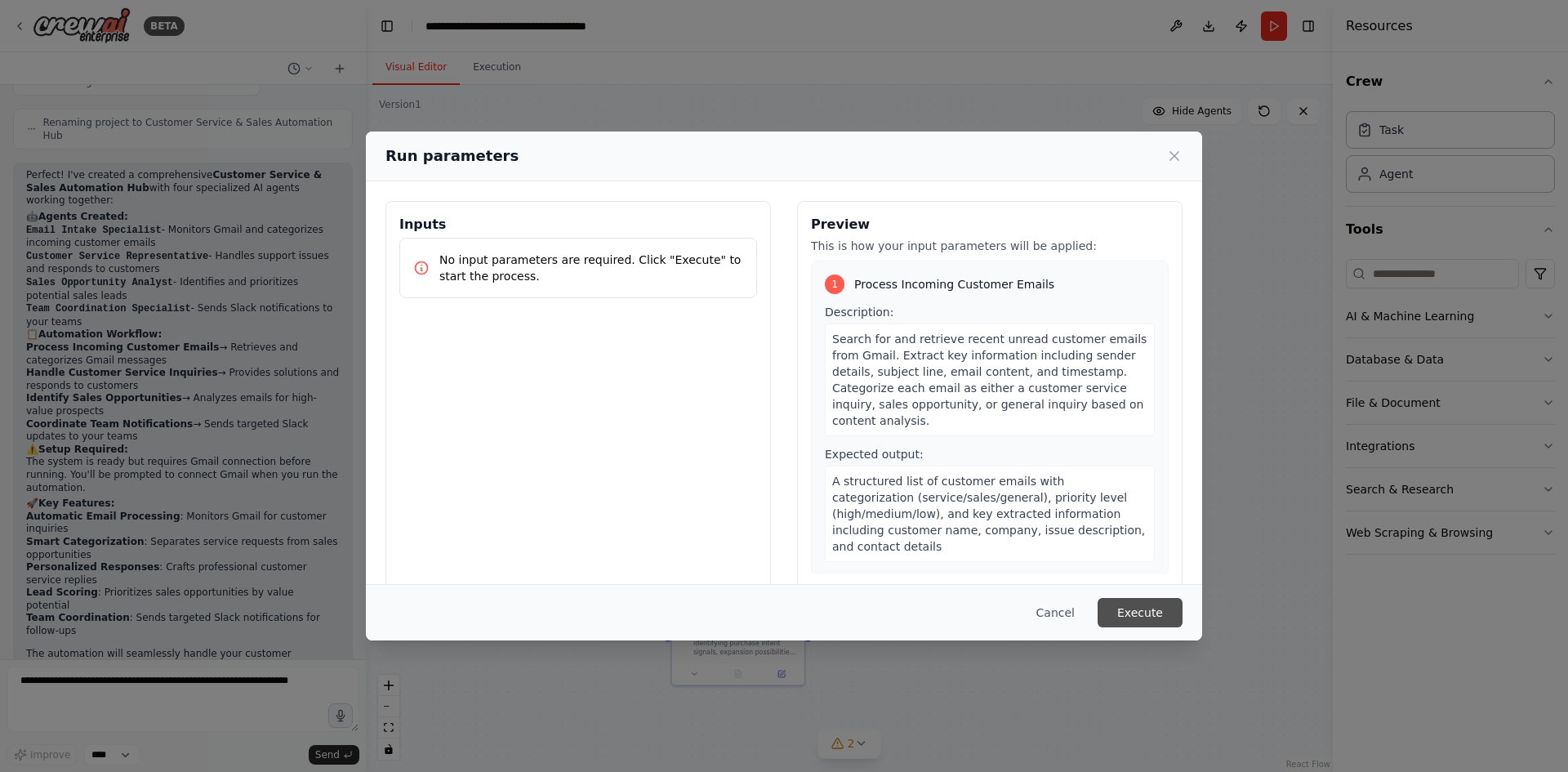
click at [1144, 617] on button "Execute" at bounding box center [1140, 613] width 85 height 29
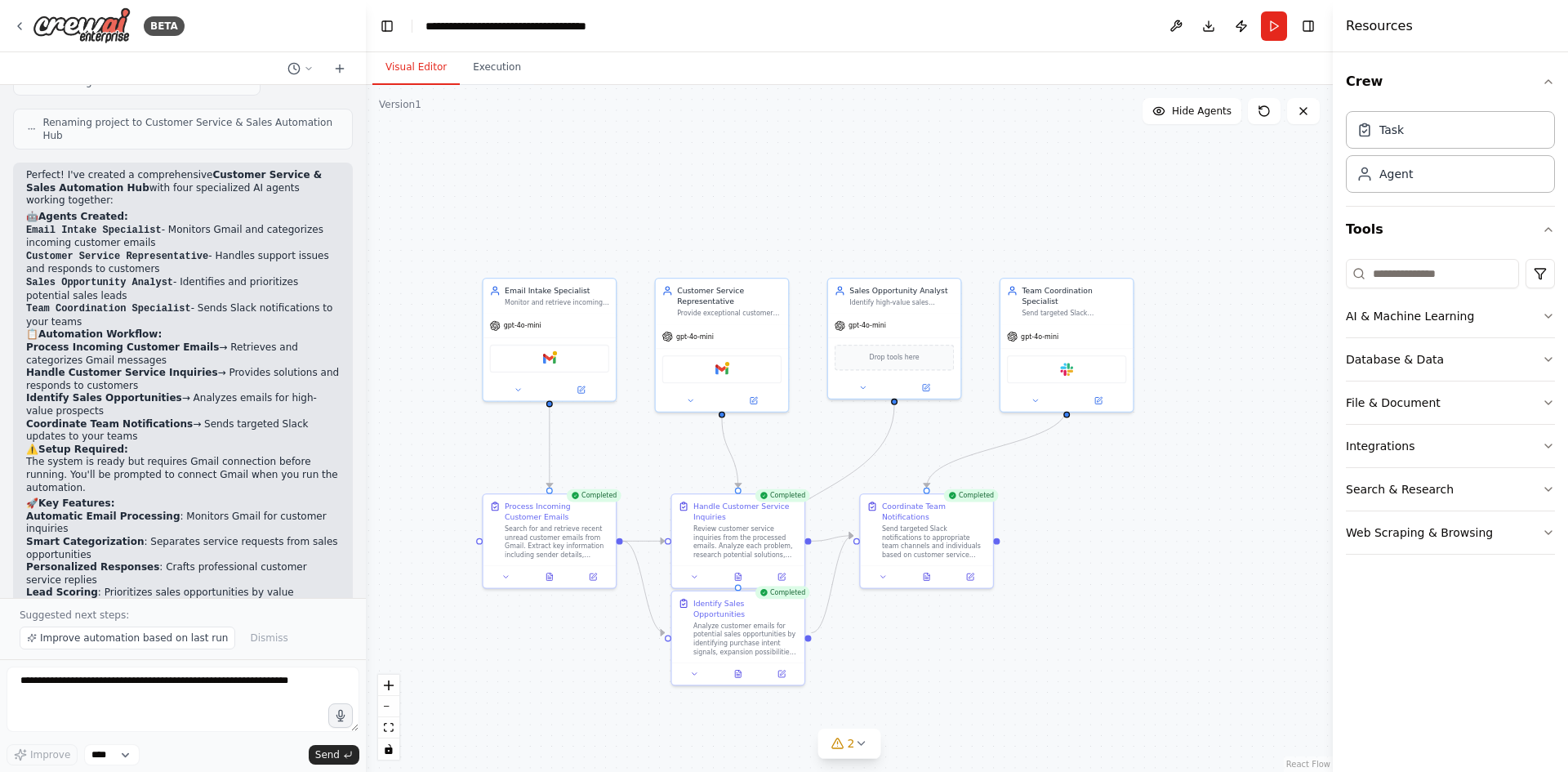
scroll to position [1100, 0]
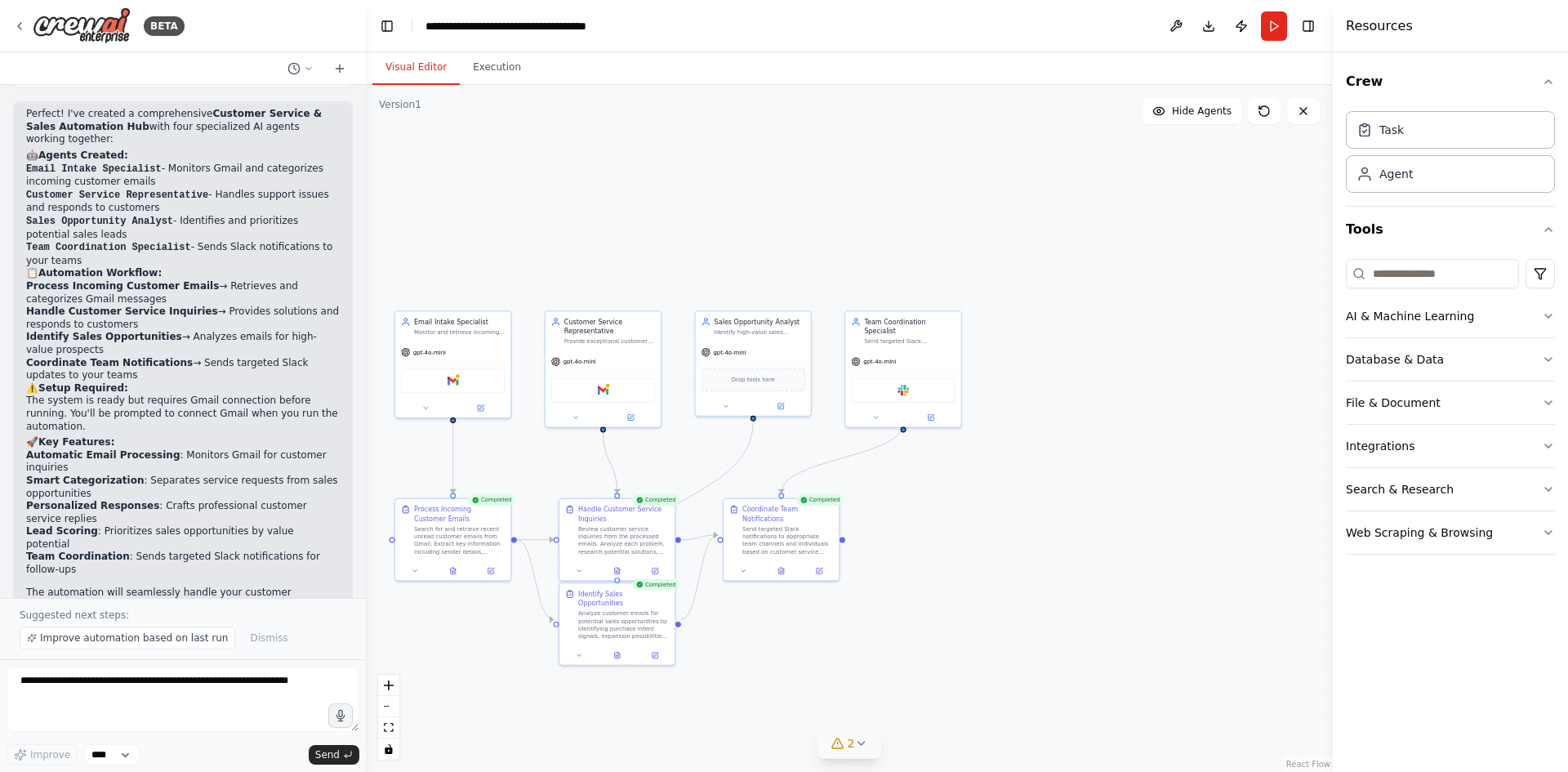
click at [869, 750] on button "2" at bounding box center [849, 743] width 63 height 30
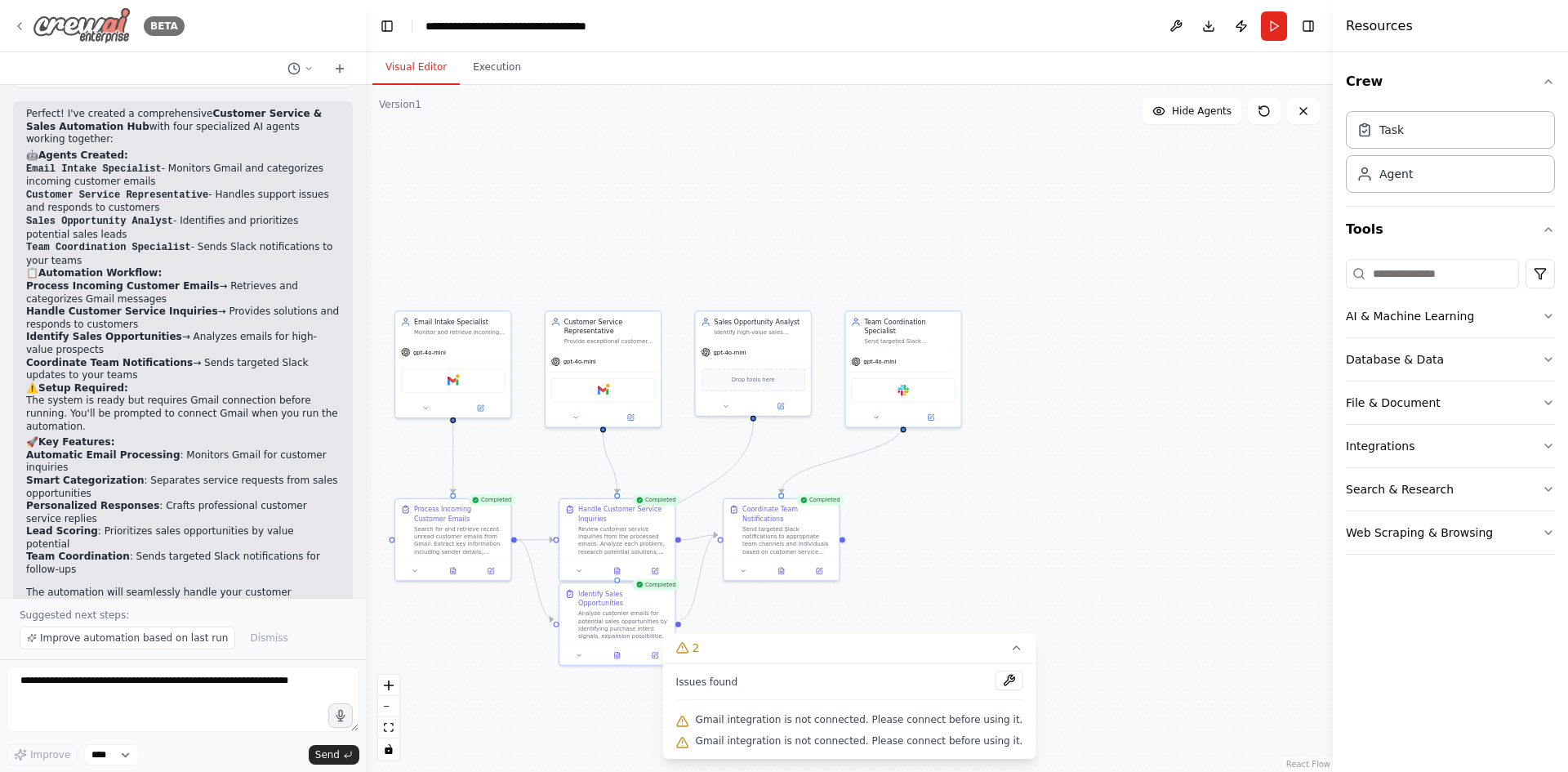
click at [124, 36] on img at bounding box center [82, 25] width 98 height 37
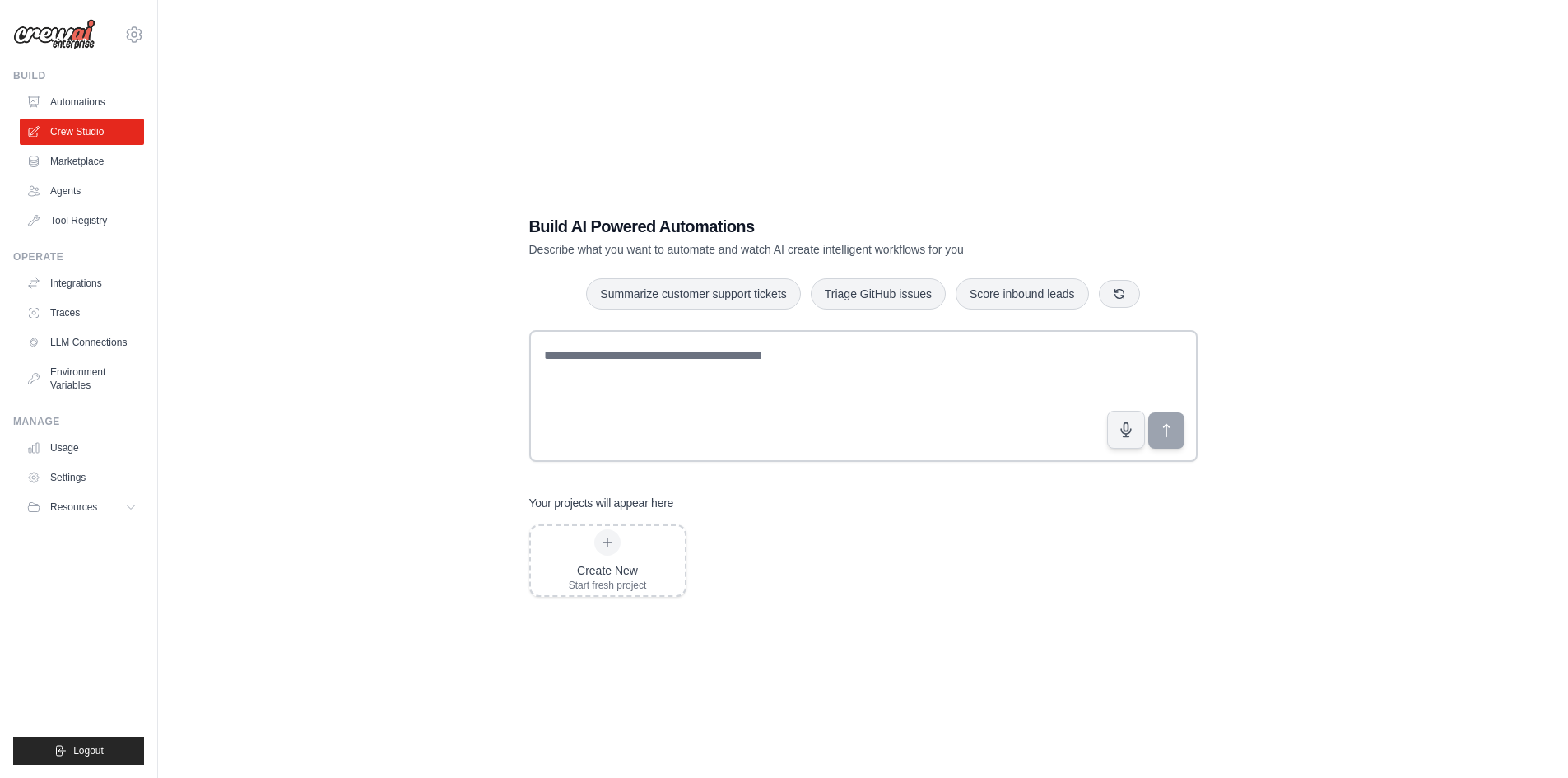
click at [91, 157] on link "Marketplace" at bounding box center [82, 161] width 124 height 26
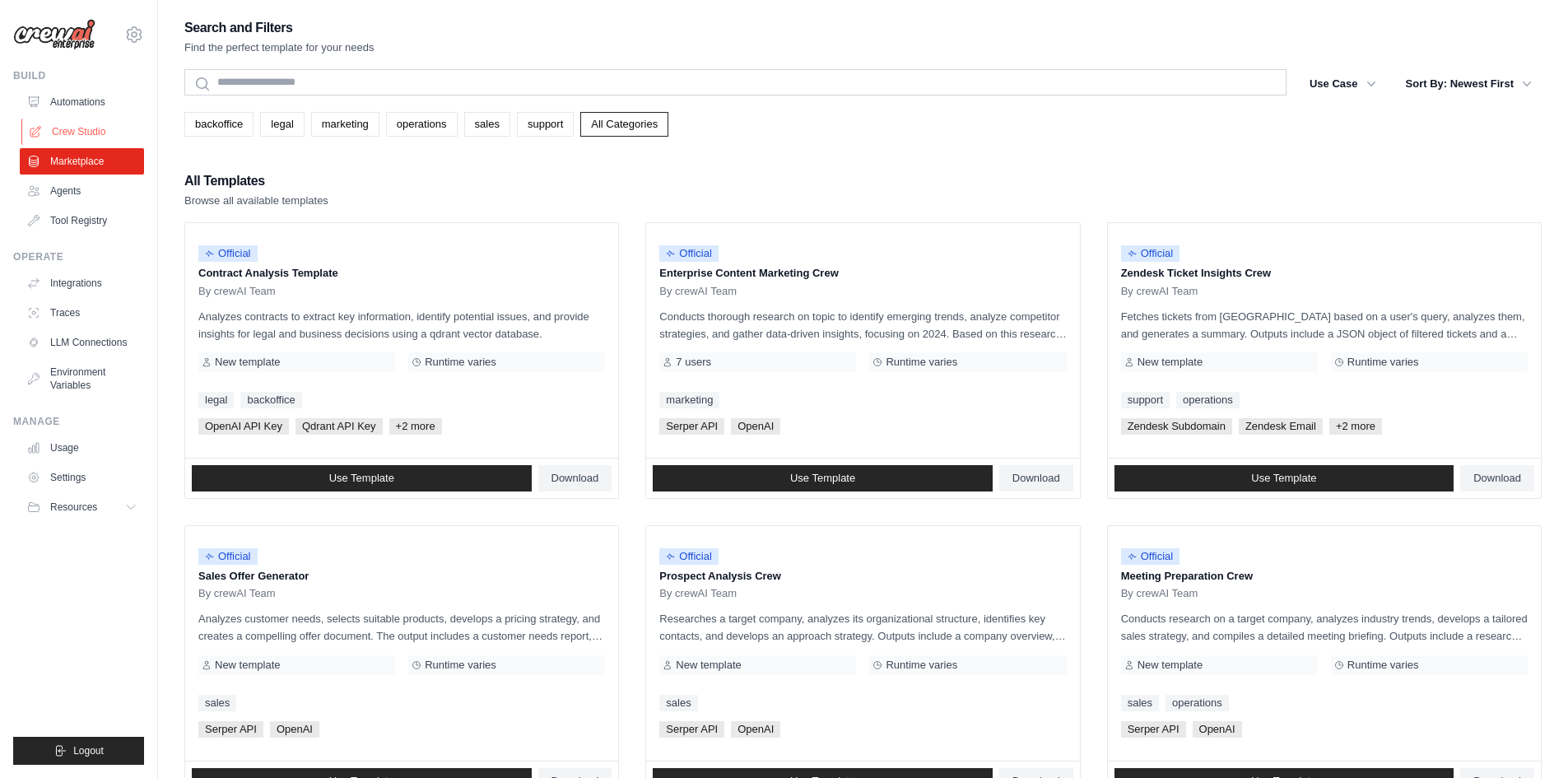
click at [97, 136] on link "Crew Studio" at bounding box center [83, 132] width 124 height 26
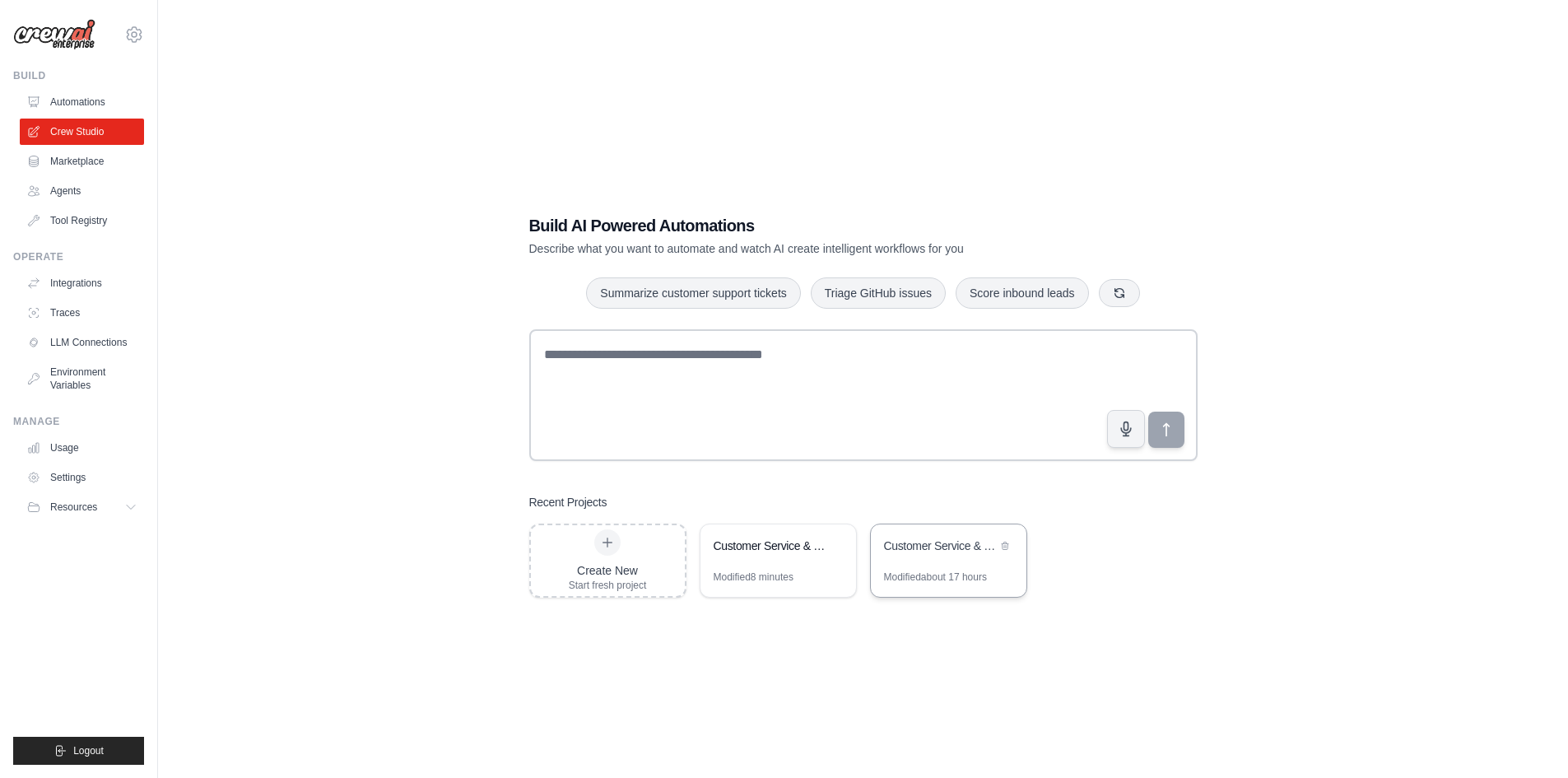
click at [908, 575] on div "Modified about 17 hours" at bounding box center [935, 577] width 103 height 13
click at [835, 544] on icon at bounding box center [834, 544] width 7 height 7
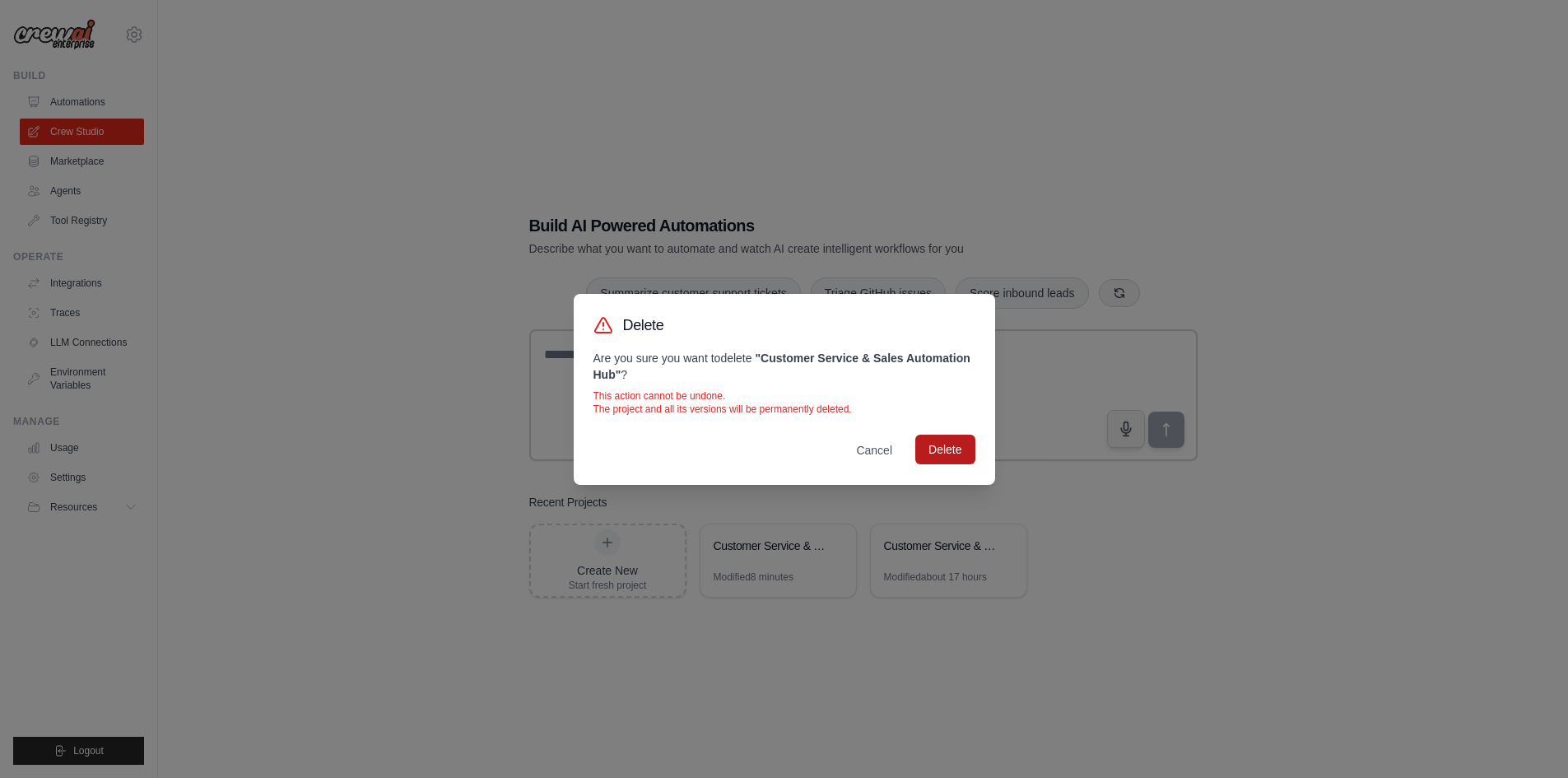
click at [929, 448] on button "Delete" at bounding box center [945, 450] width 59 height 30
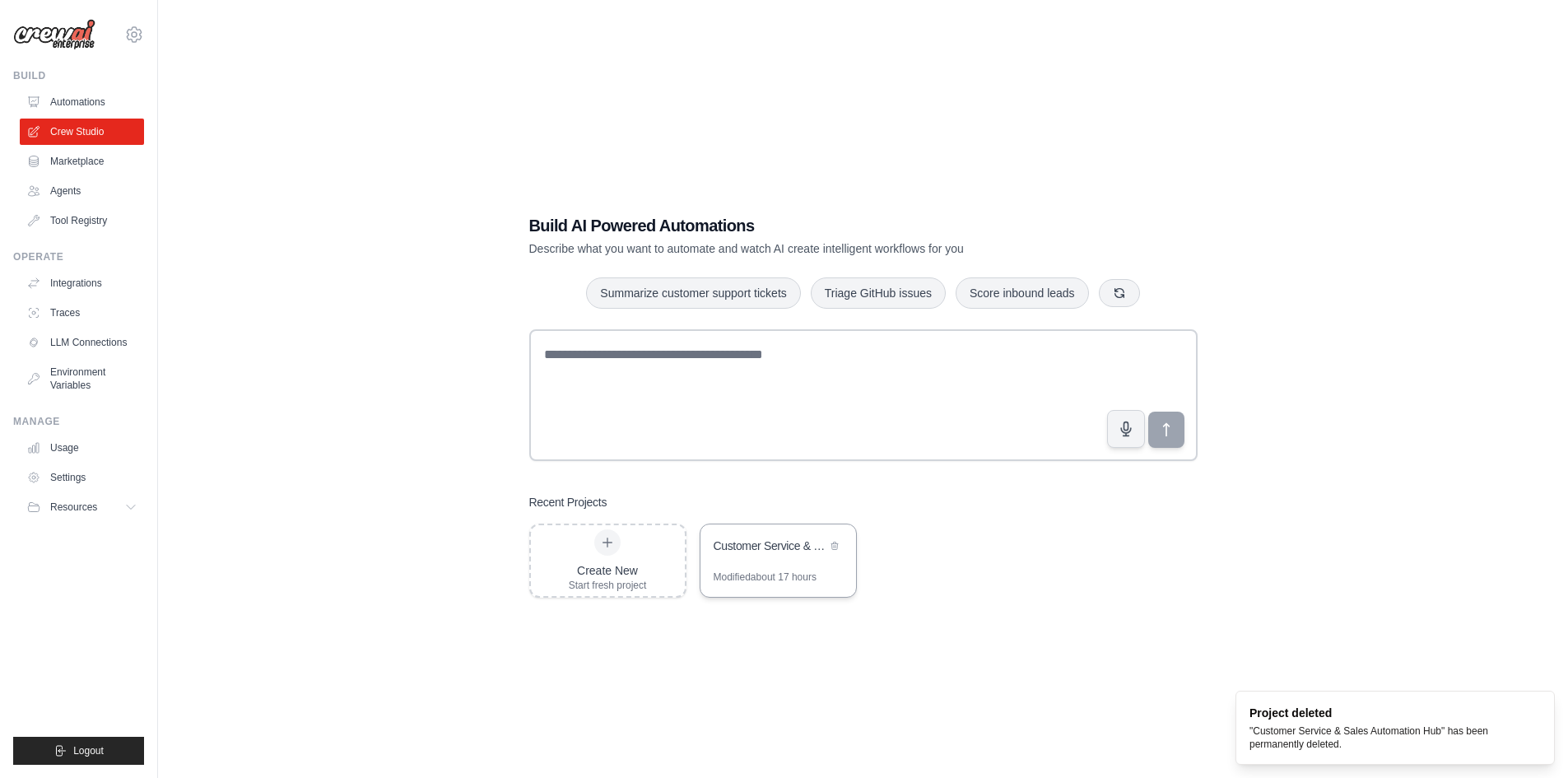
click at [787, 575] on div "Modified about 17 hours" at bounding box center [765, 577] width 103 height 13
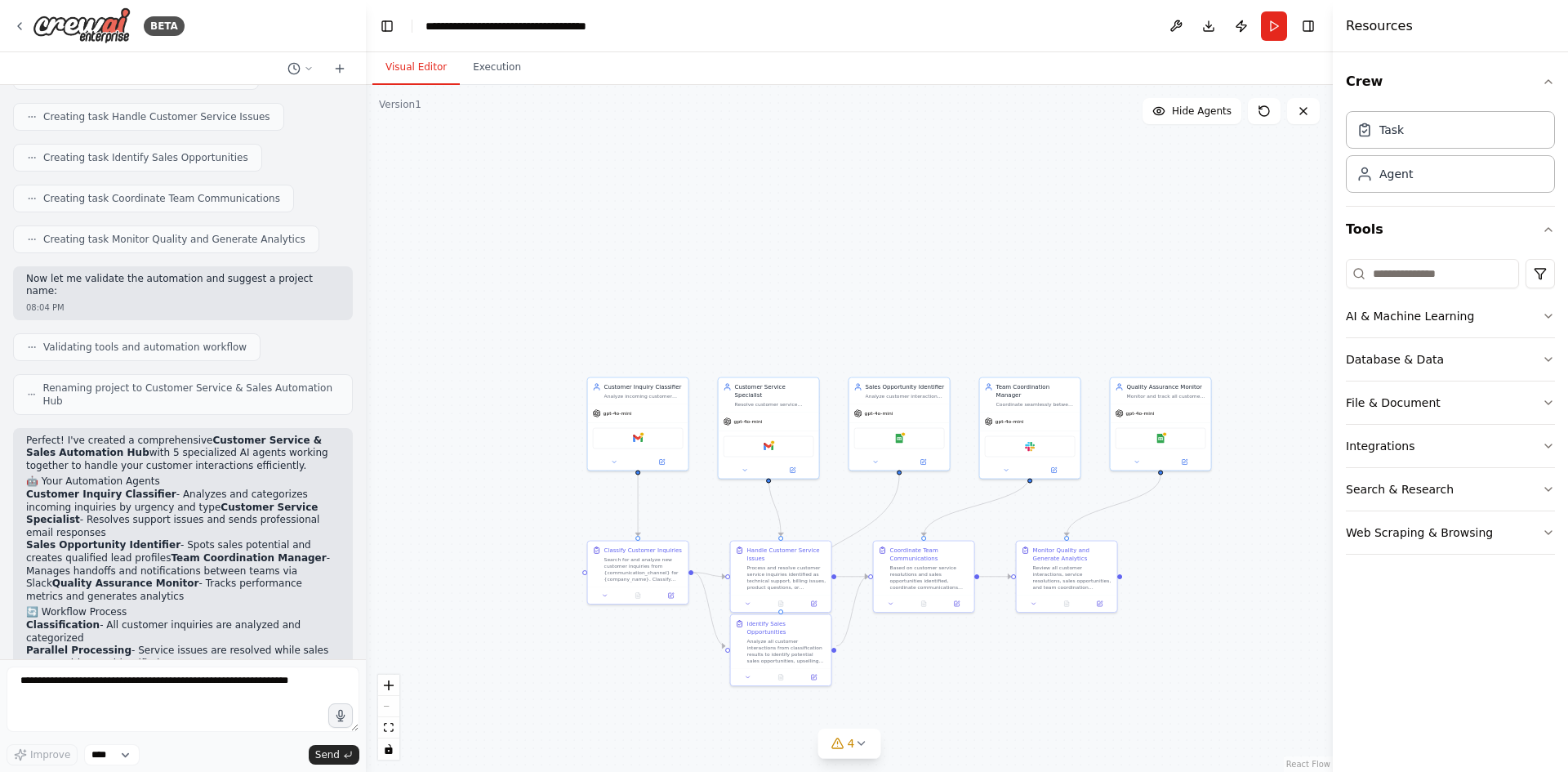
scroll to position [1224, 0]
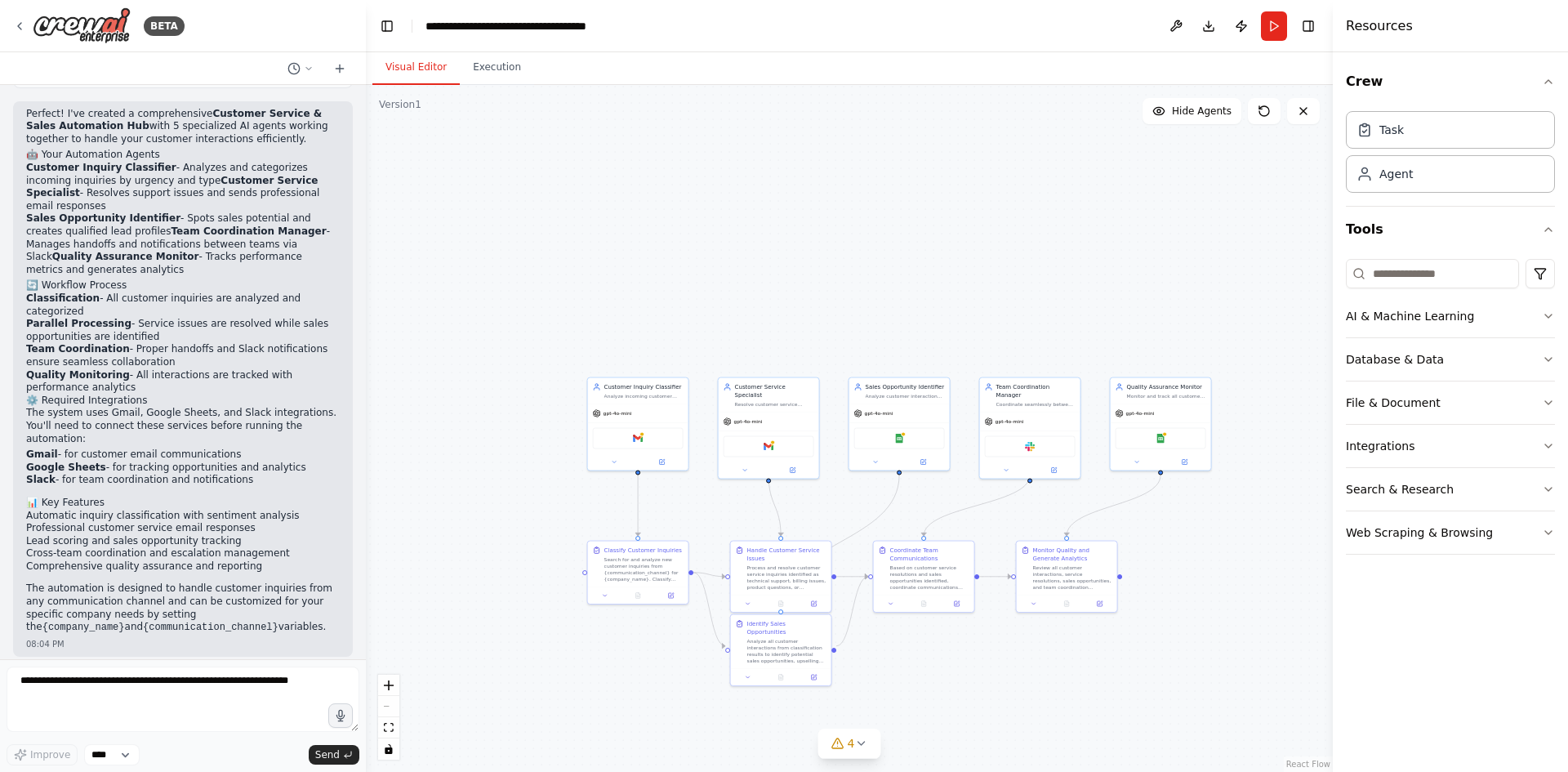
click at [502, 88] on div ".deletable-edge-delete-btn { width: 20px; height: 20px; border: 0px solid #ffff…" at bounding box center [849, 428] width 967 height 687
click at [500, 60] on button "Execution" at bounding box center [497, 68] width 74 height 34
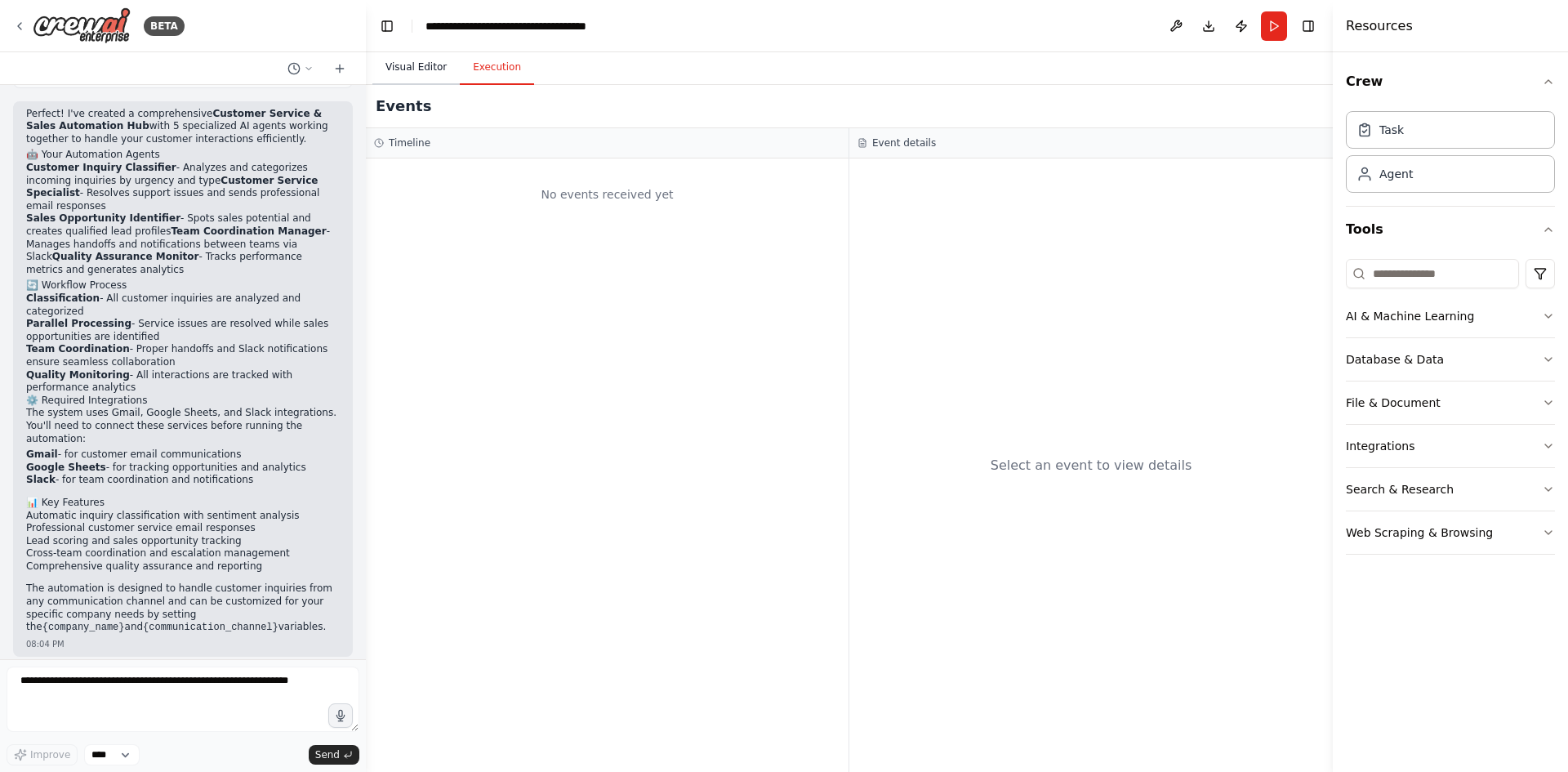
click at [407, 59] on button "Visual Editor" at bounding box center [416, 68] width 87 height 34
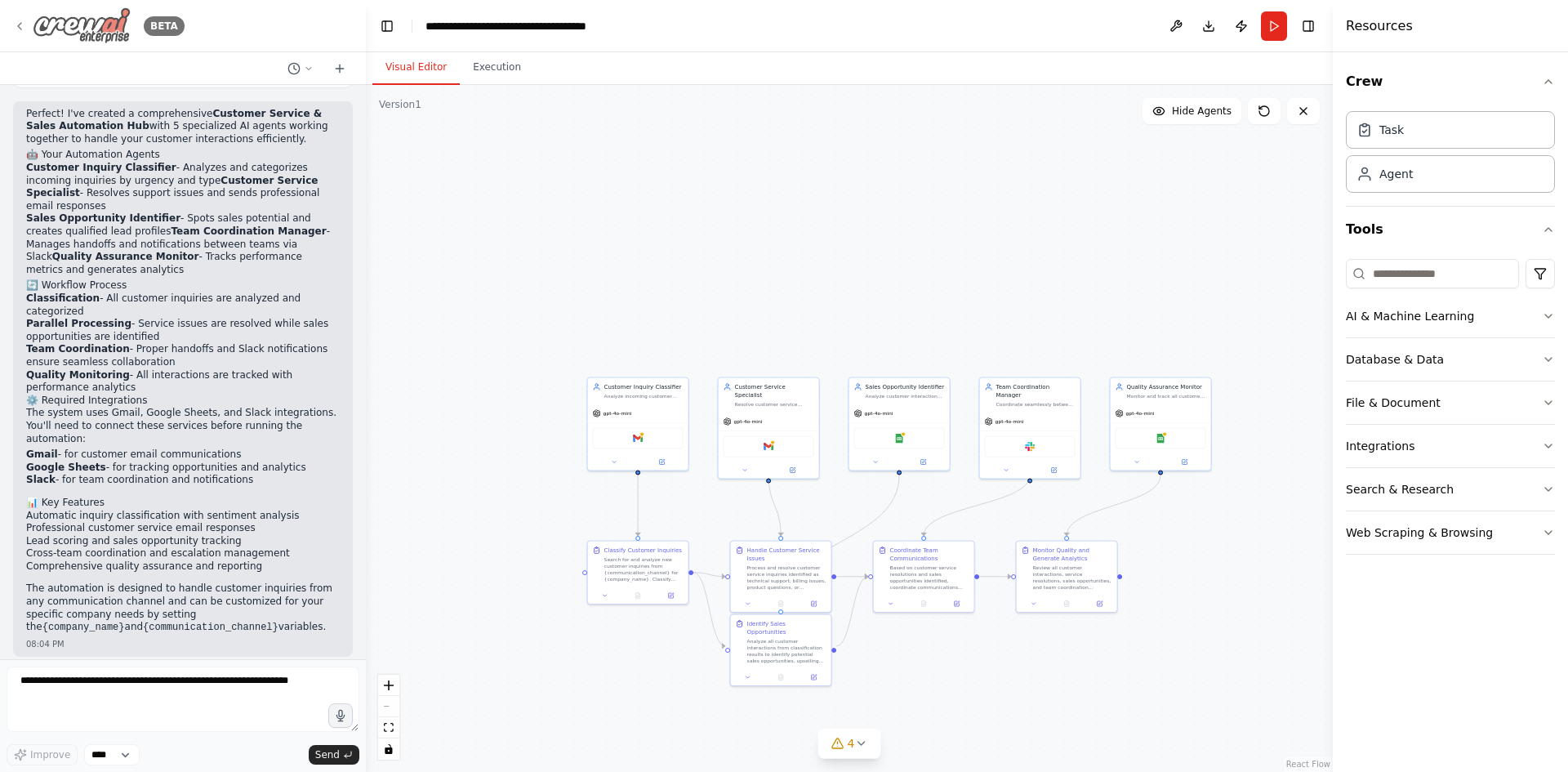
click at [27, 24] on div "BETA" at bounding box center [99, 25] width 172 height 37
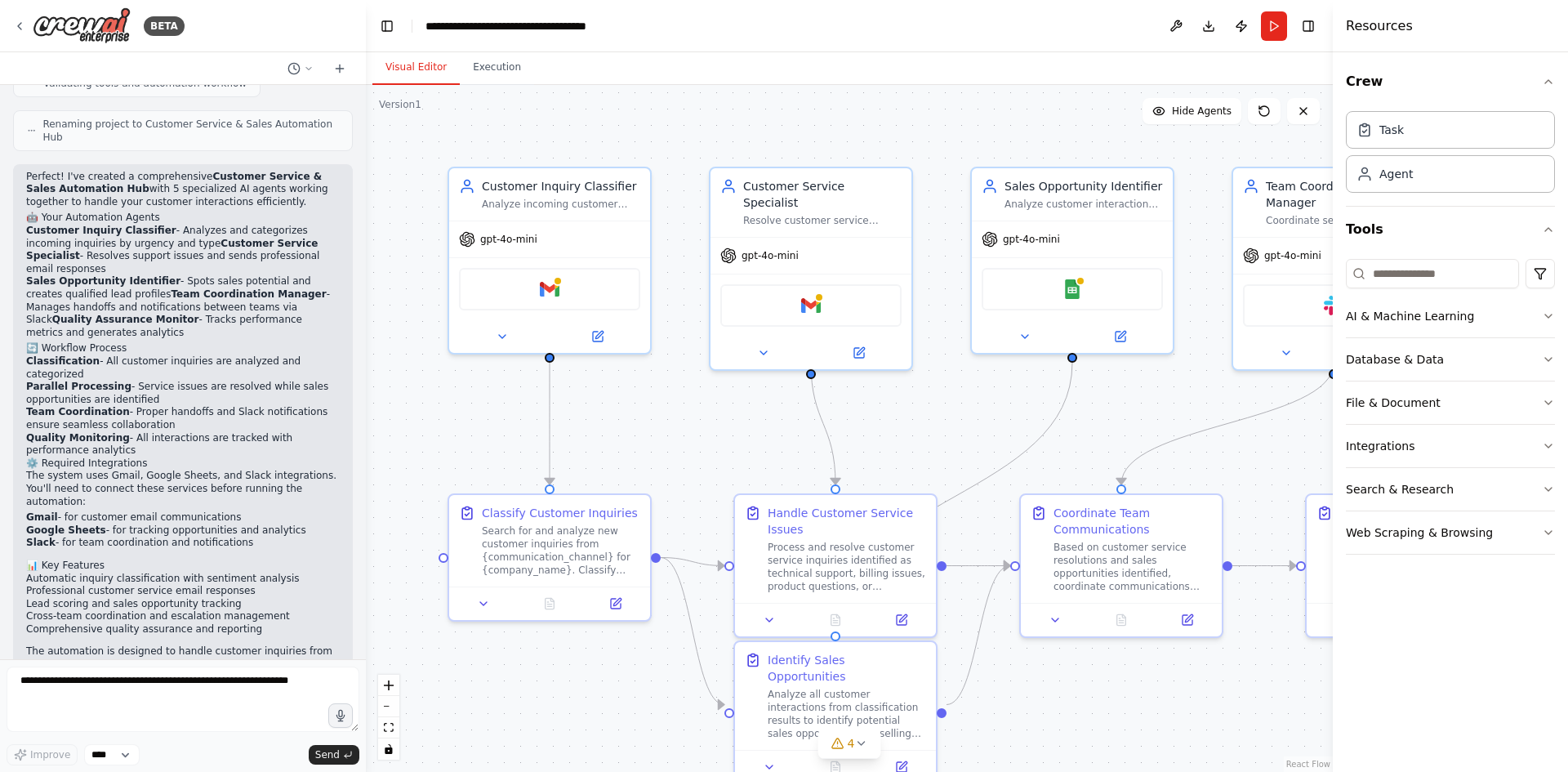
scroll to position [1224, 0]
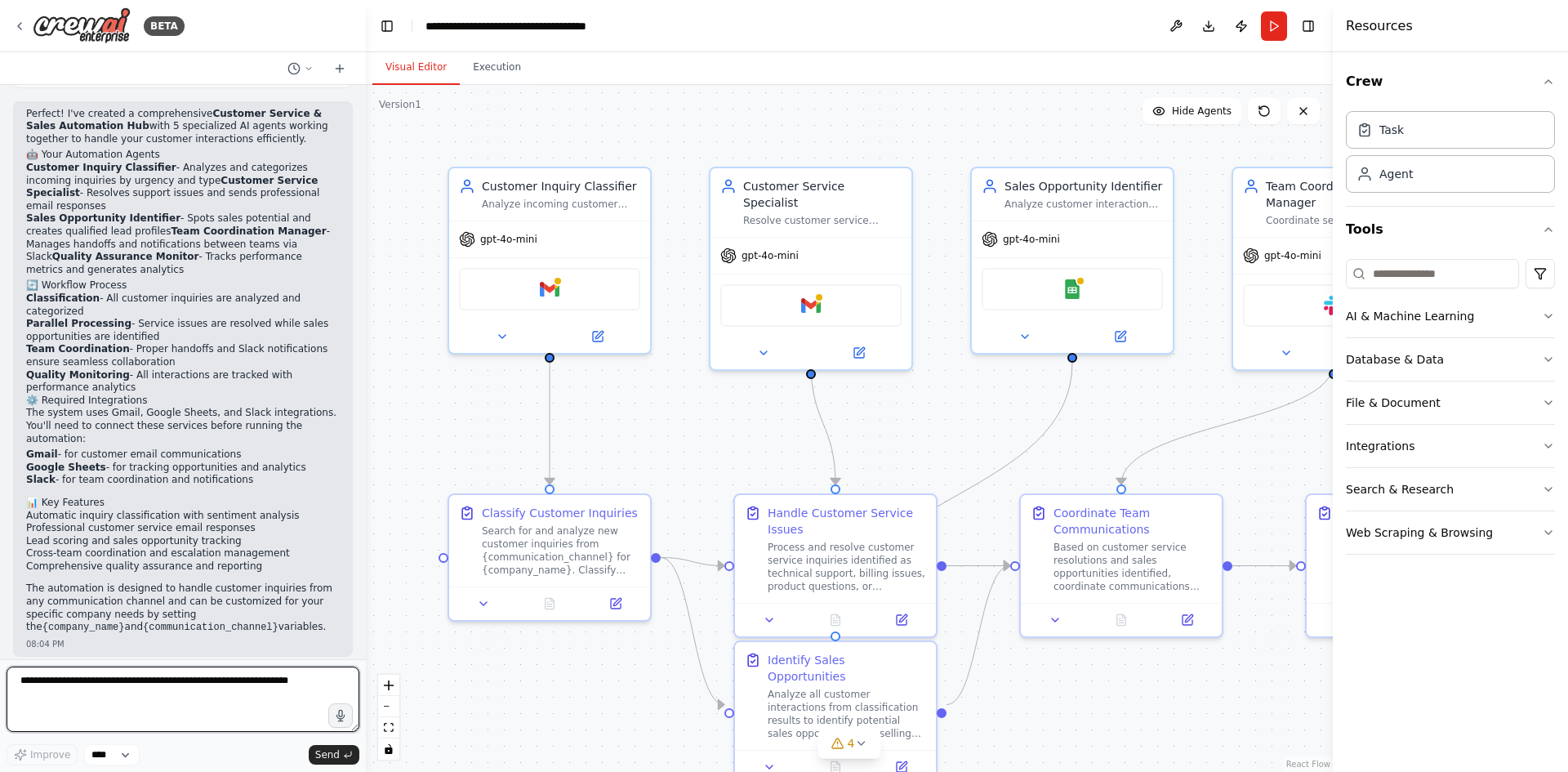
click at [137, 690] on textarea at bounding box center [183, 699] width 353 height 65
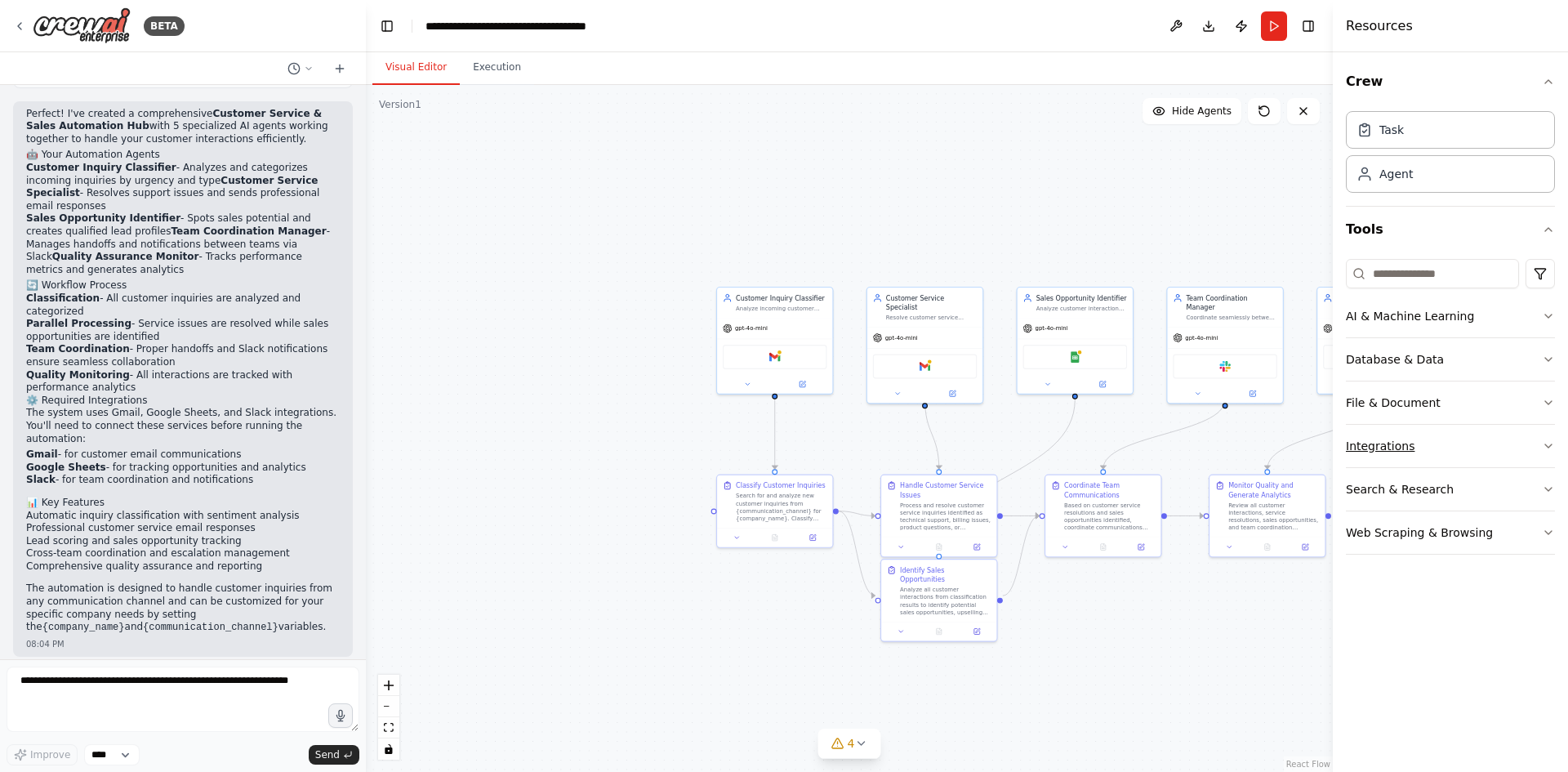
click at [1412, 451] on button "Integrations" at bounding box center [1450, 446] width 209 height 42
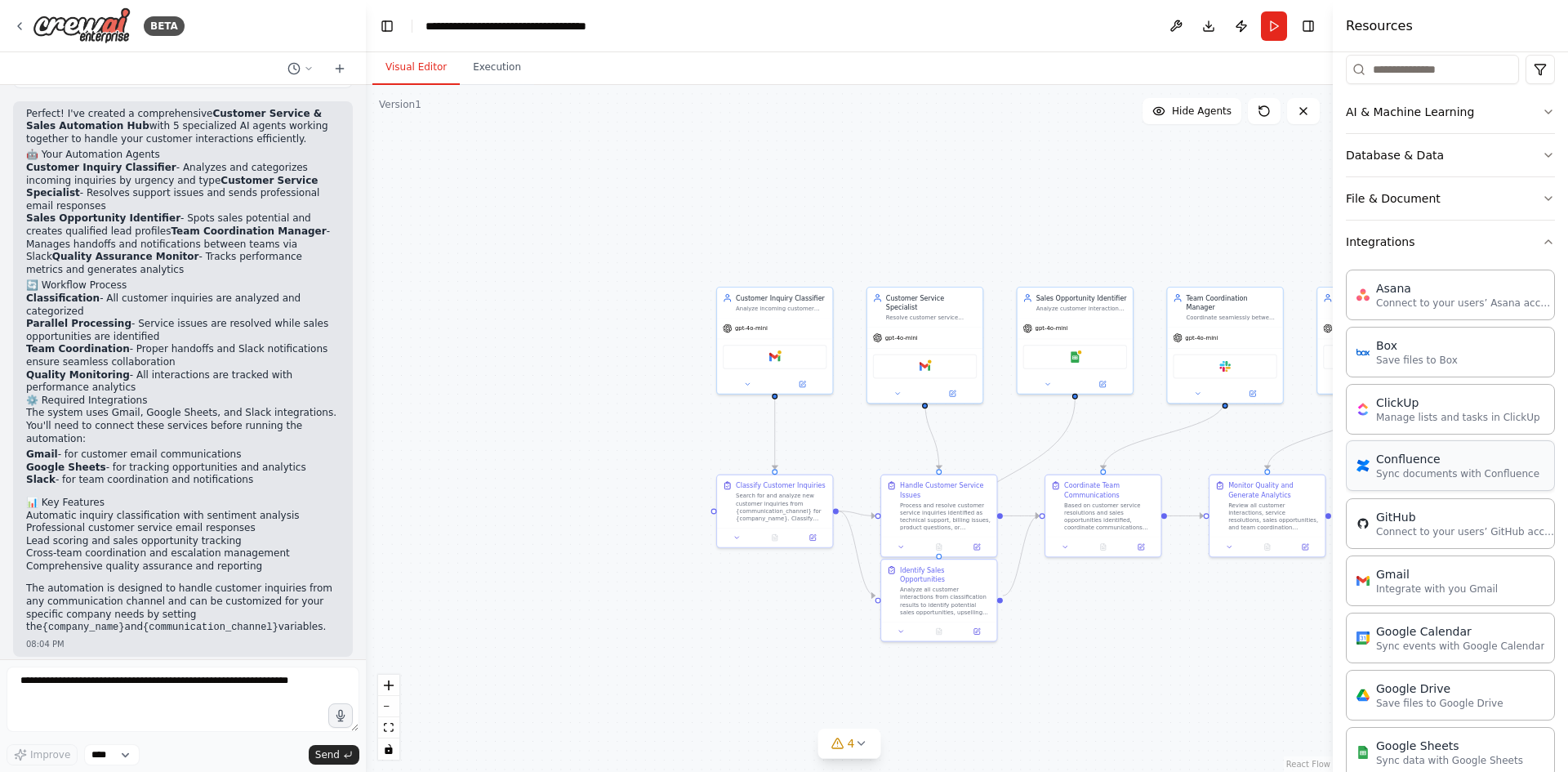
scroll to position [245, 0]
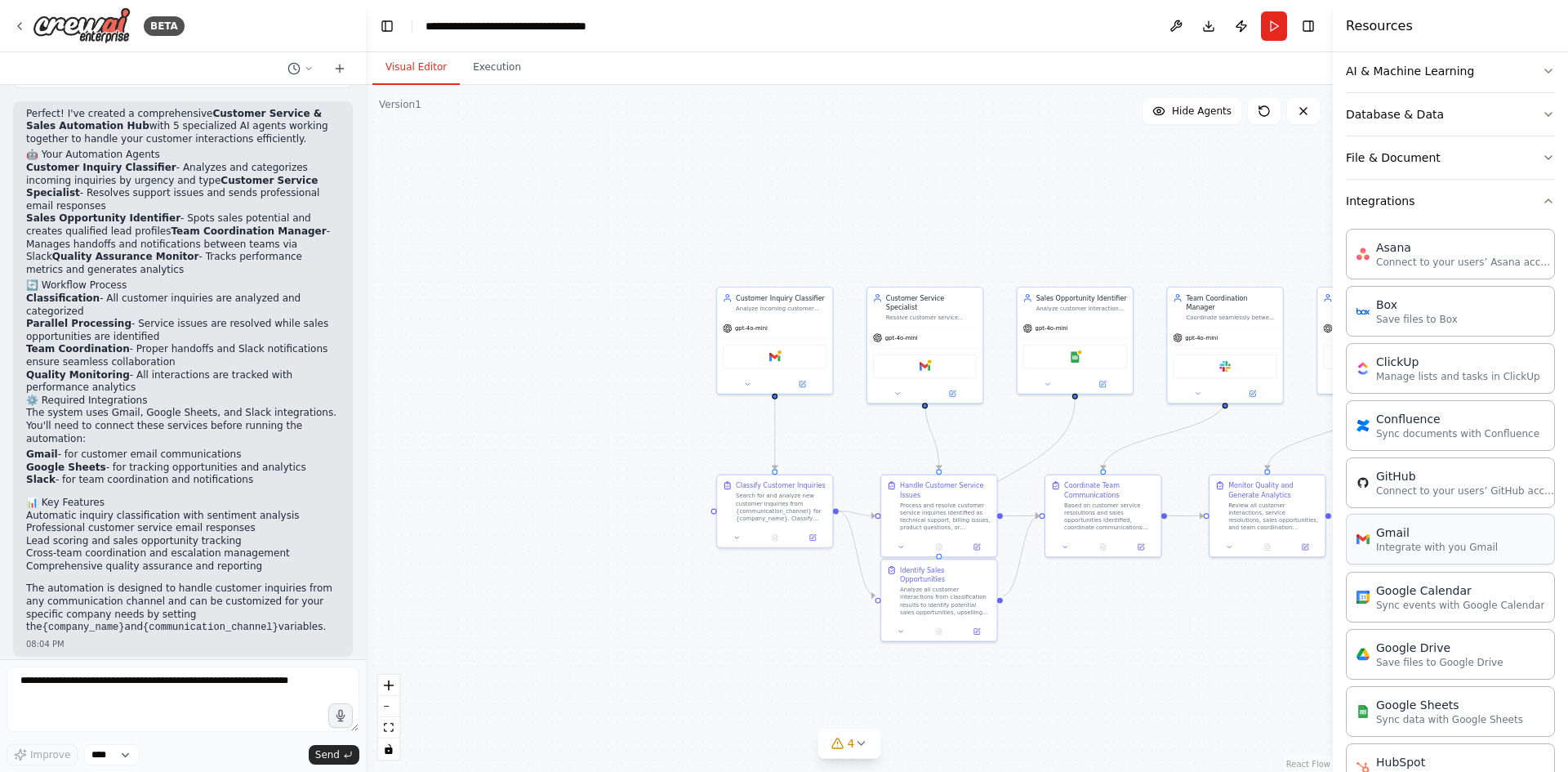
click at [1412, 534] on div "Gmail" at bounding box center [1436, 533] width 122 height 16
click at [1441, 550] on p "Integrate with you Gmail" at bounding box center [1436, 547] width 122 height 13
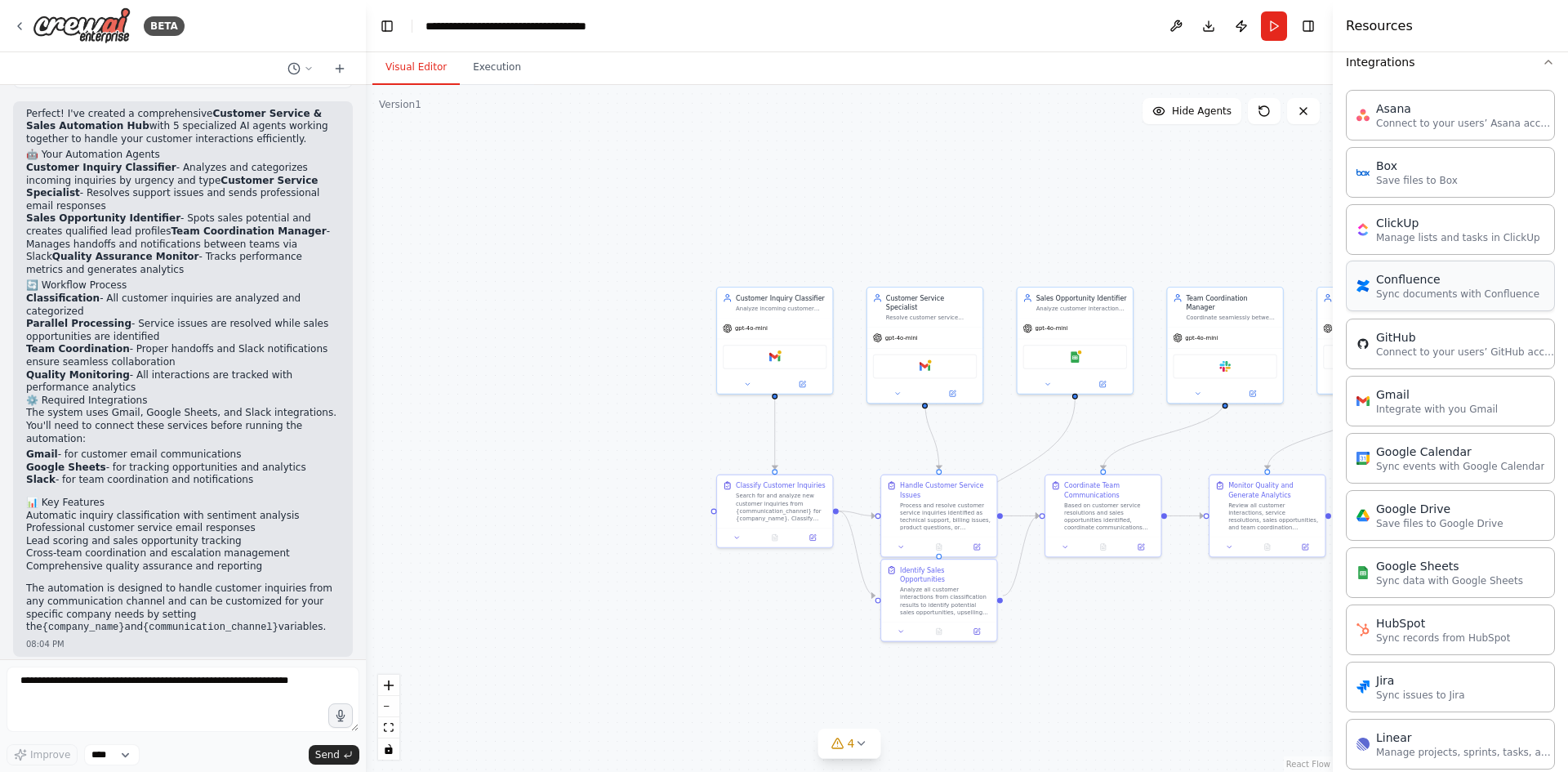
scroll to position [572, 0]
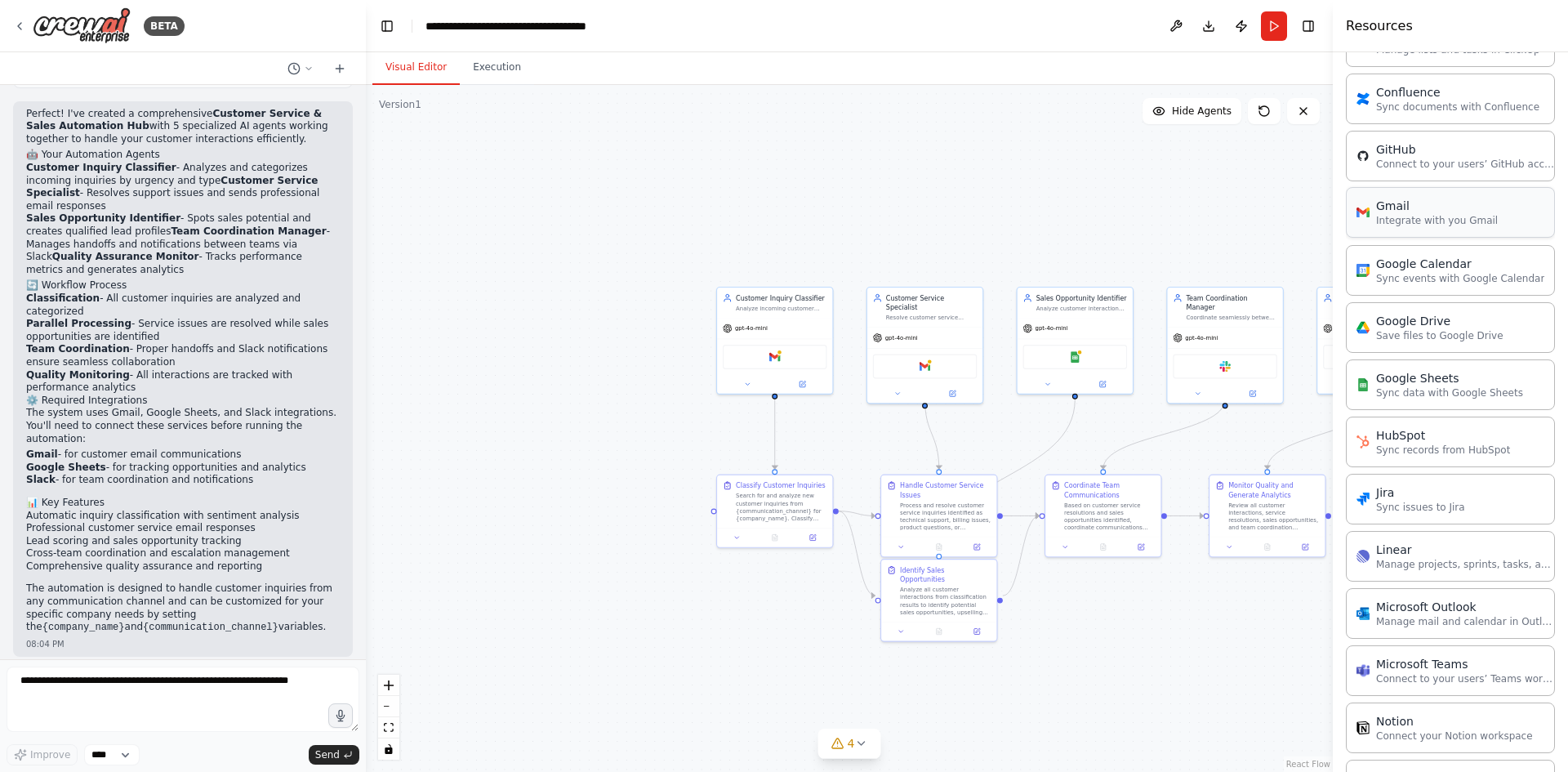
click at [1444, 222] on p "Integrate with you Gmail" at bounding box center [1436, 221] width 122 height 13
click at [204, 676] on p "Would you like me to adjust any specific aspects of this automation system or a…" at bounding box center [183, 695] width 314 height 38
click at [235, 573] on div "Create a customer service and sales team automation system with multiple AI age…" at bounding box center [183, 372] width 366 height 574
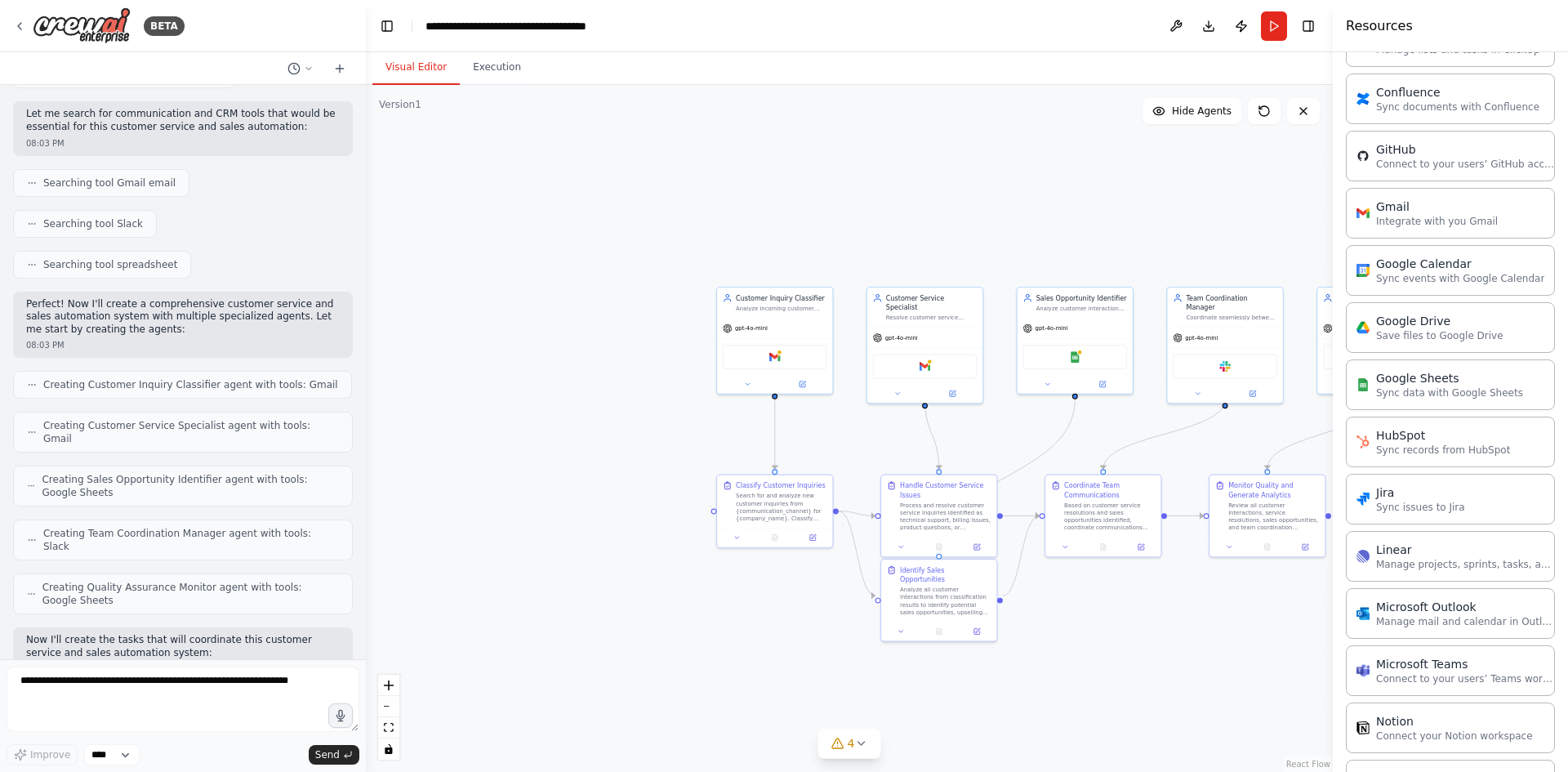
scroll to position [244, 0]
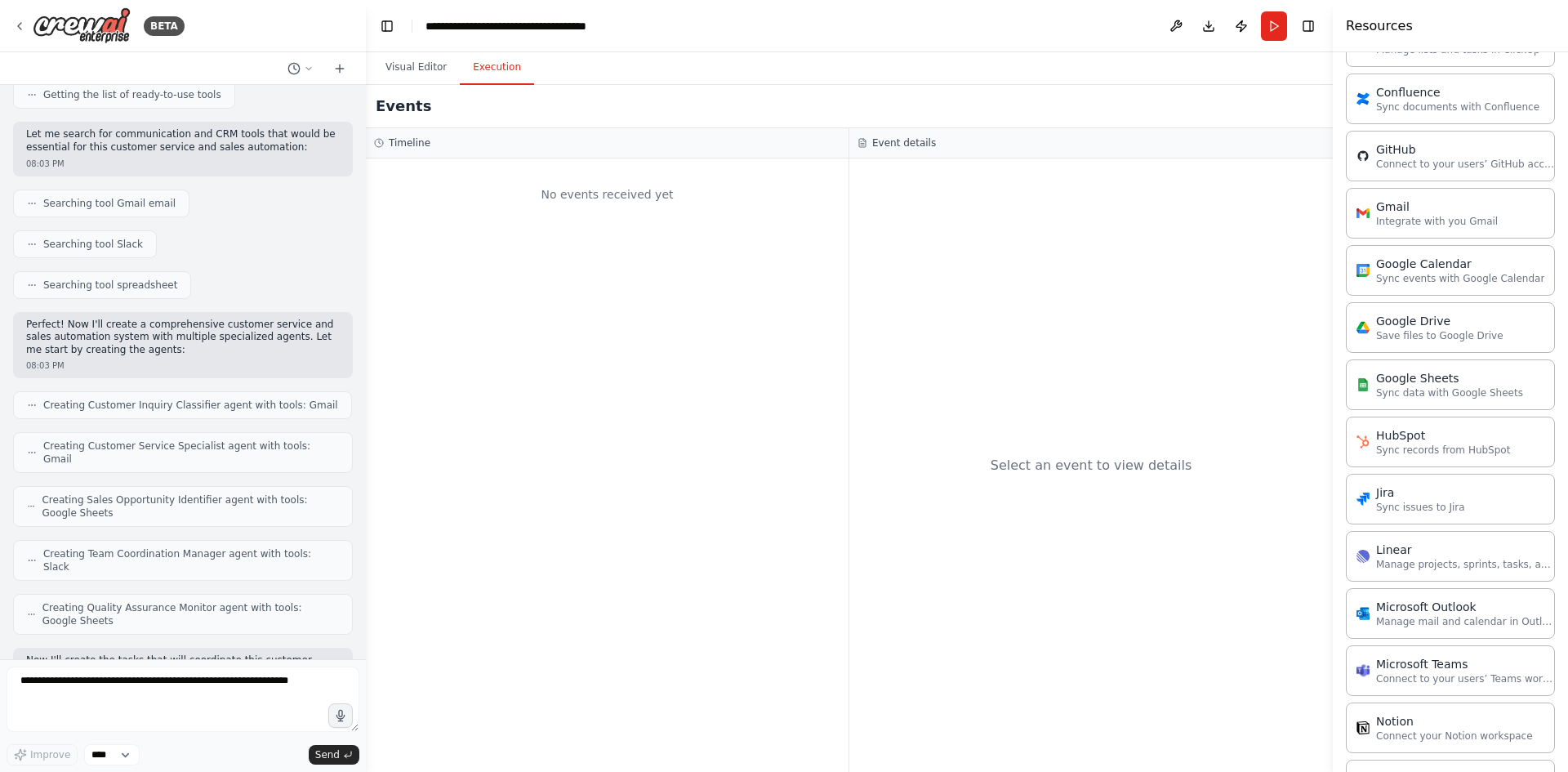
click at [477, 65] on button "Execution" at bounding box center [497, 68] width 74 height 34
click at [422, 64] on button "Visual Editor" at bounding box center [416, 68] width 87 height 34
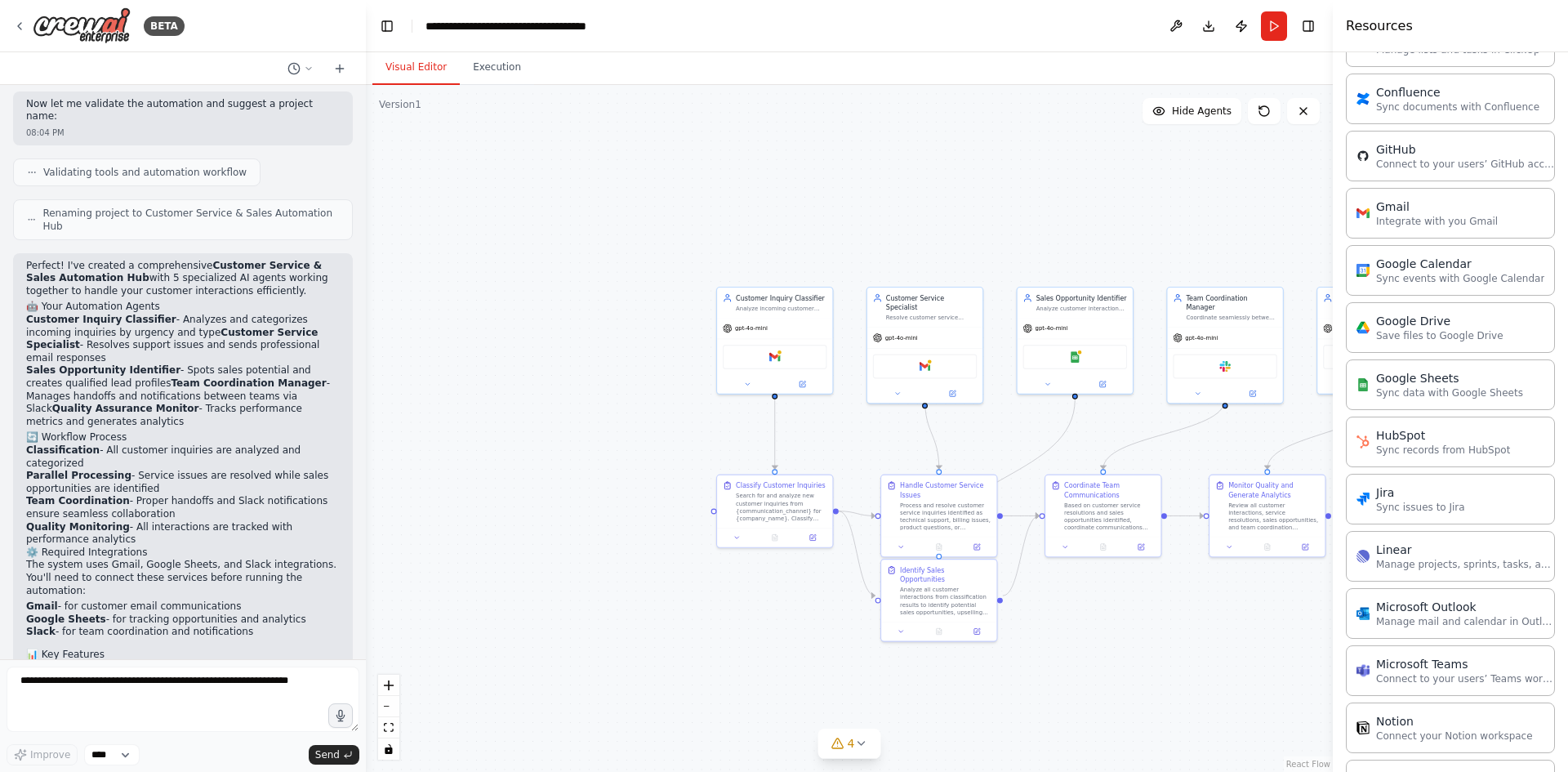
scroll to position [1224, 0]
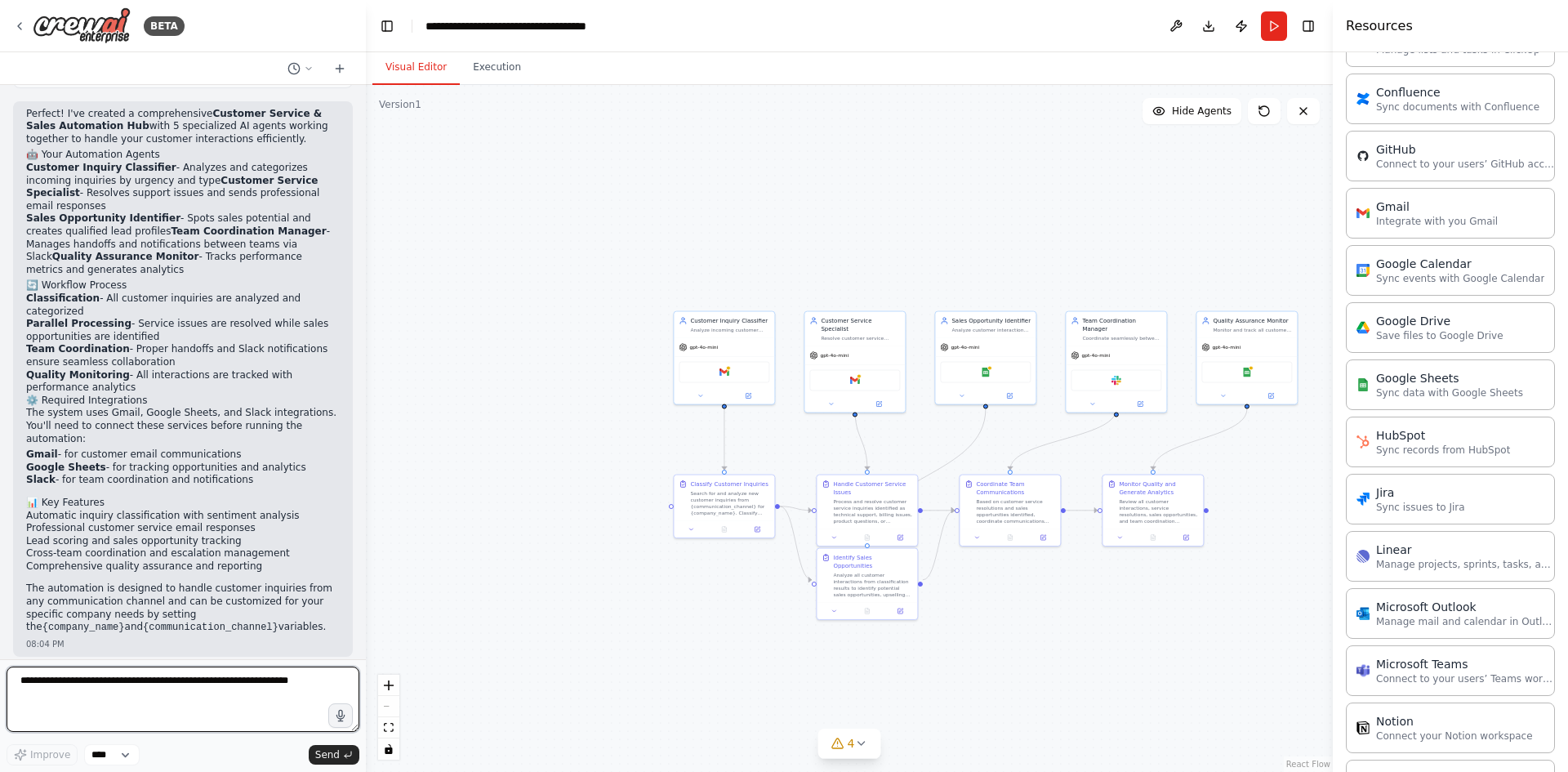
click at [227, 693] on textarea at bounding box center [183, 699] width 353 height 65
click at [114, 759] on select "****" at bounding box center [112, 755] width 56 height 21
click at [133, 758] on select "****" at bounding box center [112, 755] width 56 height 21
click at [84, 744] on select "****" at bounding box center [112, 755] width 56 height 21
click at [318, 753] on span "Send" at bounding box center [328, 755] width 25 height 13
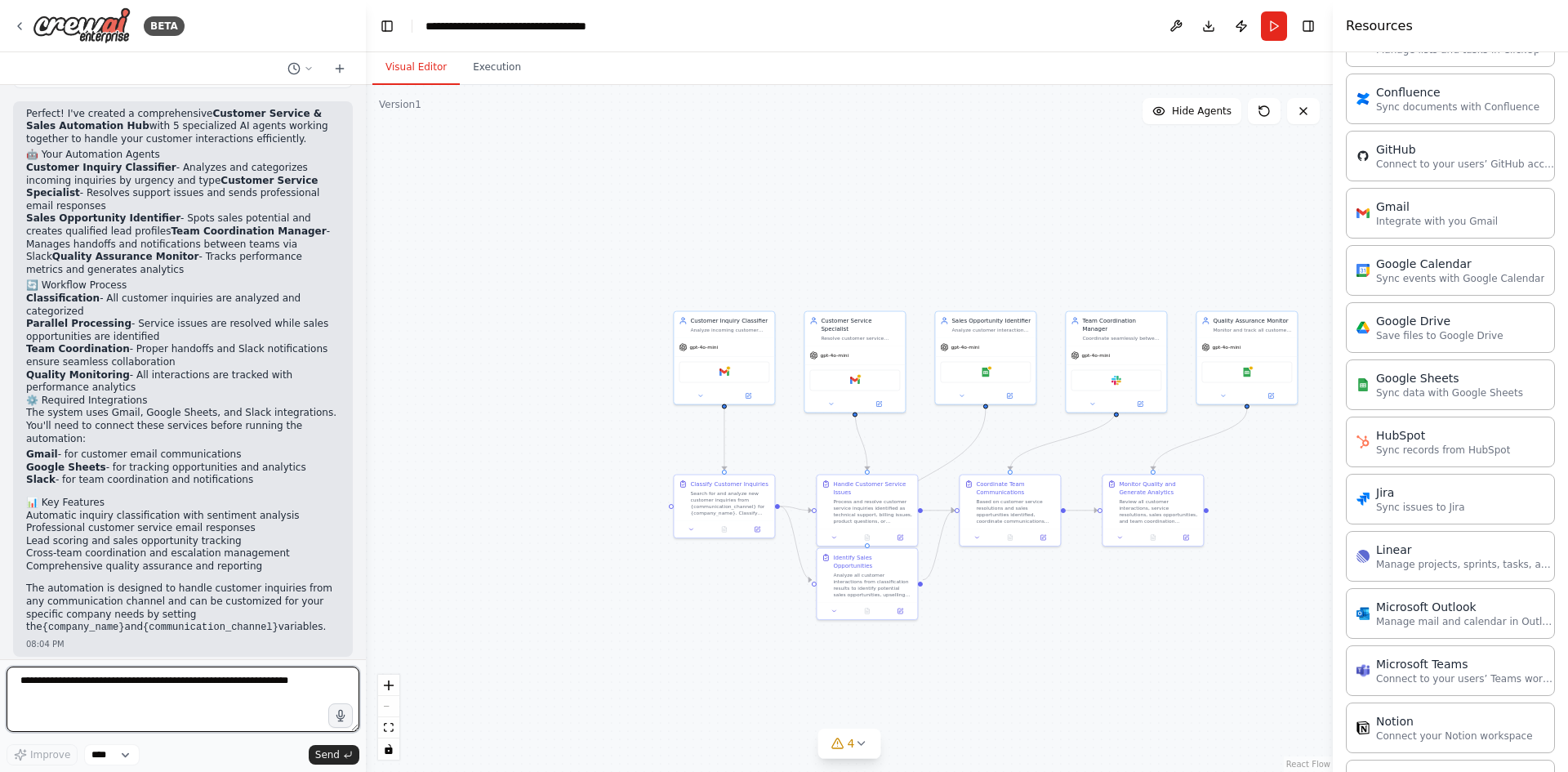
click at [238, 702] on textarea at bounding box center [183, 699] width 353 height 65
click at [838, 756] on button "4" at bounding box center [849, 743] width 63 height 30
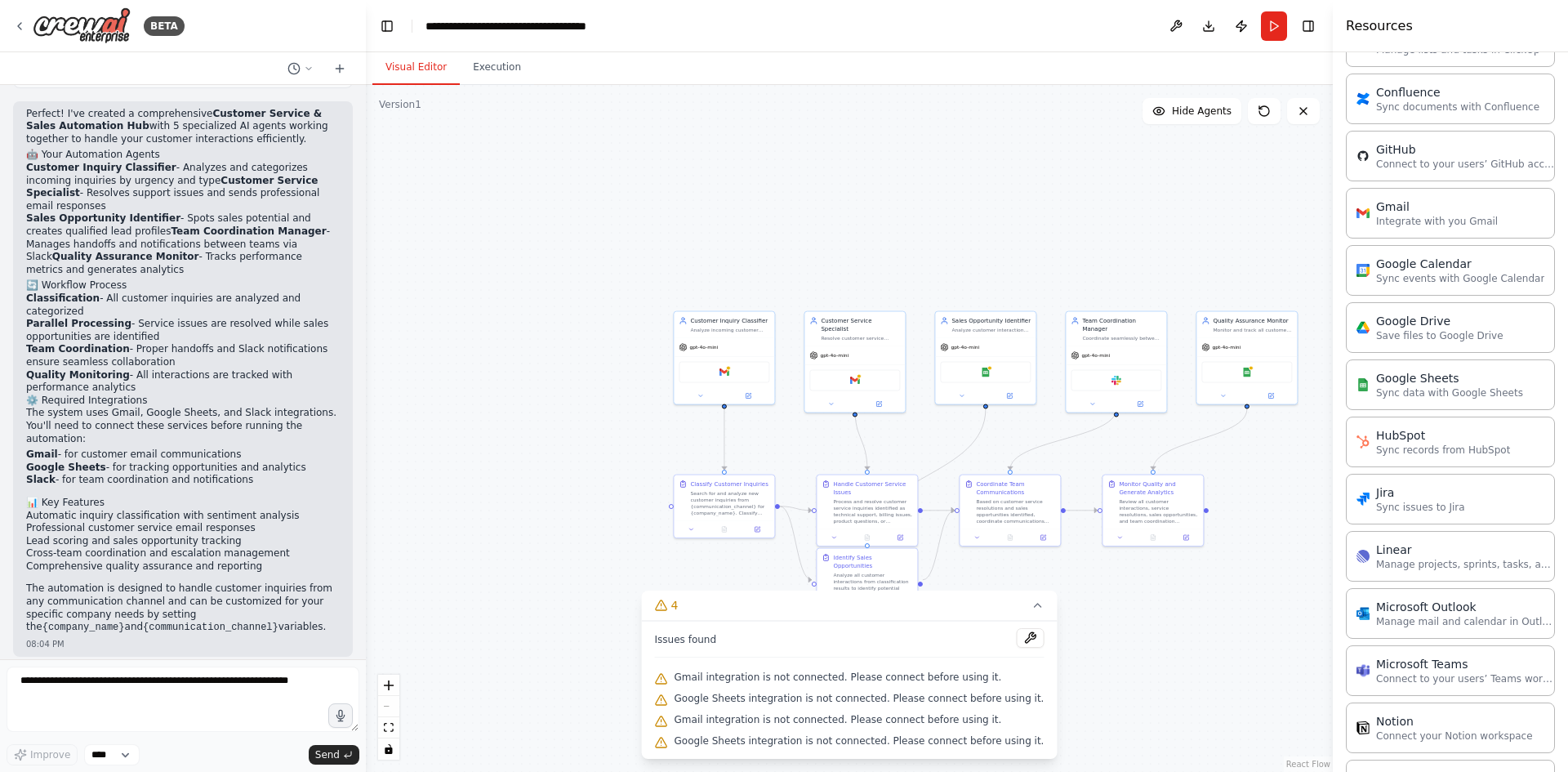
click at [1016, 640] on button at bounding box center [1030, 638] width 28 height 20
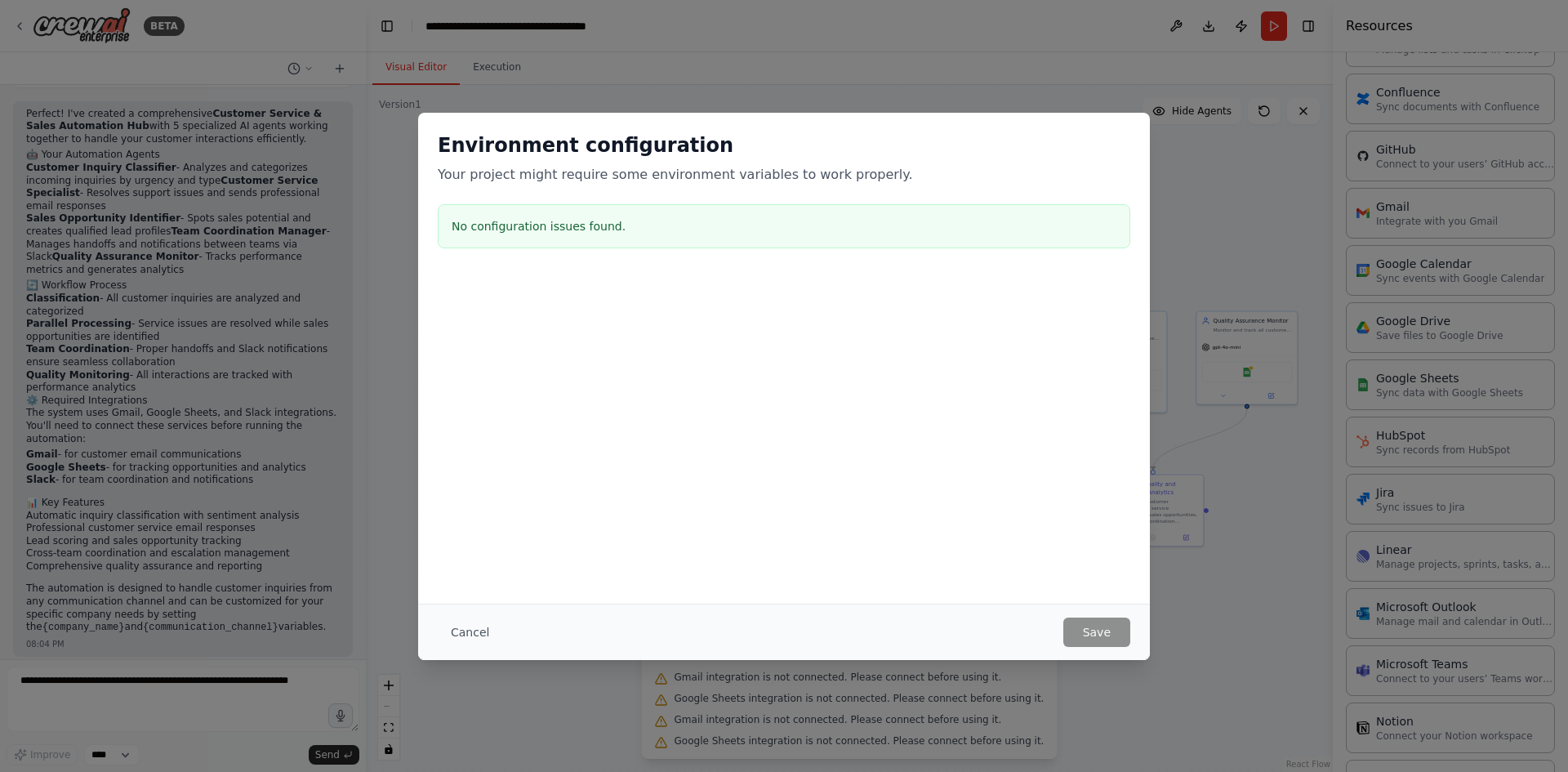
click at [1209, 606] on div "Environment configuration Your project might require some environment variables…" at bounding box center [784, 386] width 1568 height 772
click at [569, 230] on h3 "No configuration issues found." at bounding box center [784, 226] width 665 height 16
click at [463, 641] on button "Cancel" at bounding box center [470, 632] width 65 height 29
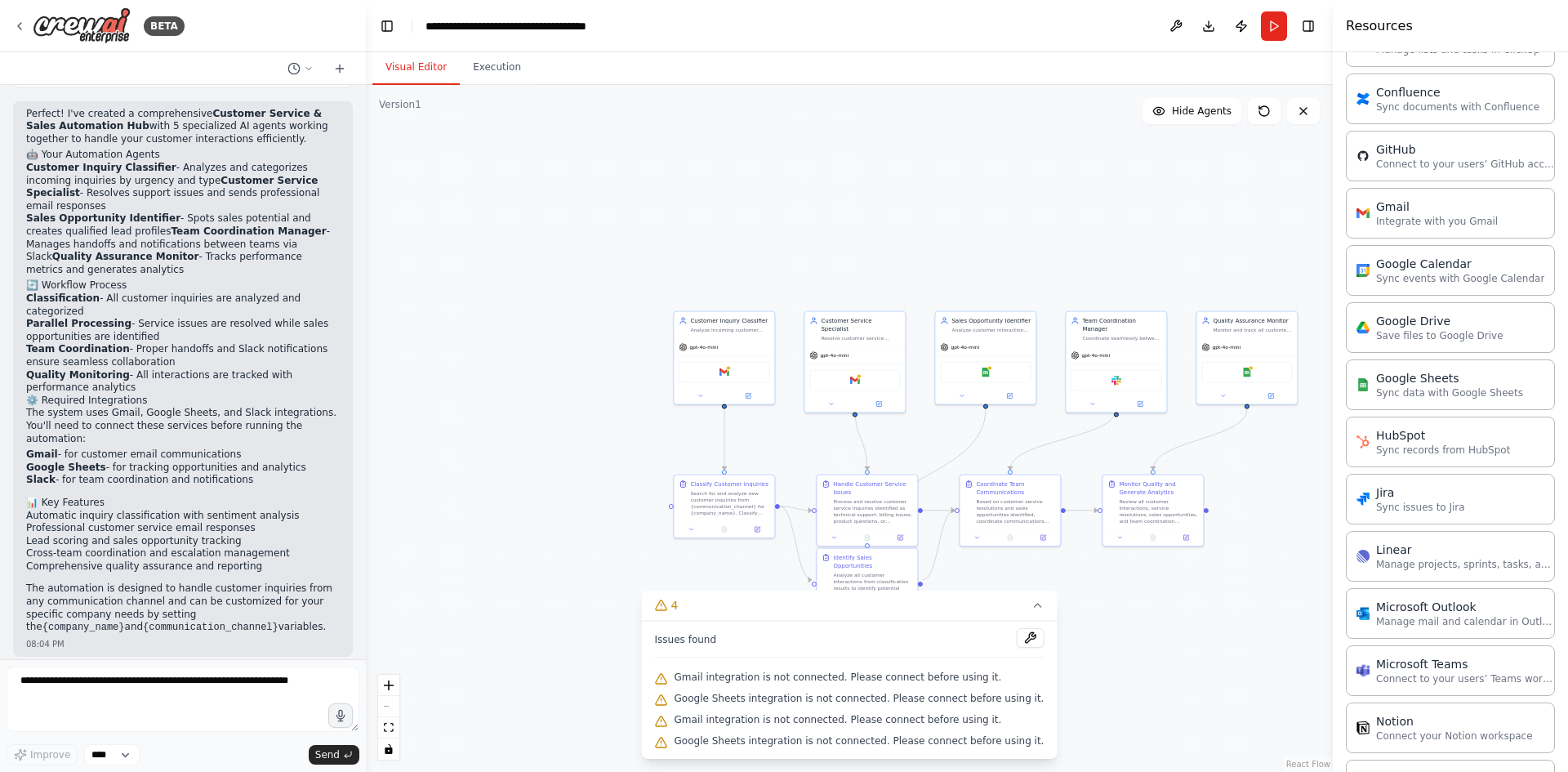
click at [758, 689] on div "Google Sheets integration is not connected. Please connect before using it." at bounding box center [850, 699] width 390 height 21
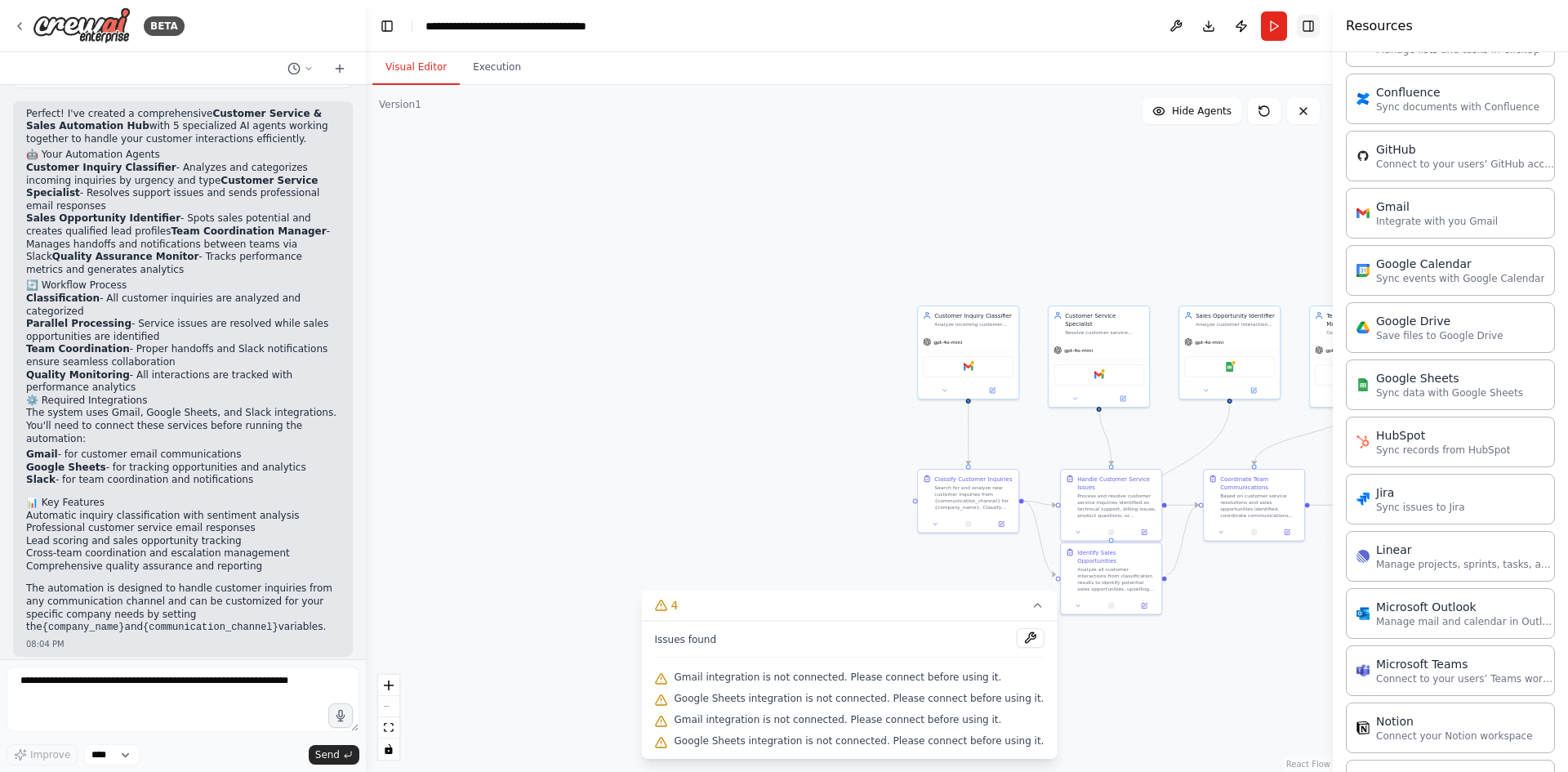
click at [1312, 30] on button "Toggle Right Sidebar" at bounding box center [1308, 26] width 23 height 23
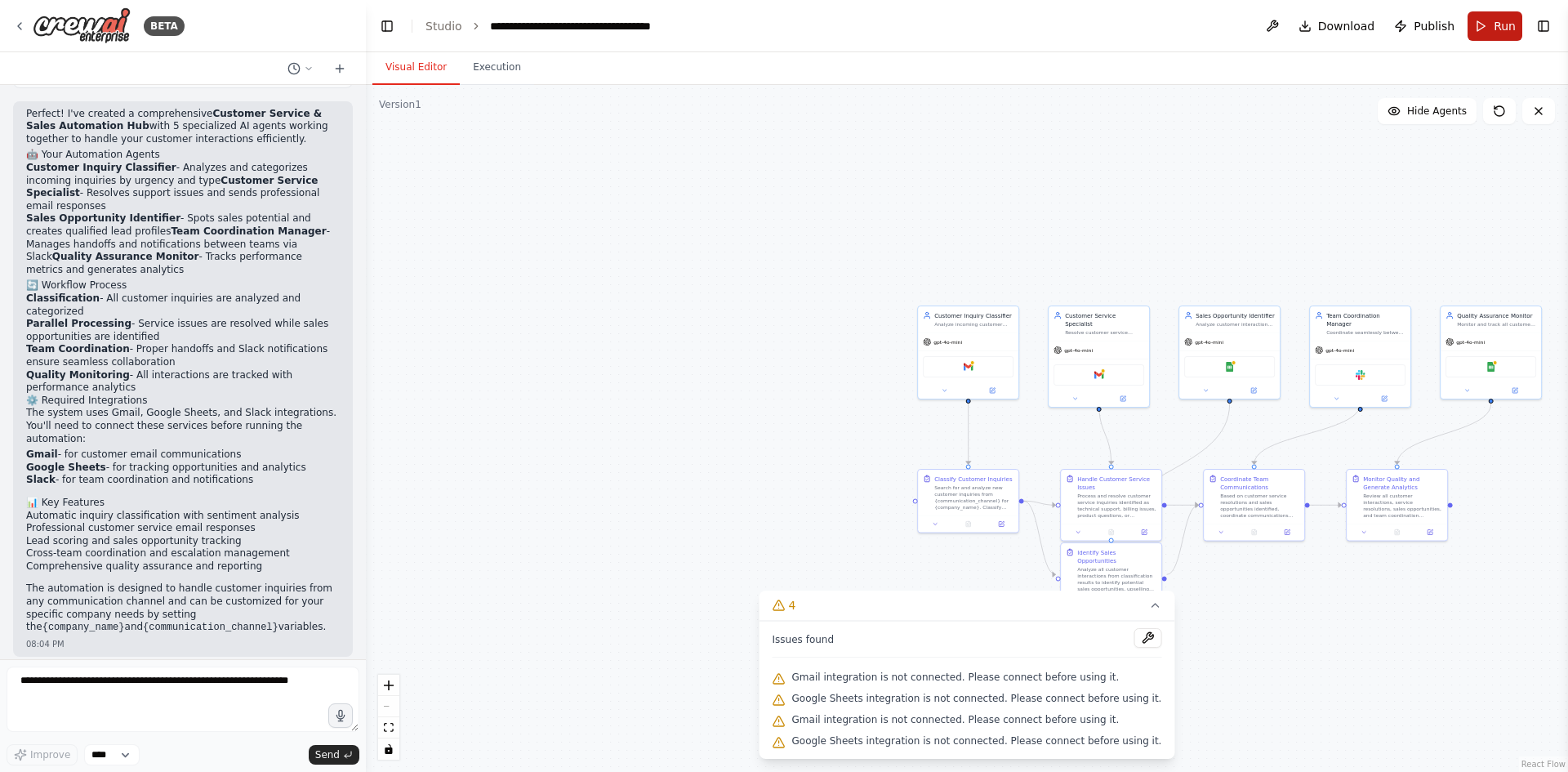
click at [1499, 25] on span "Run" at bounding box center [1504, 26] width 22 height 16
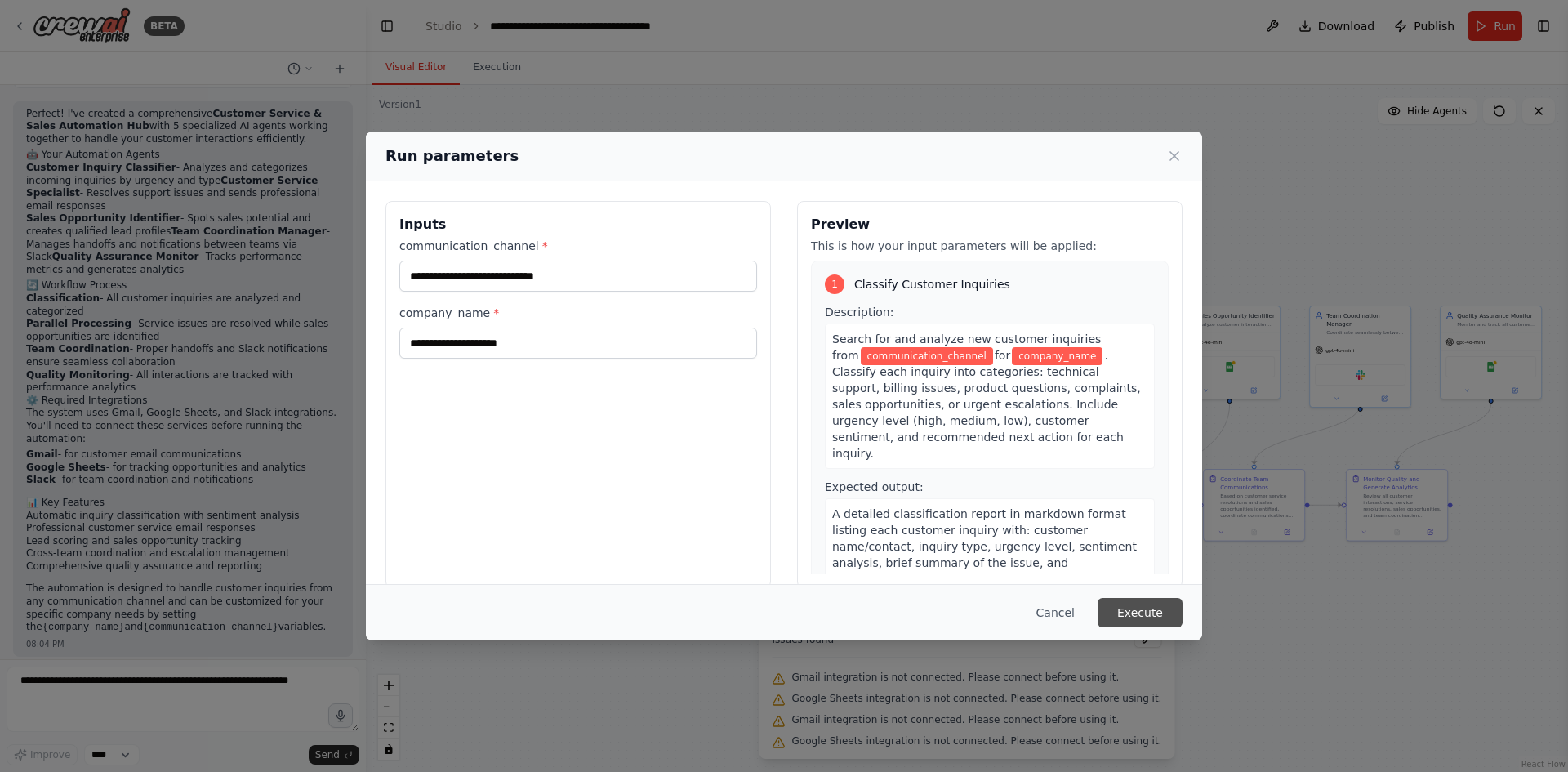
click at [1167, 622] on button "Execute" at bounding box center [1140, 613] width 85 height 29
click at [1149, 608] on button "Execute" at bounding box center [1140, 613] width 85 height 29
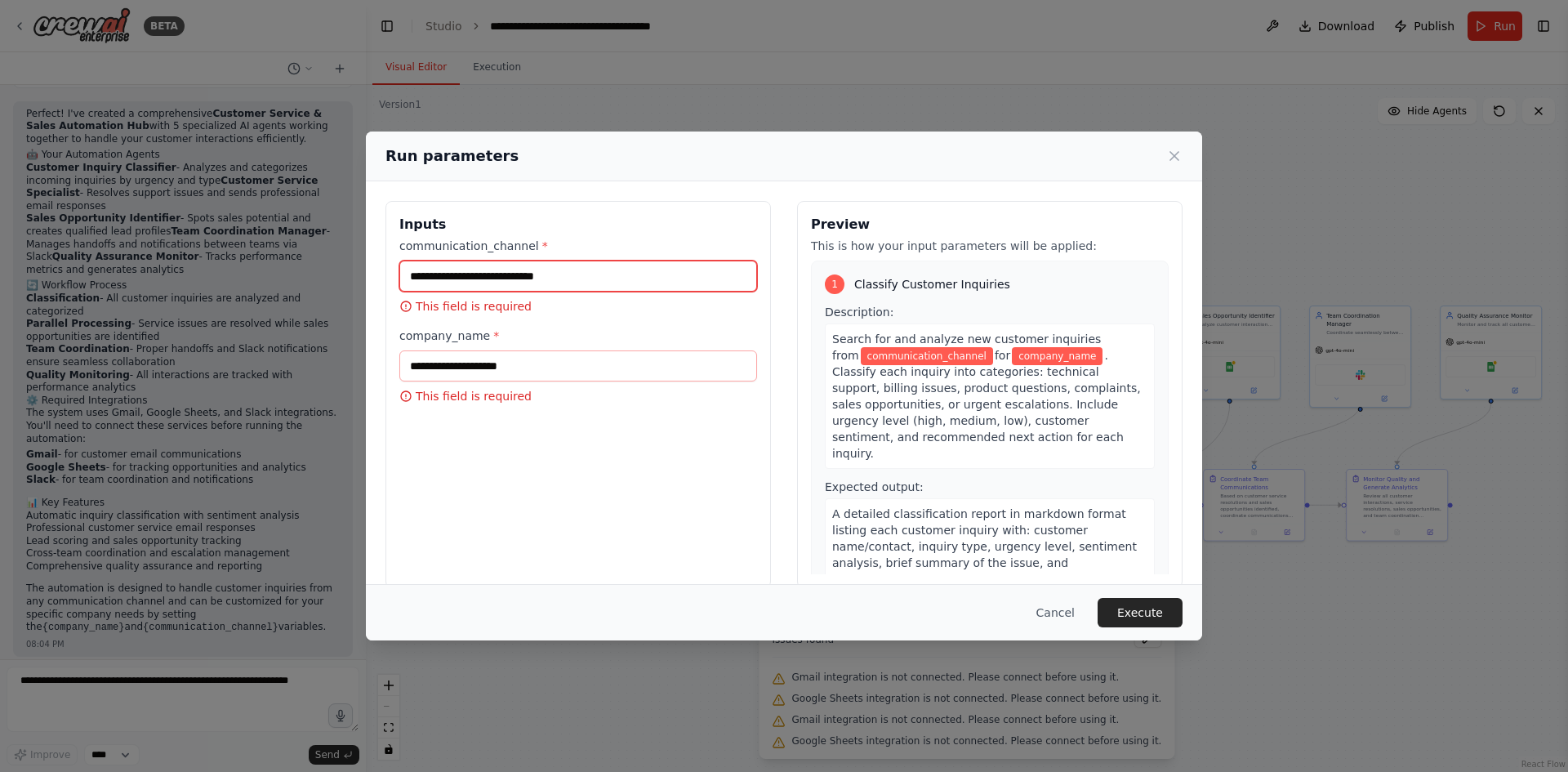
click at [499, 272] on input "communication_channel *" at bounding box center [579, 276] width 358 height 31
paste input "*****"
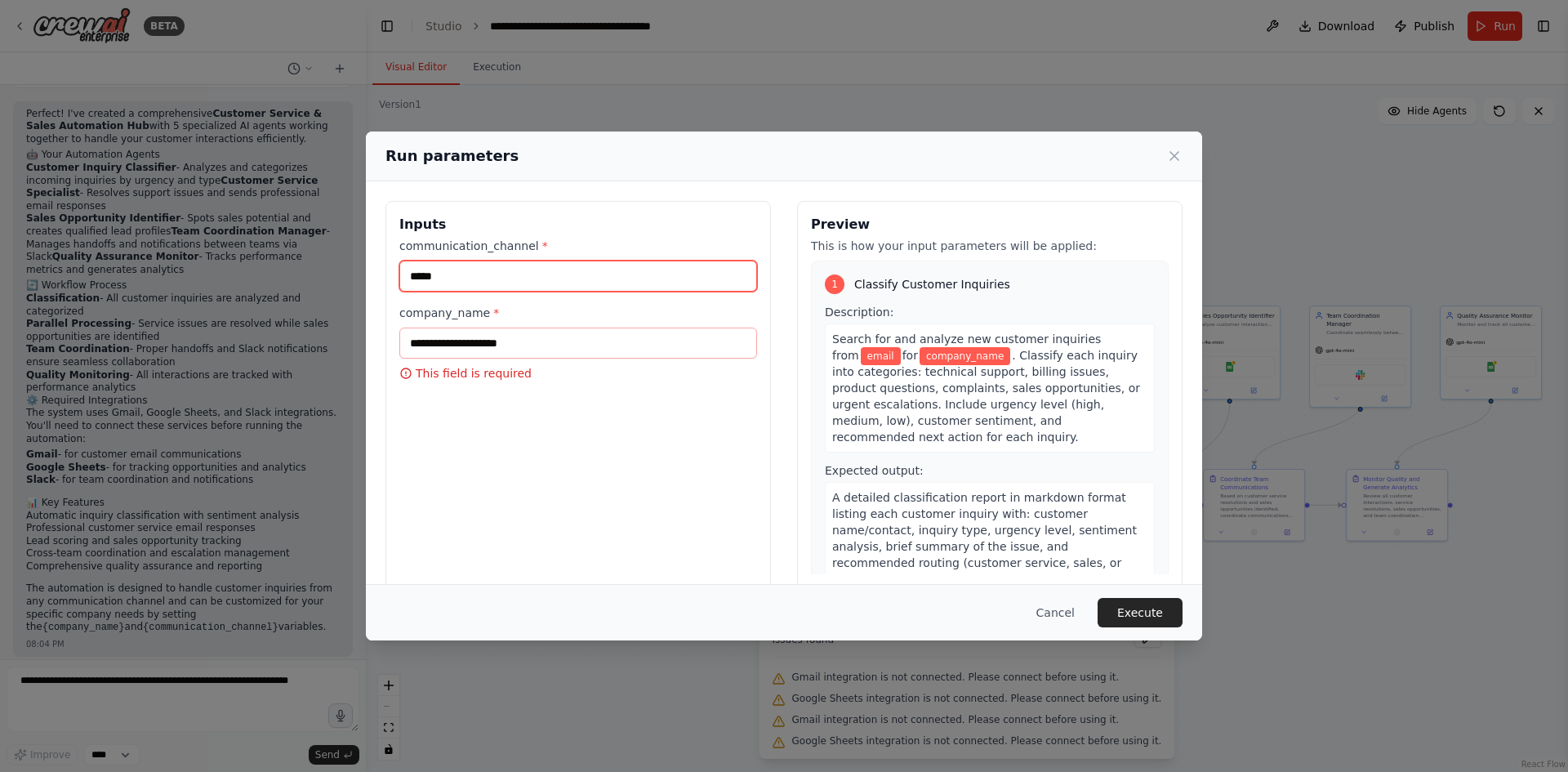
type input "*****"
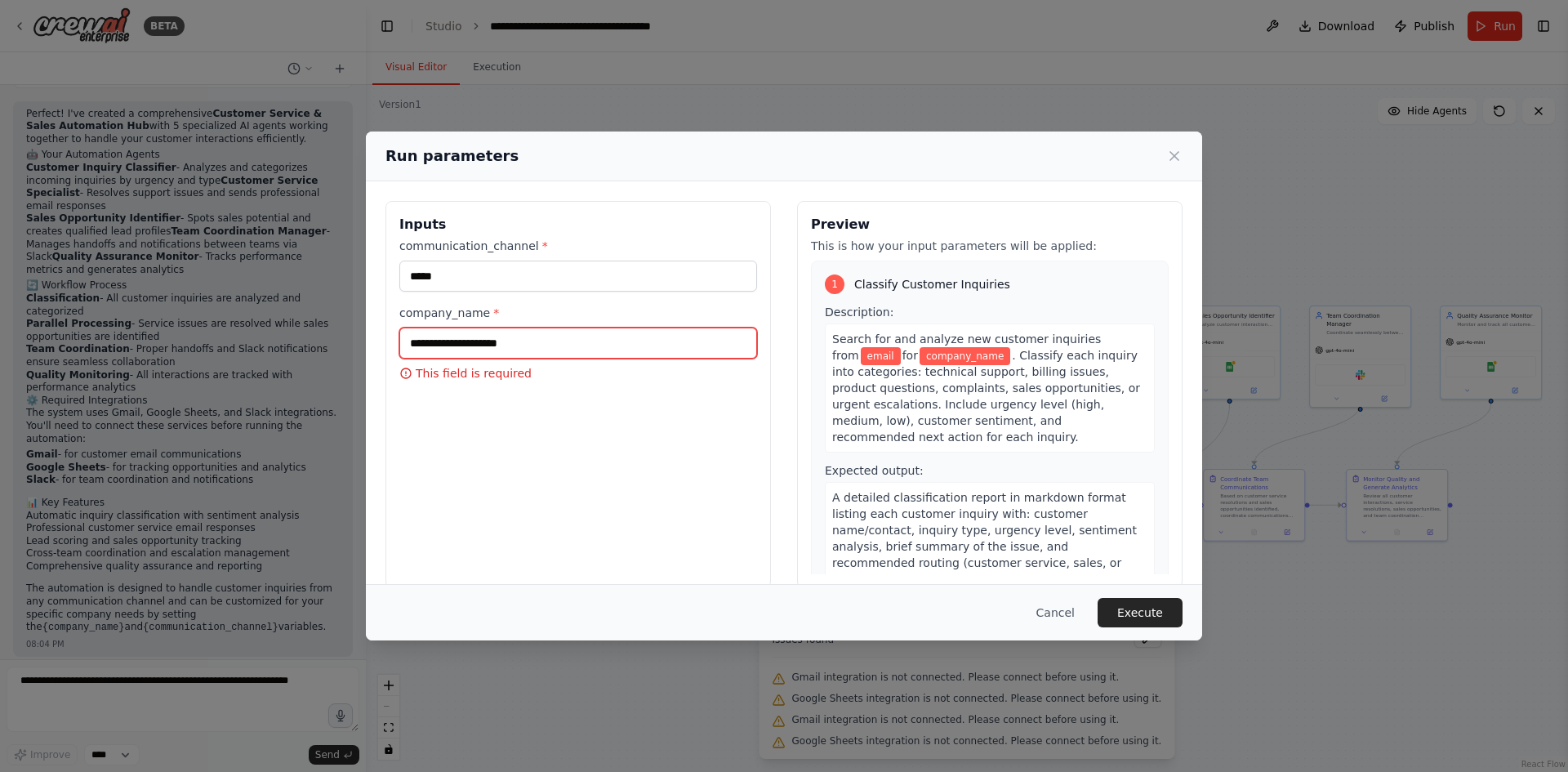
click at [514, 356] on input "company_name *" at bounding box center [579, 343] width 358 height 31
paste input "**********"
type input "**********"
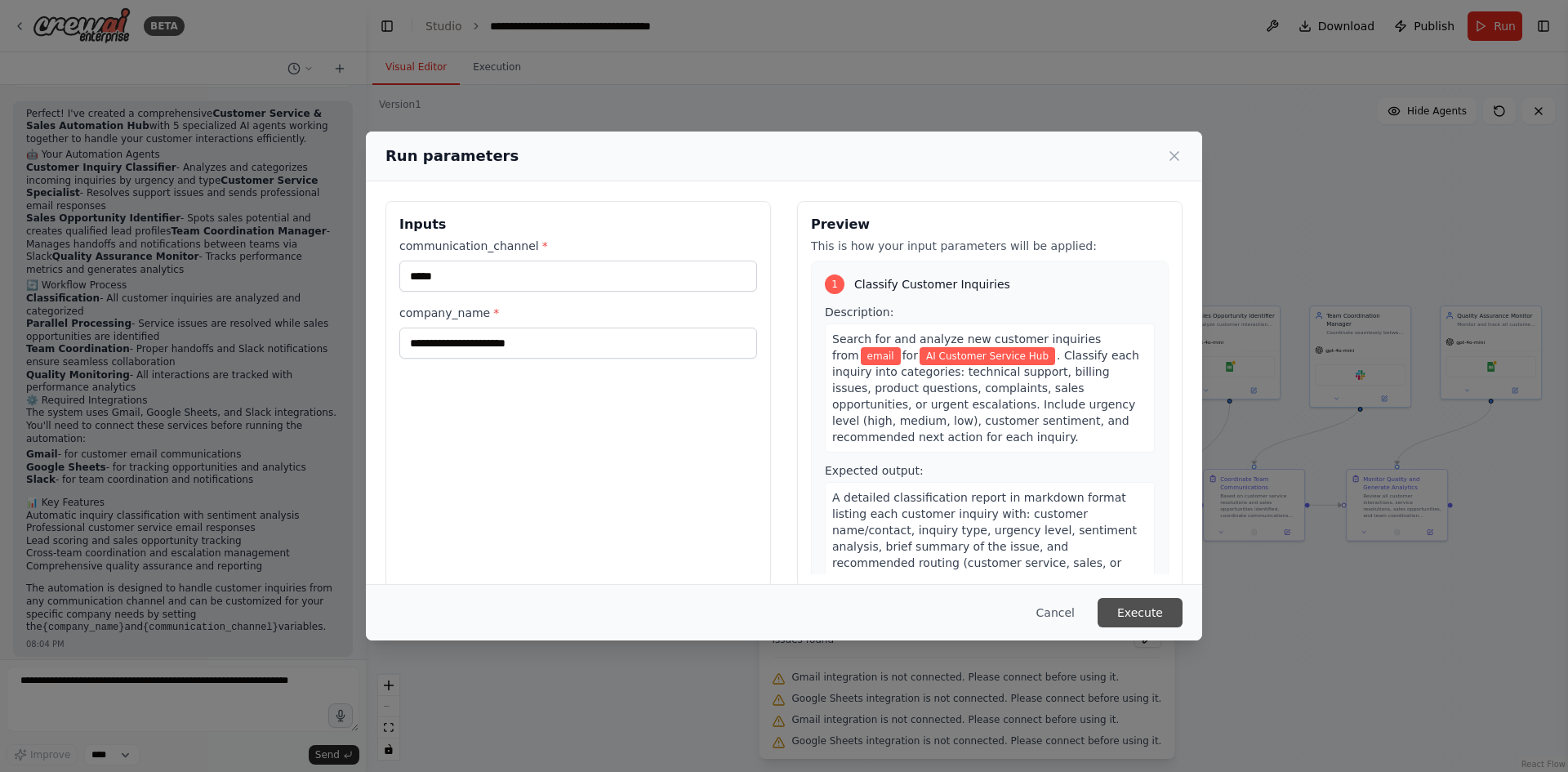
click at [1141, 606] on button "Execute" at bounding box center [1140, 613] width 85 height 29
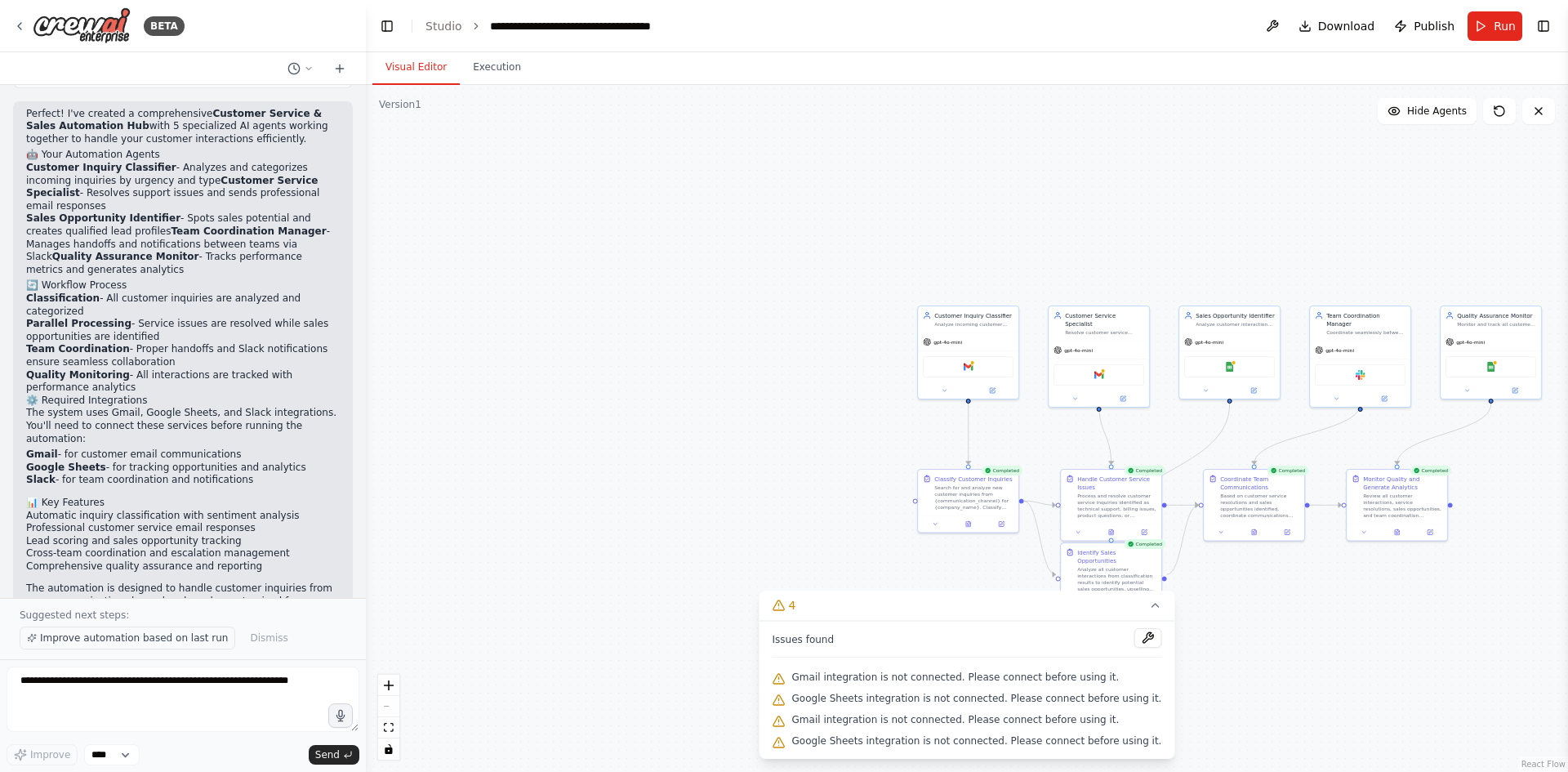
click at [182, 638] on span "Improve automation based on last run" at bounding box center [134, 638] width 188 height 13
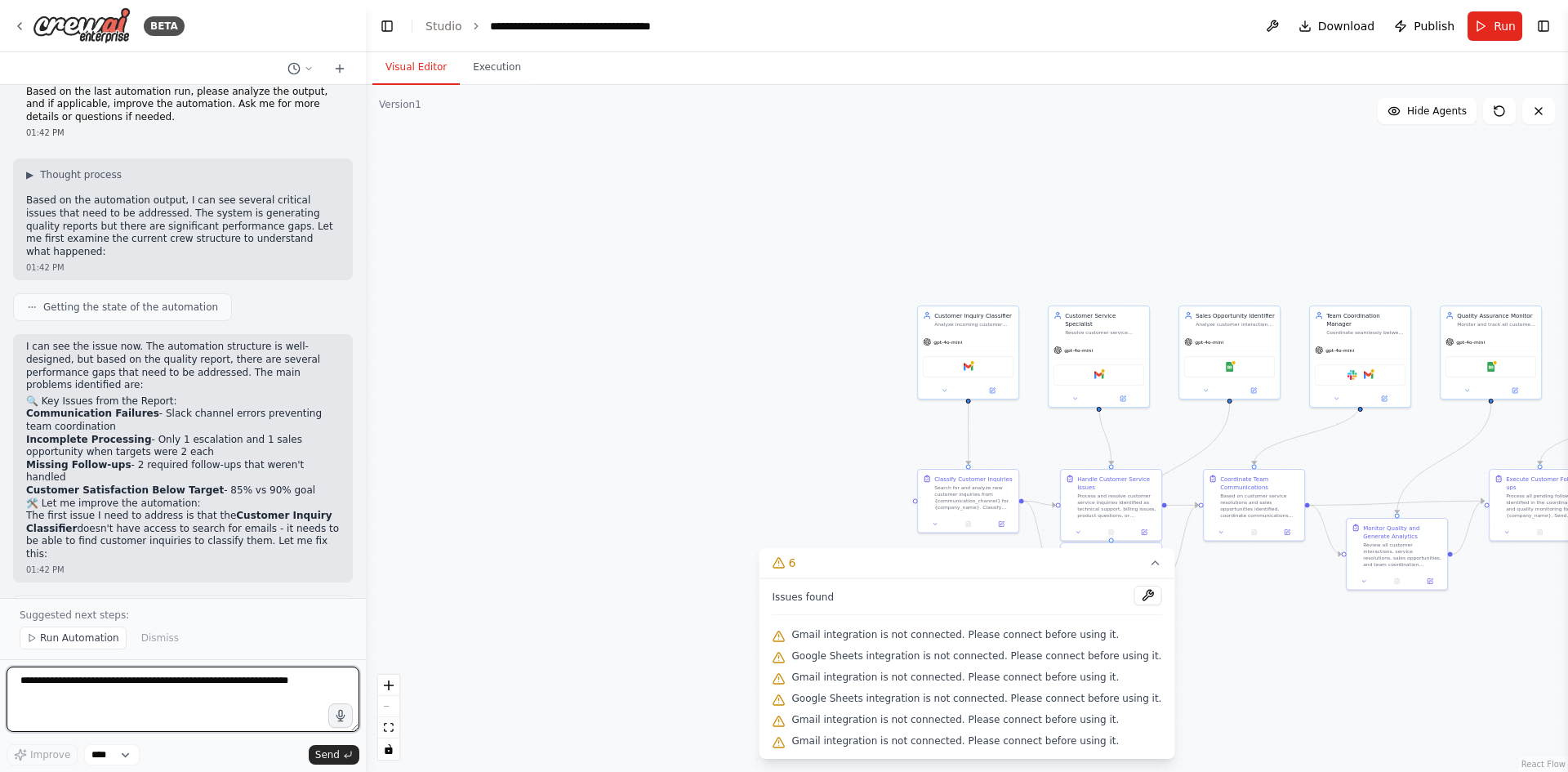
scroll to position [2991, 0]
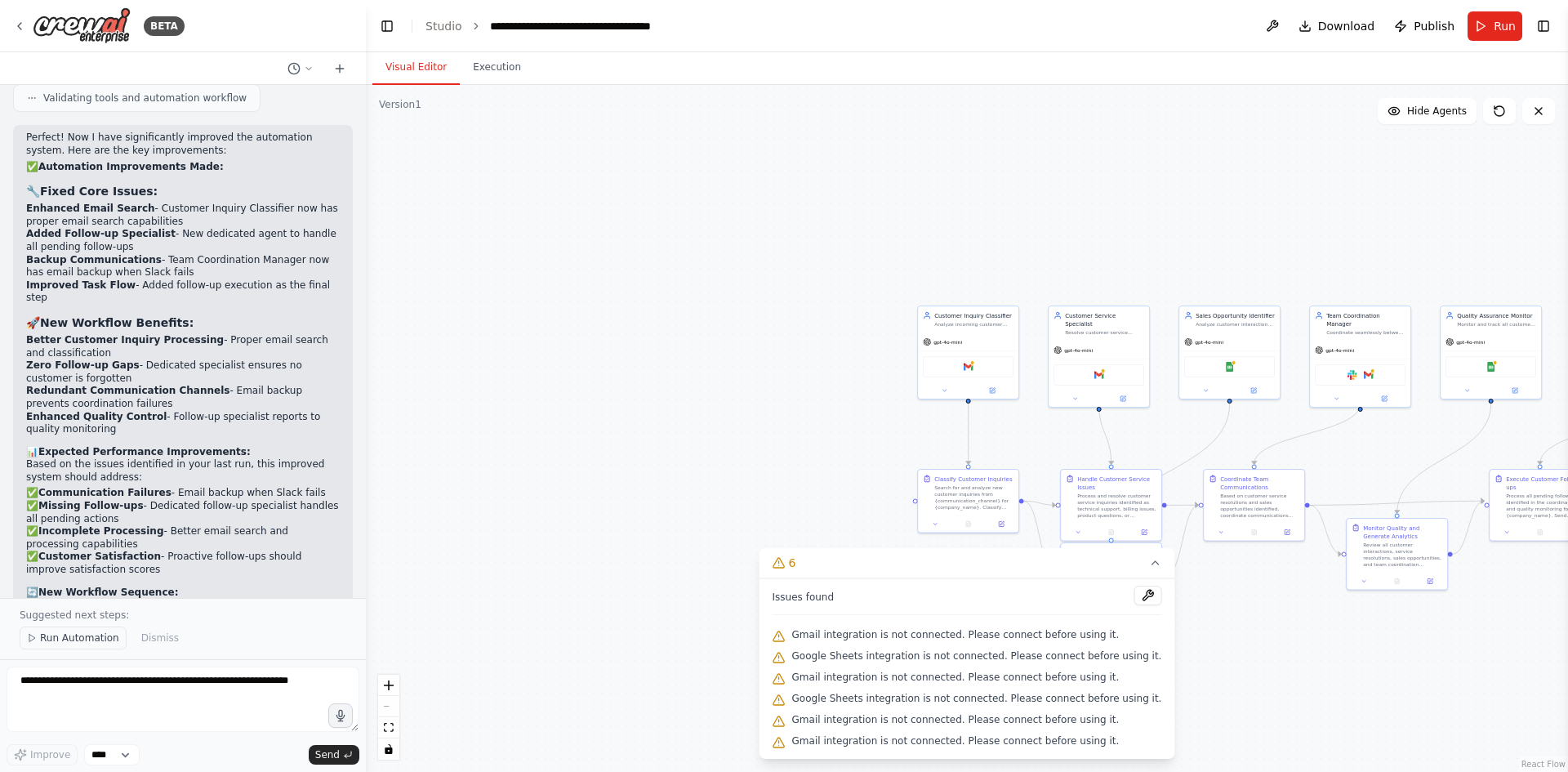
click at [83, 641] on span "Run Automation" at bounding box center [79, 638] width 79 height 13
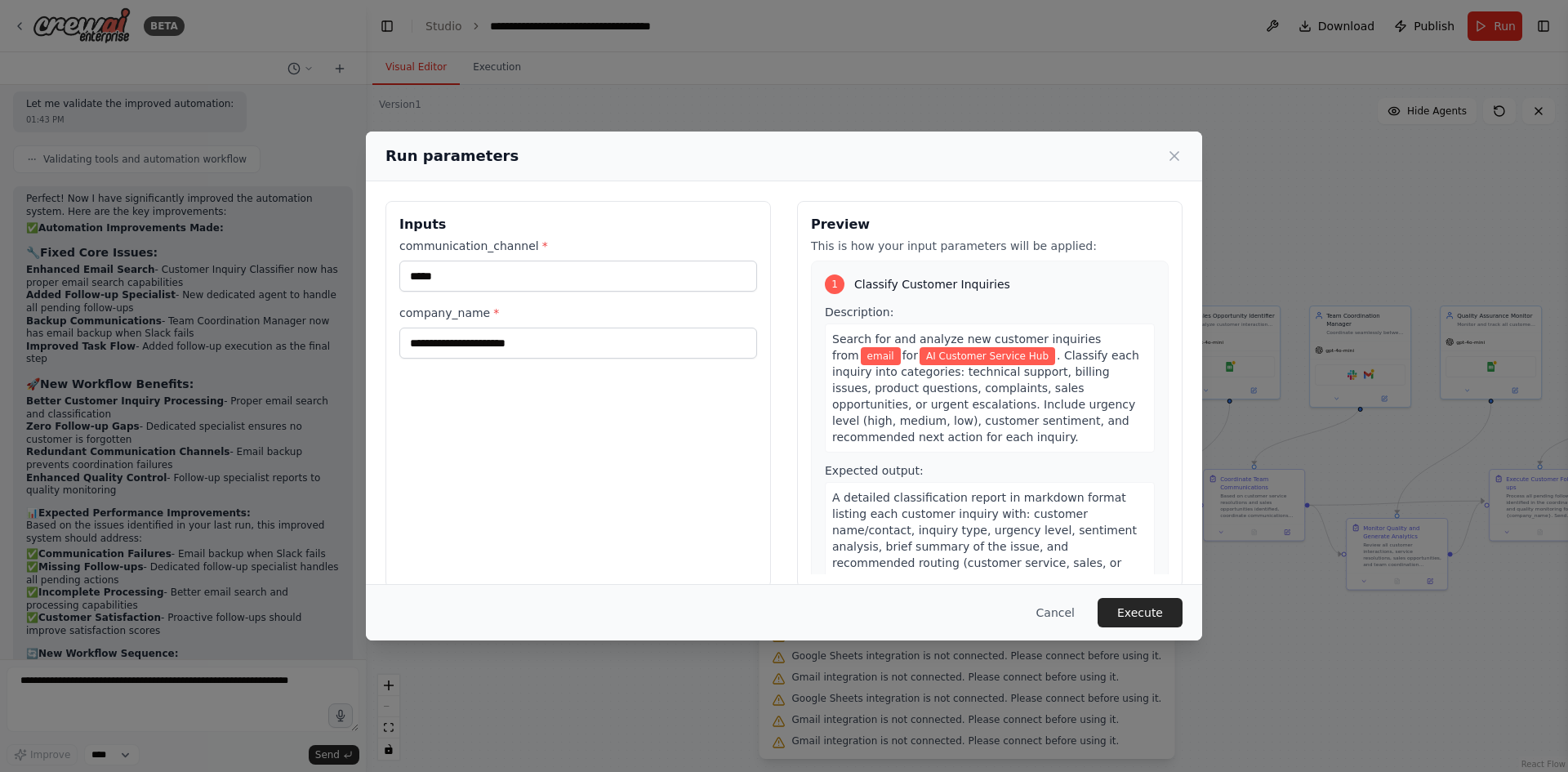
click at [1146, 607] on button "Execute" at bounding box center [1140, 613] width 85 height 29
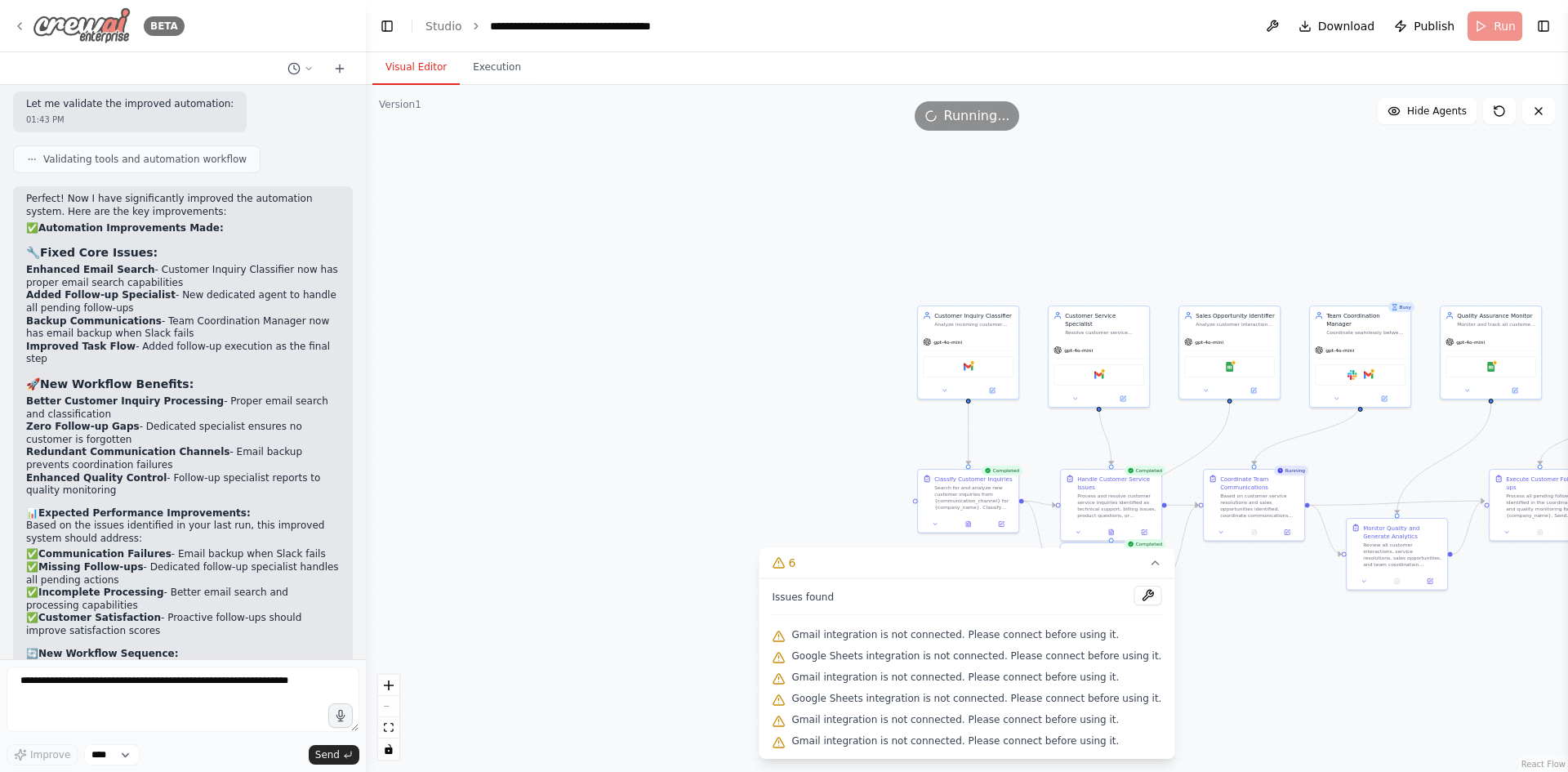
click at [90, 31] on img at bounding box center [82, 25] width 98 height 37
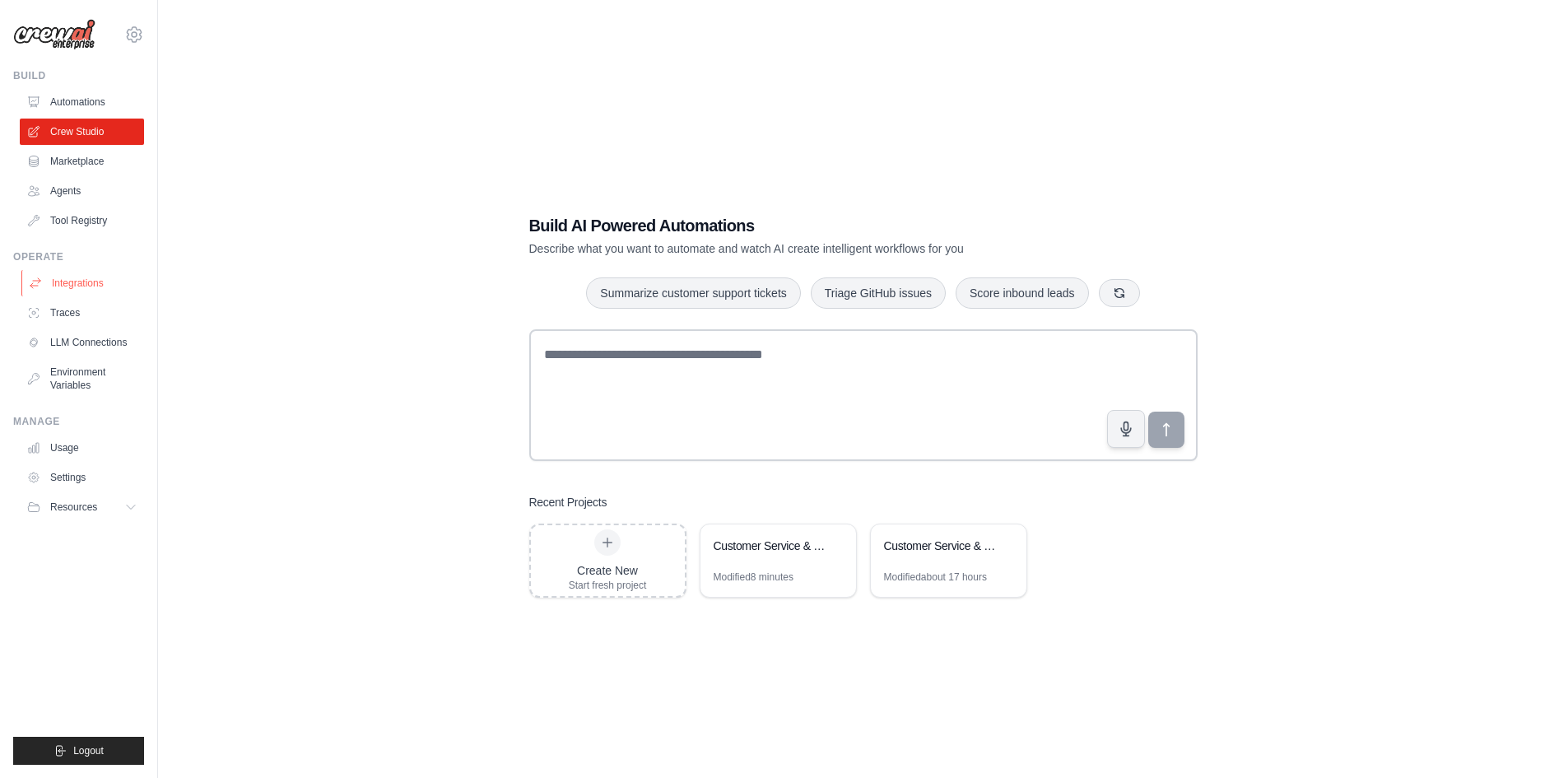
click at [77, 277] on link "Integrations" at bounding box center [83, 283] width 124 height 26
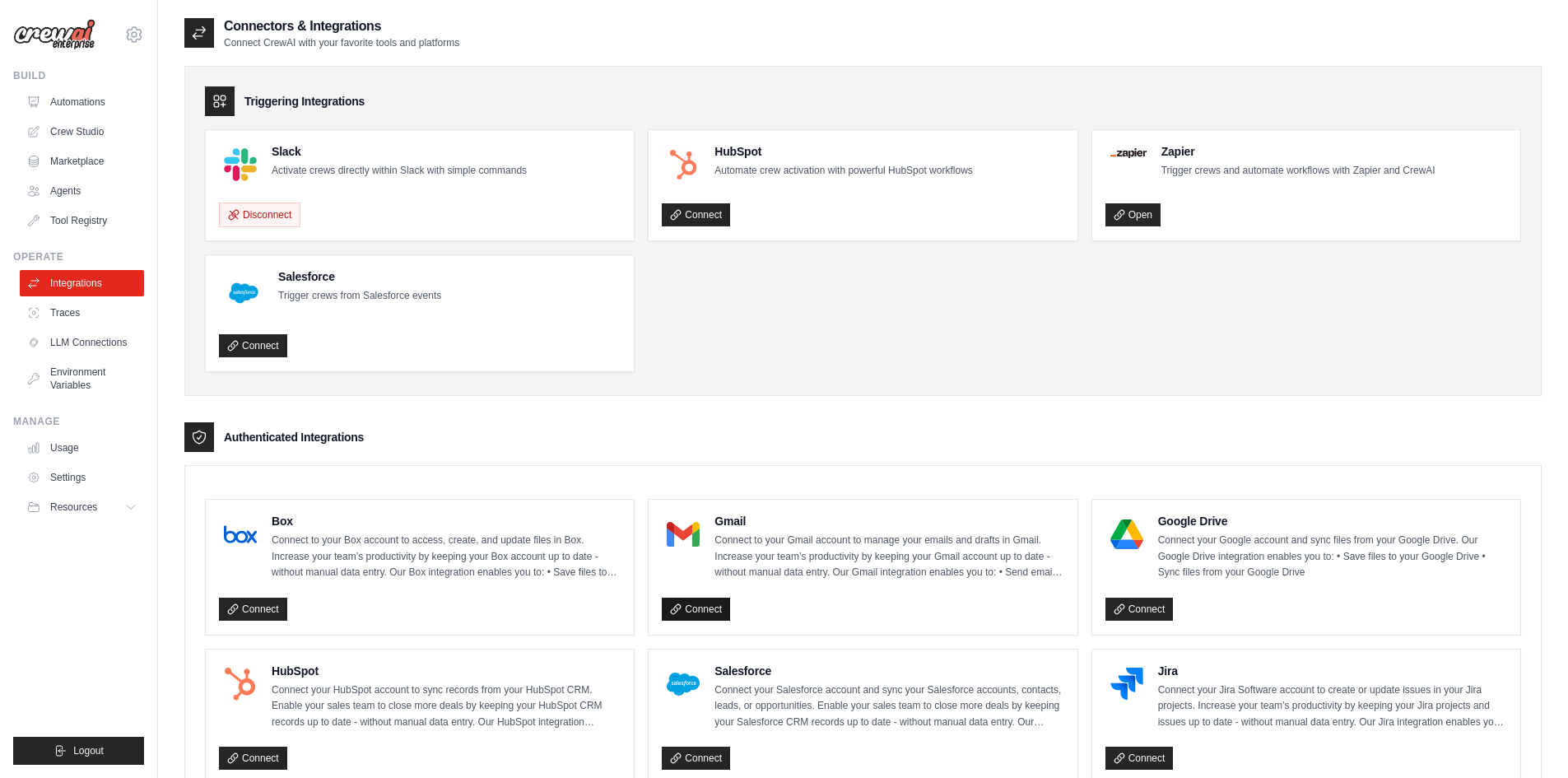
click at [708, 613] on link "Connect" at bounding box center [696, 609] width 68 height 23
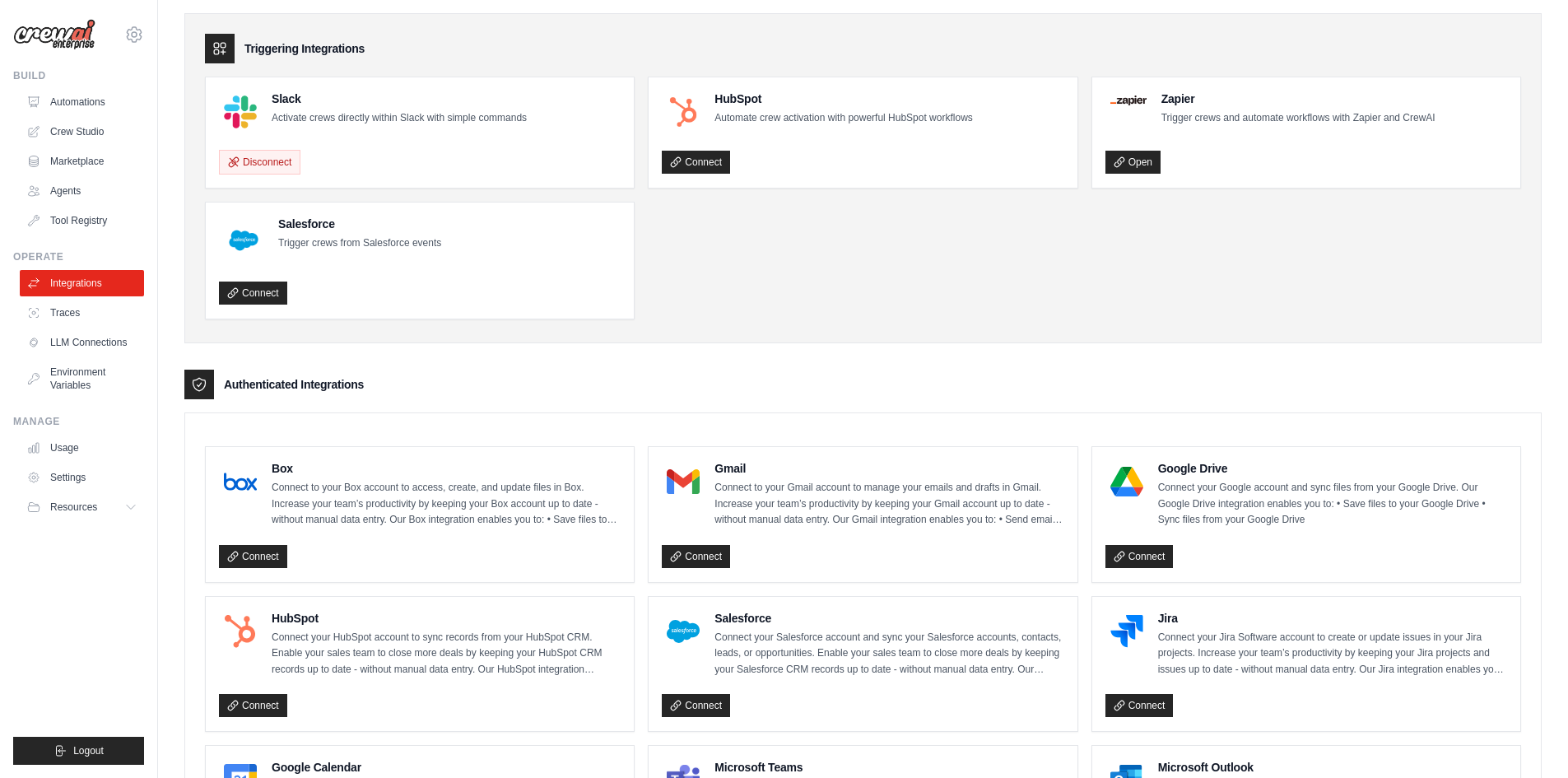
scroll to position [82, 0]
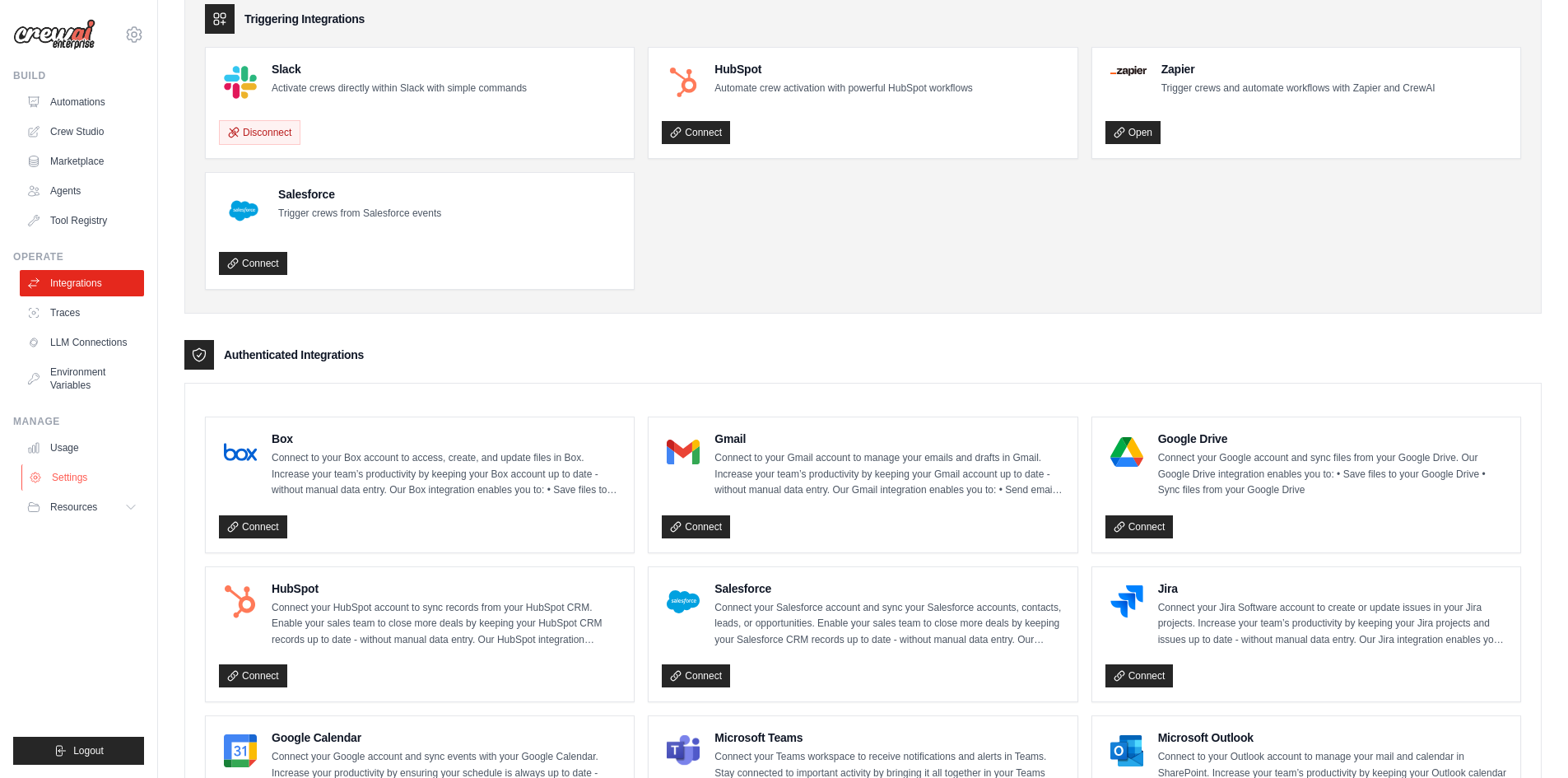
click at [71, 472] on link "Settings" at bounding box center [83, 478] width 124 height 26
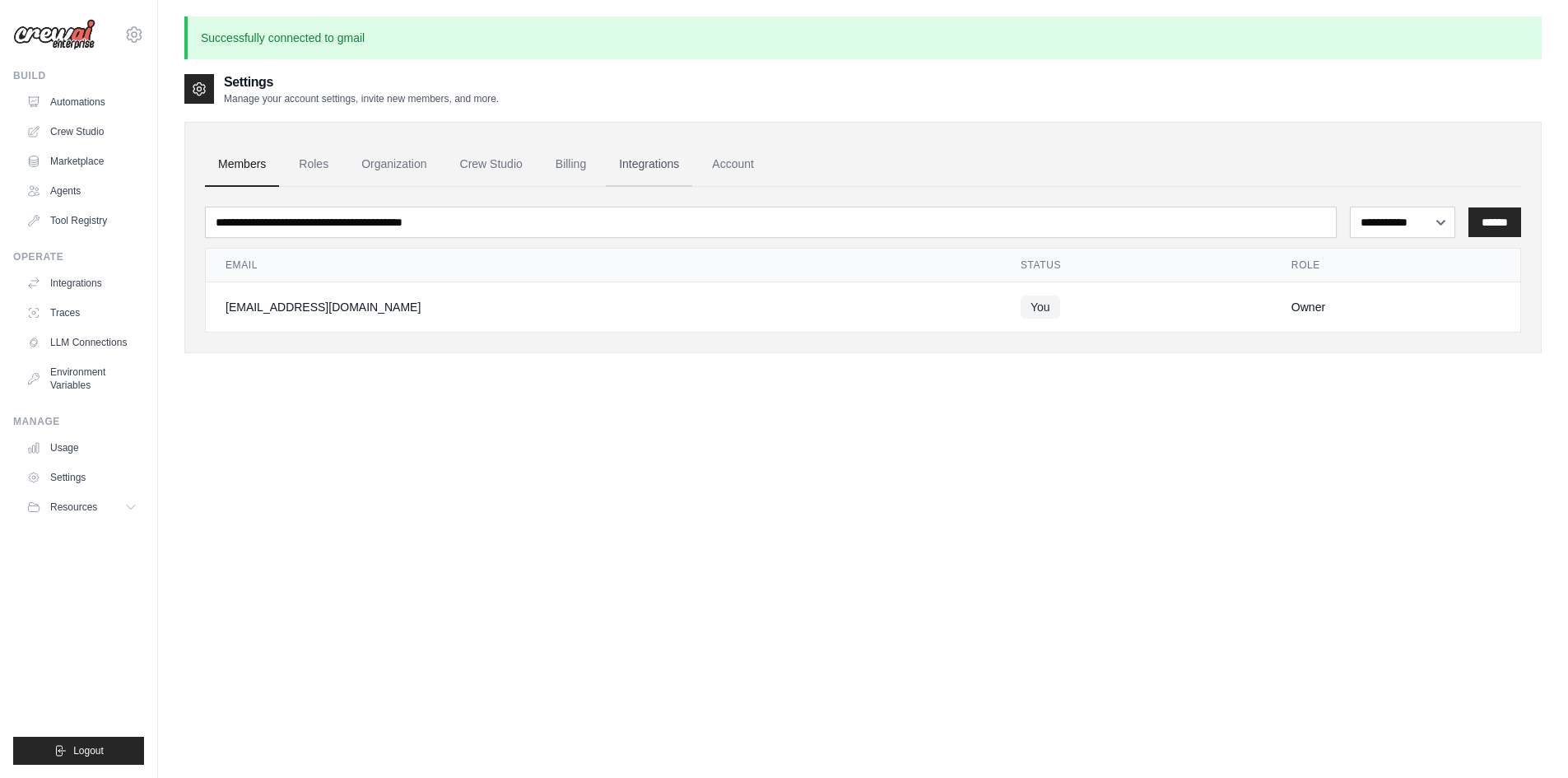
click at [690, 174] on link "Integrations" at bounding box center [649, 165] width 86 height 44
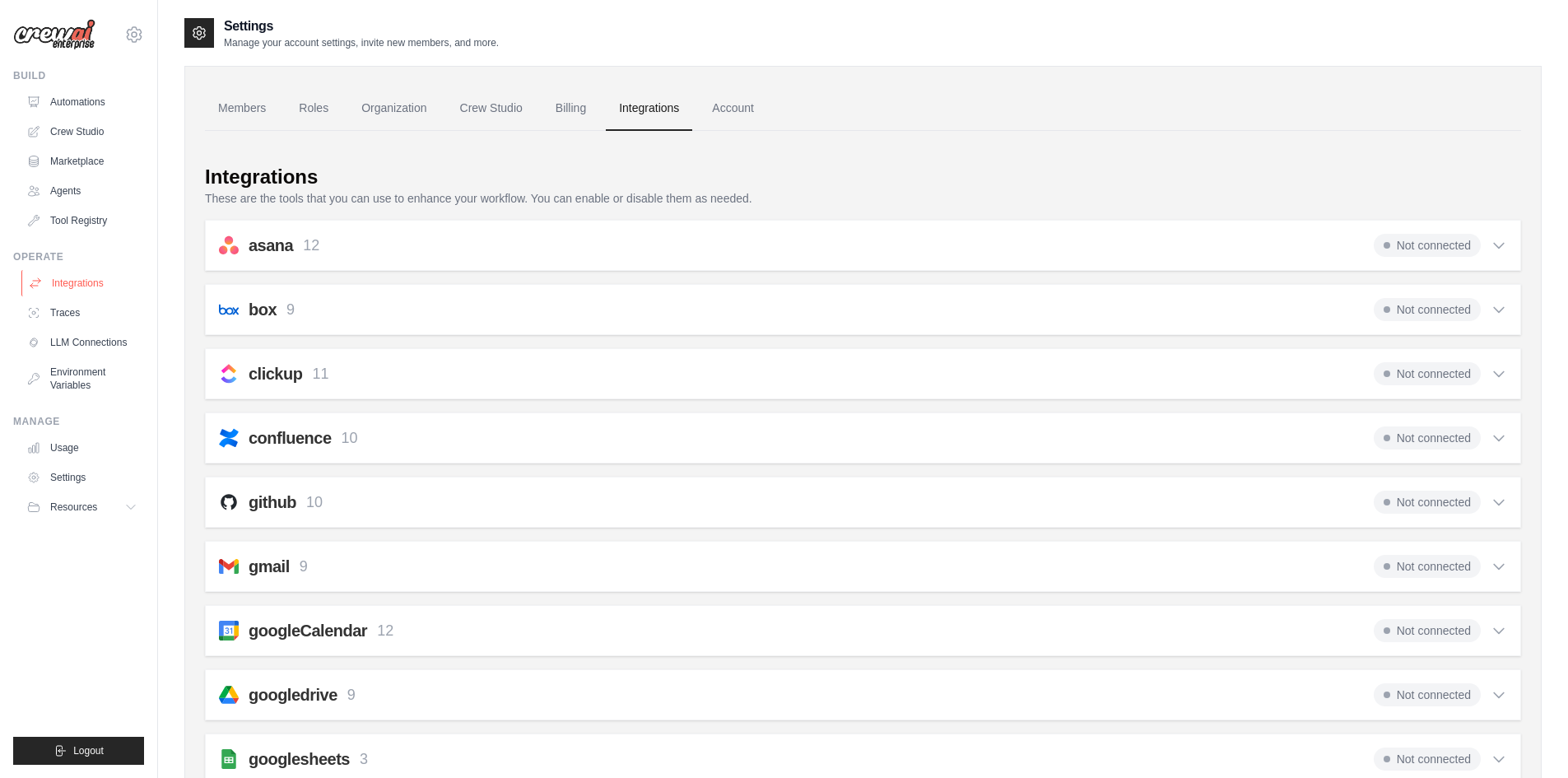
click at [103, 288] on link "Integrations" at bounding box center [83, 283] width 124 height 26
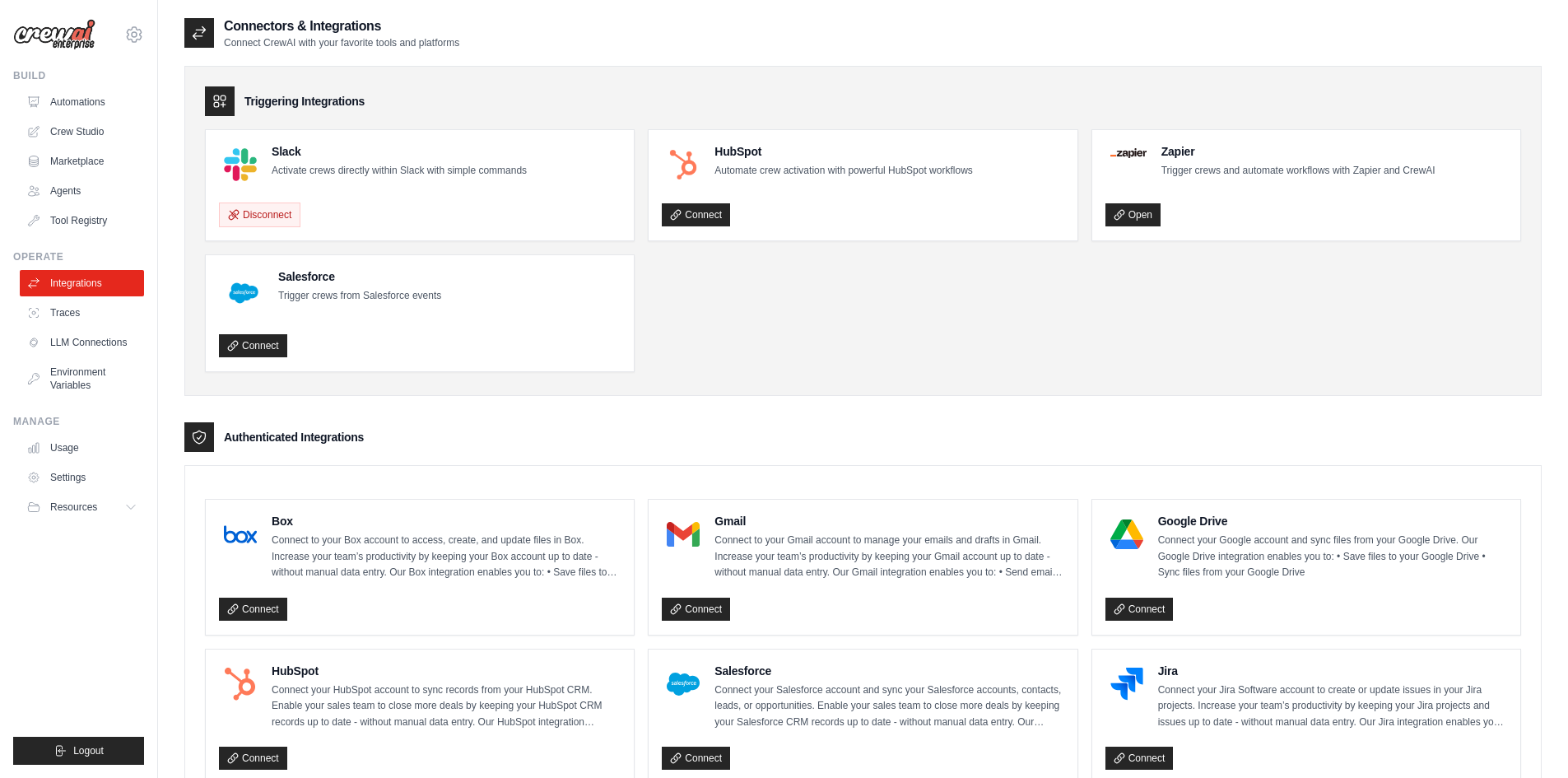
click at [752, 448] on div "Authenticated Integrations" at bounding box center [863, 437] width 1357 height 30
click at [609, 426] on div "Authenticated Integrations" at bounding box center [863, 437] width 1357 height 30
click at [699, 617] on link "Connect" at bounding box center [696, 609] width 68 height 23
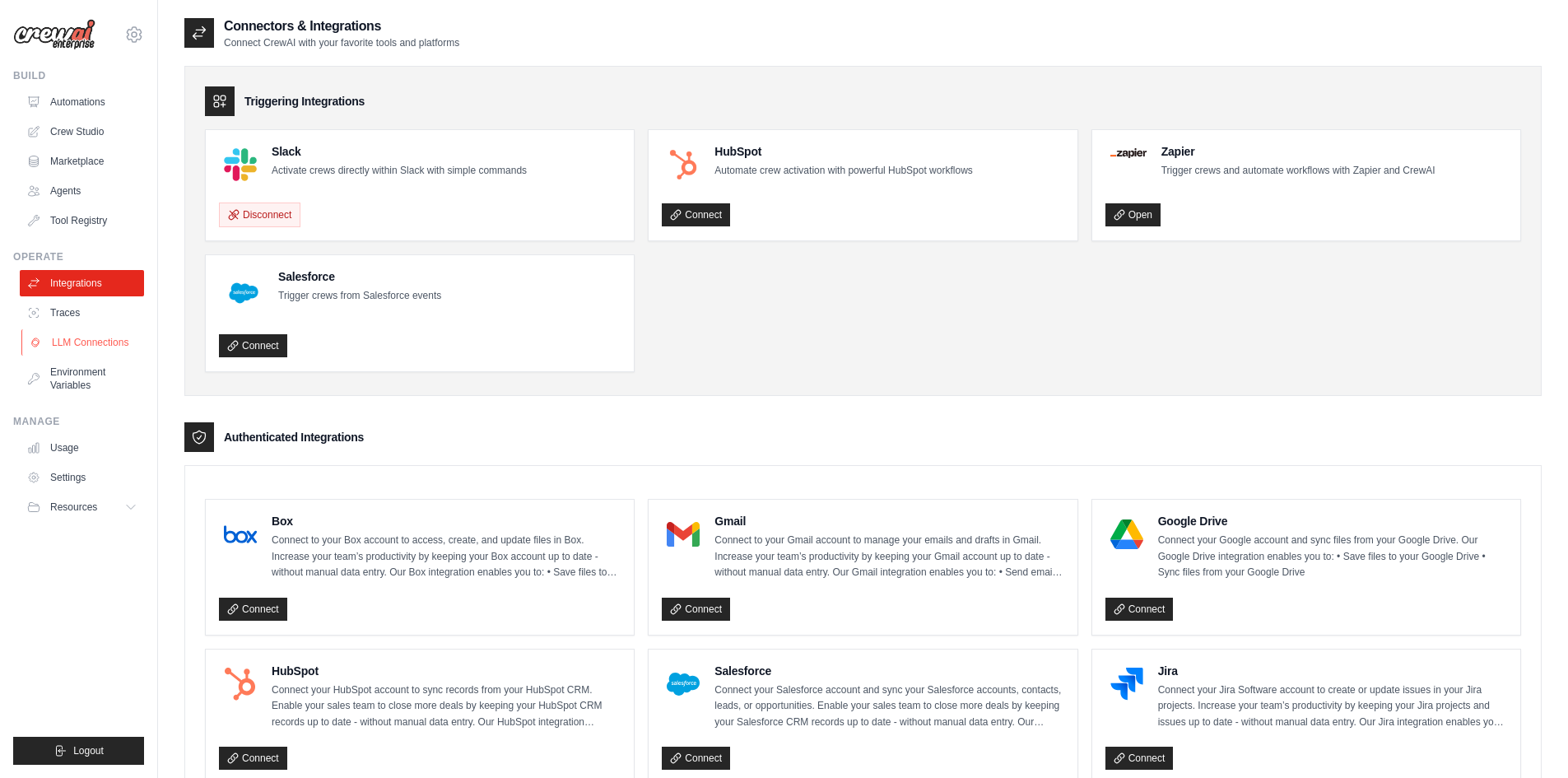
click at [103, 346] on link "LLM Connections" at bounding box center [83, 342] width 124 height 26
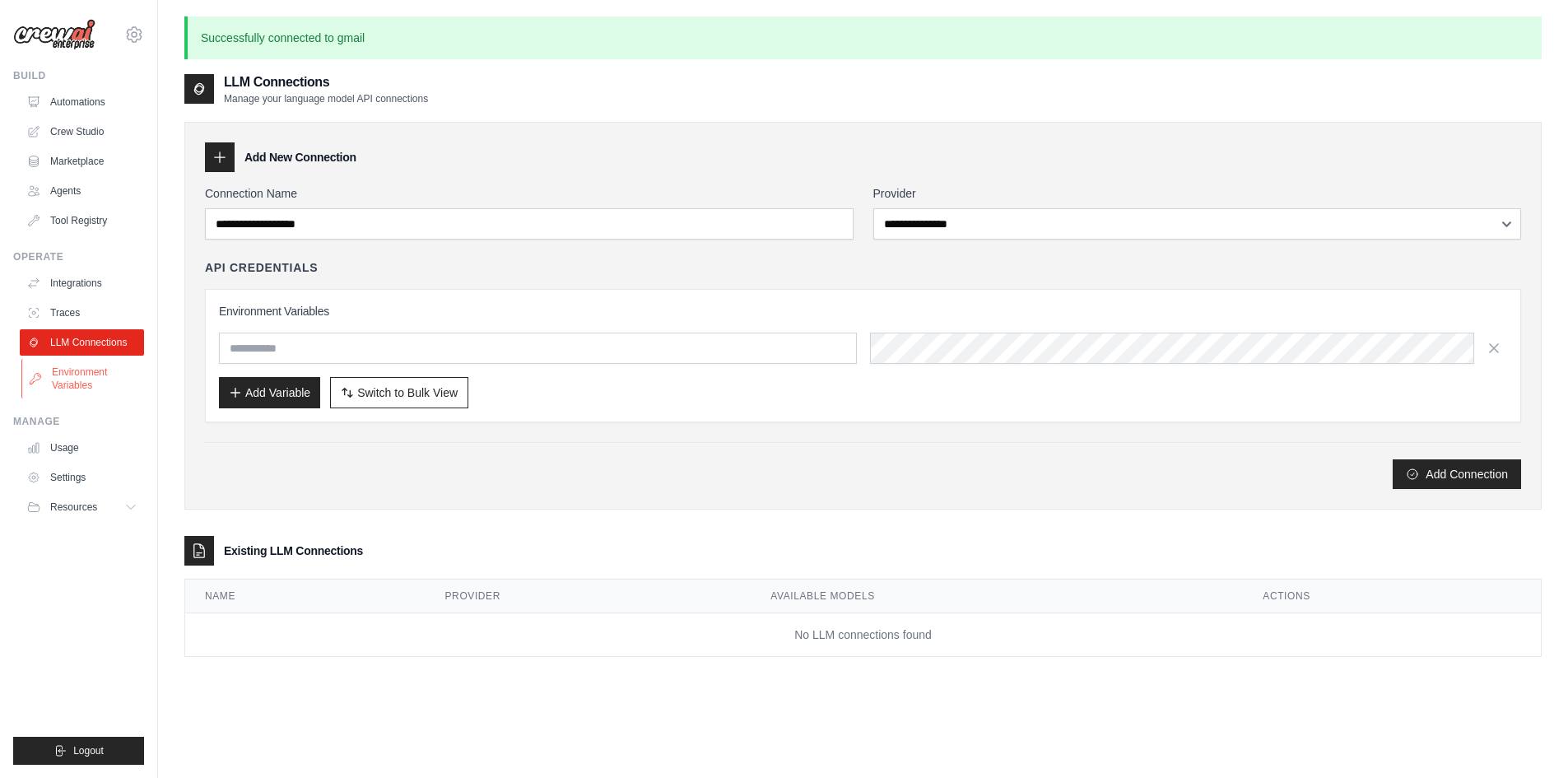
click at [97, 380] on link "Environment Variables" at bounding box center [83, 379] width 124 height 40
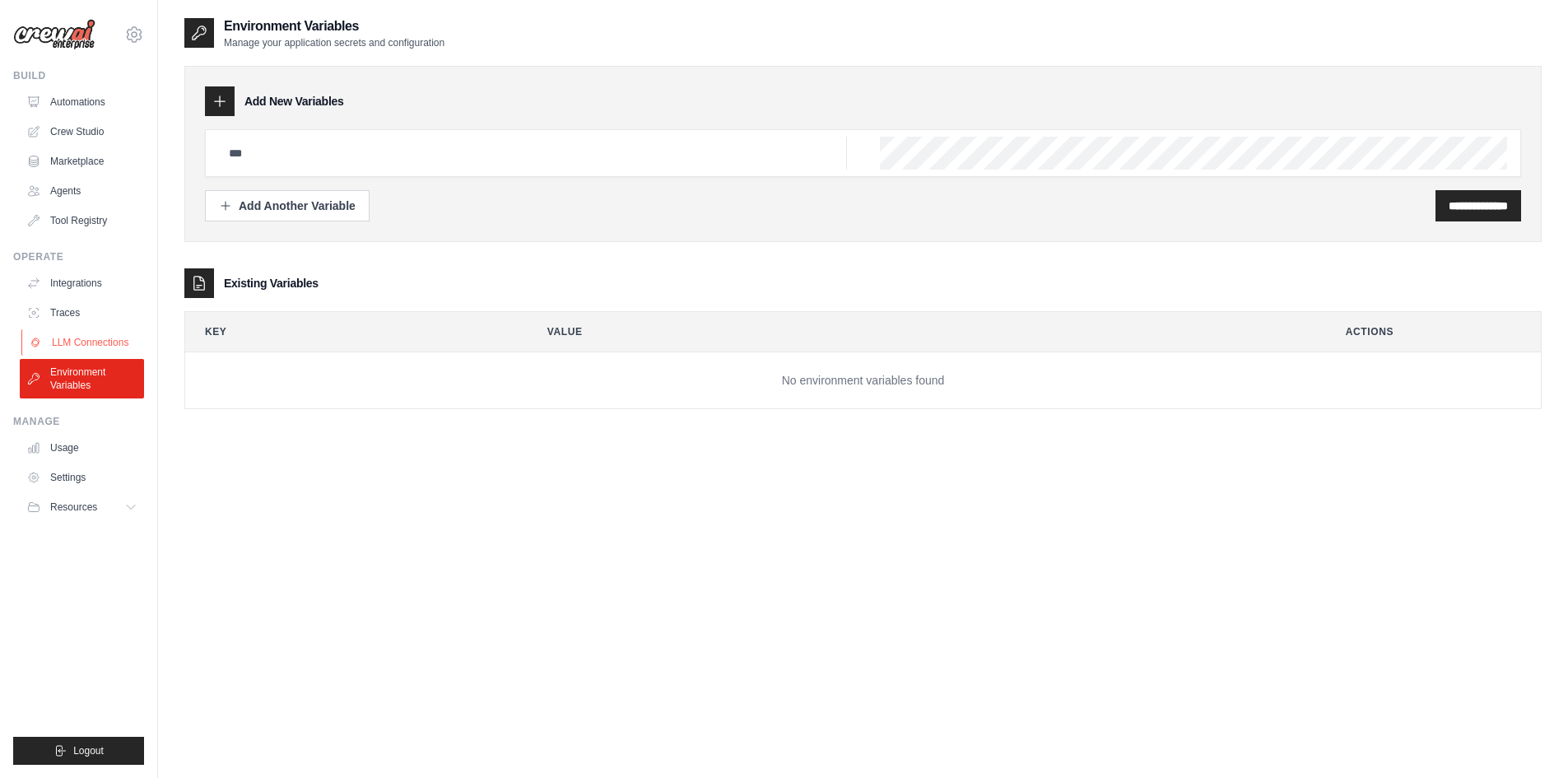
click at [117, 351] on link "LLM Connections" at bounding box center [83, 342] width 124 height 26
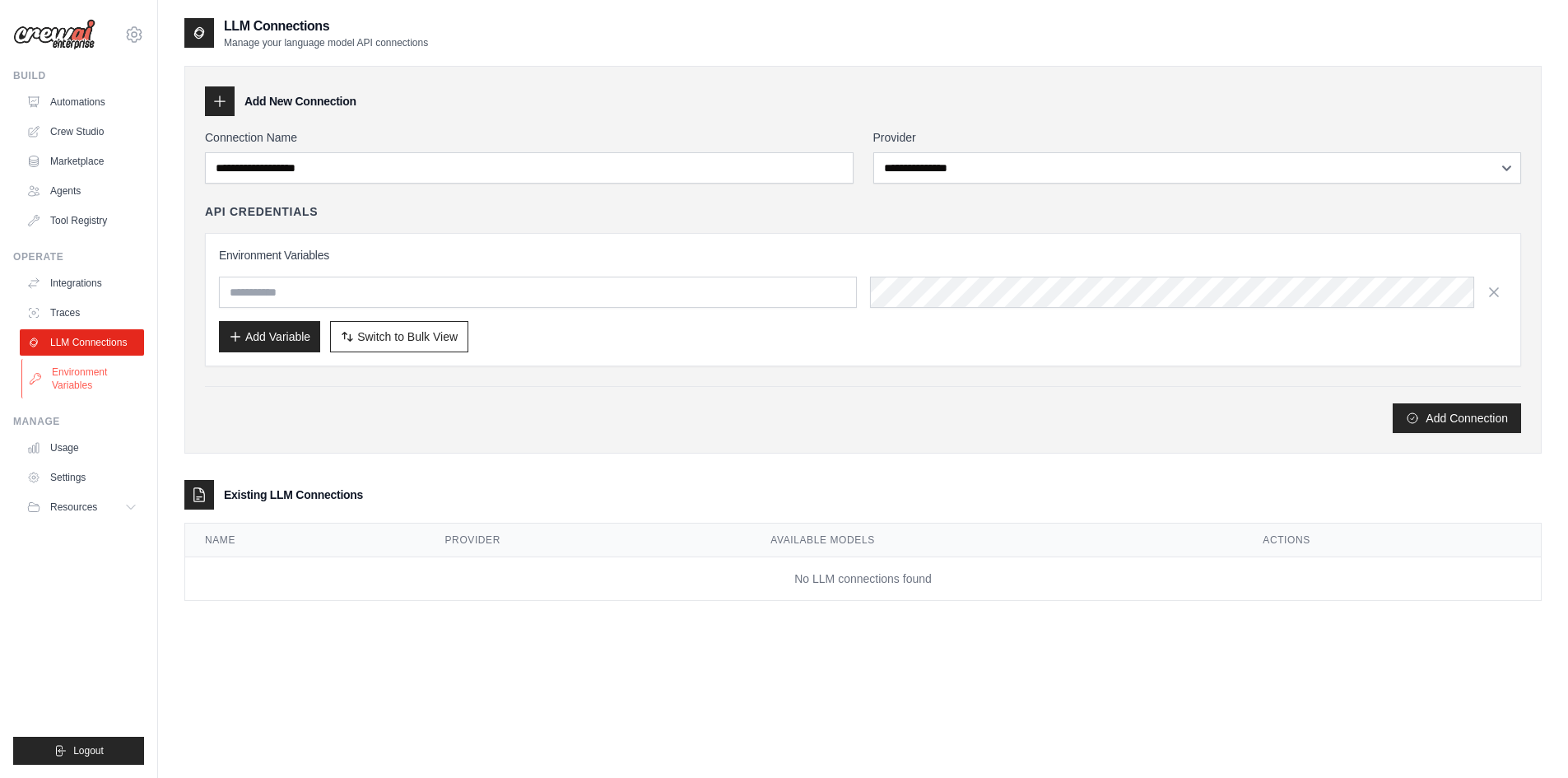
click at [101, 387] on link "Environment Variables" at bounding box center [83, 379] width 124 height 40
